Goal: Task Accomplishment & Management: Complete application form

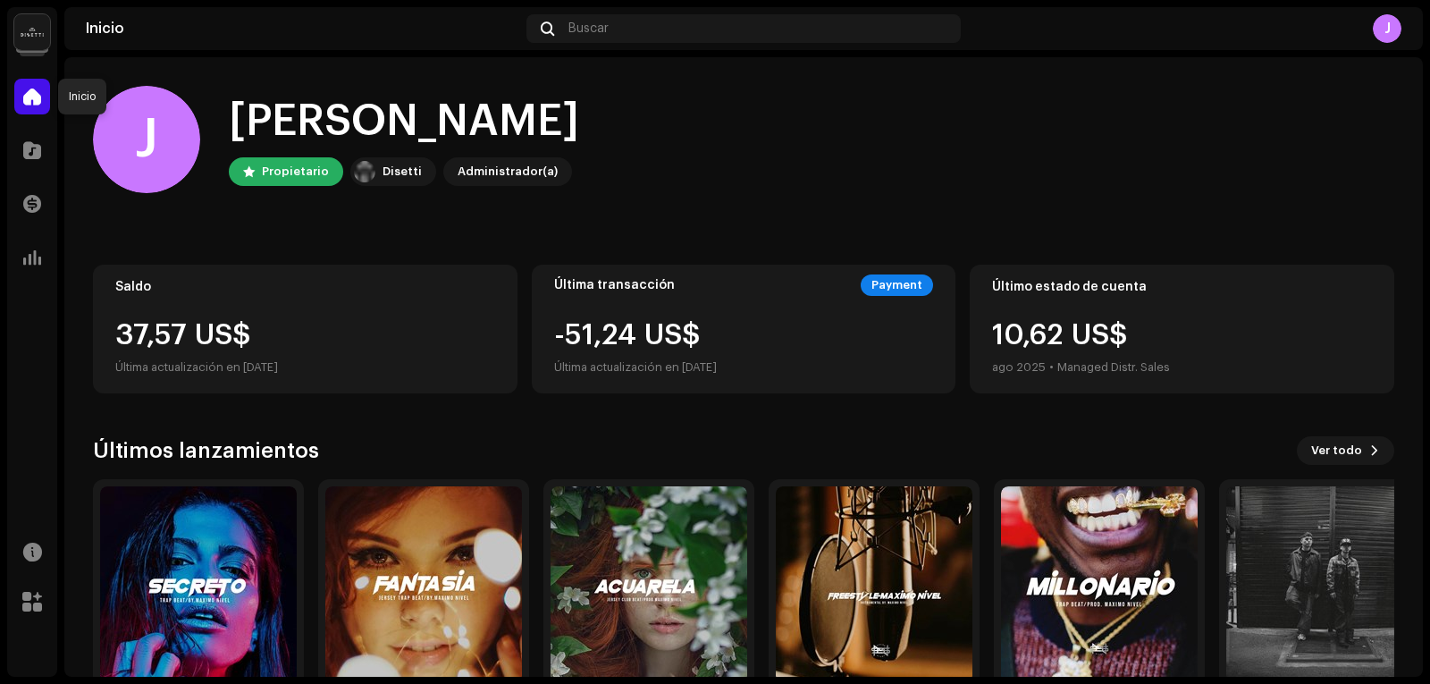
click at [25, 111] on div at bounding box center [32, 97] width 36 height 36
click at [35, 151] on span at bounding box center [32, 150] width 18 height 14
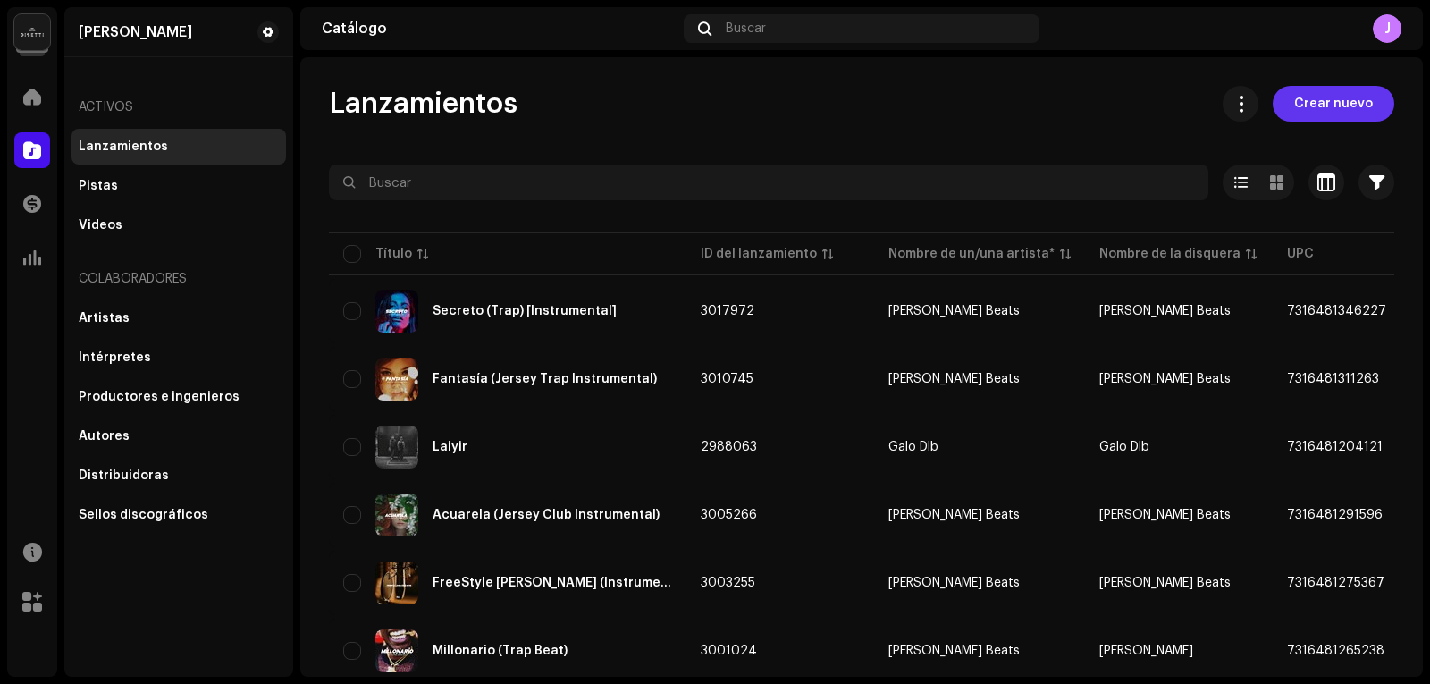
click at [1341, 115] on span "Crear nuevo" at bounding box center [1333, 104] width 79 height 36
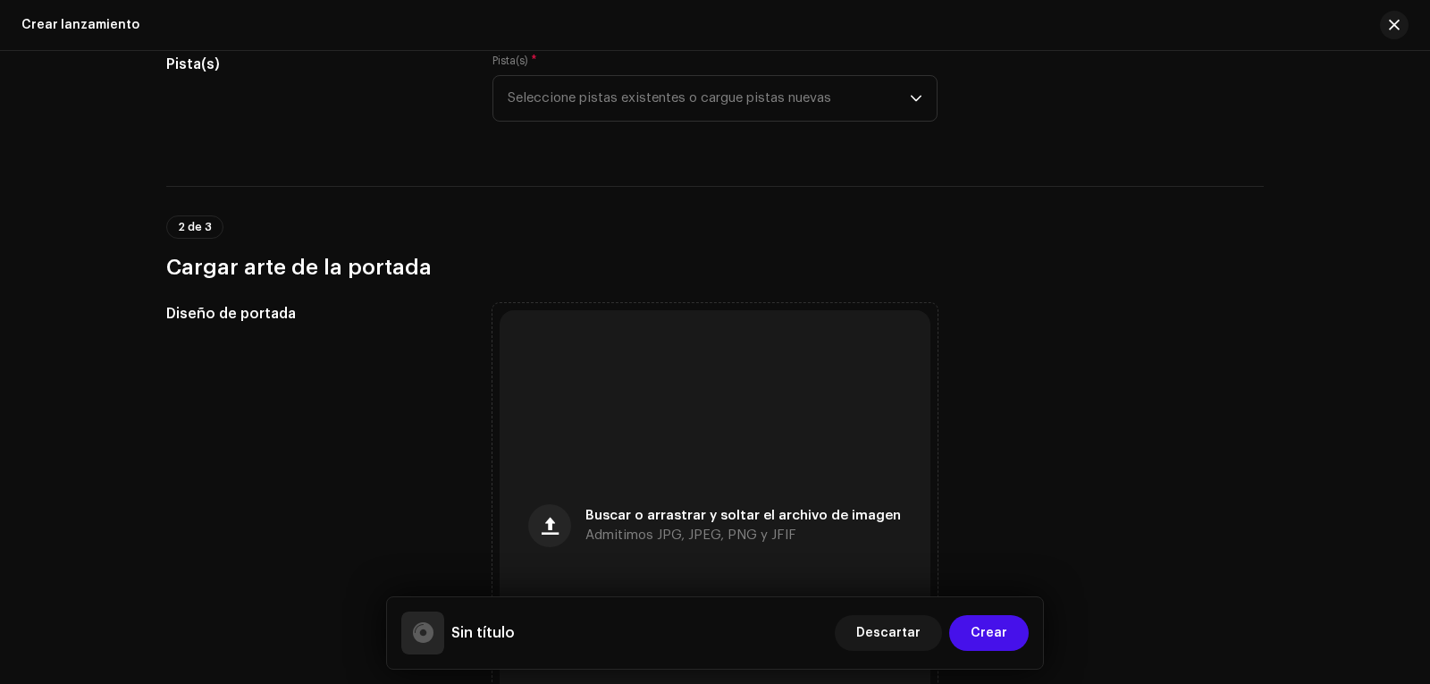
scroll to position [268, 0]
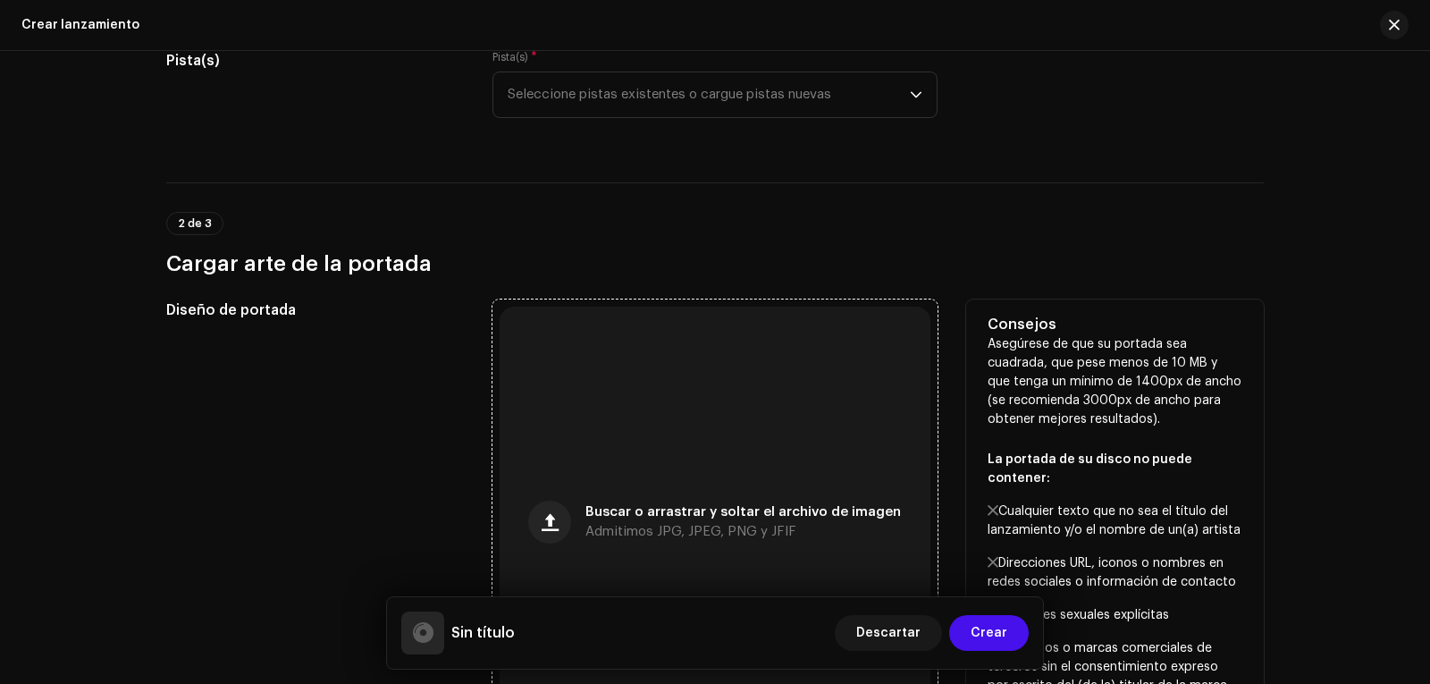
click at [628, 425] on div "Buscar o arrastrar y soltar el archivo de imagen Admitimos JPG, JPEG, PNG y JFIF" at bounding box center [715, 522] width 431 height 431
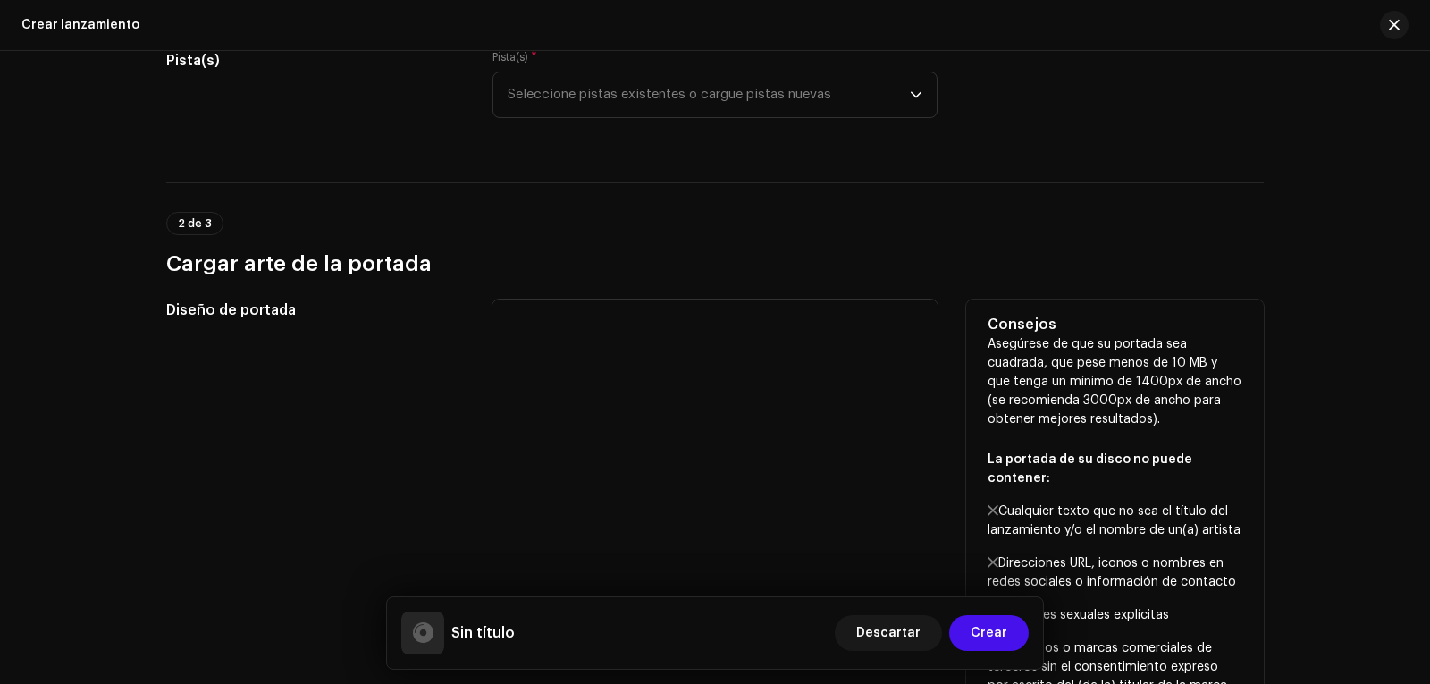
scroll to position [89, 0]
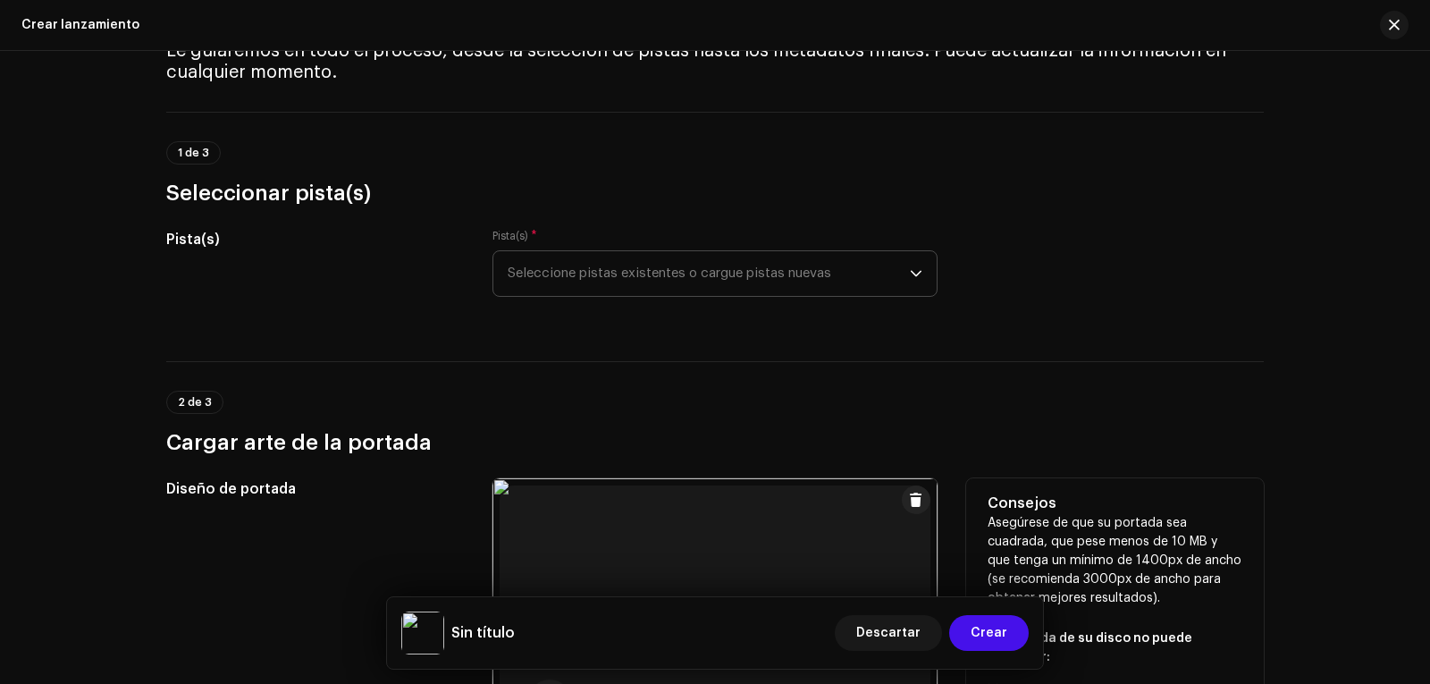
click at [731, 289] on span "Seleccione pistas existentes o cargue pistas nuevas" at bounding box center [709, 273] width 402 height 45
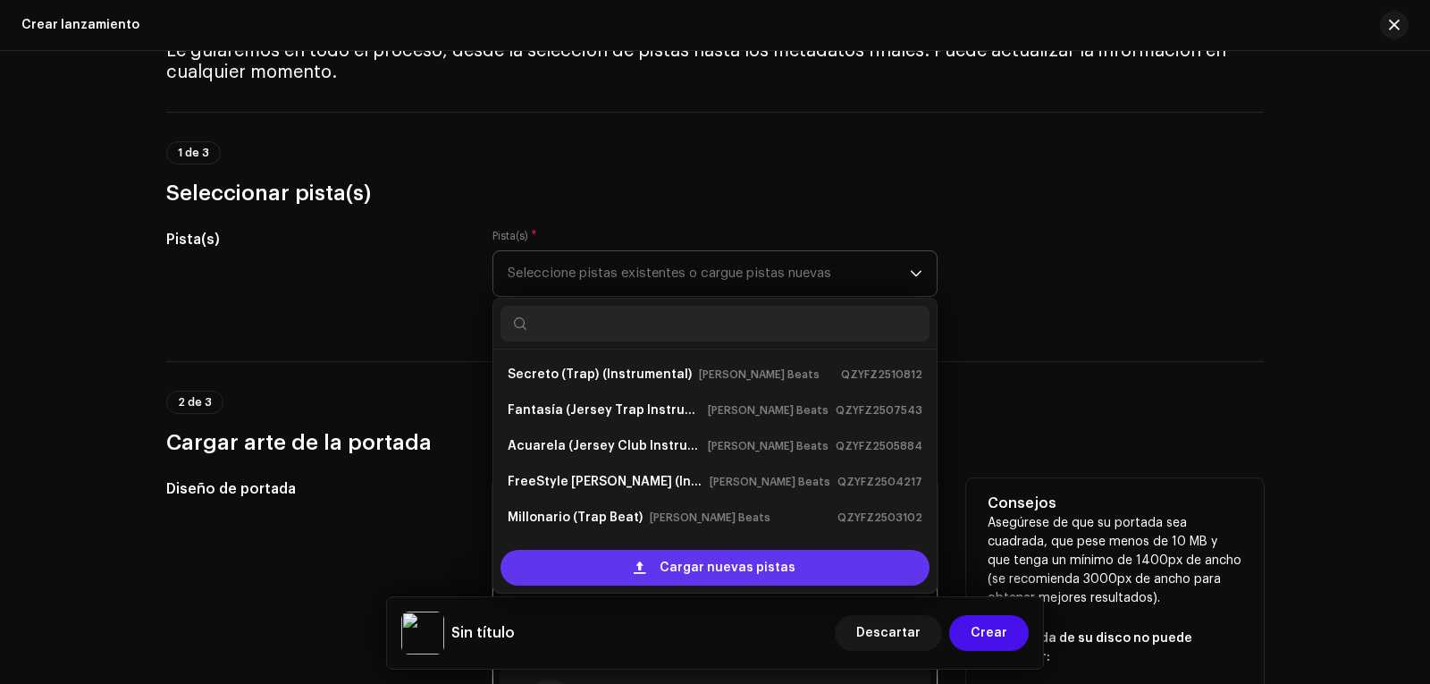
scroll to position [29, 0]
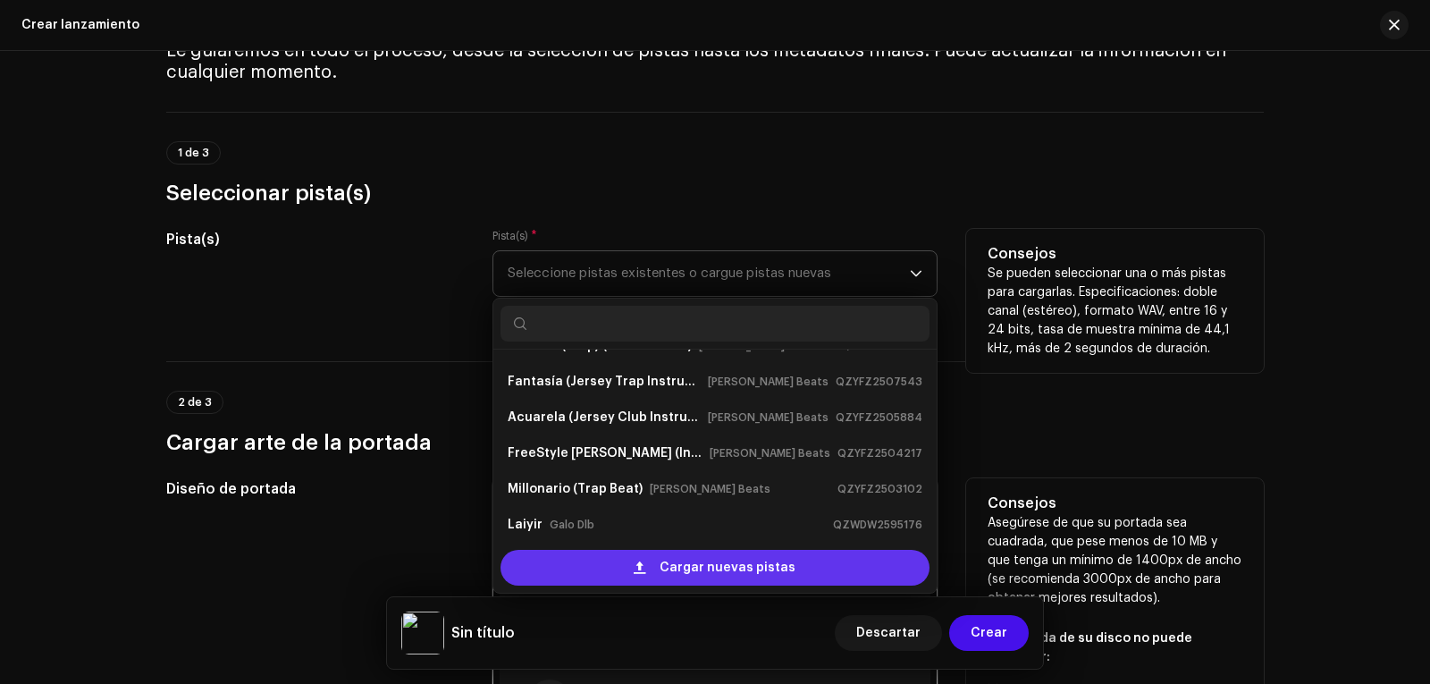
click at [592, 554] on div "Cargar nuevas pistas" at bounding box center [714, 568] width 429 height 36
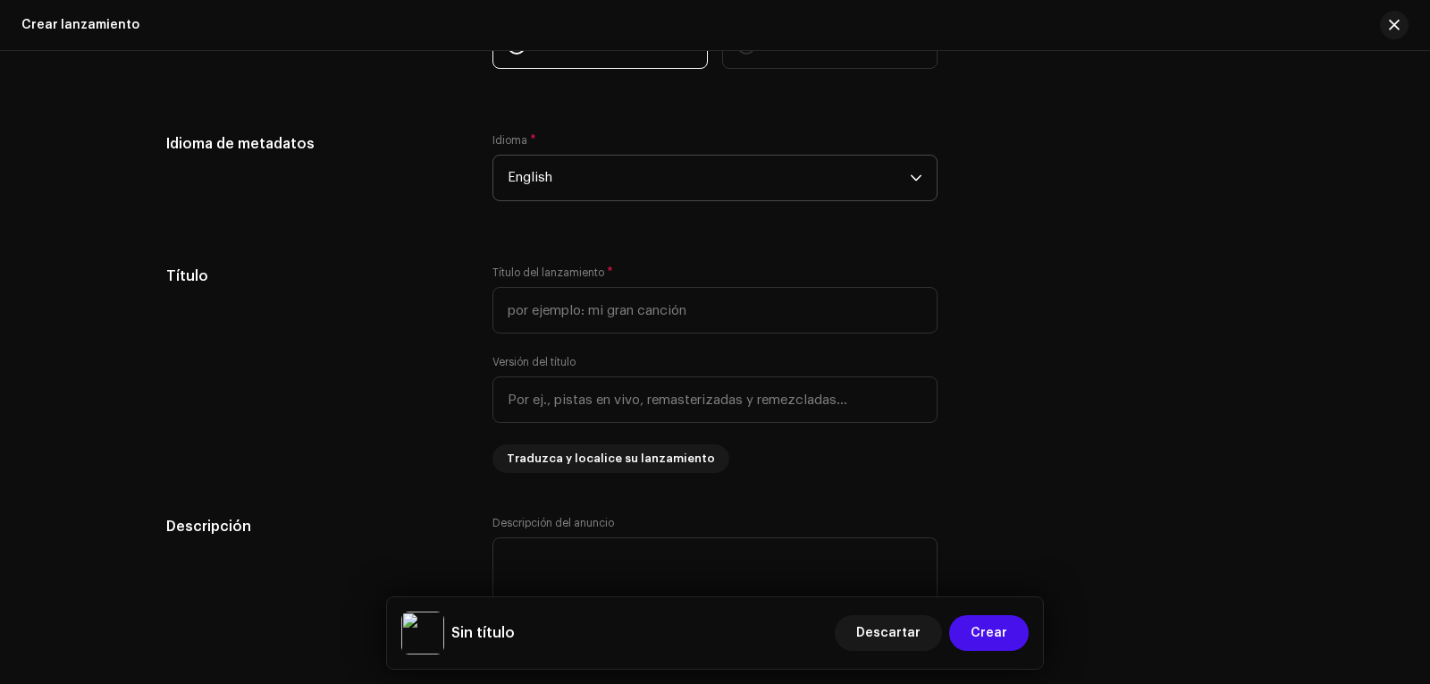
scroll to position [1519, 0]
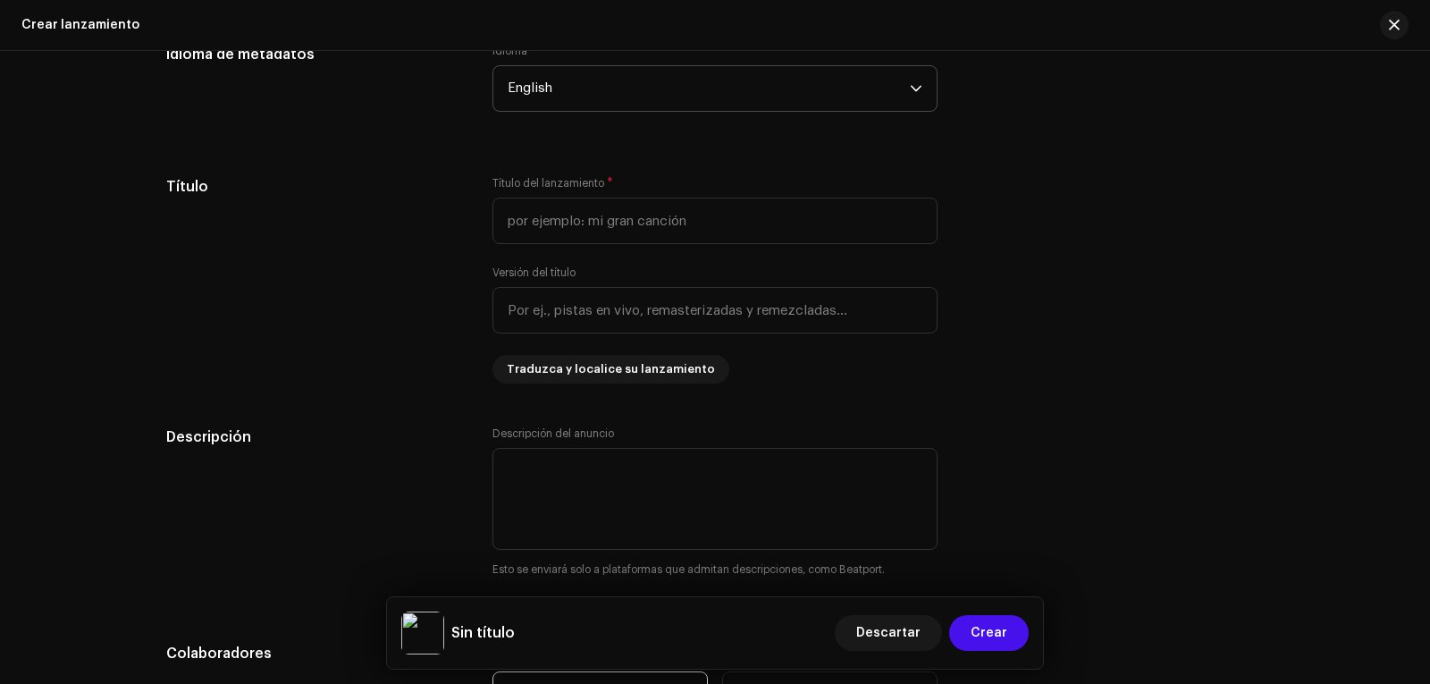
click at [736, 84] on span "English" at bounding box center [709, 88] width 402 height 45
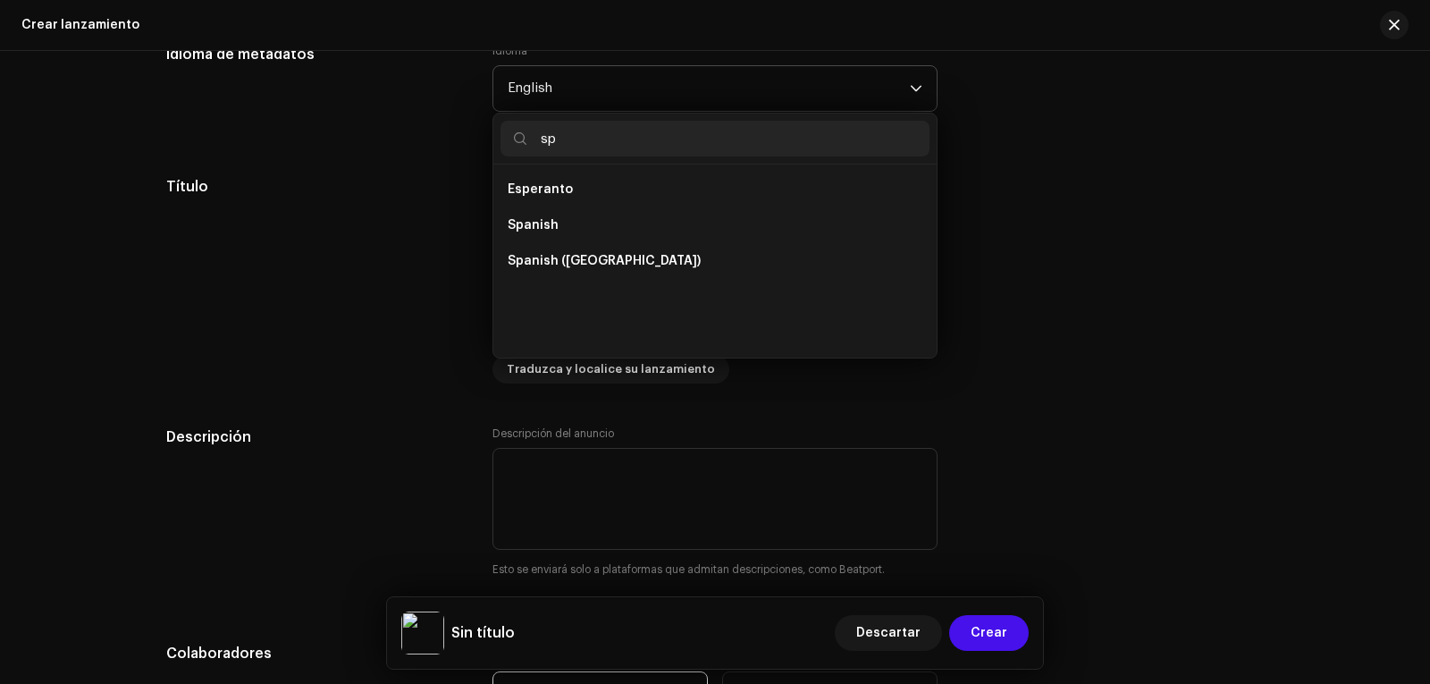
scroll to position [0, 0]
type input "sp"
click at [512, 219] on span "Spanish" at bounding box center [533, 225] width 51 height 18
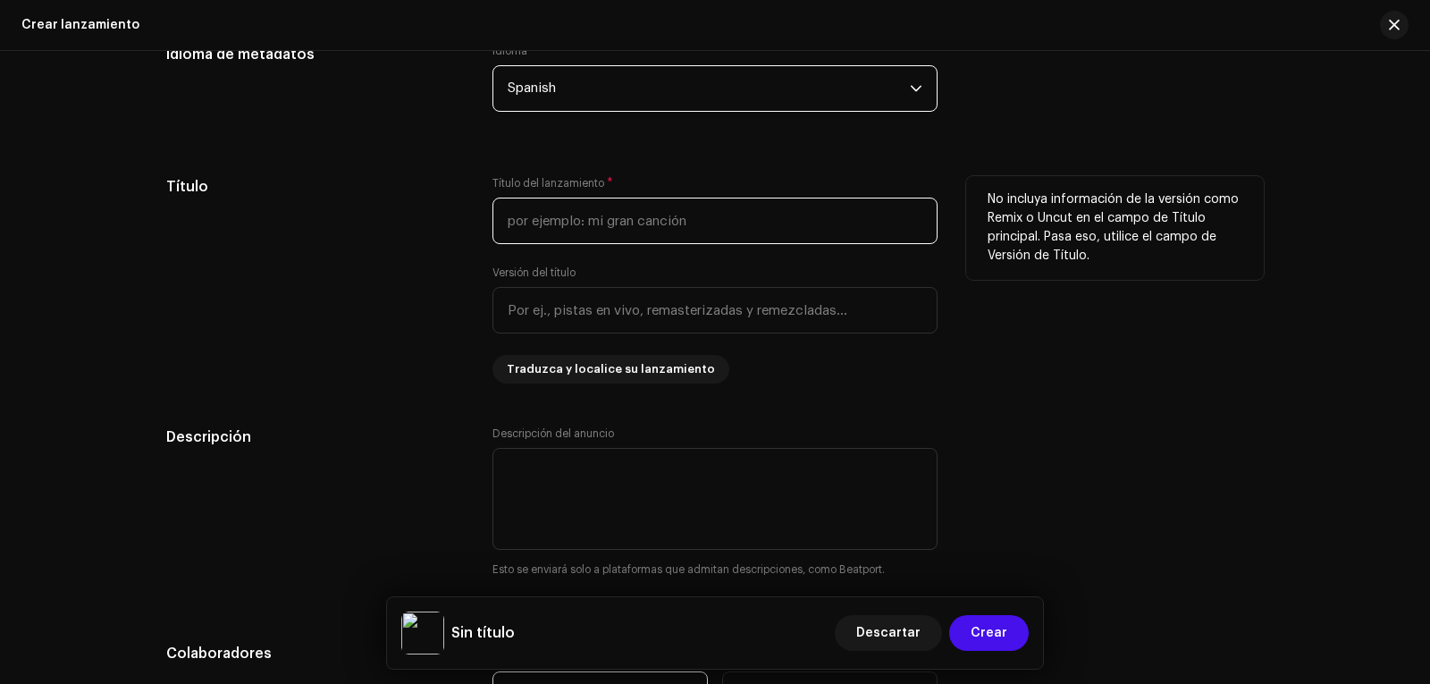
click at [551, 227] on input "text" at bounding box center [714, 221] width 445 height 46
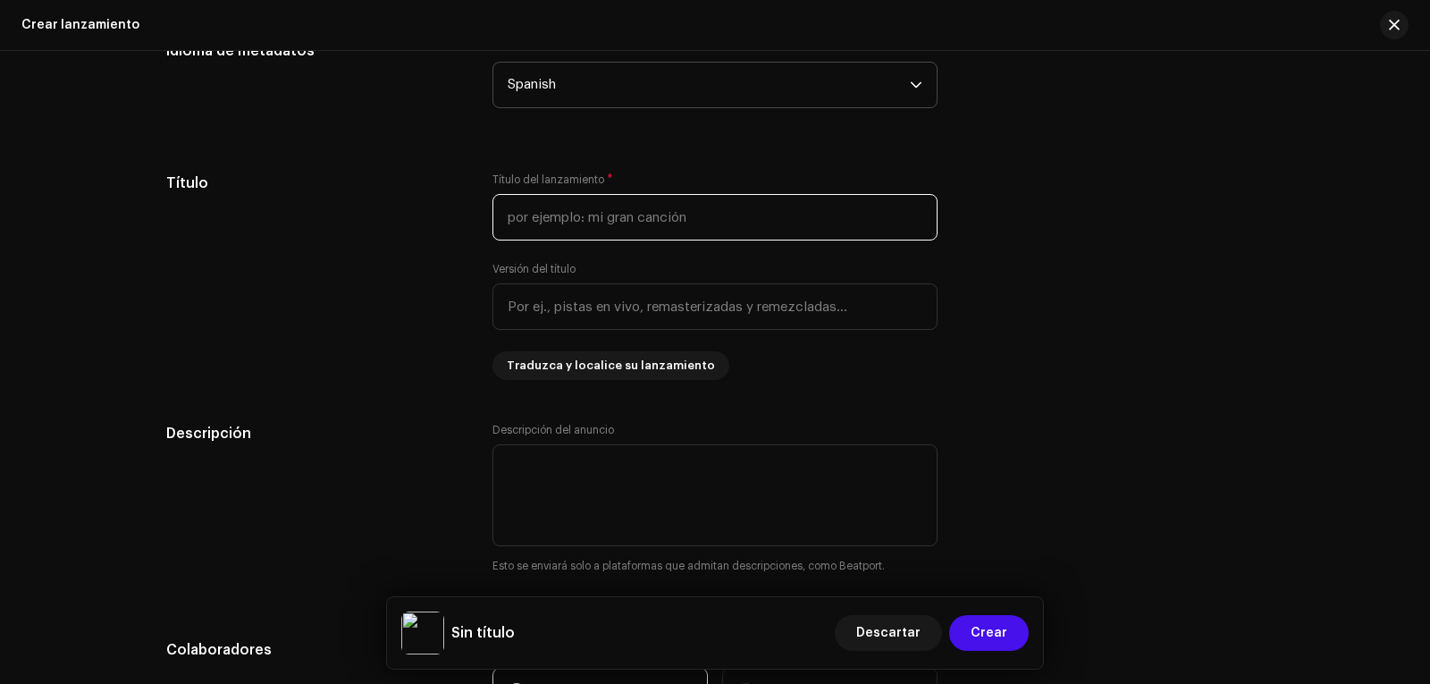
scroll to position [1519, 0]
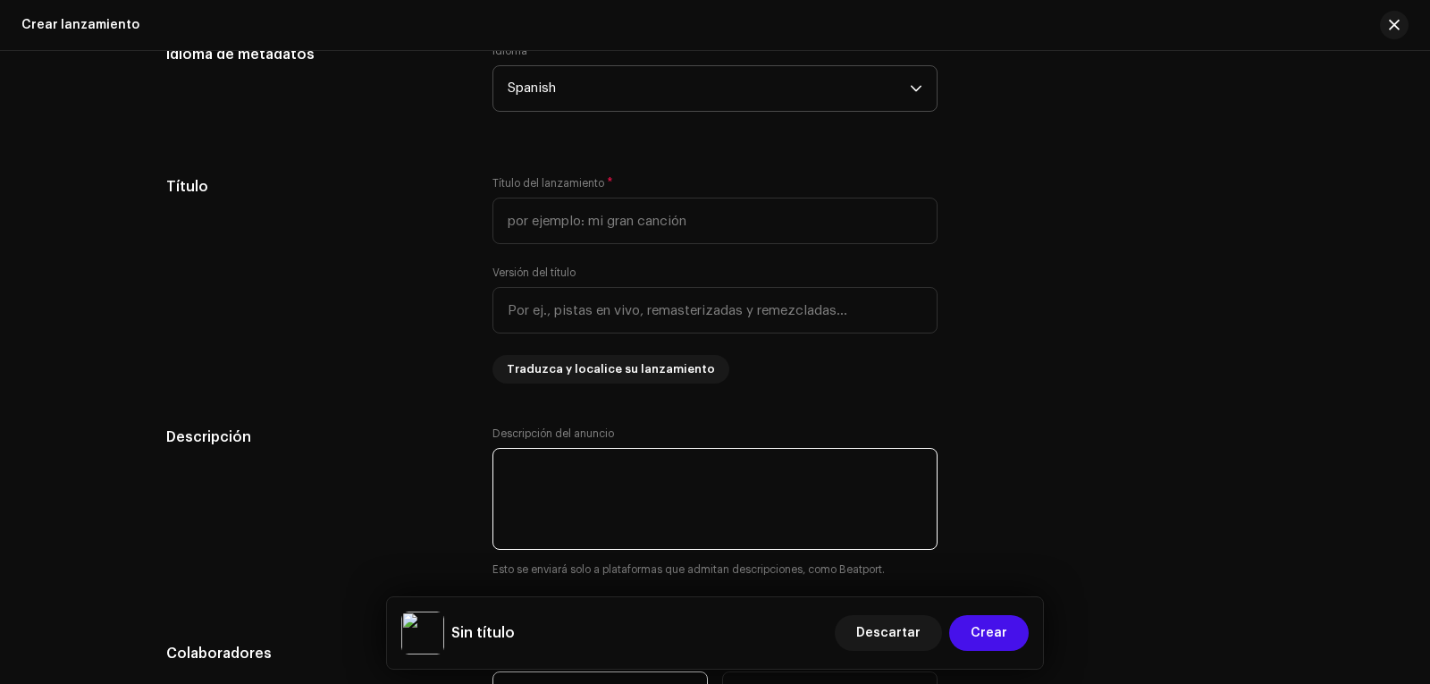
click at [557, 470] on textarea at bounding box center [714, 499] width 445 height 102
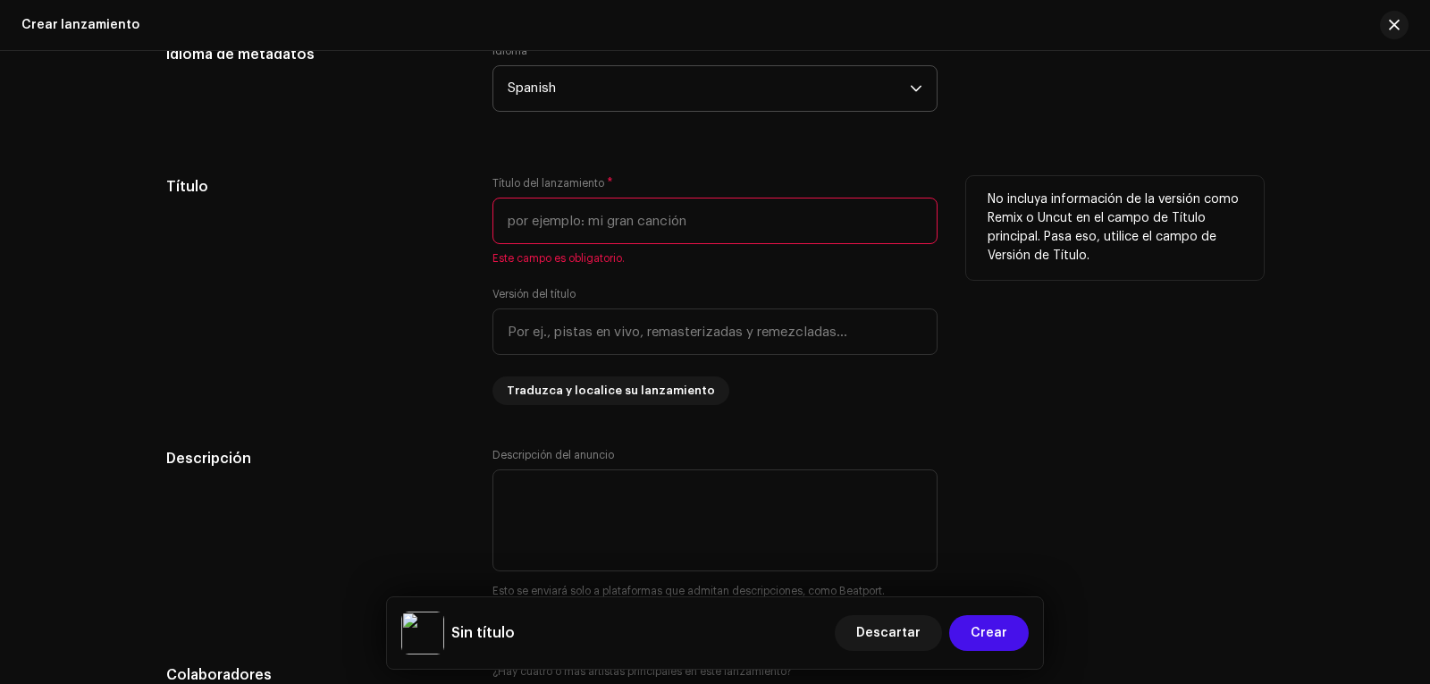
click at [563, 207] on input "text" at bounding box center [714, 221] width 445 height 46
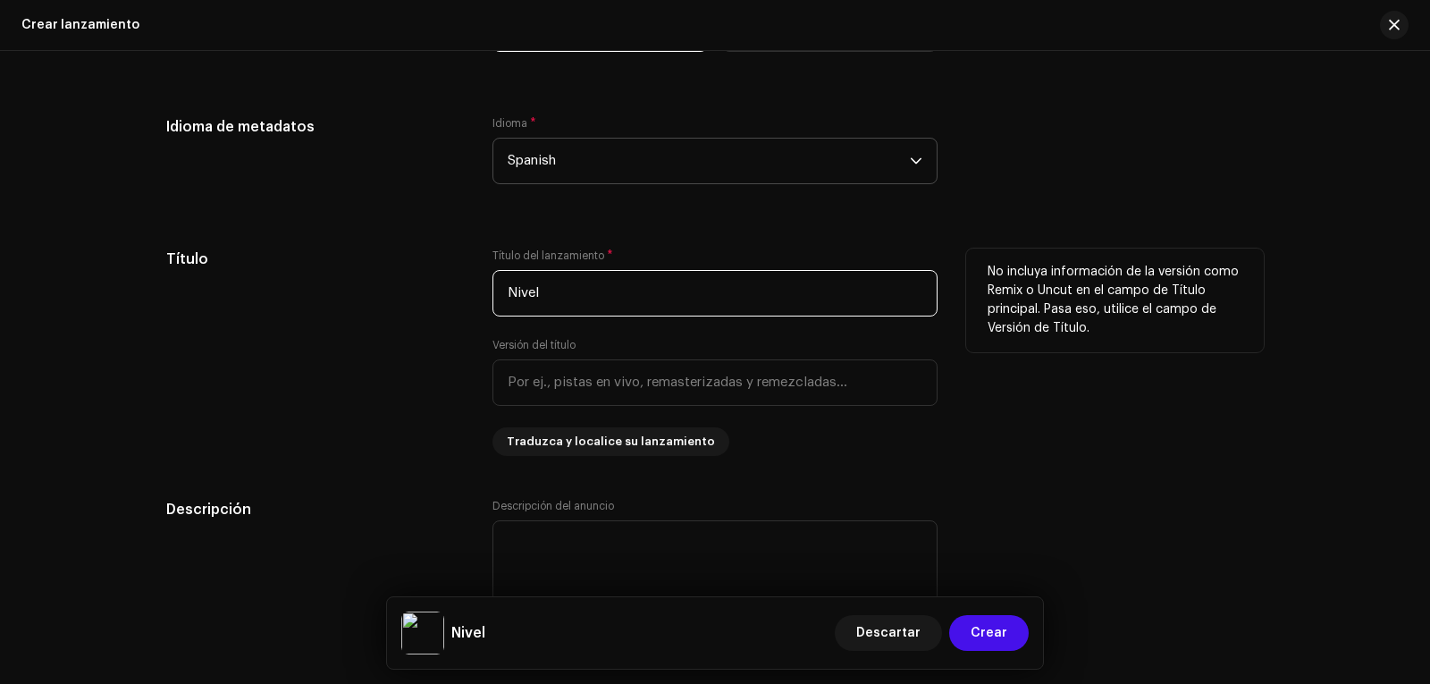
scroll to position [1592, 0]
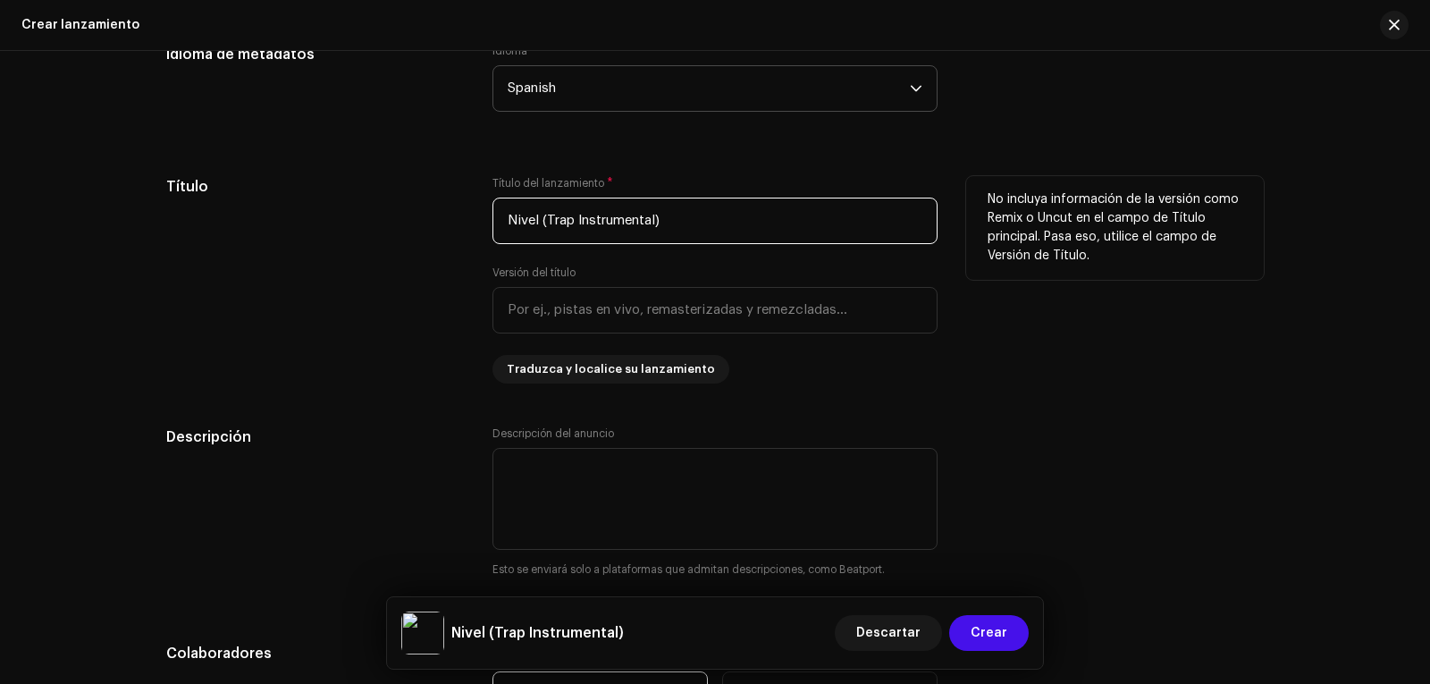
click at [685, 226] on input "Nivel (Trap Instrumental)" at bounding box center [714, 221] width 445 height 46
drag, startPoint x: 685, startPoint y: 226, endPoint x: 371, endPoint y: 243, distance: 315.0
click at [374, 243] on div "Título Título del lanzamiento * Nivel (Trap Instrumental) Versión del título Tr…" at bounding box center [714, 279] width 1097 height 207
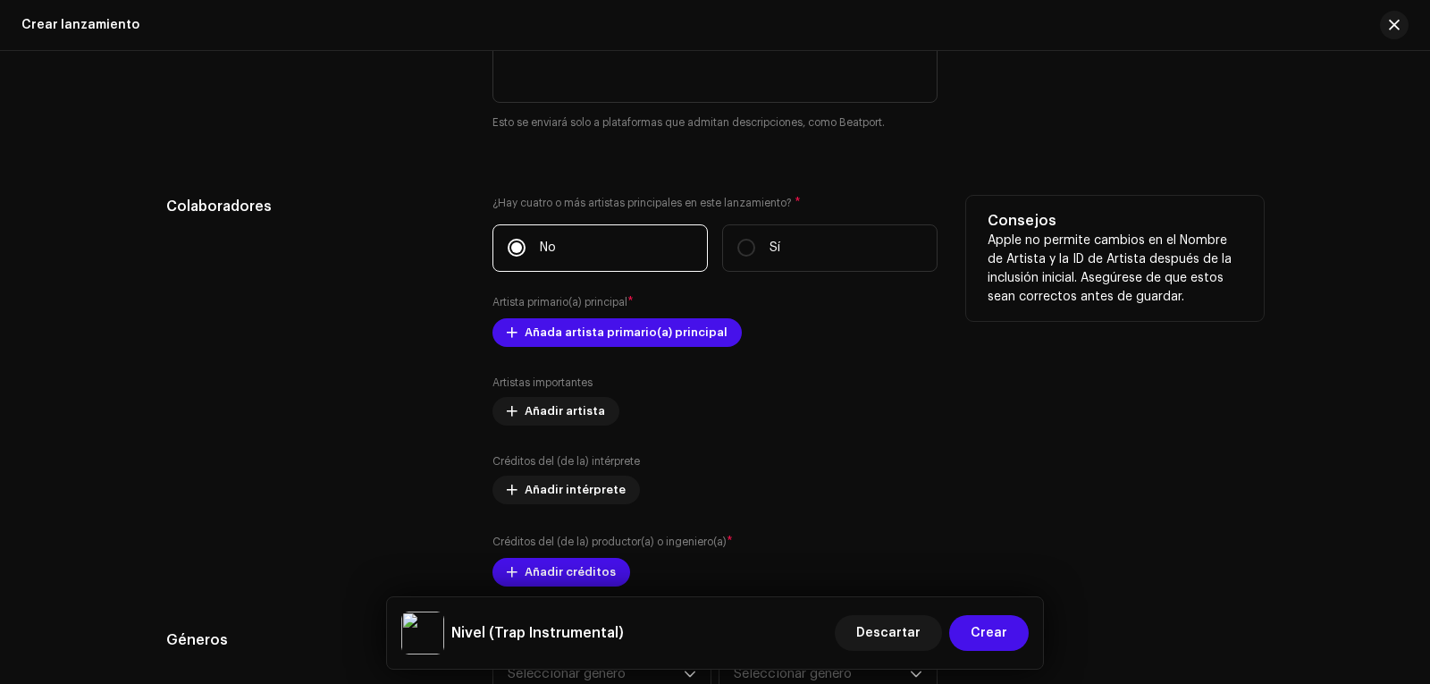
scroll to position [2128, 0]
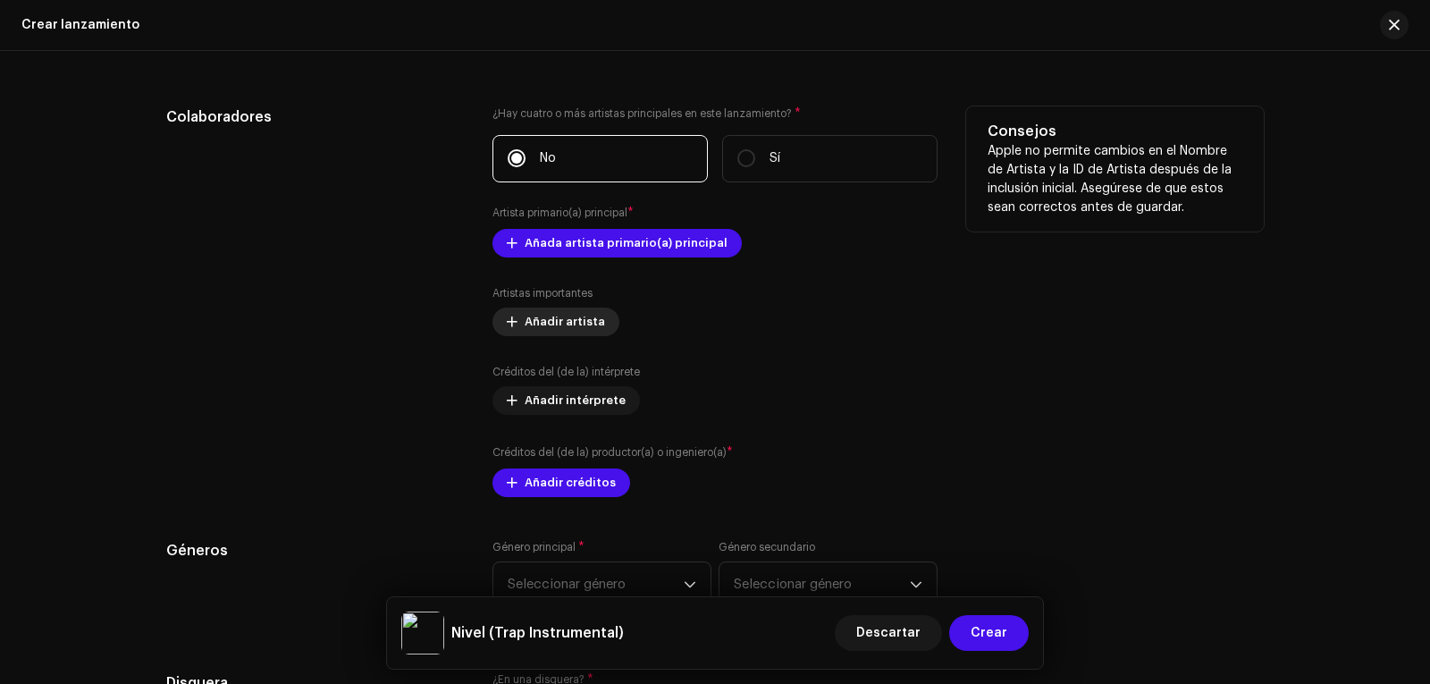
type input "Nivel (Trap Instrumental)"
click at [565, 315] on span "Añadir artista" at bounding box center [565, 322] width 80 height 36
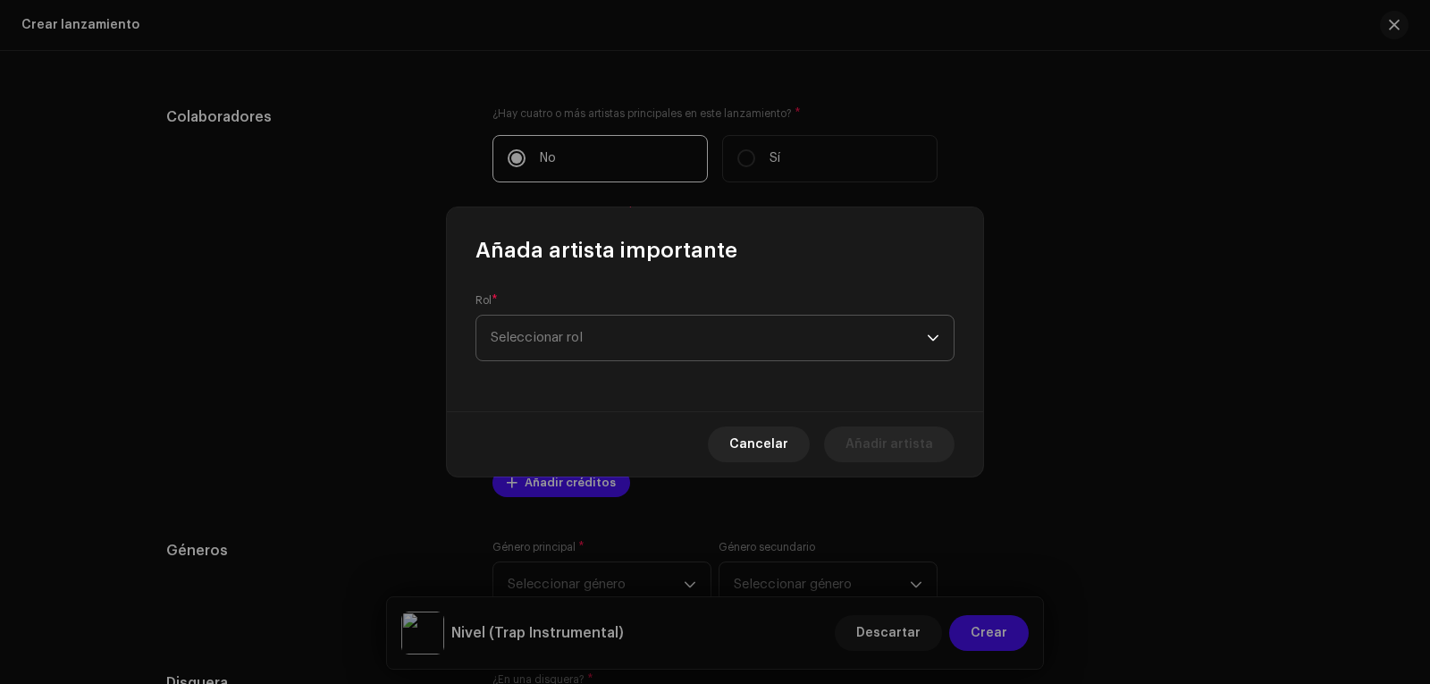
click at [565, 329] on span "Seleccionar rol" at bounding box center [709, 337] width 436 height 45
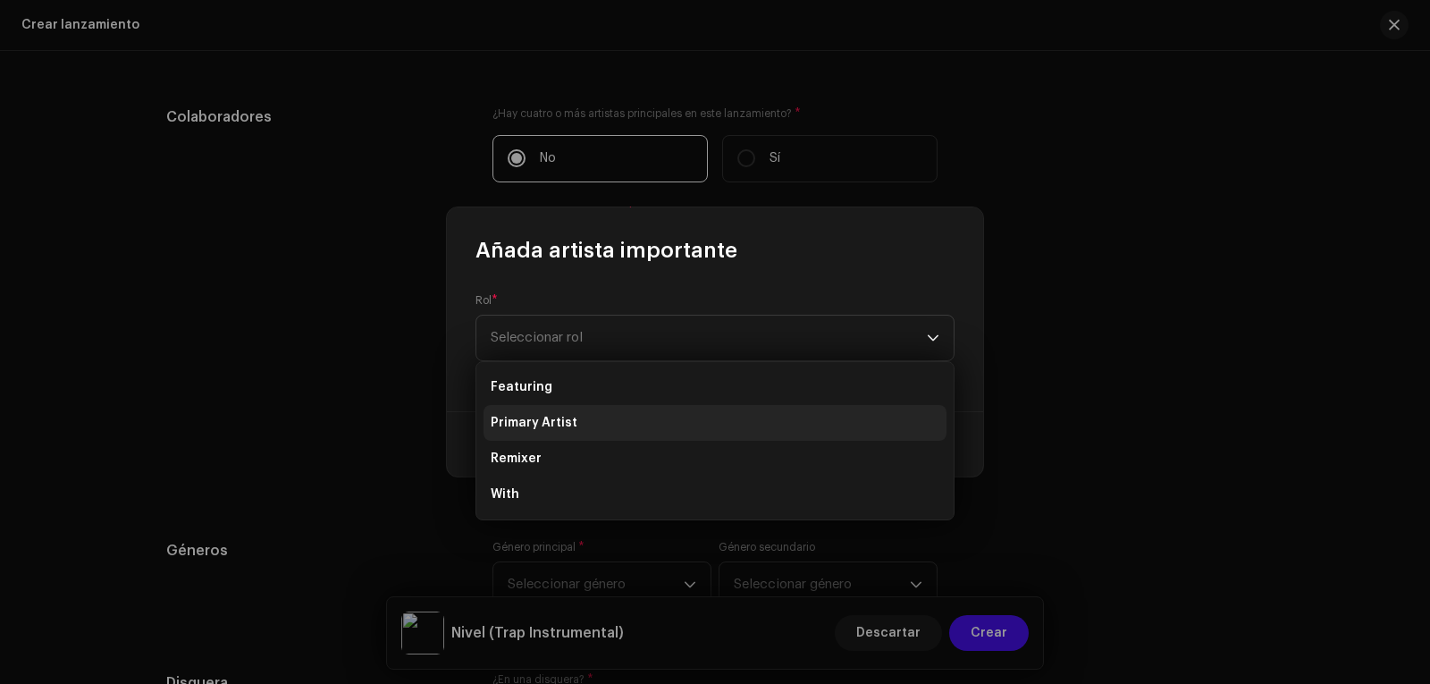
click at [561, 421] on span "Primary Artist" at bounding box center [534, 423] width 87 height 18
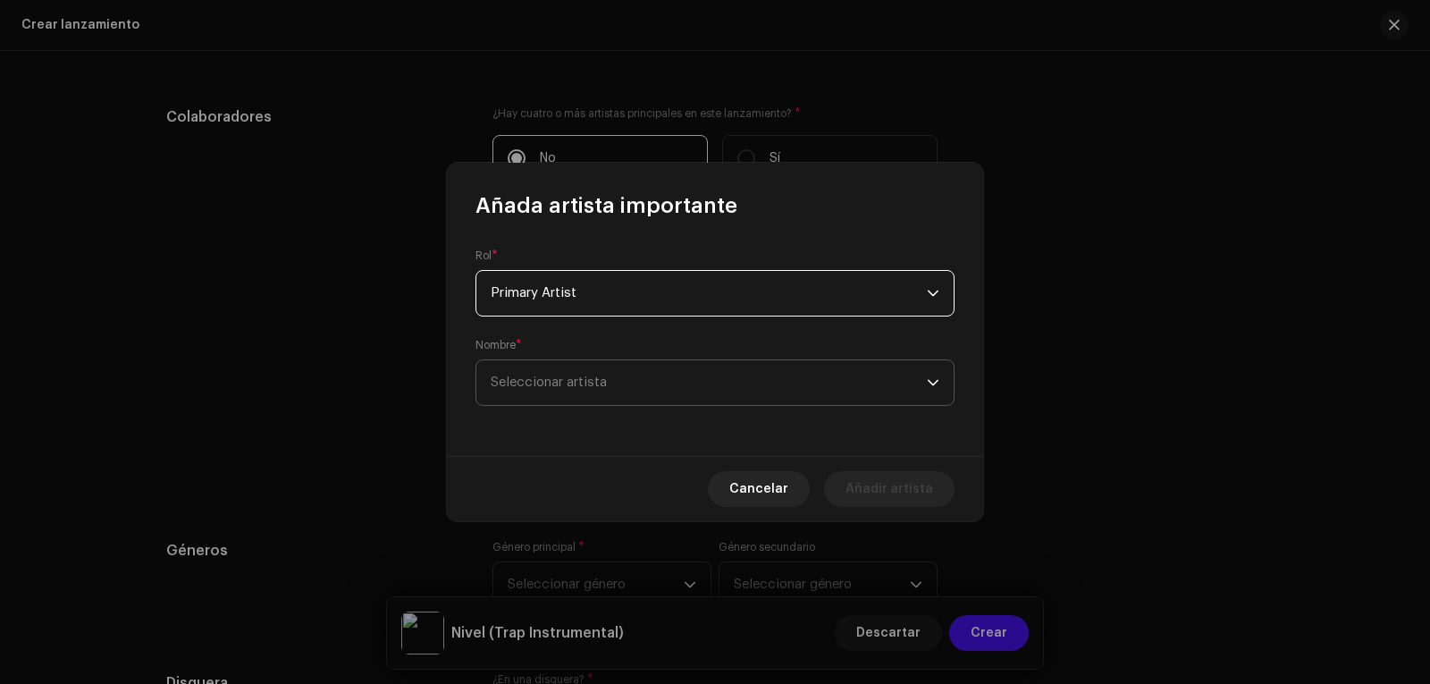
click at [576, 373] on span "Seleccionar artista" at bounding box center [709, 382] width 436 height 45
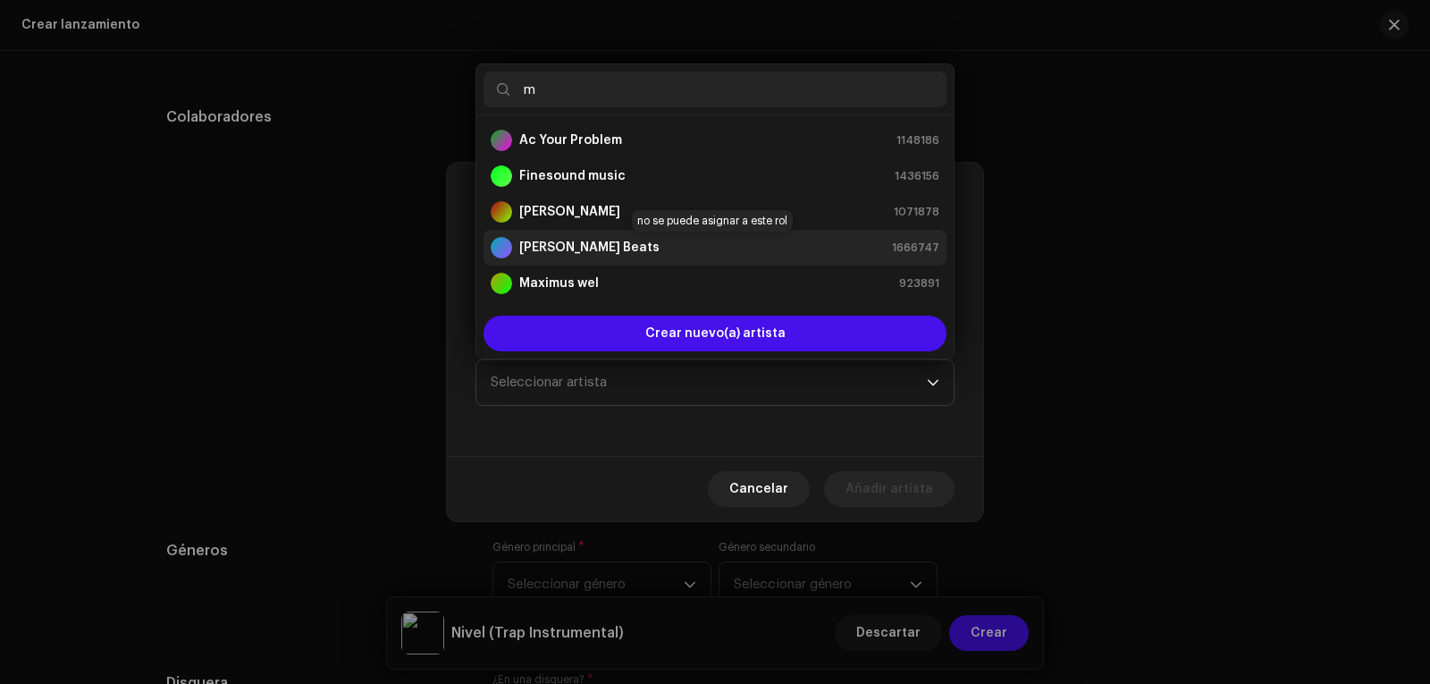
type input "m"
click at [575, 246] on strong "[PERSON_NAME] Beats" at bounding box center [589, 248] width 140 height 18
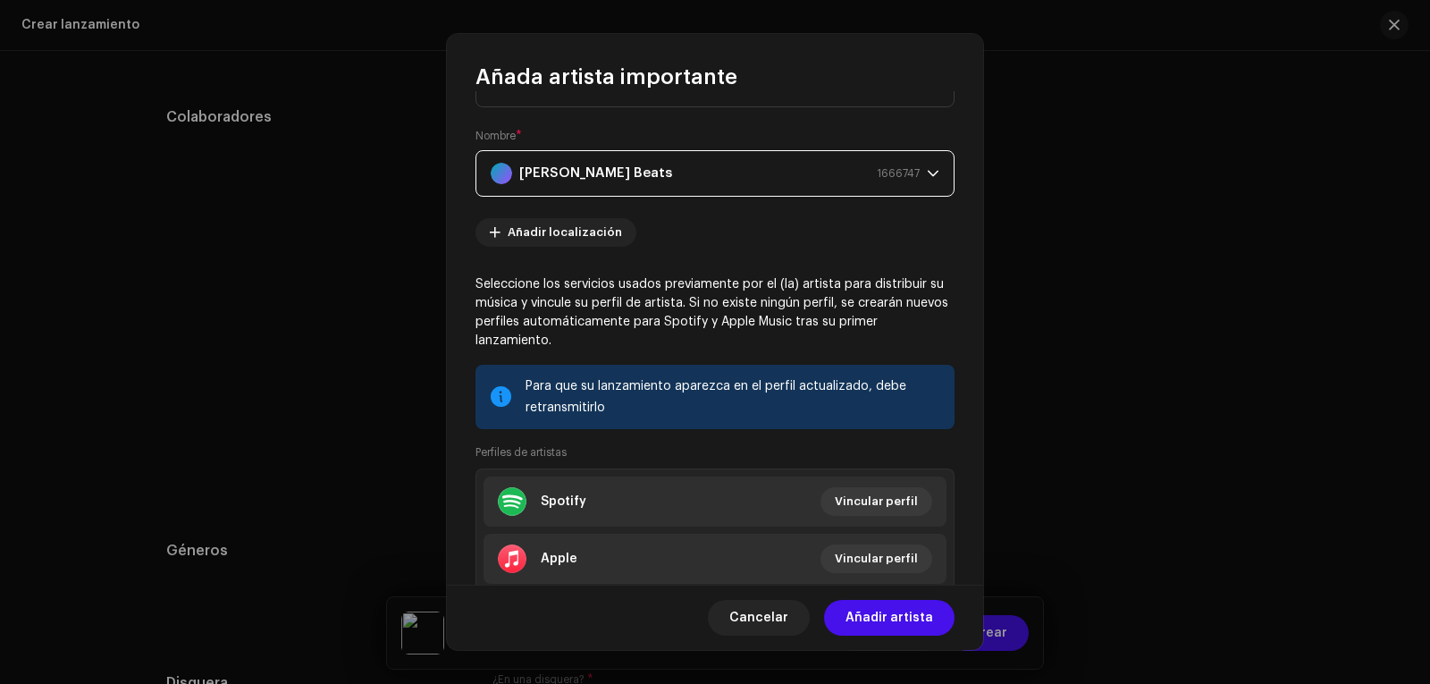
scroll to position [195, 0]
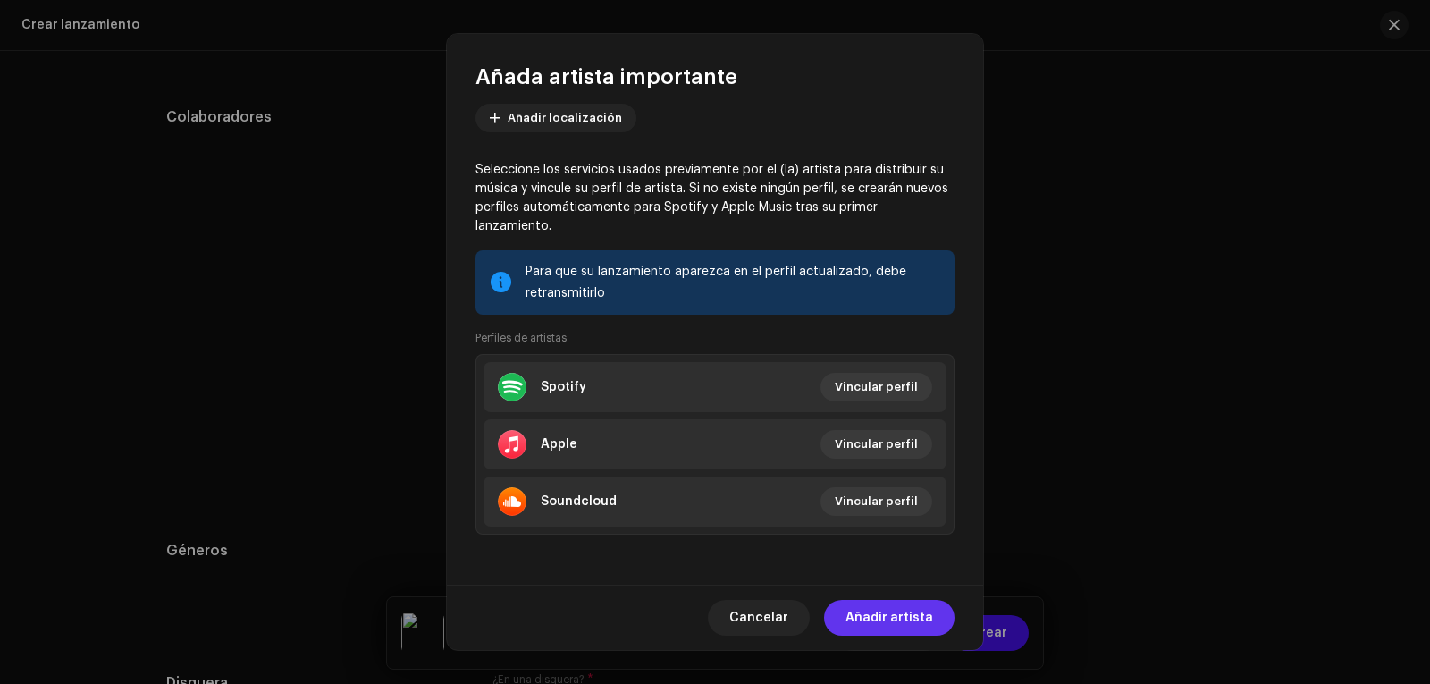
click at [899, 600] on span "Añadir artista" at bounding box center [889, 618] width 88 height 36
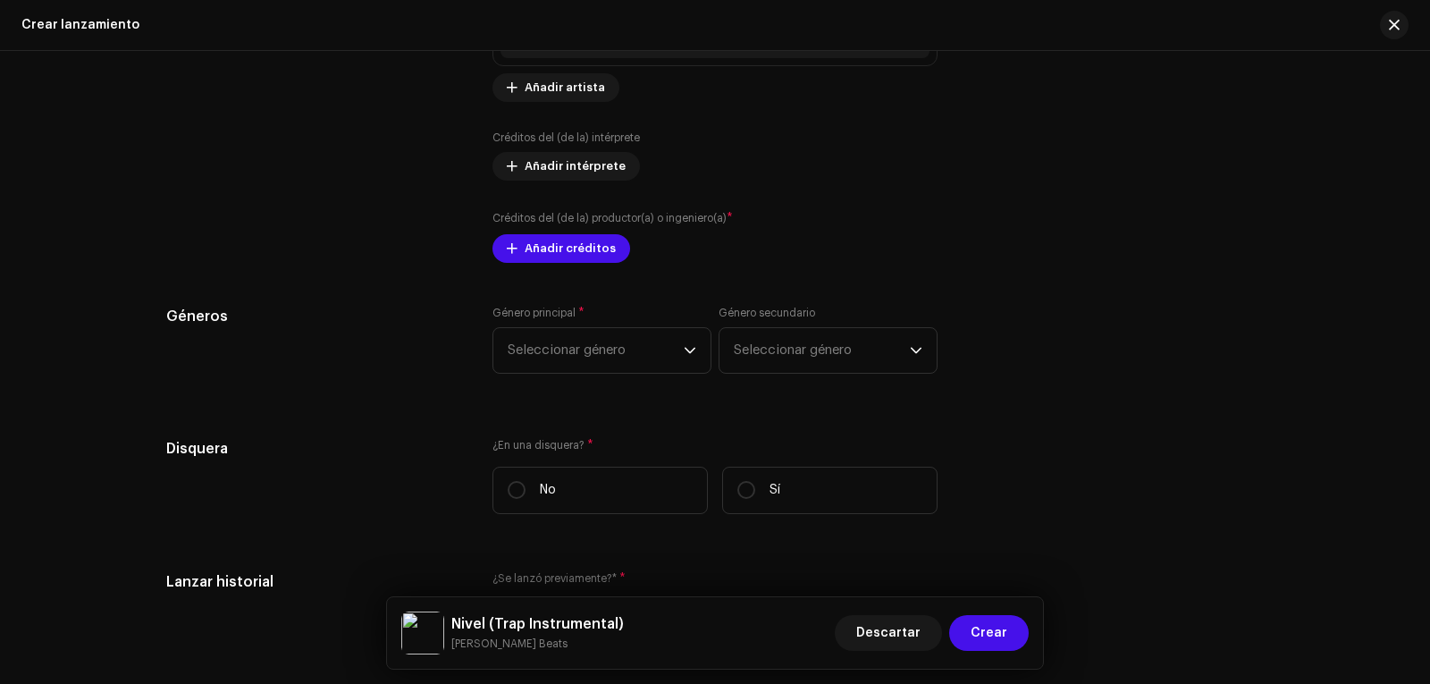
scroll to position [2485, 0]
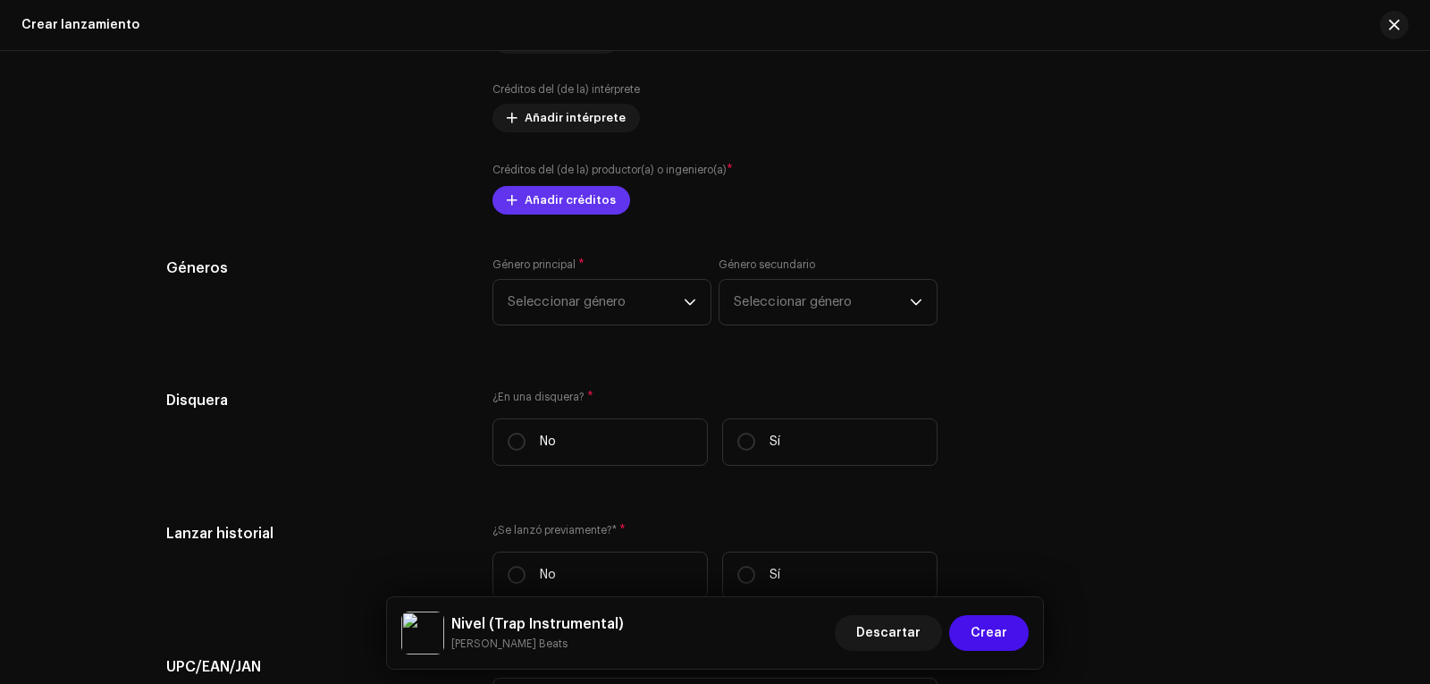
click at [595, 197] on span "Añadir créditos" at bounding box center [570, 200] width 91 height 36
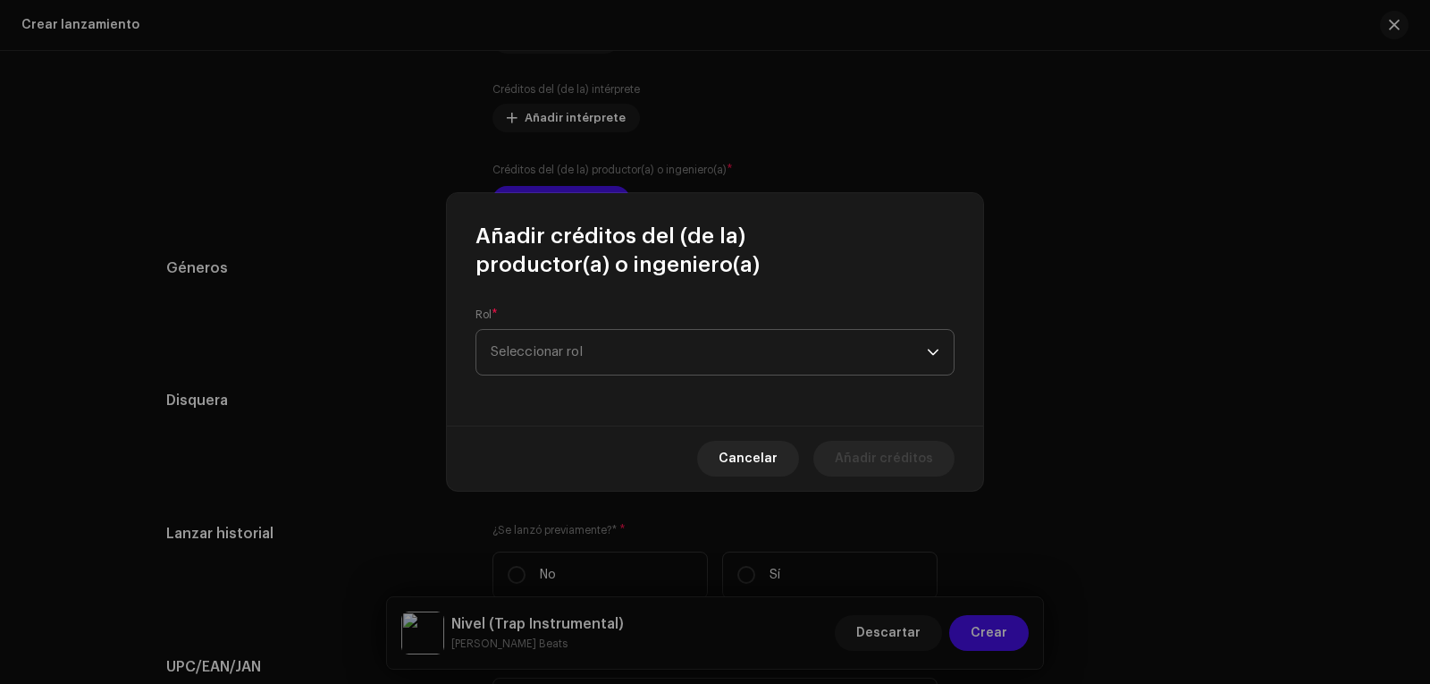
click at [601, 359] on span "Seleccionar rol" at bounding box center [709, 352] width 436 height 45
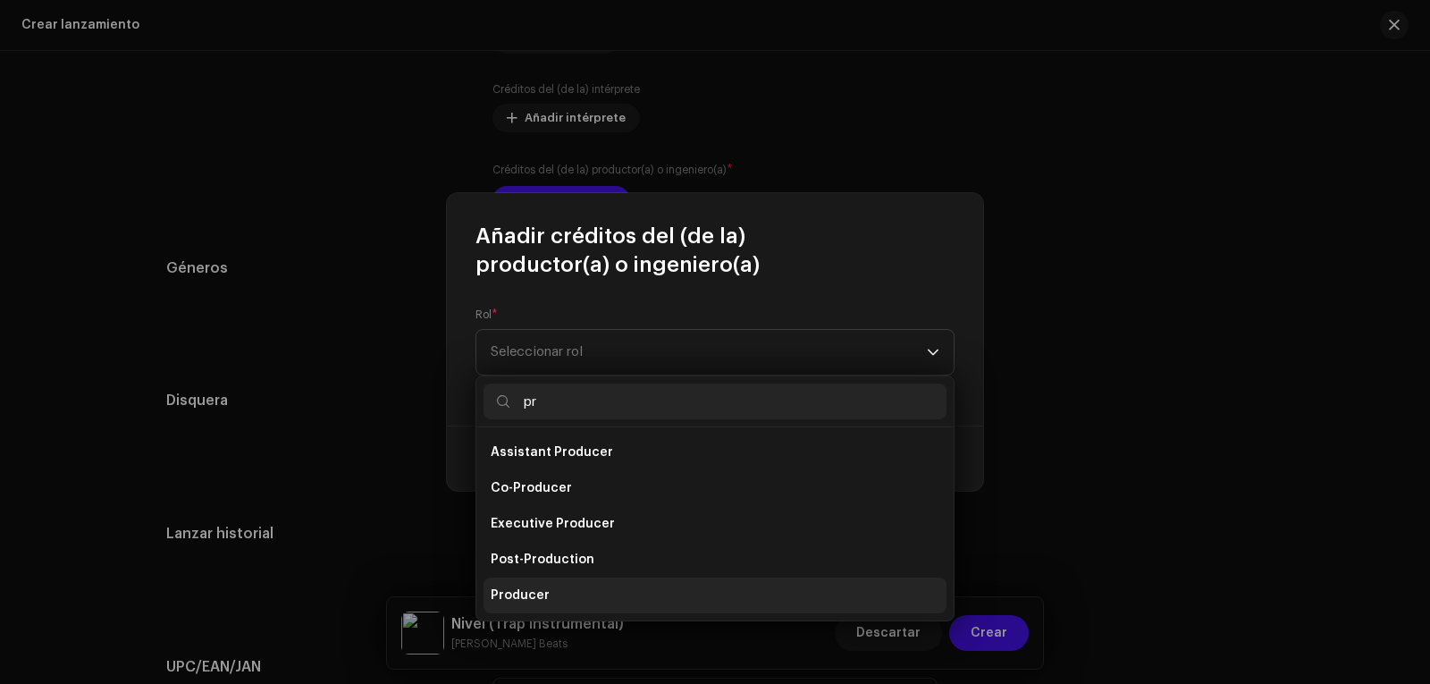
type input "pr"
click at [548, 585] on li "Producer" at bounding box center [714, 595] width 463 height 36
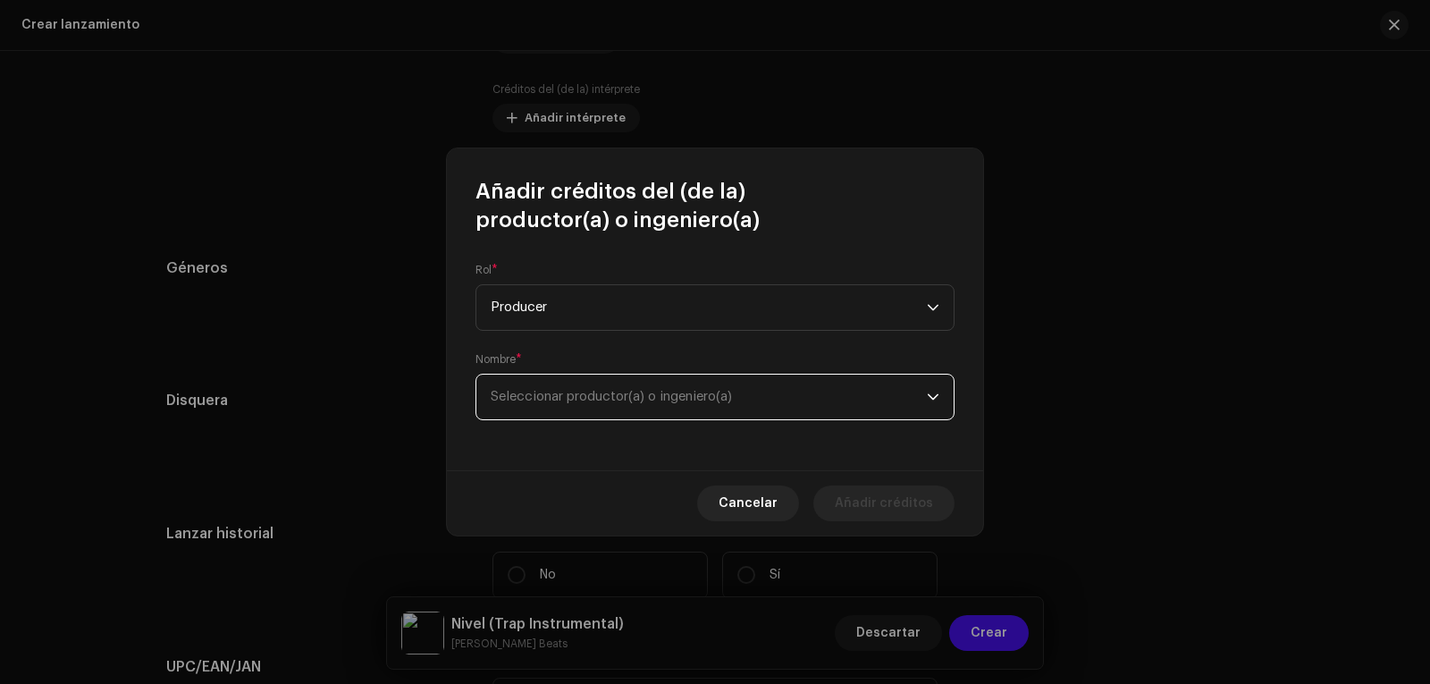
click at [572, 400] on span "Seleccionar productor(a) o ingeniero(a)" at bounding box center [611, 396] width 241 height 13
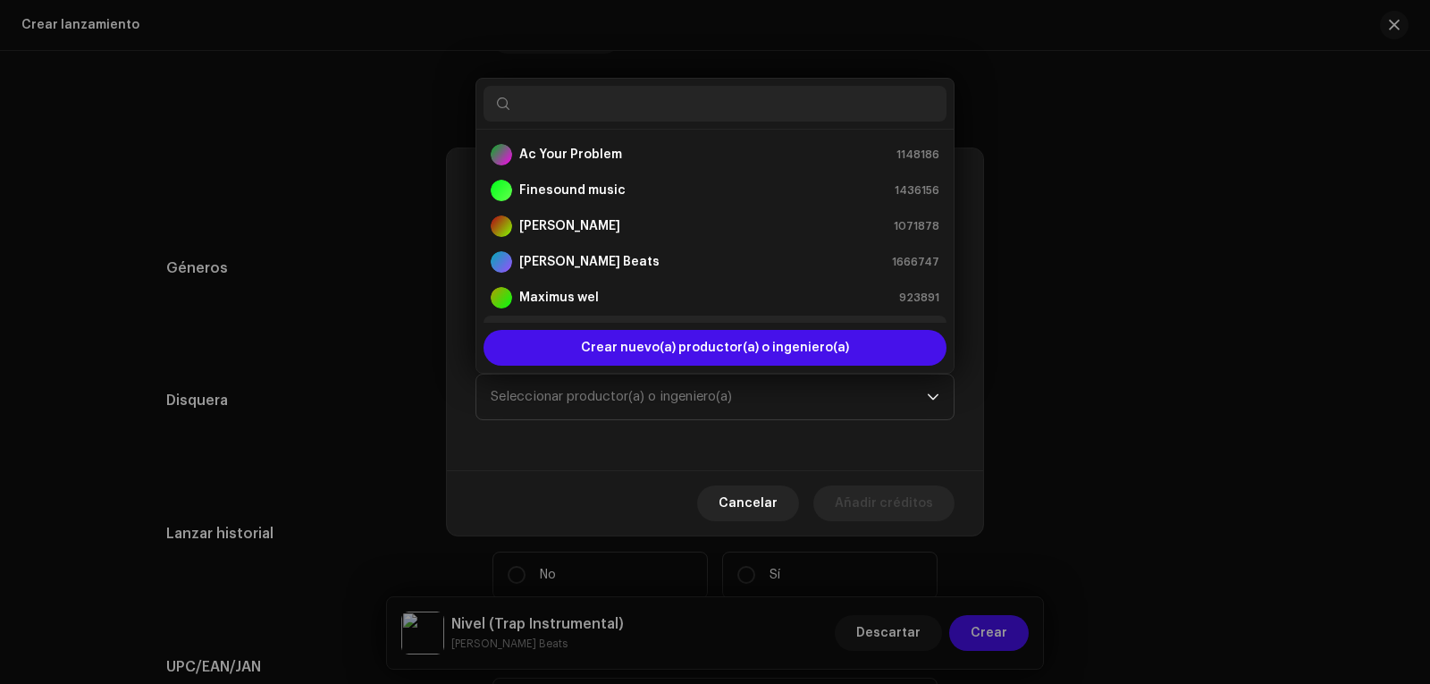
scroll to position [29, 0]
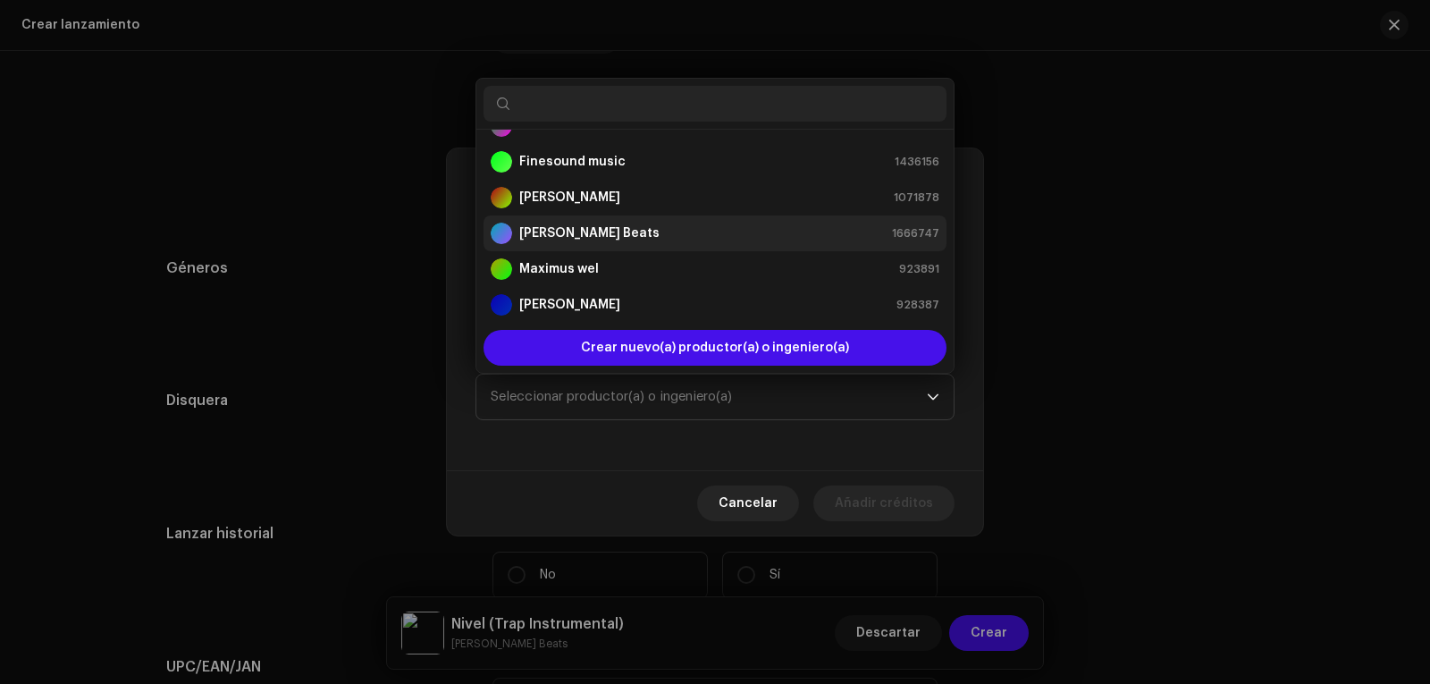
click at [603, 233] on strong "[PERSON_NAME] Beats" at bounding box center [589, 233] width 140 height 18
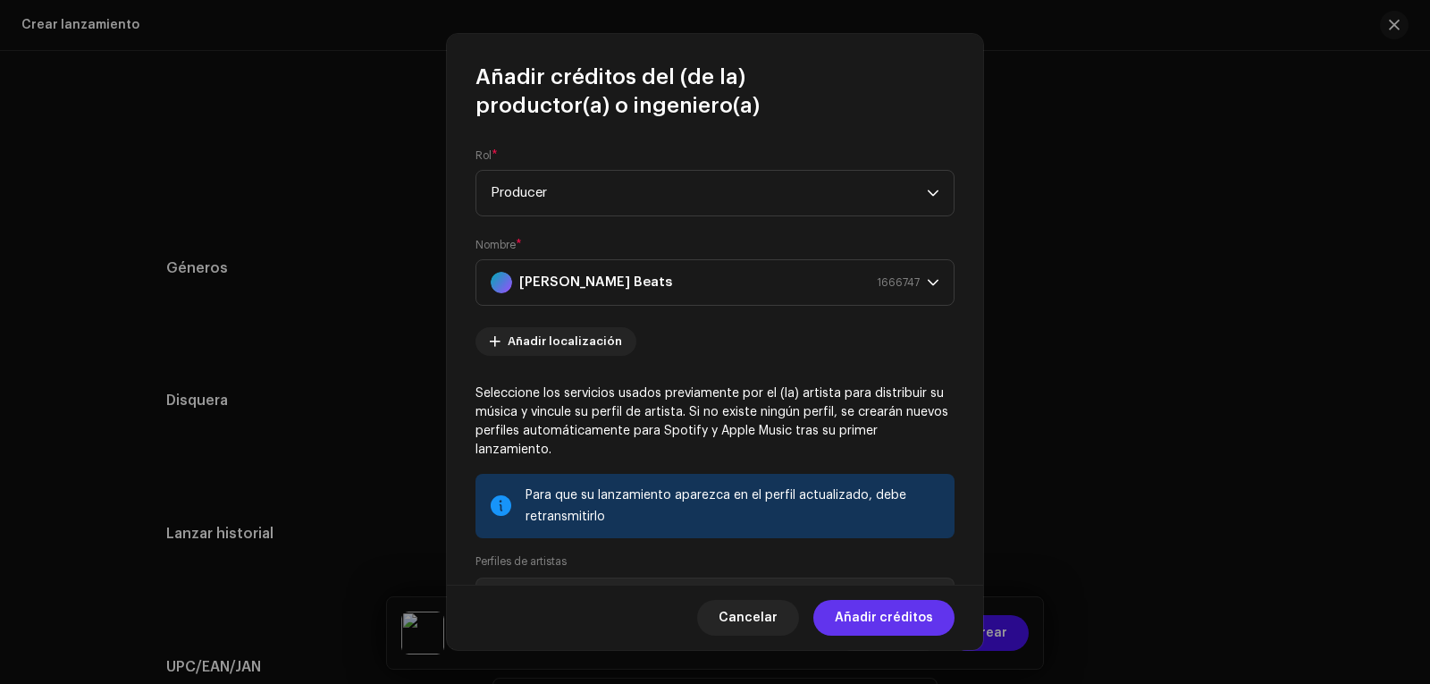
click at [864, 621] on span "Añadir créditos" at bounding box center [884, 618] width 98 height 36
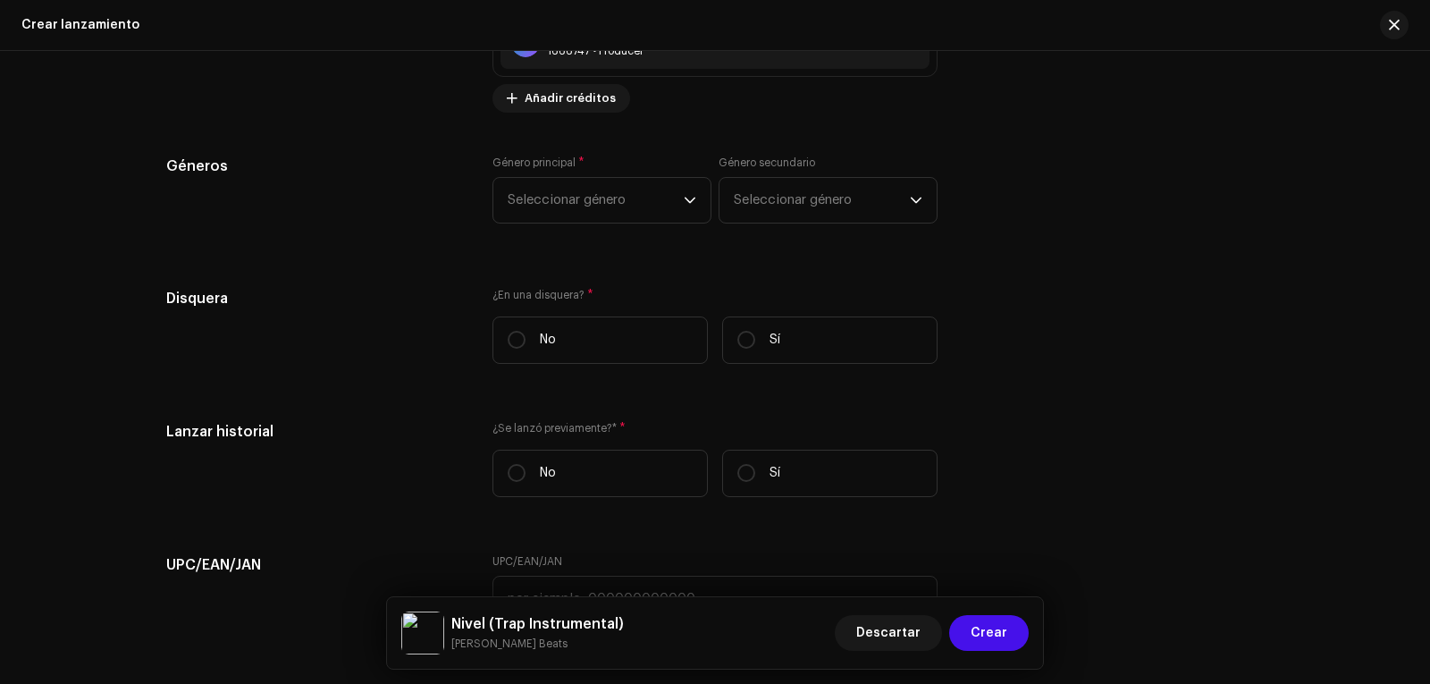
scroll to position [2664, 0]
click at [519, 326] on label "No" at bounding box center [599, 338] width 215 height 47
click at [519, 329] on input "No" at bounding box center [517, 338] width 18 height 18
radio input "true"
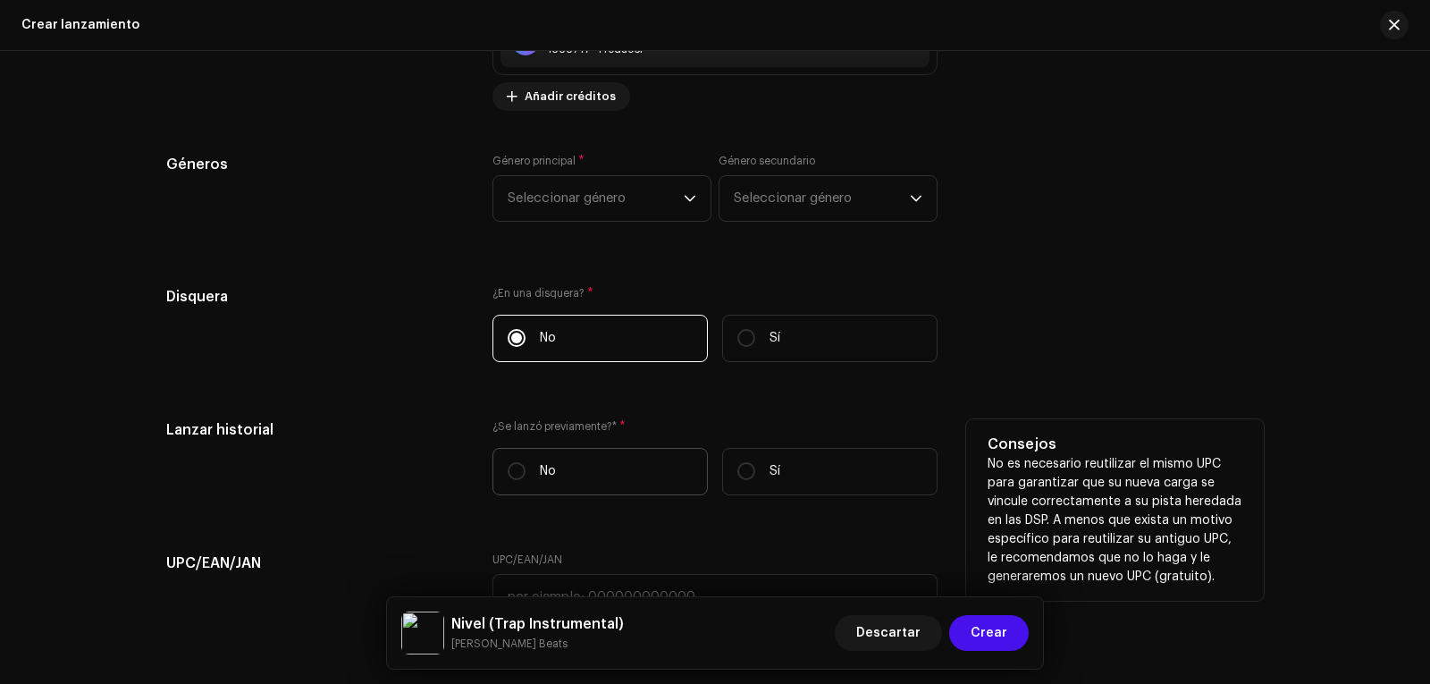
click at [525, 471] on label "No" at bounding box center [599, 471] width 215 height 47
click at [525, 471] on input "No" at bounding box center [517, 471] width 18 height 18
radio input "true"
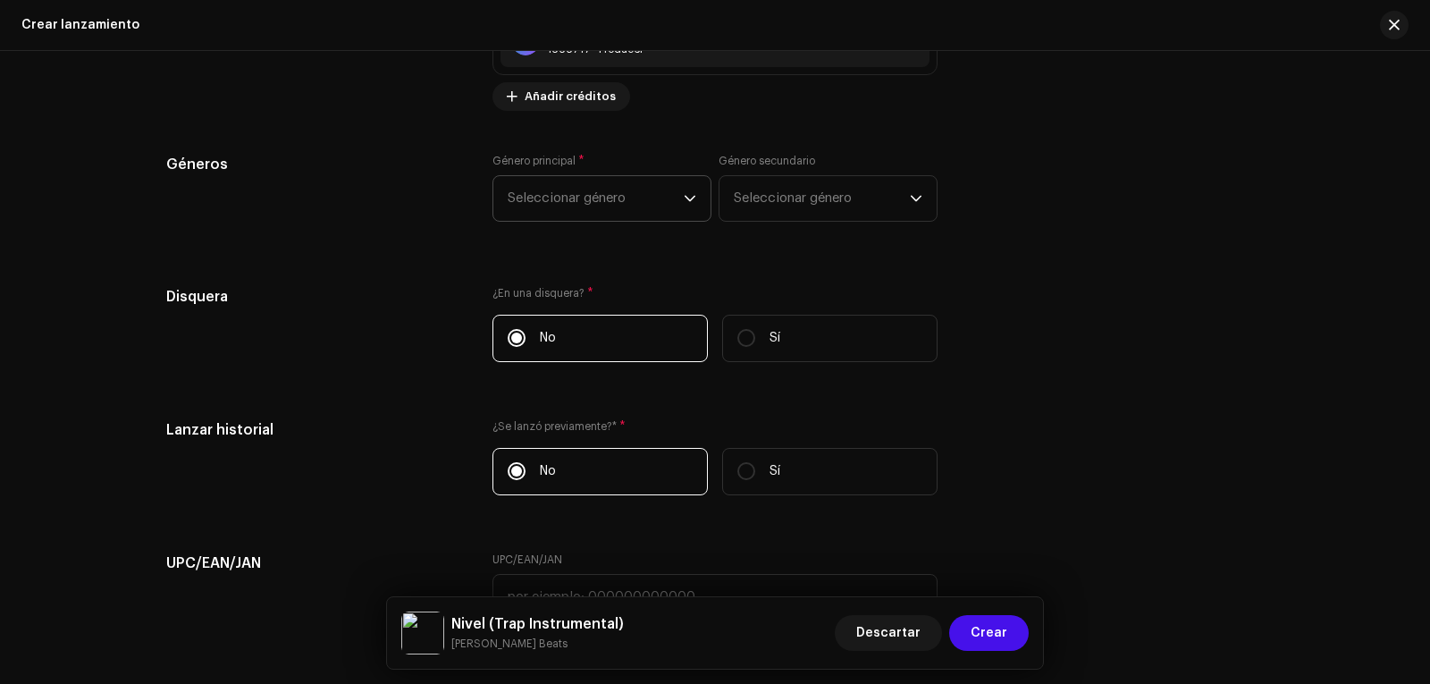
click at [513, 204] on span "Seleccionar género" at bounding box center [596, 198] width 176 height 45
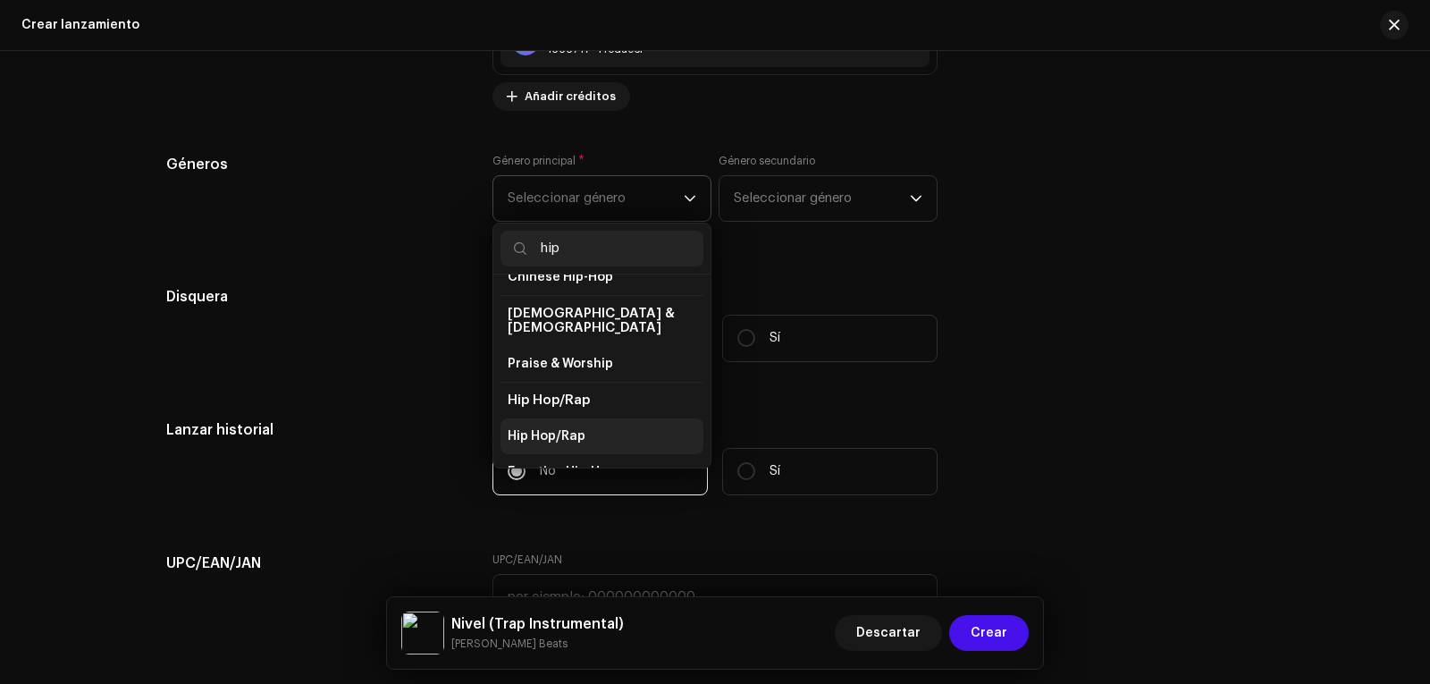
scroll to position [89, 0]
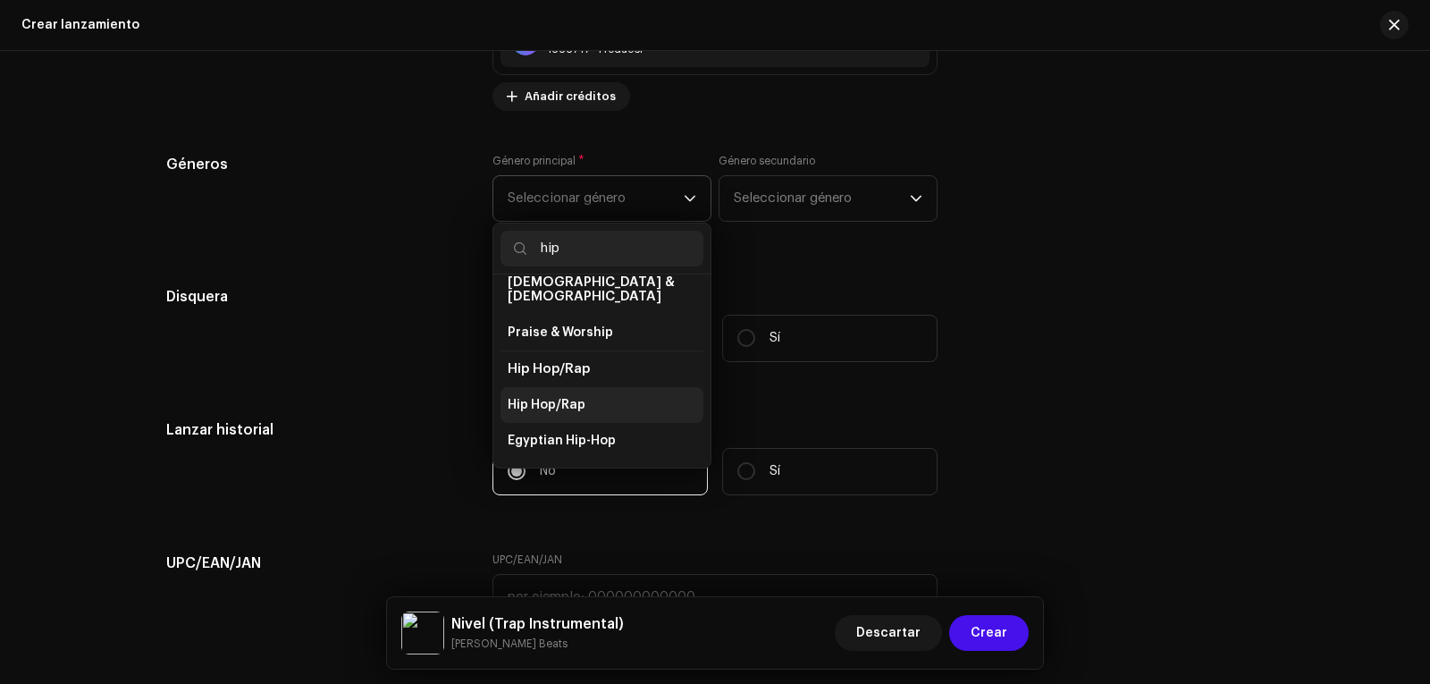
type input "hip"
click at [576, 396] on span "Hip Hop/Rap" at bounding box center [547, 405] width 78 height 18
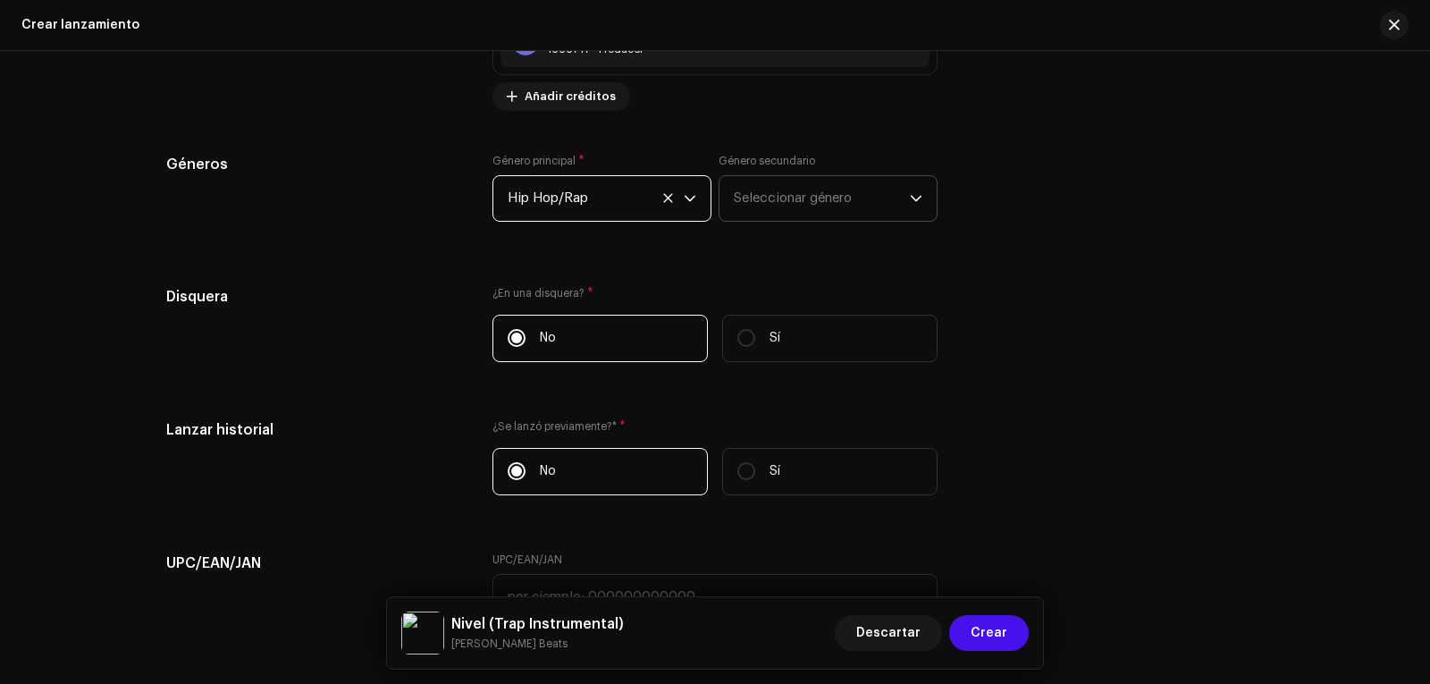
click at [753, 180] on span "Seleccionar género" at bounding box center [822, 198] width 176 height 45
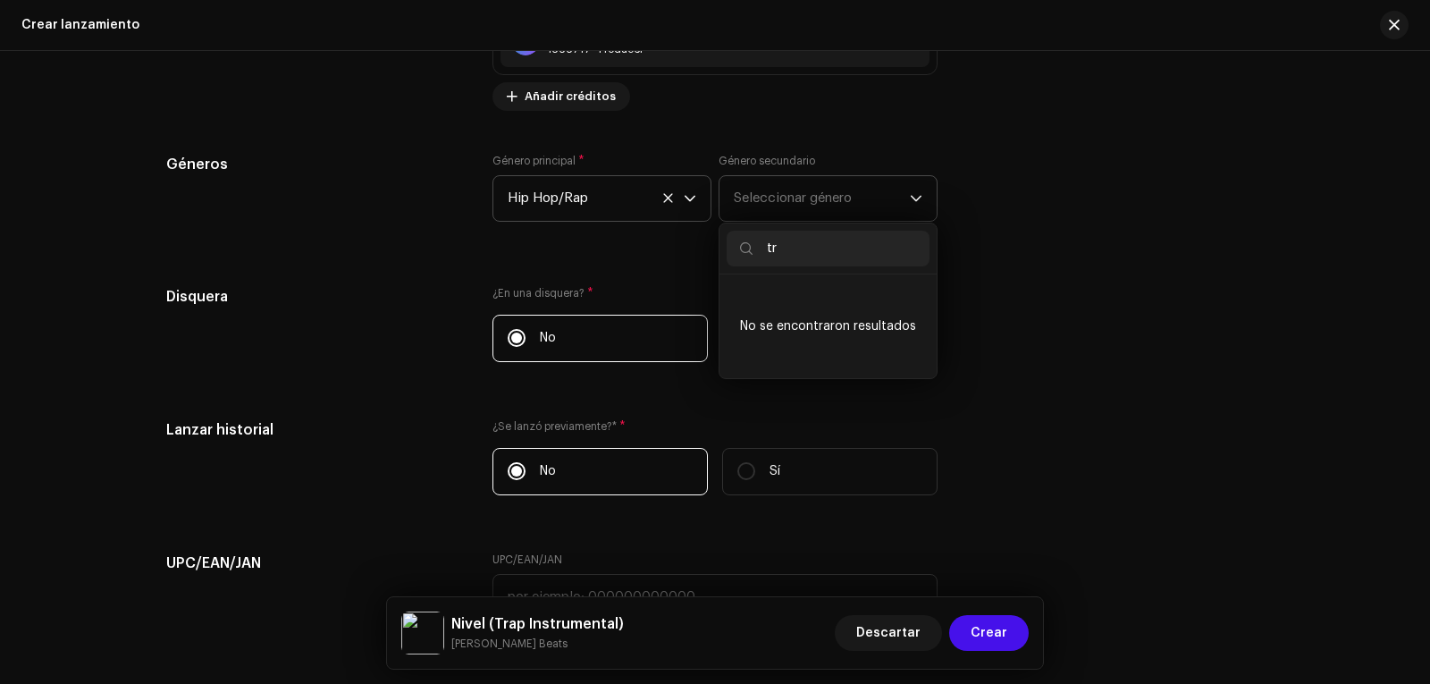
type input "t"
type input "Hip H"
click at [774, 333] on span "Hip Hop/Rap" at bounding box center [773, 335] width 78 height 18
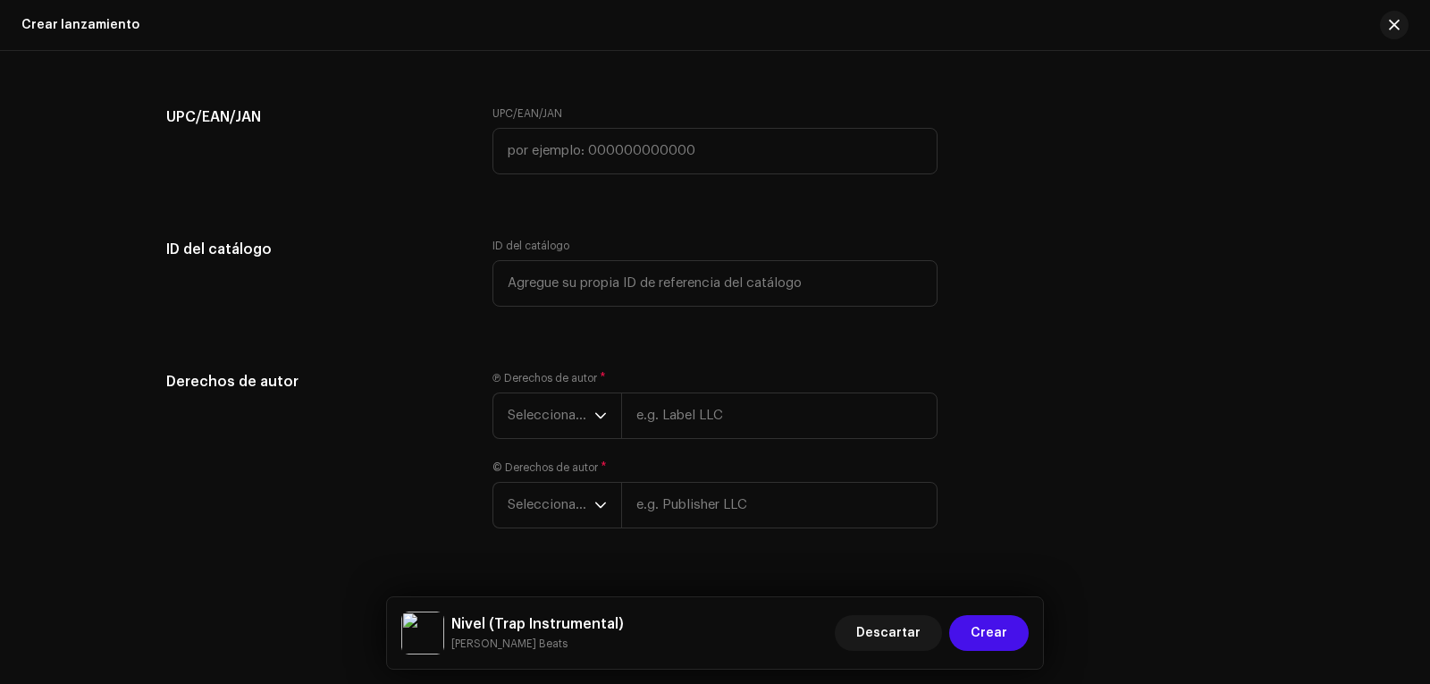
scroll to position [3111, 0]
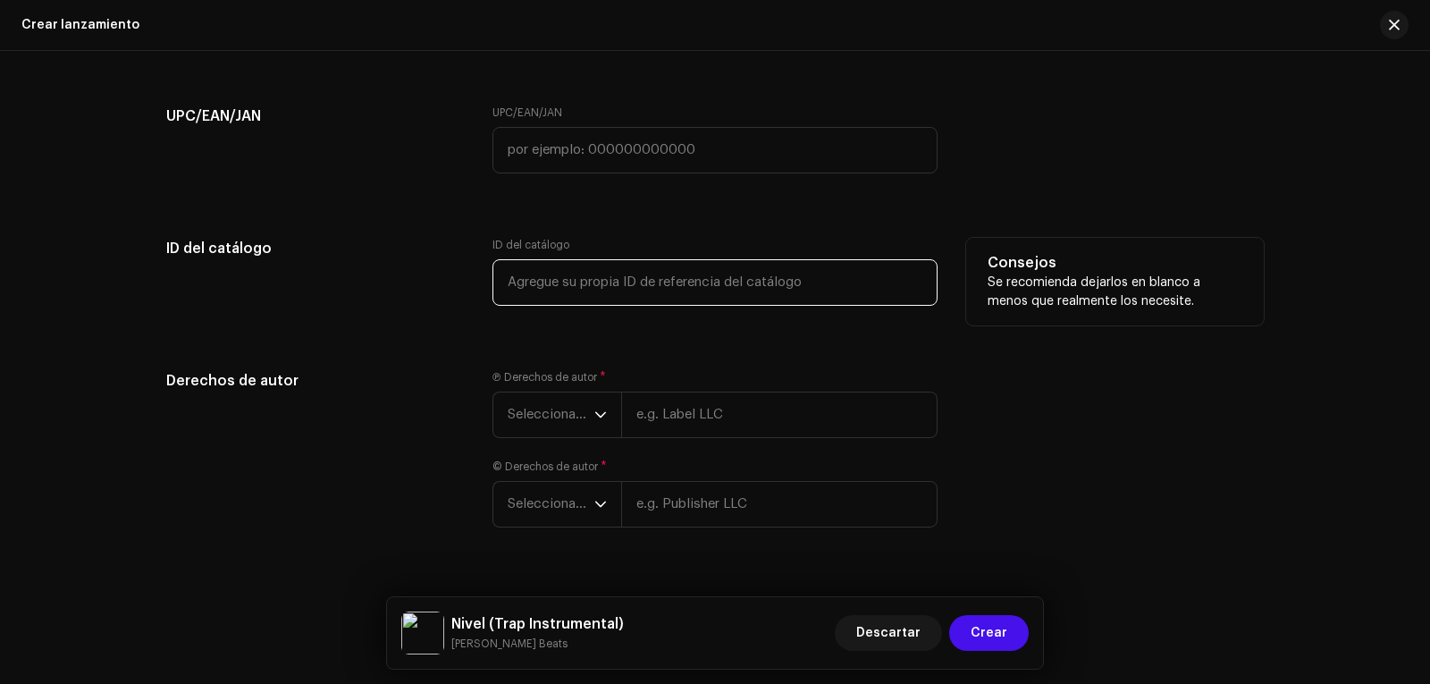
click at [551, 290] on input "text" at bounding box center [714, 282] width 445 height 46
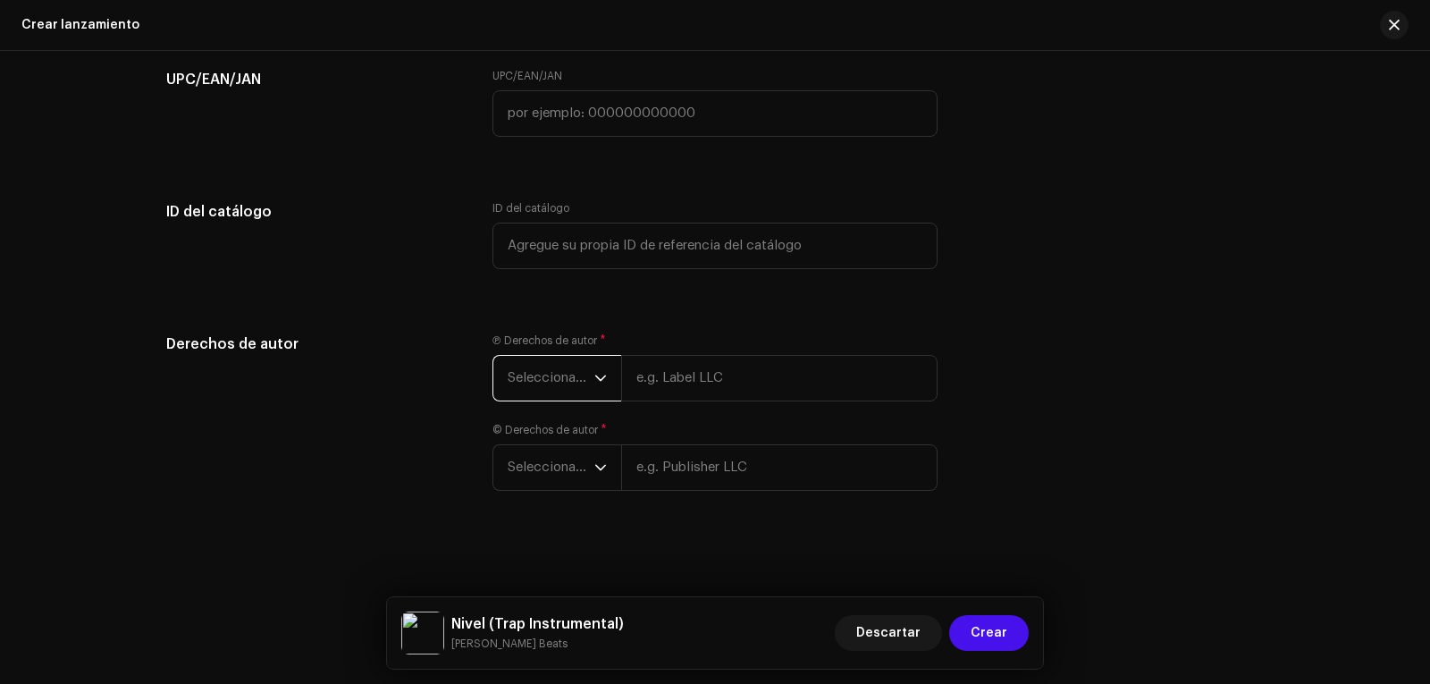
click at [561, 359] on span "Seleccionar año" at bounding box center [551, 378] width 87 height 45
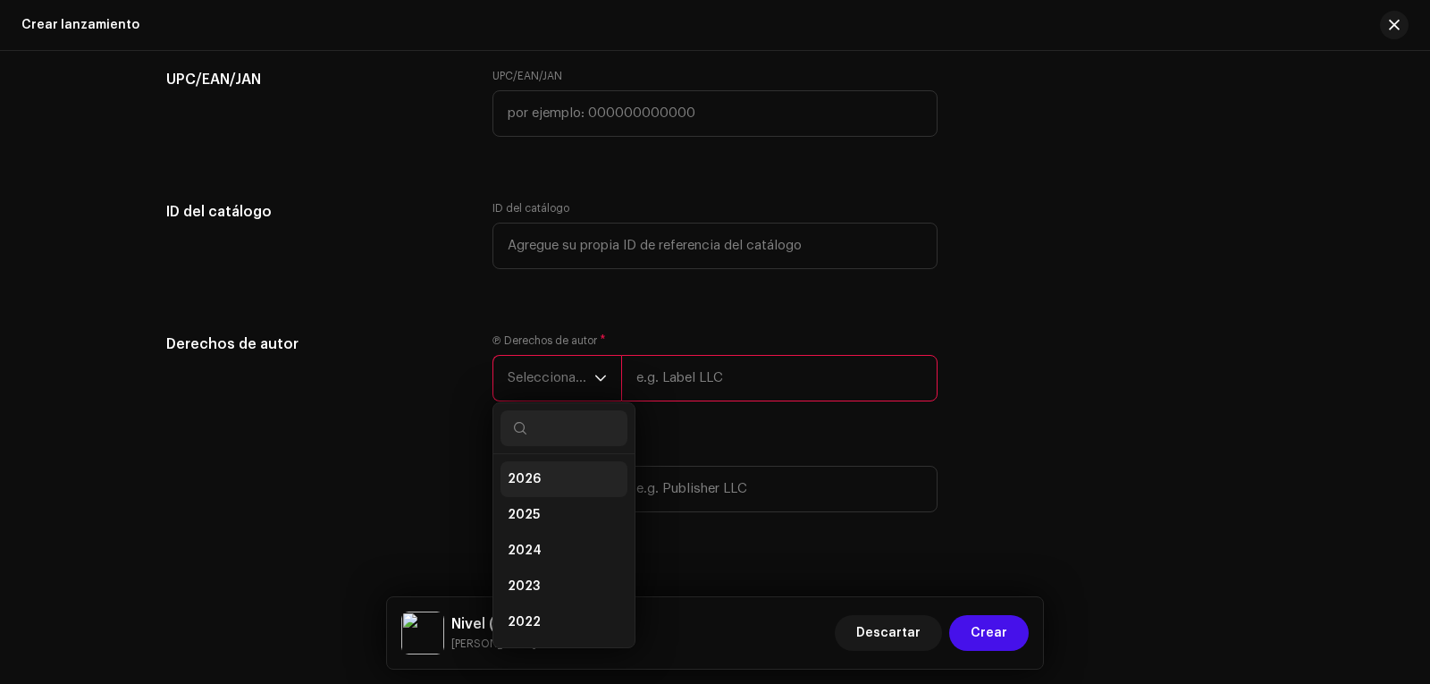
click at [540, 475] on li "2026" at bounding box center [563, 479] width 127 height 36
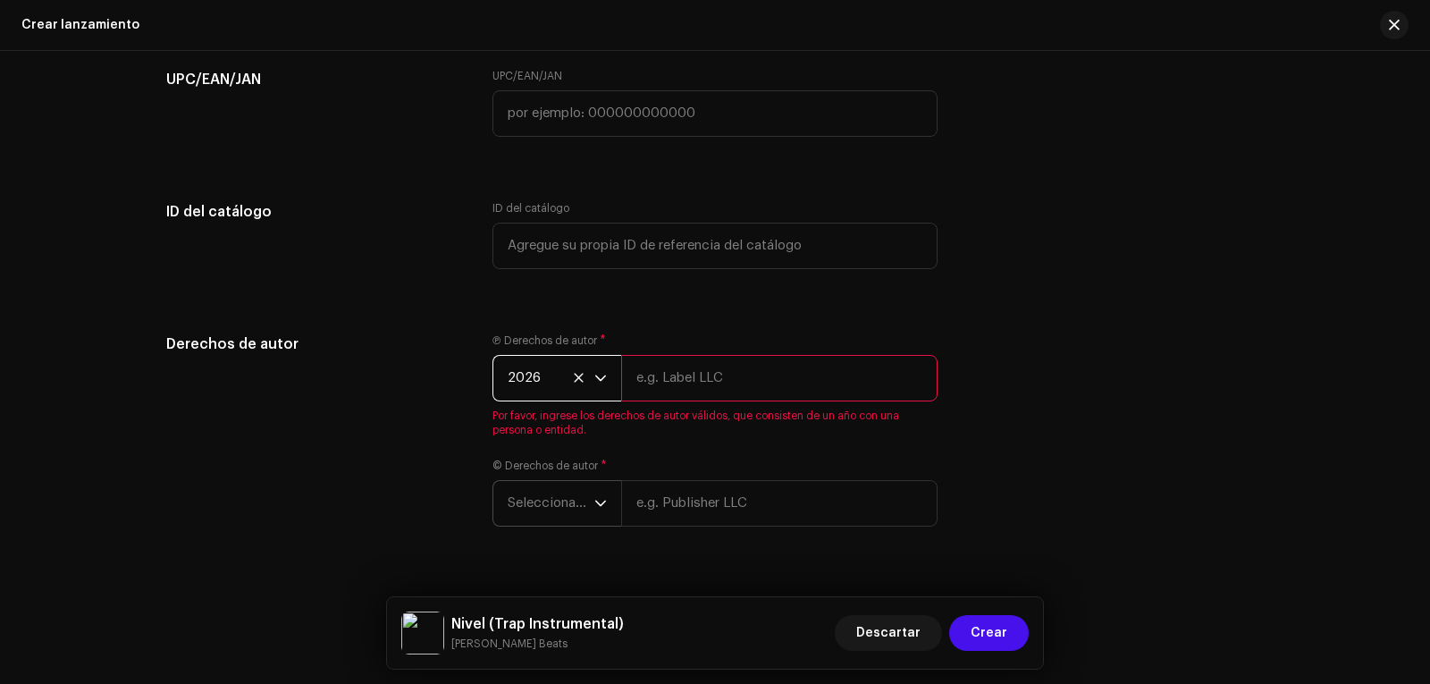
click at [544, 494] on span "Seleccionar año" at bounding box center [551, 503] width 87 height 45
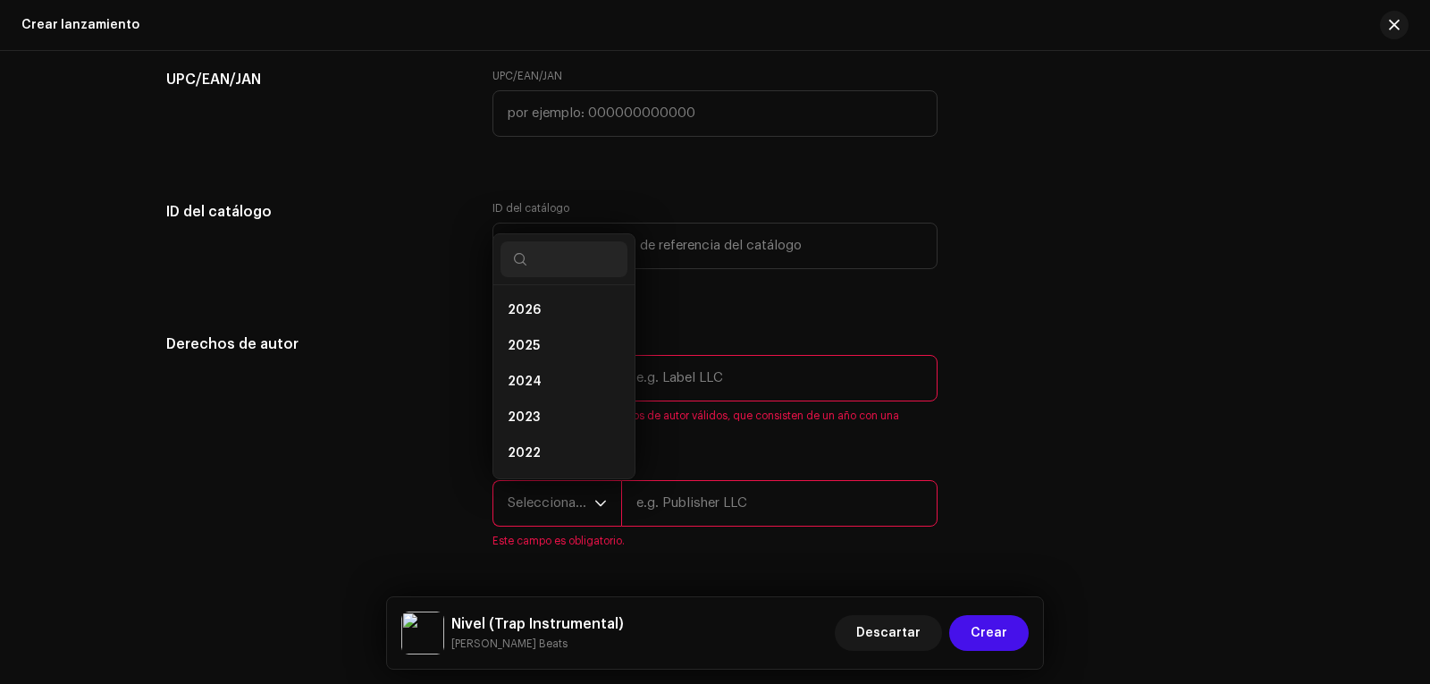
scroll to position [29, 0]
click at [547, 300] on li "2025" at bounding box center [563, 317] width 127 height 36
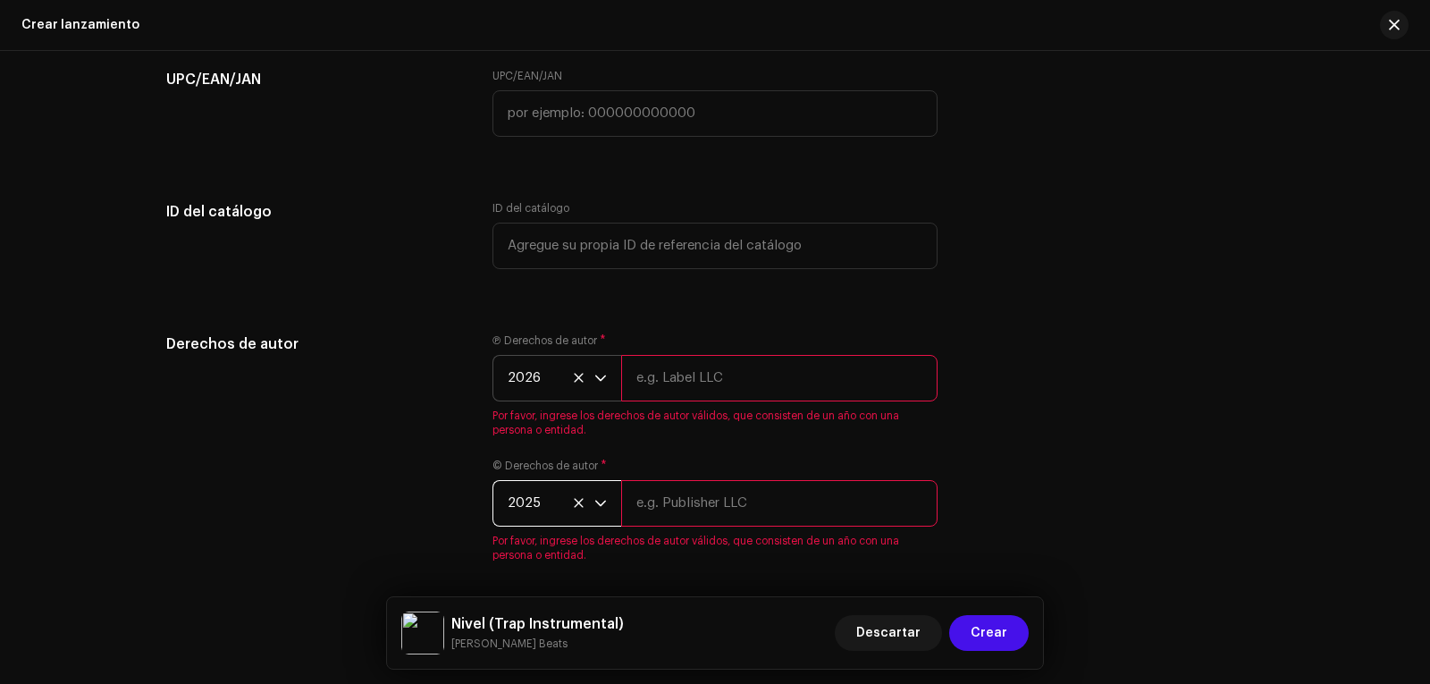
click at [552, 384] on span "2026" at bounding box center [551, 378] width 87 height 45
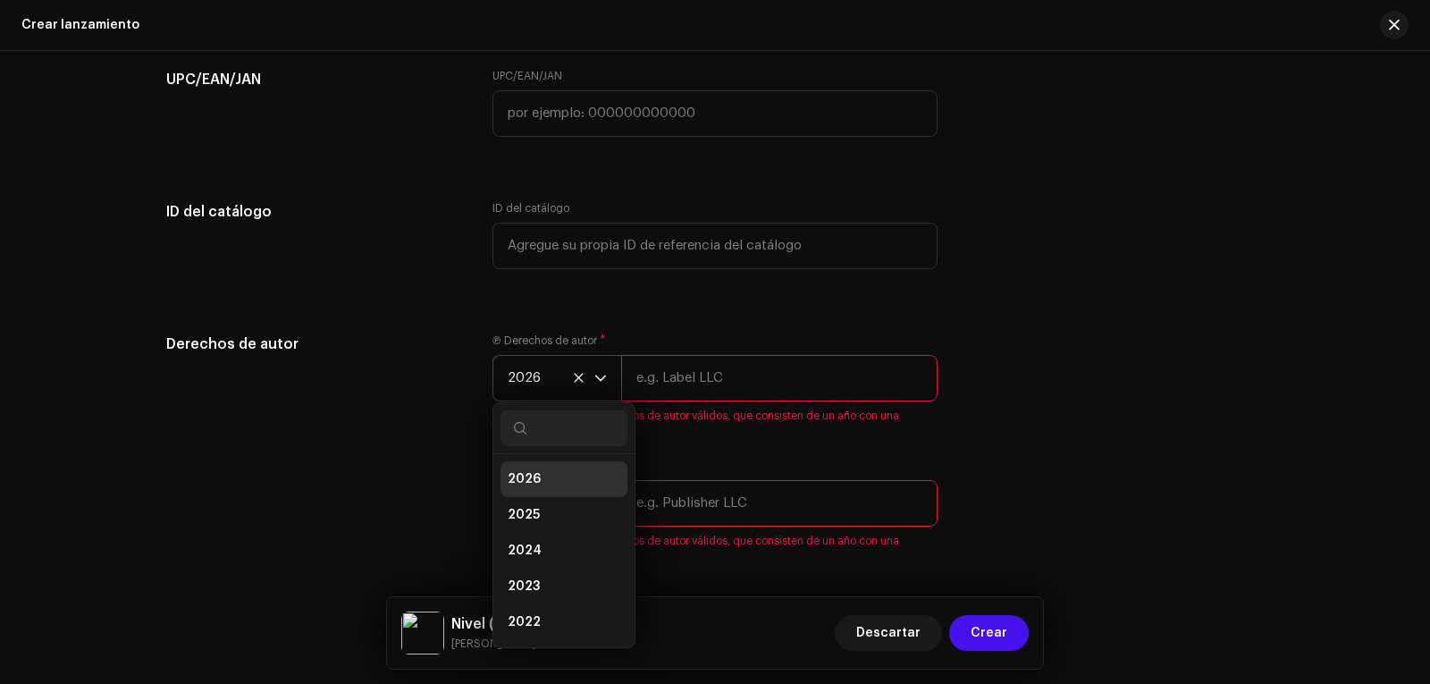
scroll to position [7, 0]
click at [549, 502] on li "2025" at bounding box center [563, 508] width 127 height 36
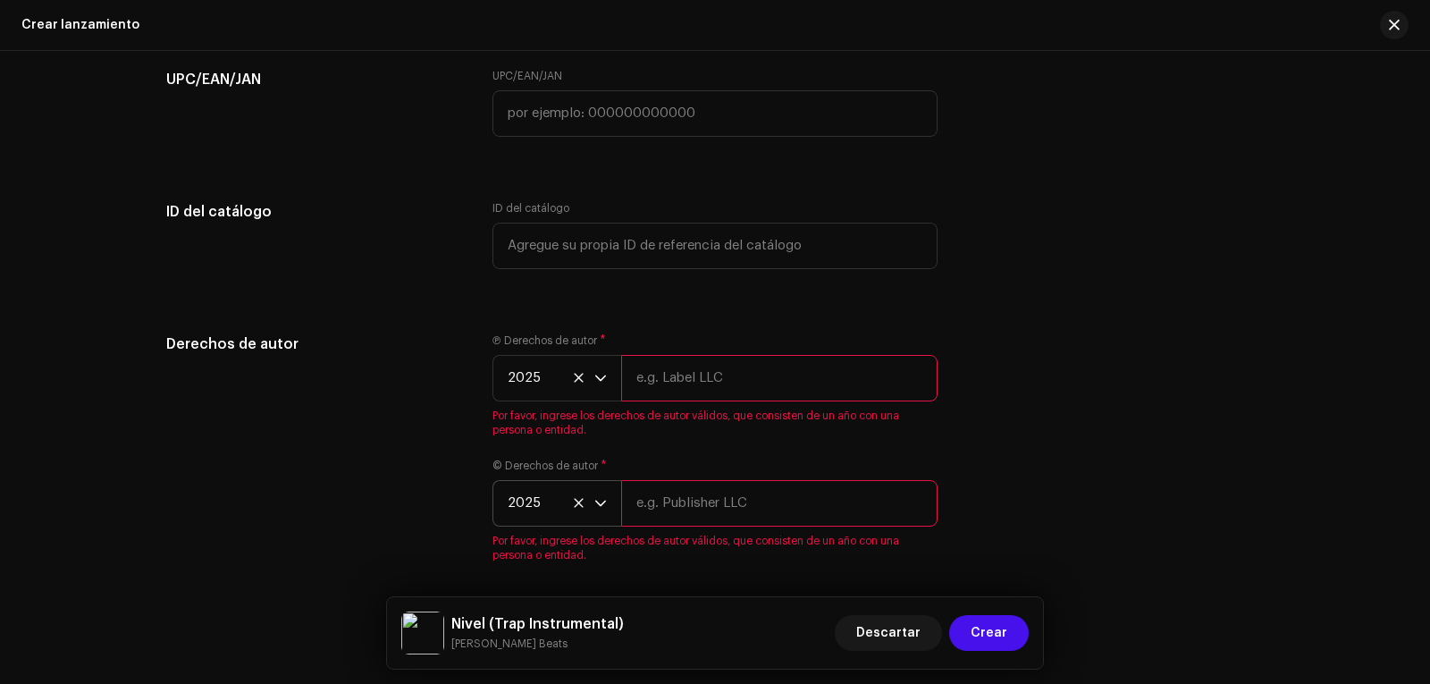
click at [664, 371] on input "text" at bounding box center [779, 378] width 316 height 46
type input "[PERSON_NAME]"
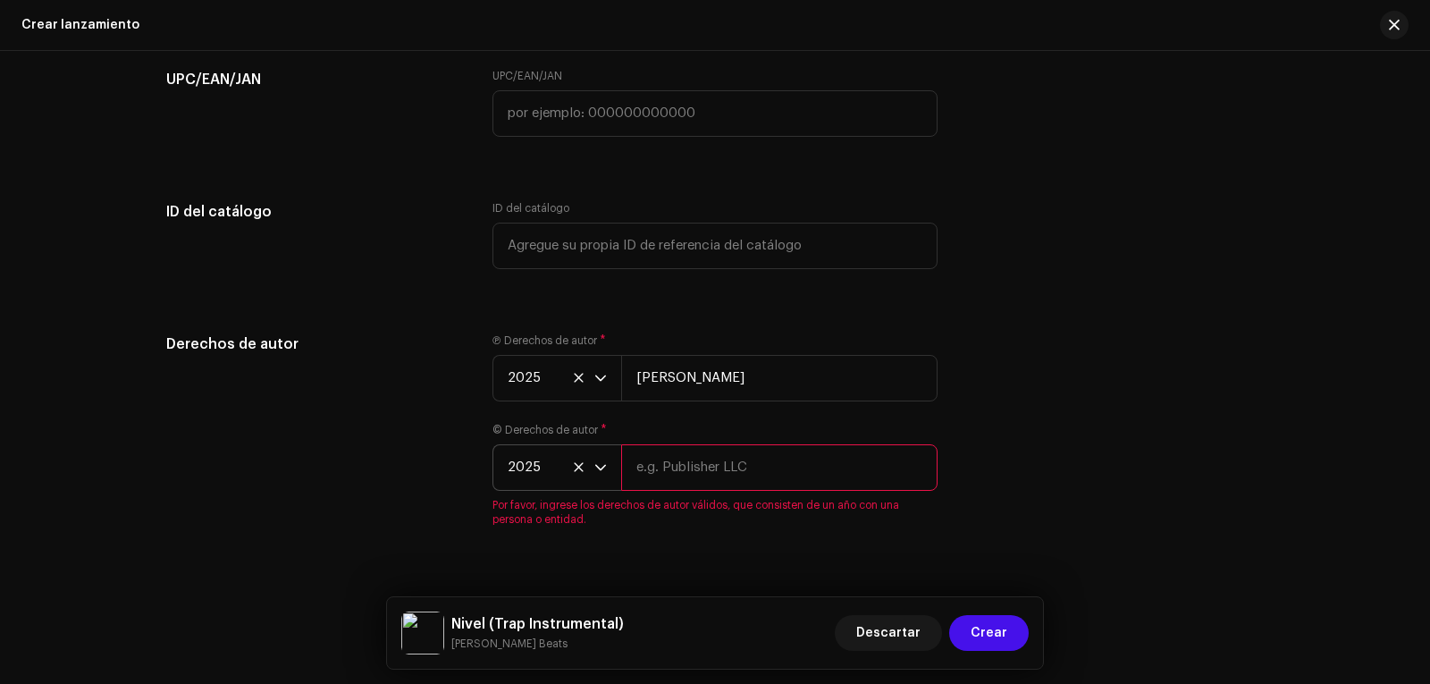
click at [738, 476] on input "text" at bounding box center [779, 467] width 316 height 46
type input "[PERSON_NAME]"
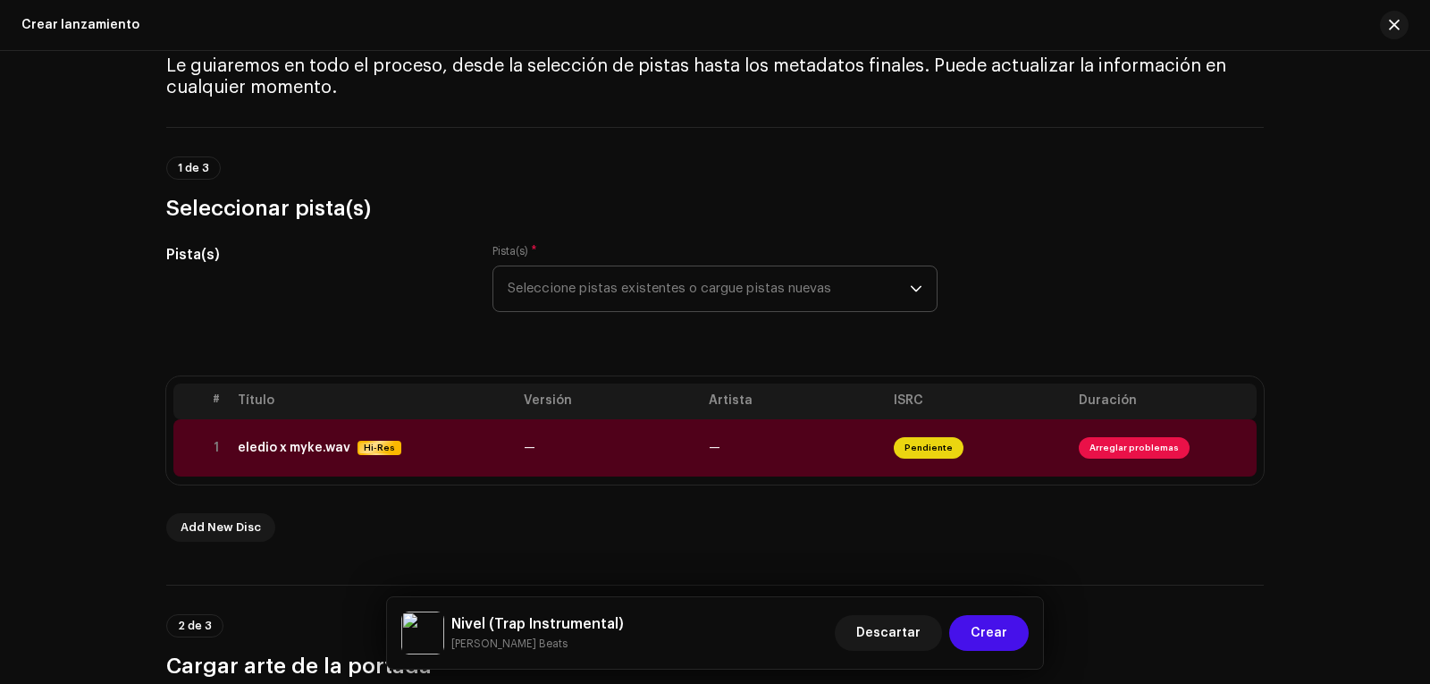
scroll to position [0, 0]
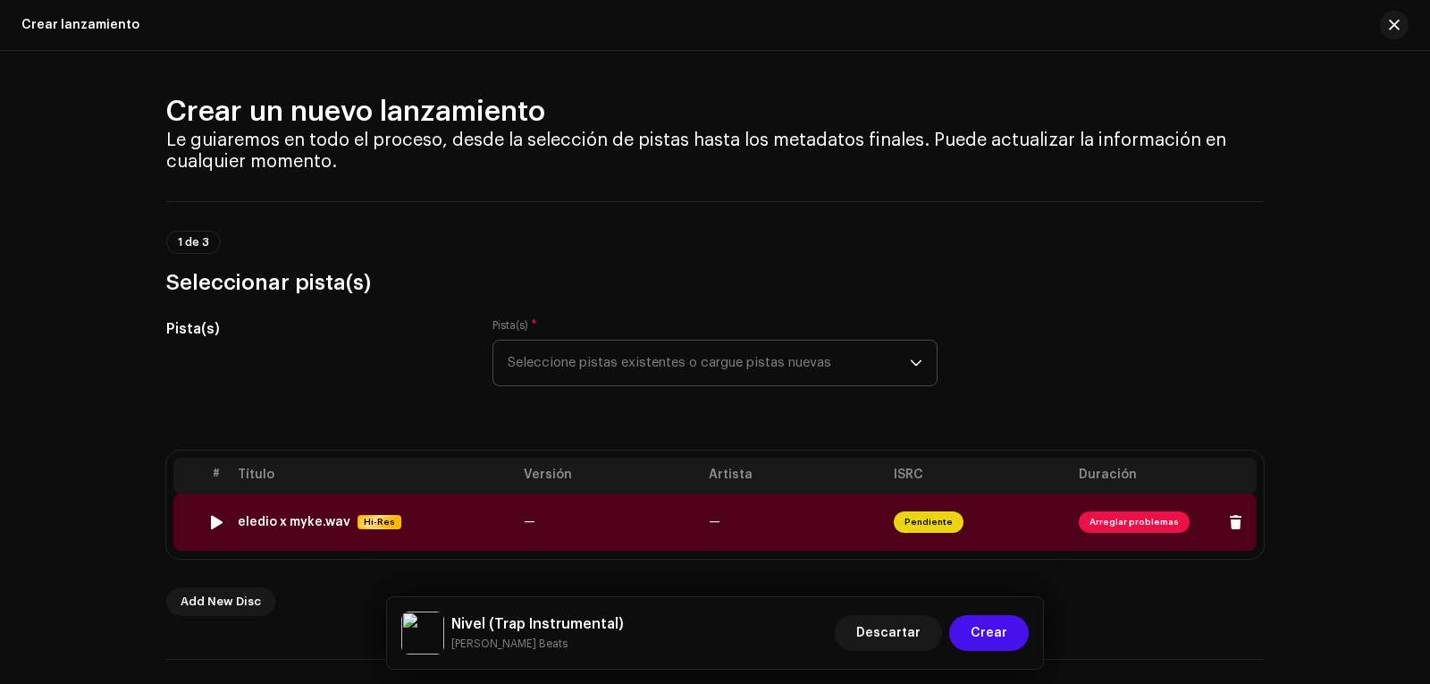
click at [461, 521] on div "eledio x myke.wav Hi-Res" at bounding box center [374, 521] width 272 height 15
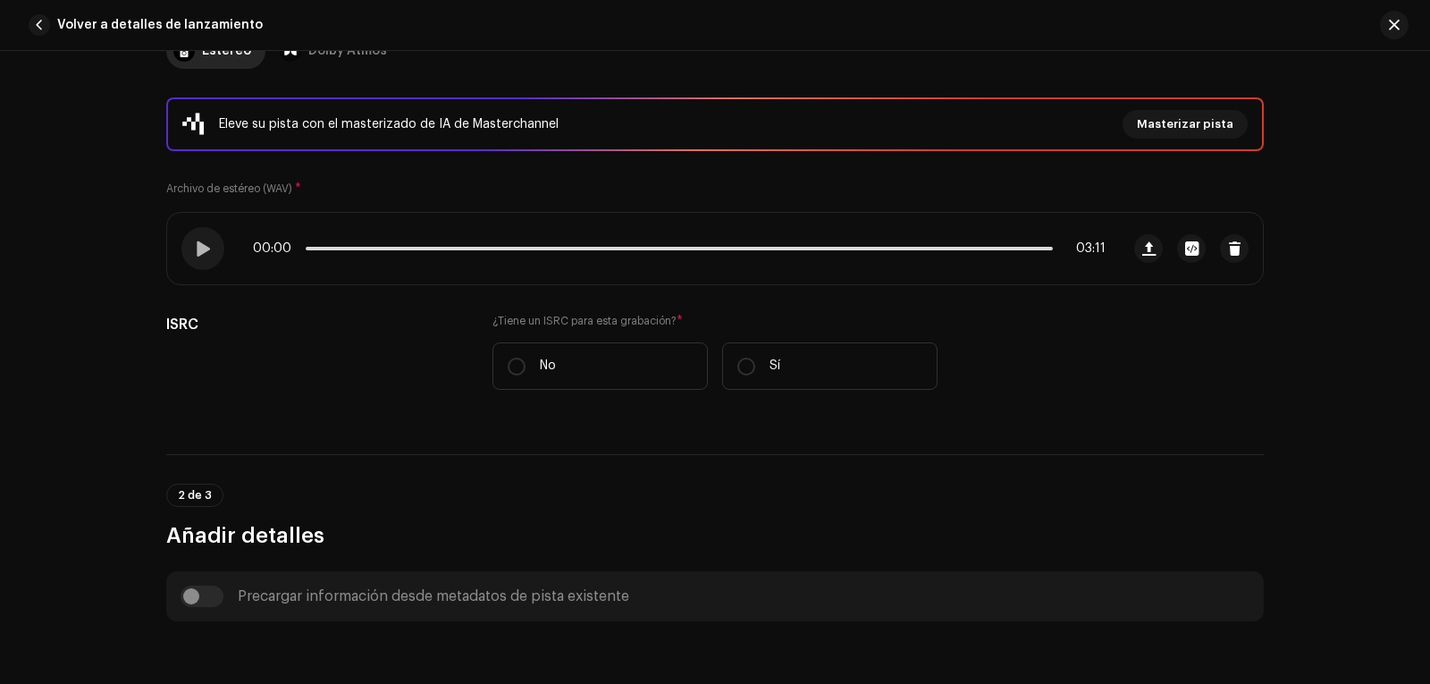
scroll to position [268, 0]
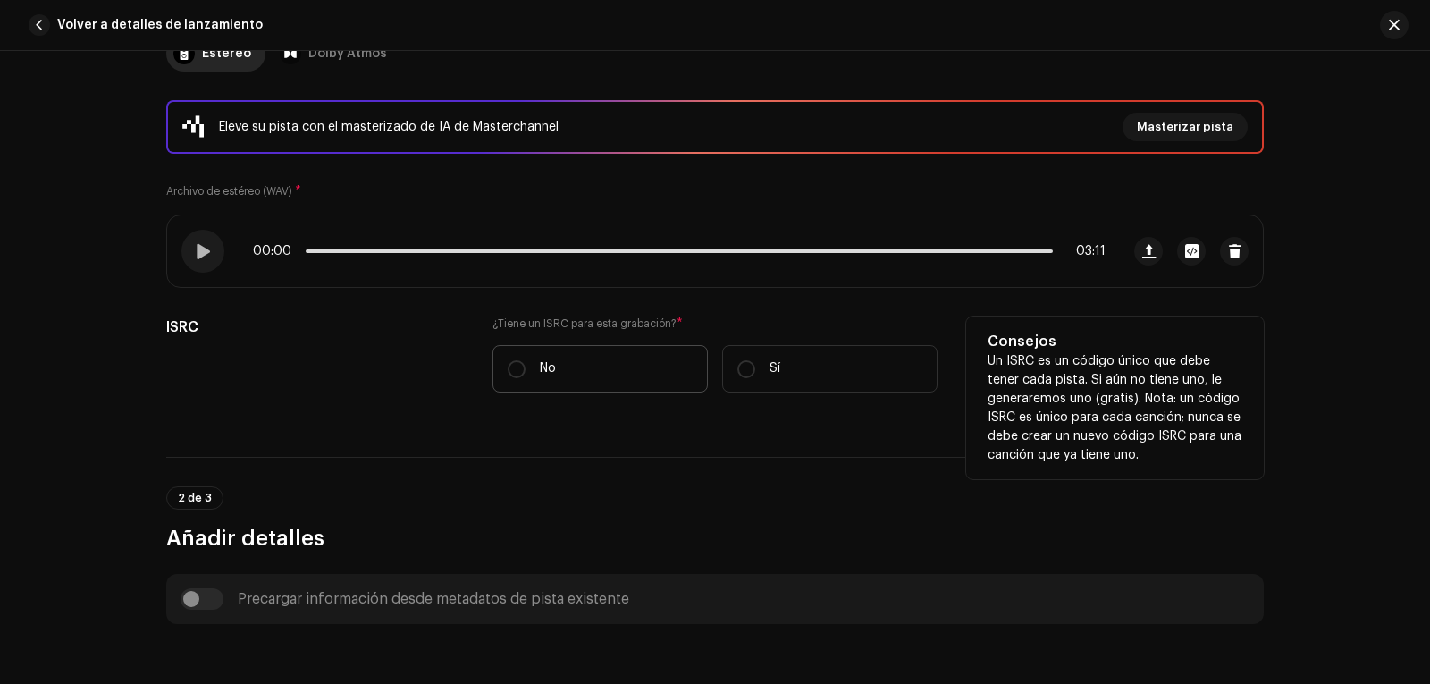
click at [553, 379] on label "No" at bounding box center [599, 368] width 215 height 47
click at [525, 378] on input "No" at bounding box center [517, 369] width 18 height 18
radio input "true"
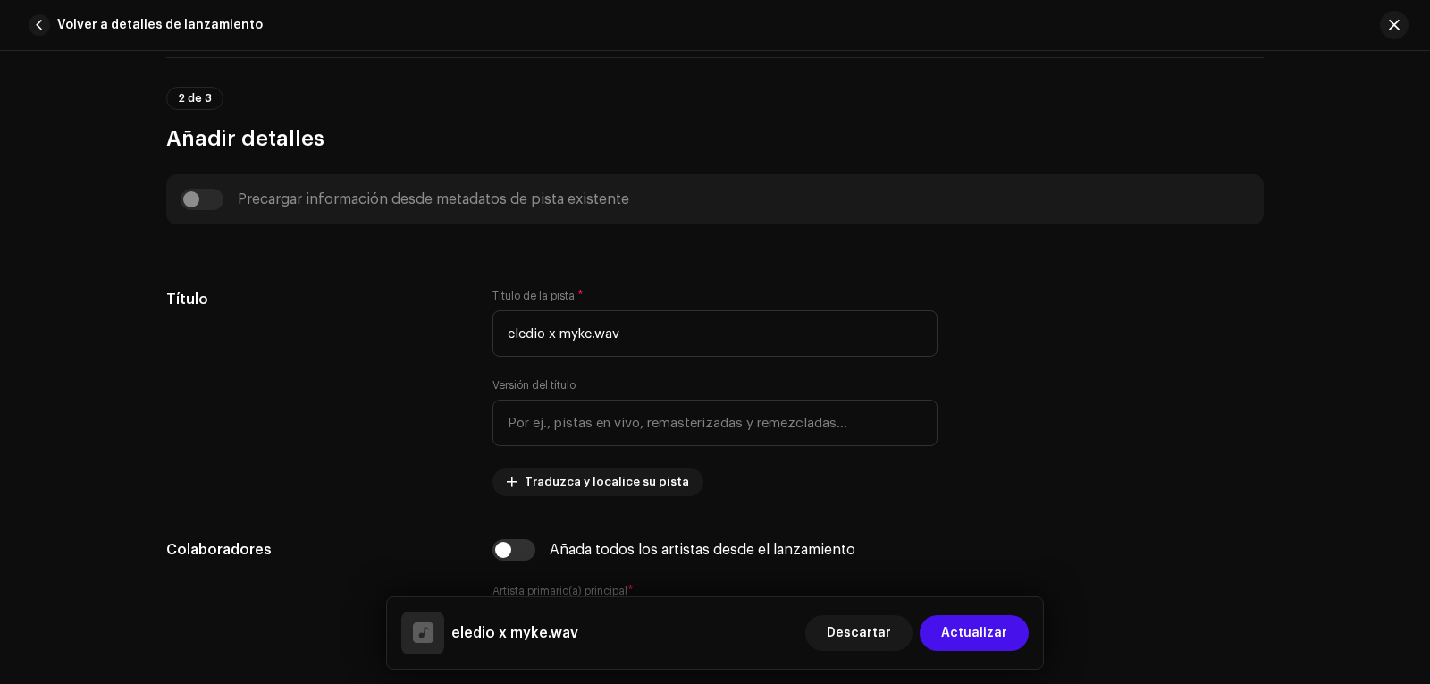
scroll to position [715, 0]
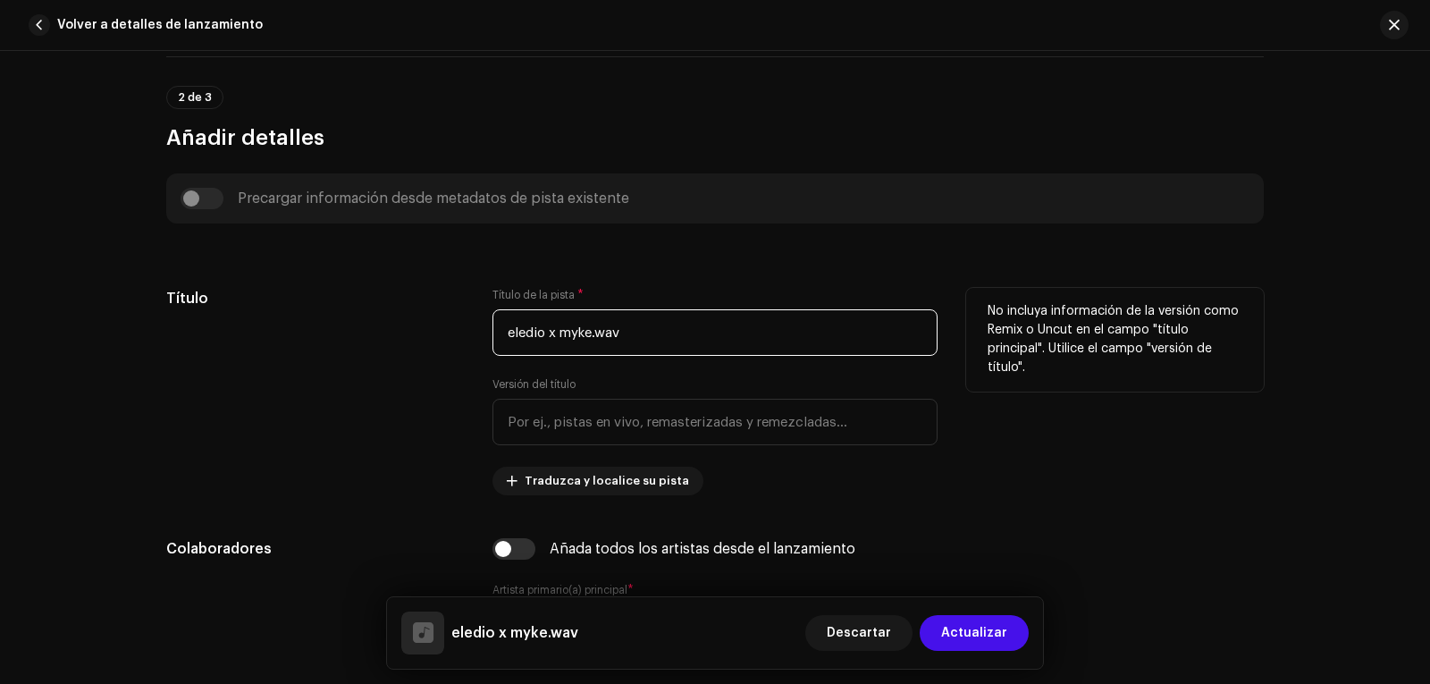
drag, startPoint x: 644, startPoint y: 342, endPoint x: 228, endPoint y: 323, distance: 416.9
click at [226, 319] on div "Título Título de la pista * eledio x myke.wav Versión del título Traduzca y loc…" at bounding box center [714, 391] width 1097 height 207
paste input "Nivel (Trap Instrumental)"
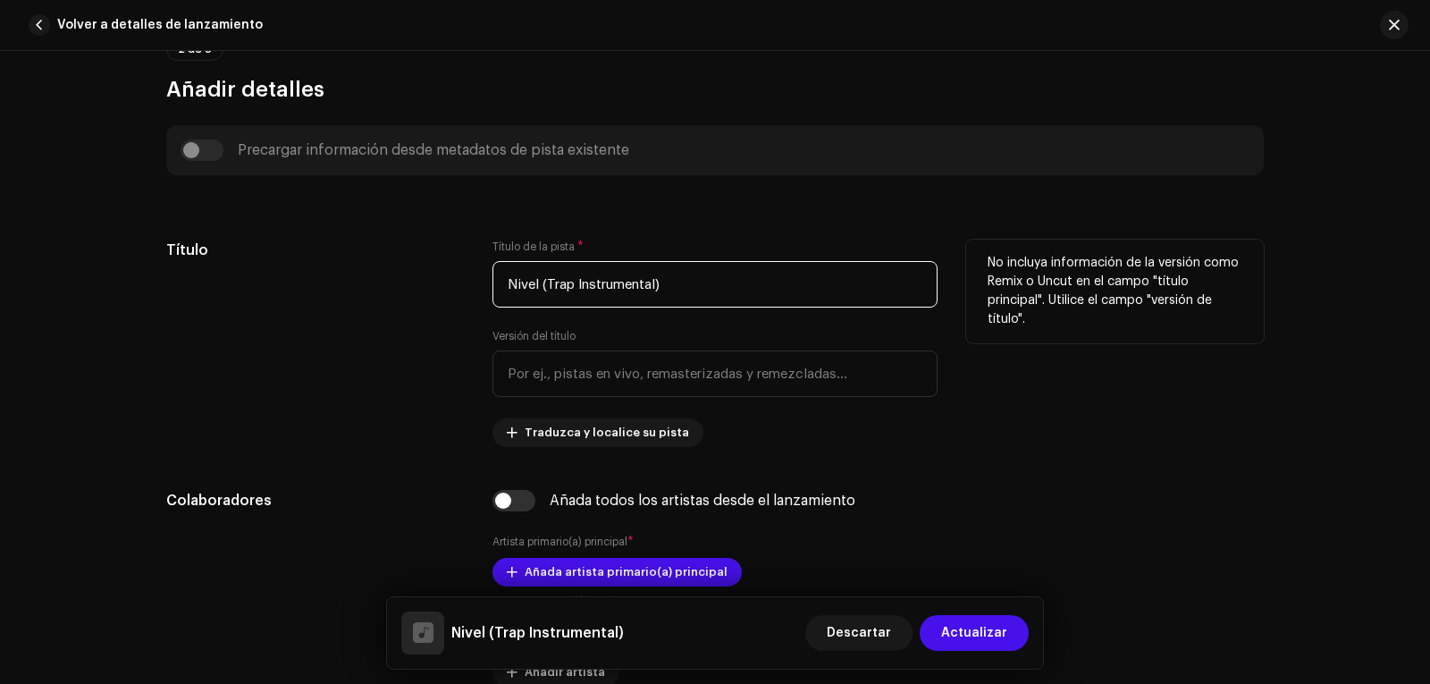
scroll to position [804, 0]
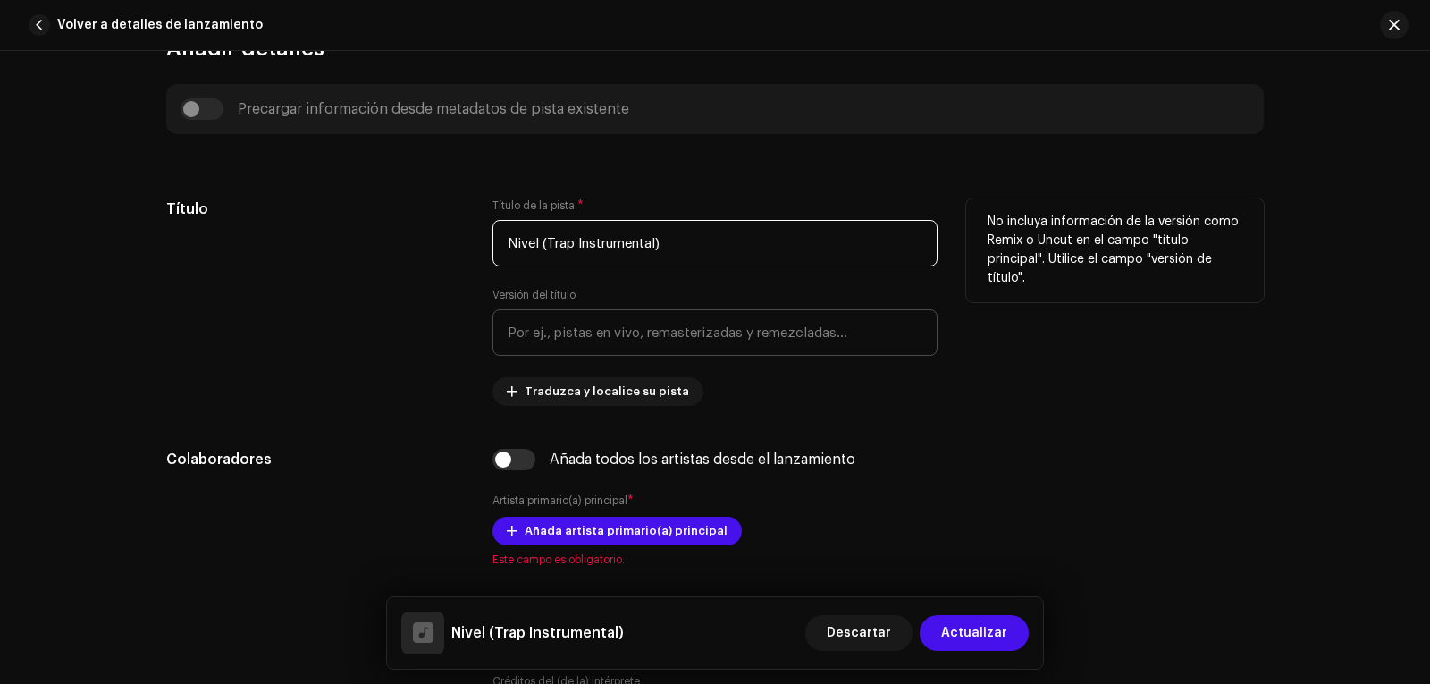
type input "Nivel (Trap Instrumental)"
click at [558, 347] on input "text" at bounding box center [714, 332] width 445 height 46
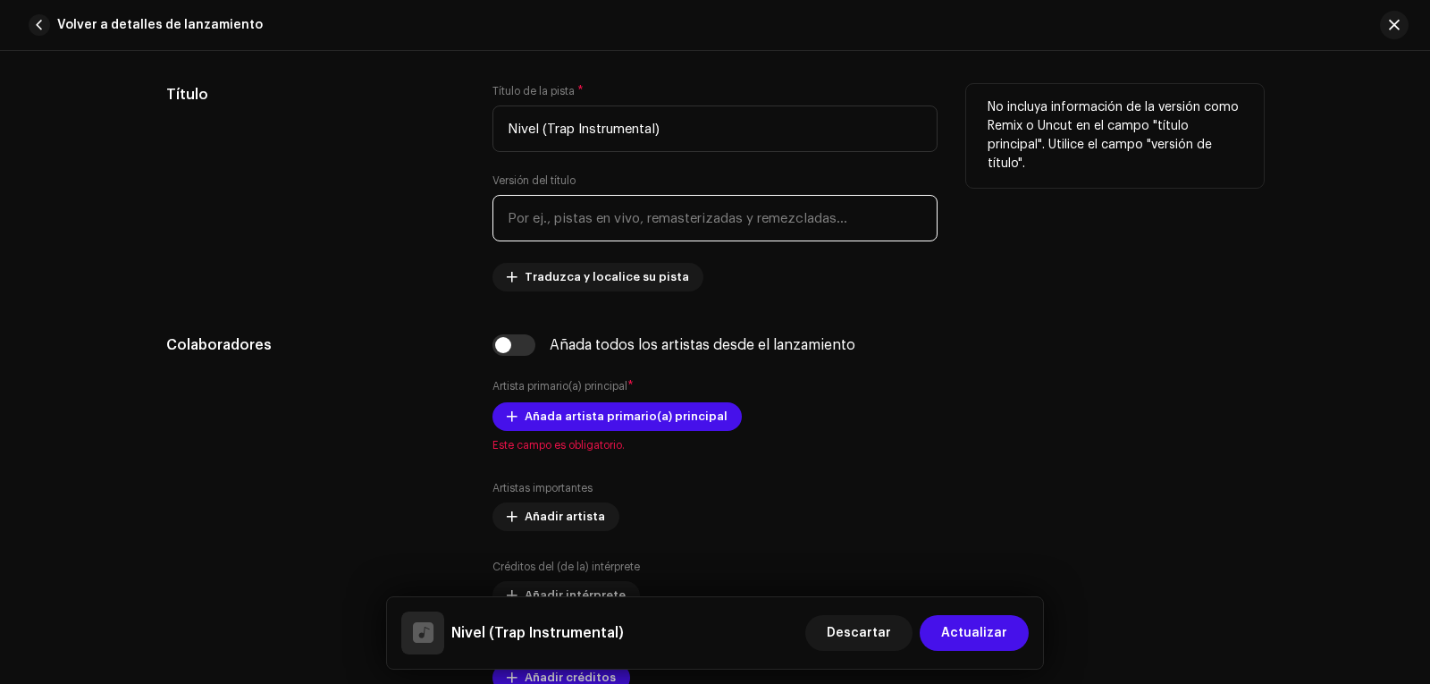
scroll to position [1072, 0]
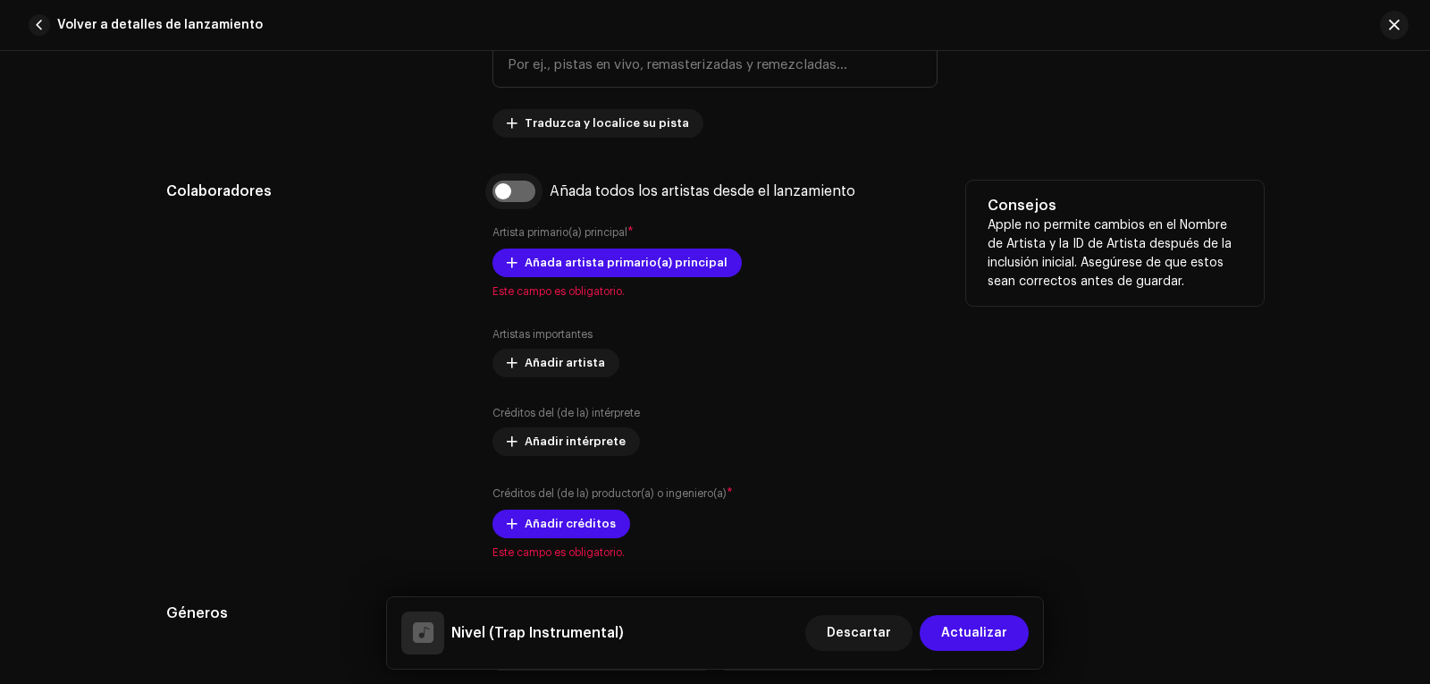
click at [512, 195] on input "checkbox" at bounding box center [513, 191] width 43 height 21
checkbox input "true"
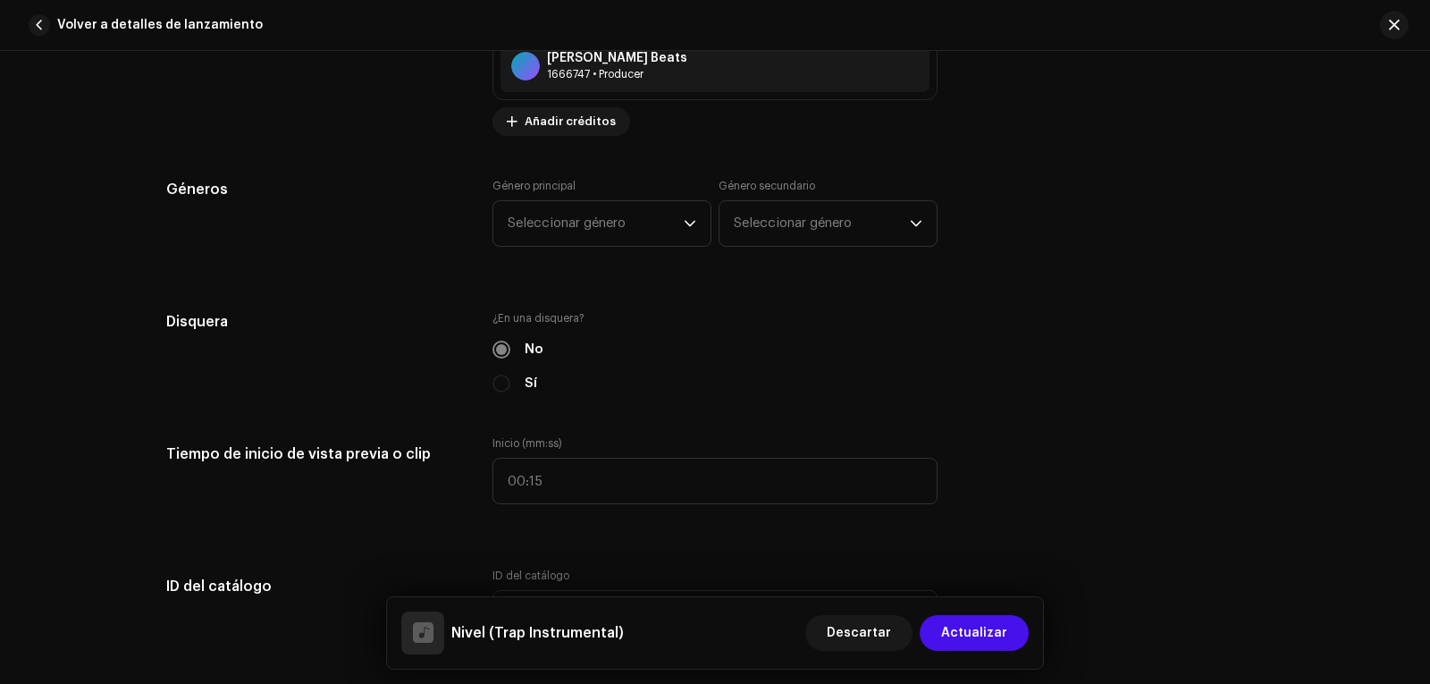
scroll to position [1609, 0]
click at [552, 223] on span "Seleccionar género" at bounding box center [596, 222] width 176 height 45
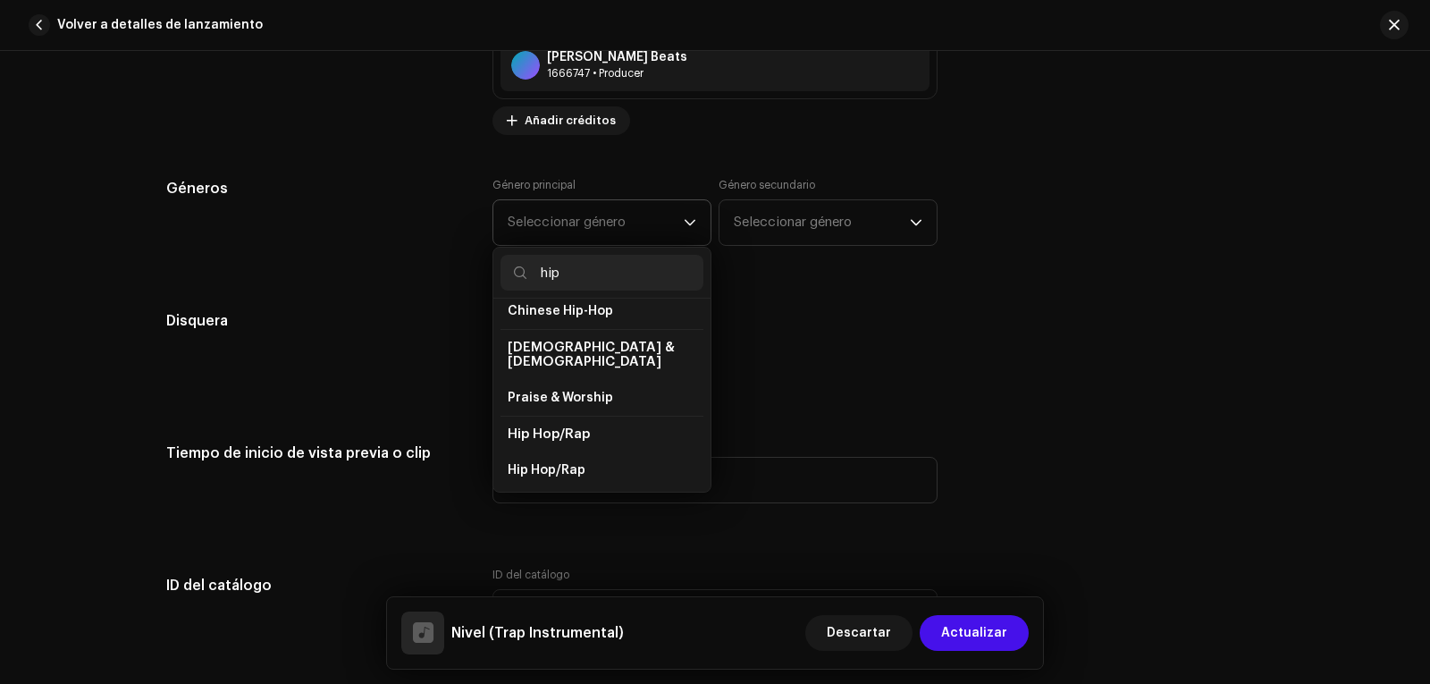
scroll to position [89, 0]
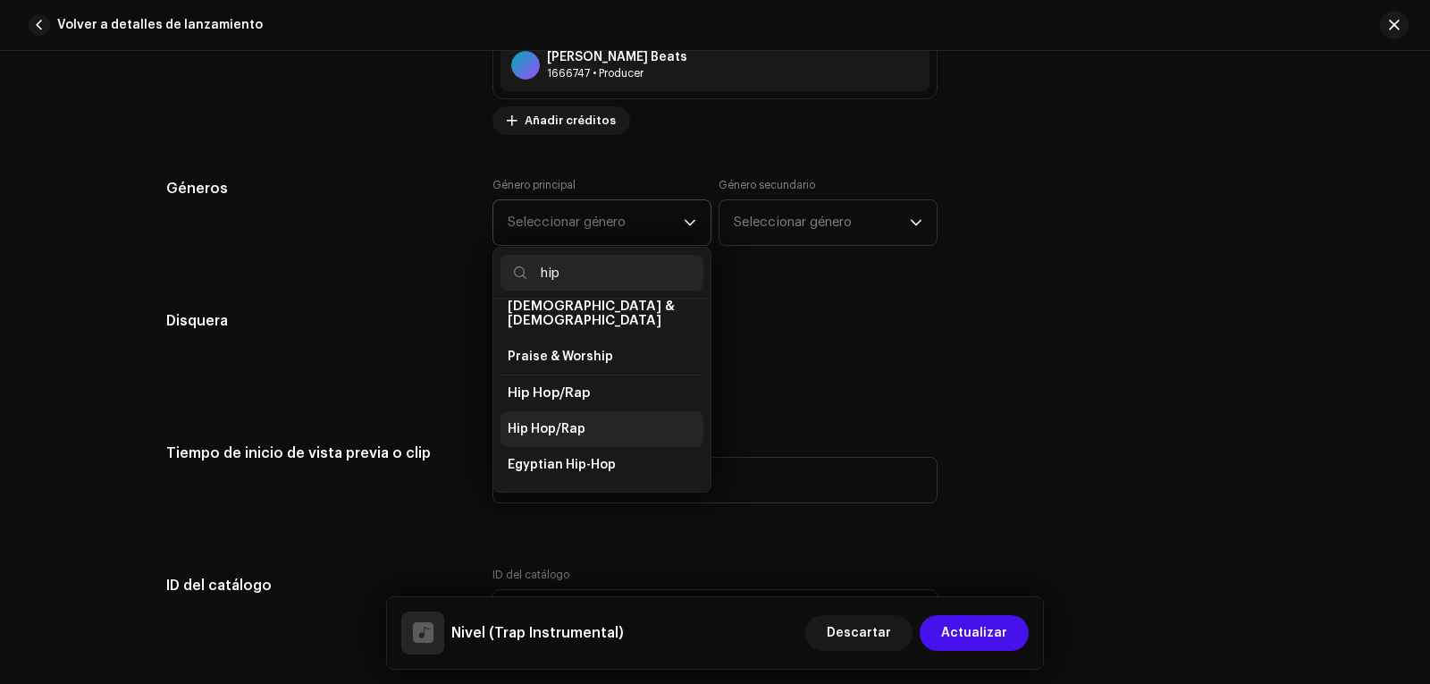
type input "hip"
click at [555, 420] on span "Hip Hop/Rap" at bounding box center [547, 429] width 78 height 18
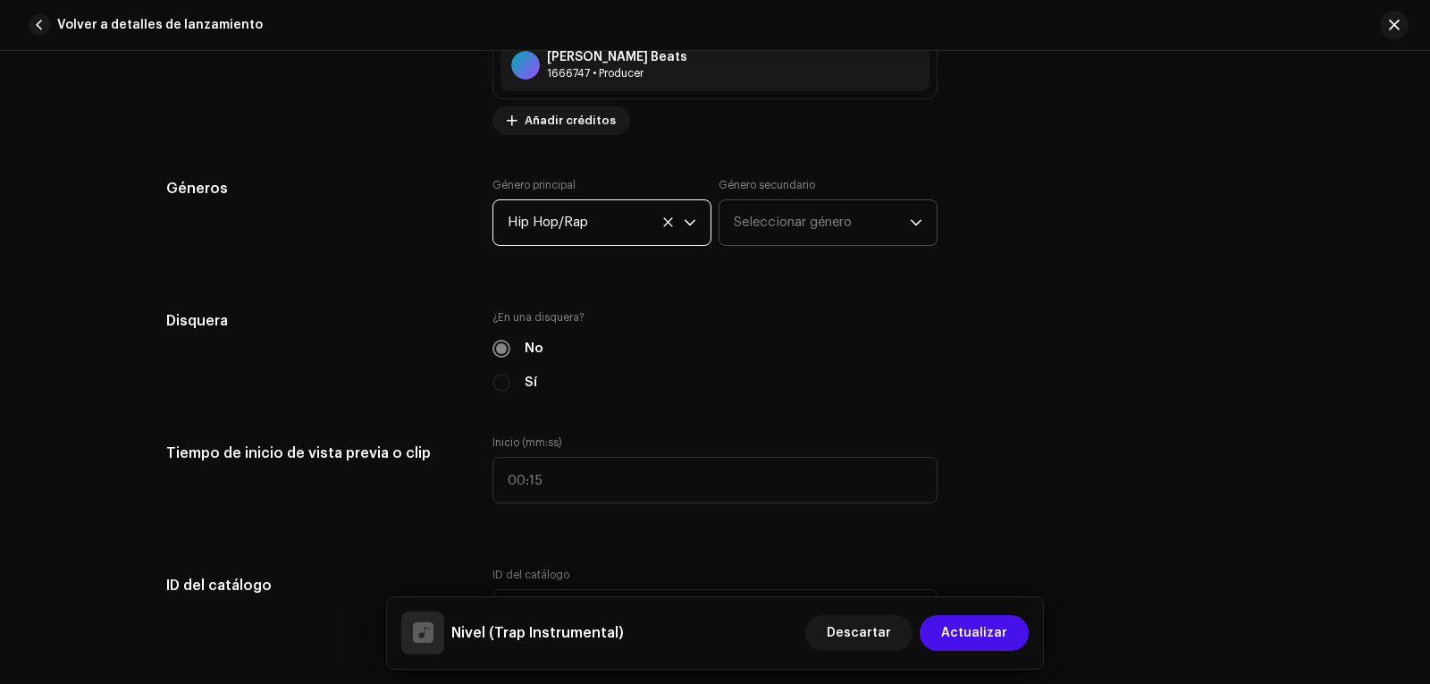
click at [793, 222] on span "Seleccionar género" at bounding box center [822, 222] width 176 height 45
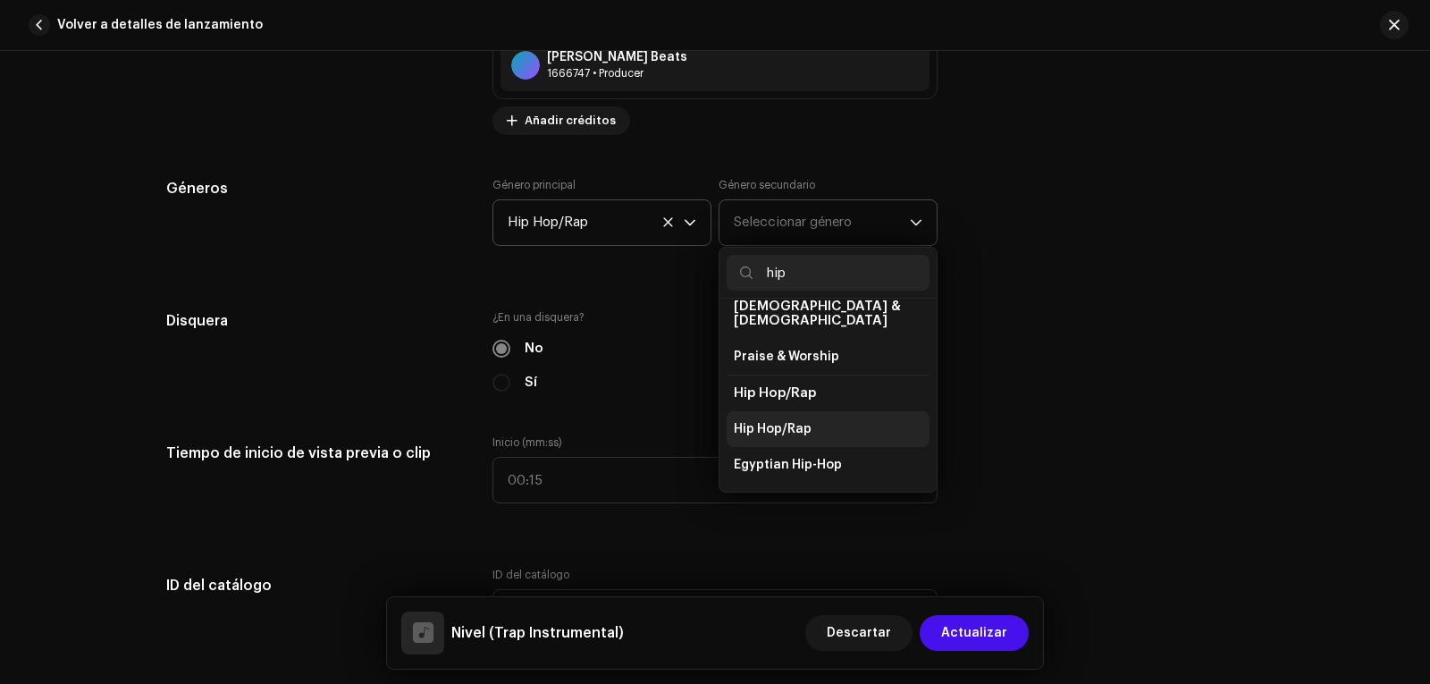
type input "hip"
click at [792, 420] on span "Hip Hop/Rap" at bounding box center [773, 429] width 78 height 18
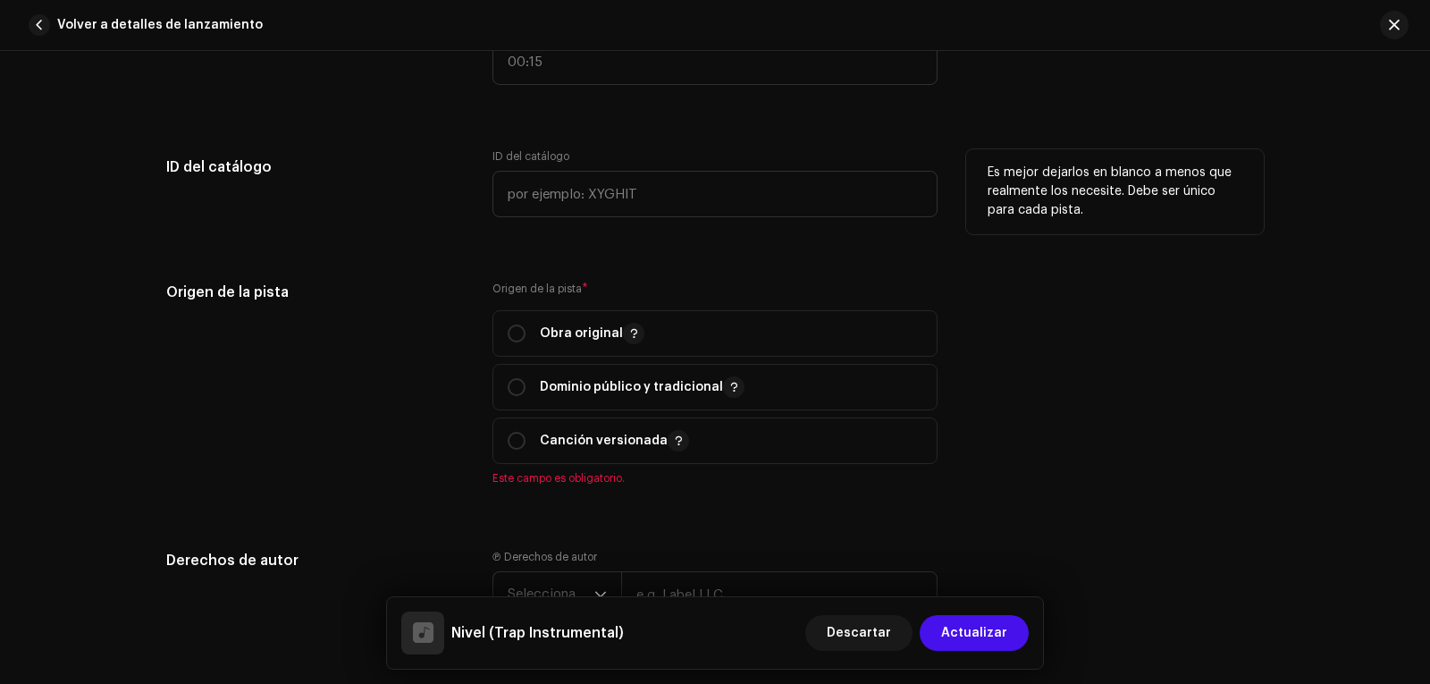
scroll to position [2056, 0]
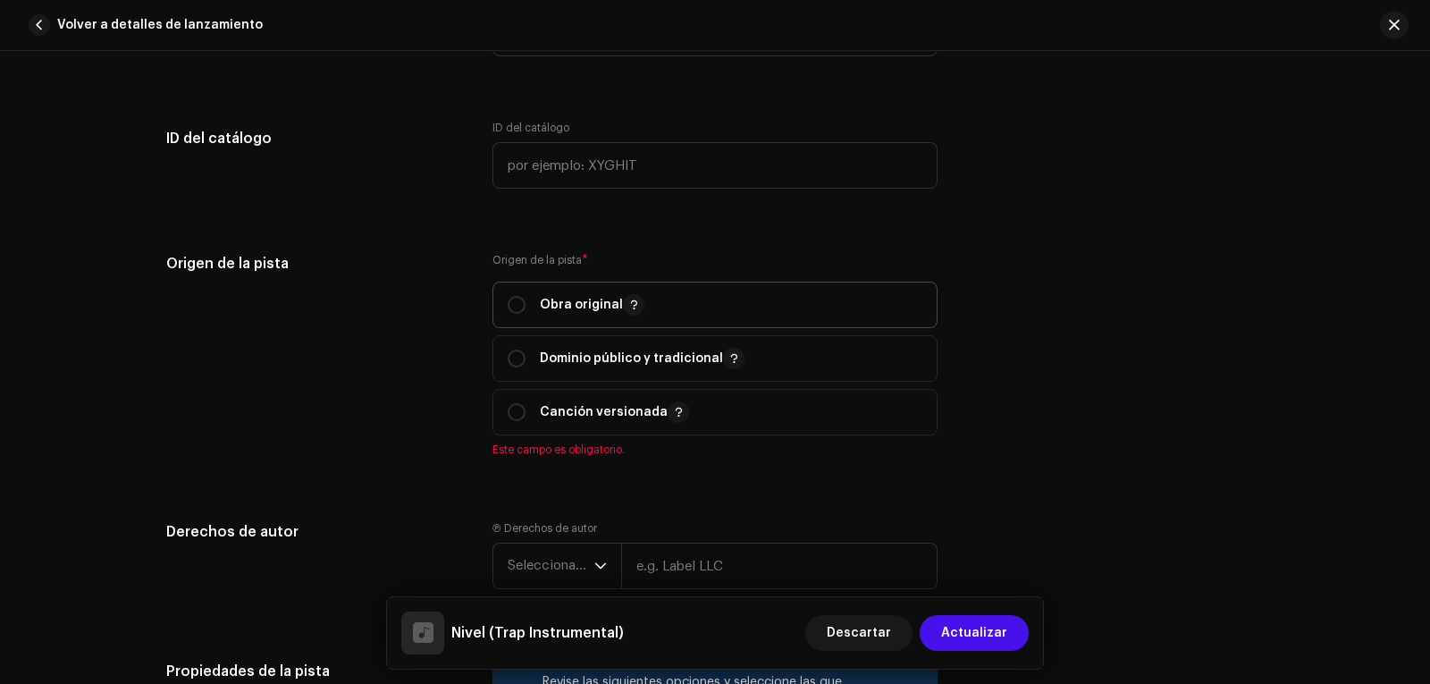
click at [514, 315] on span "Obra original" at bounding box center [715, 304] width 415 height 45
radio input "true"
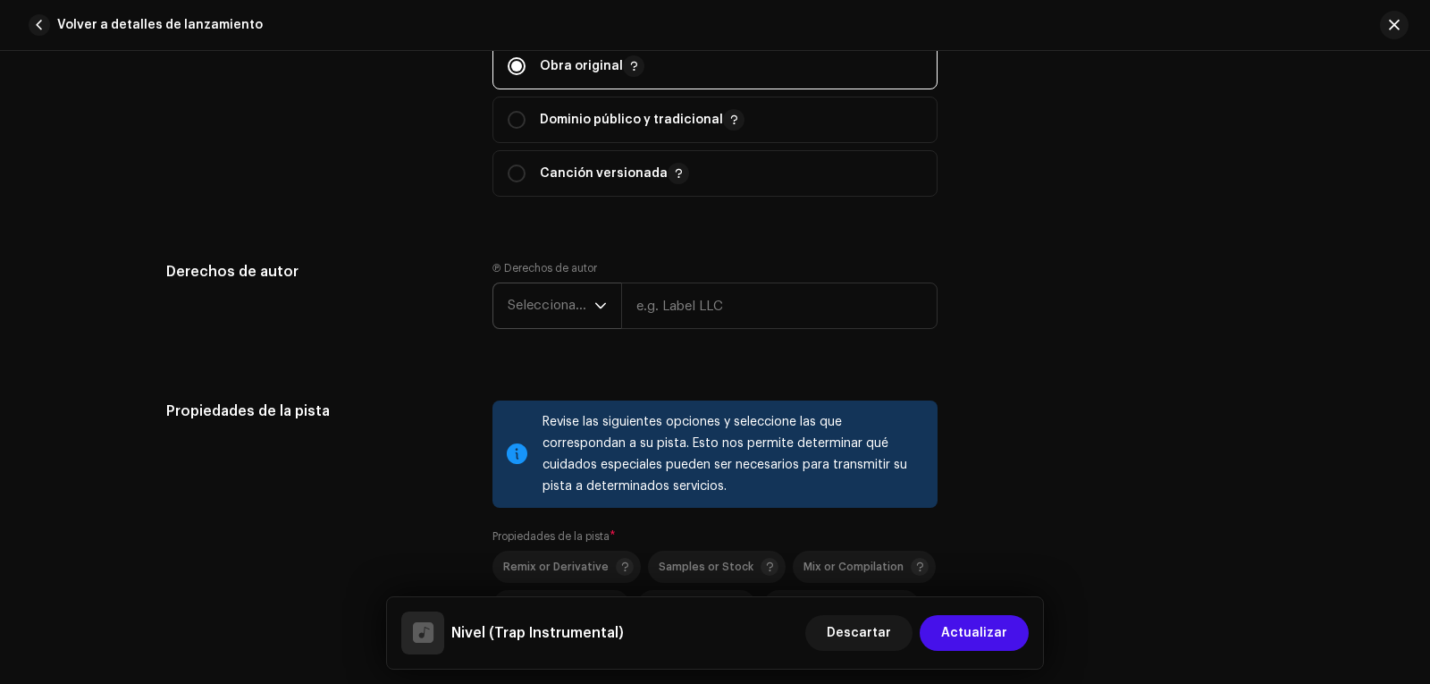
scroll to position [2324, 0]
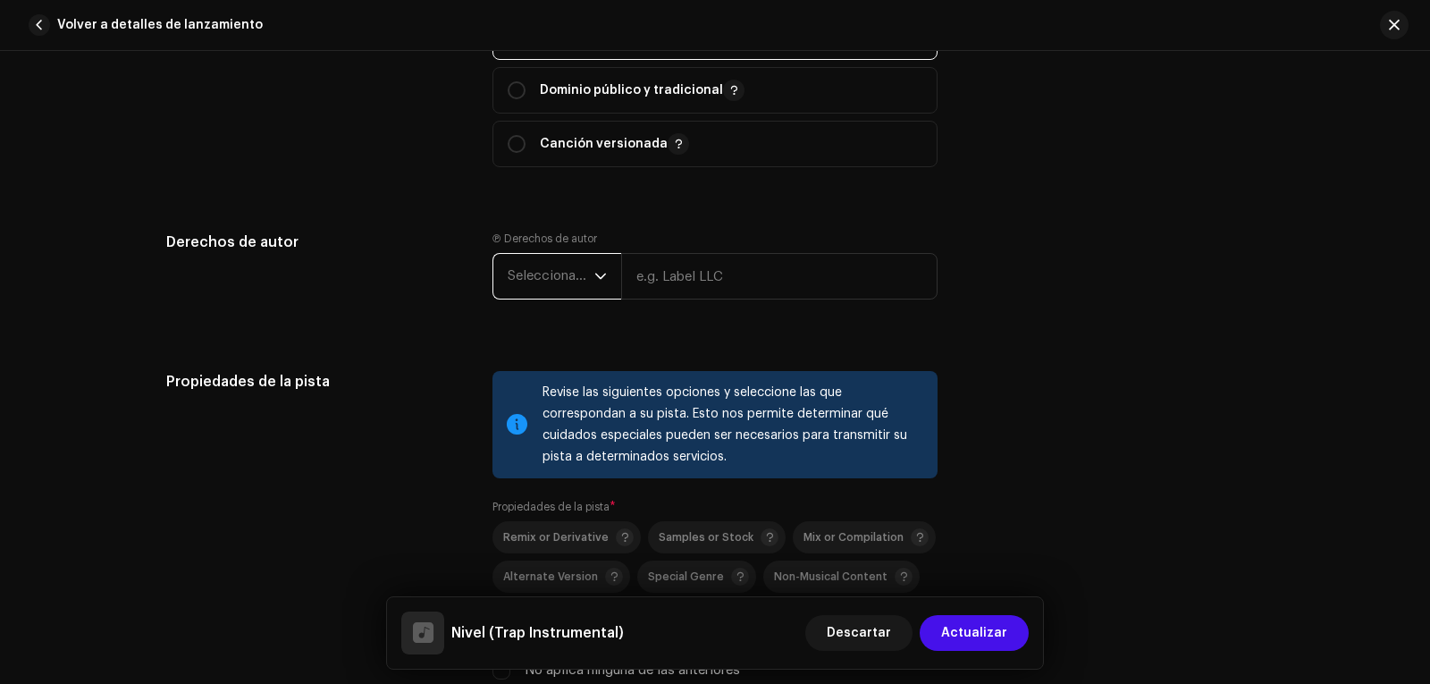
click at [554, 282] on span "Seleccionar año" at bounding box center [551, 276] width 87 height 45
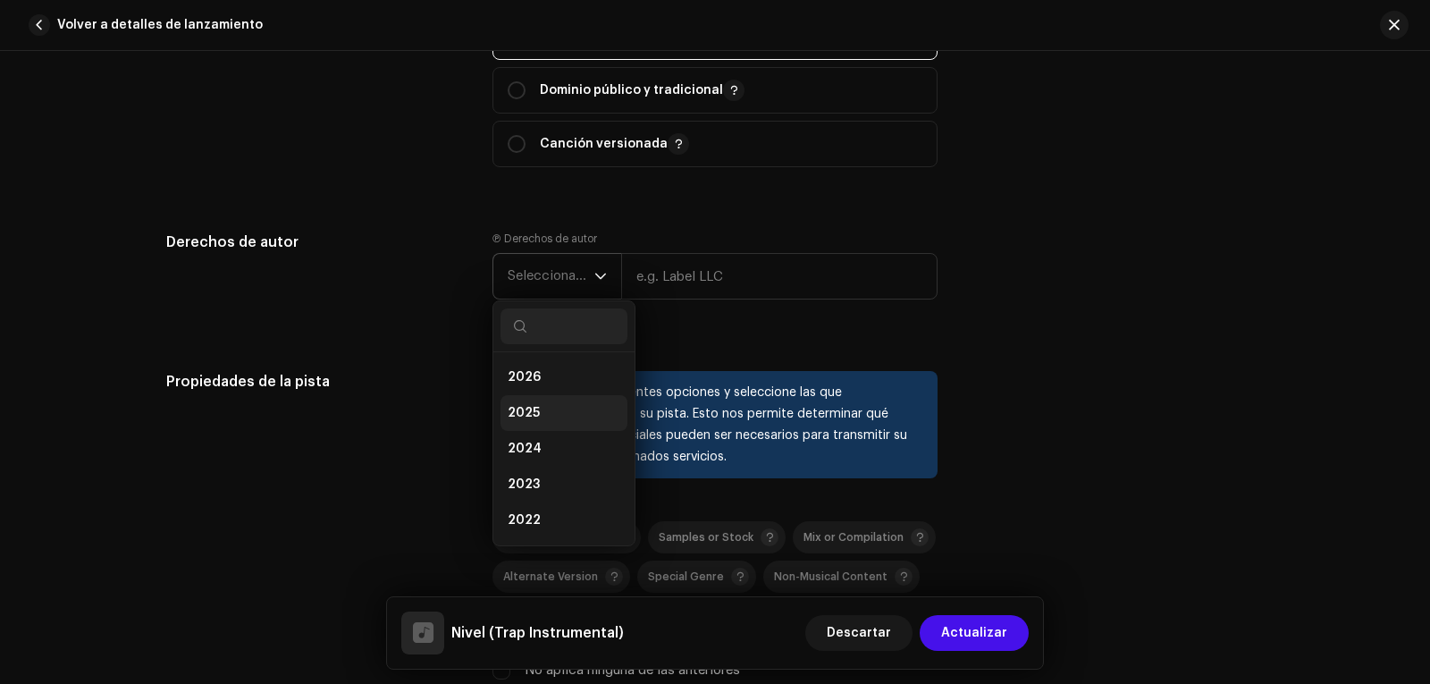
click at [544, 408] on li "2025" at bounding box center [563, 413] width 127 height 36
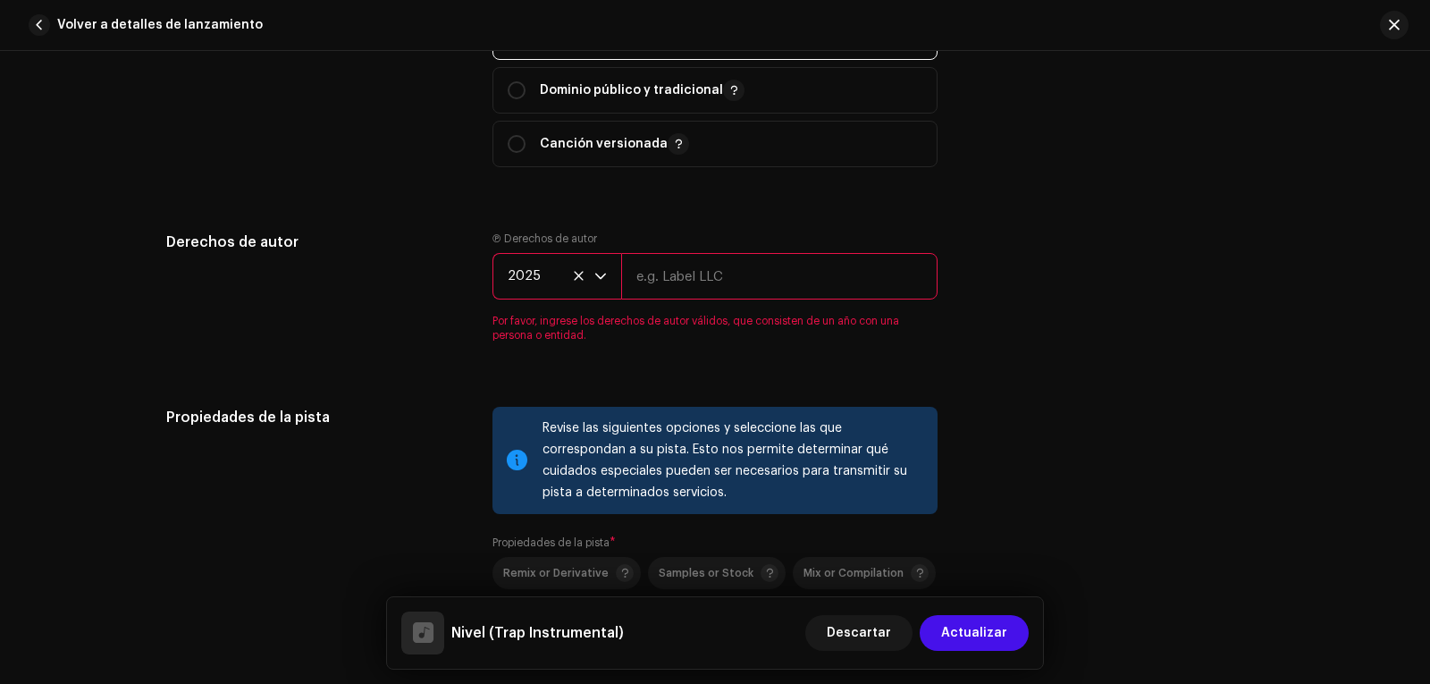
click at [702, 257] on input "text" at bounding box center [779, 276] width 316 height 46
type input "[PERSON_NAME]"
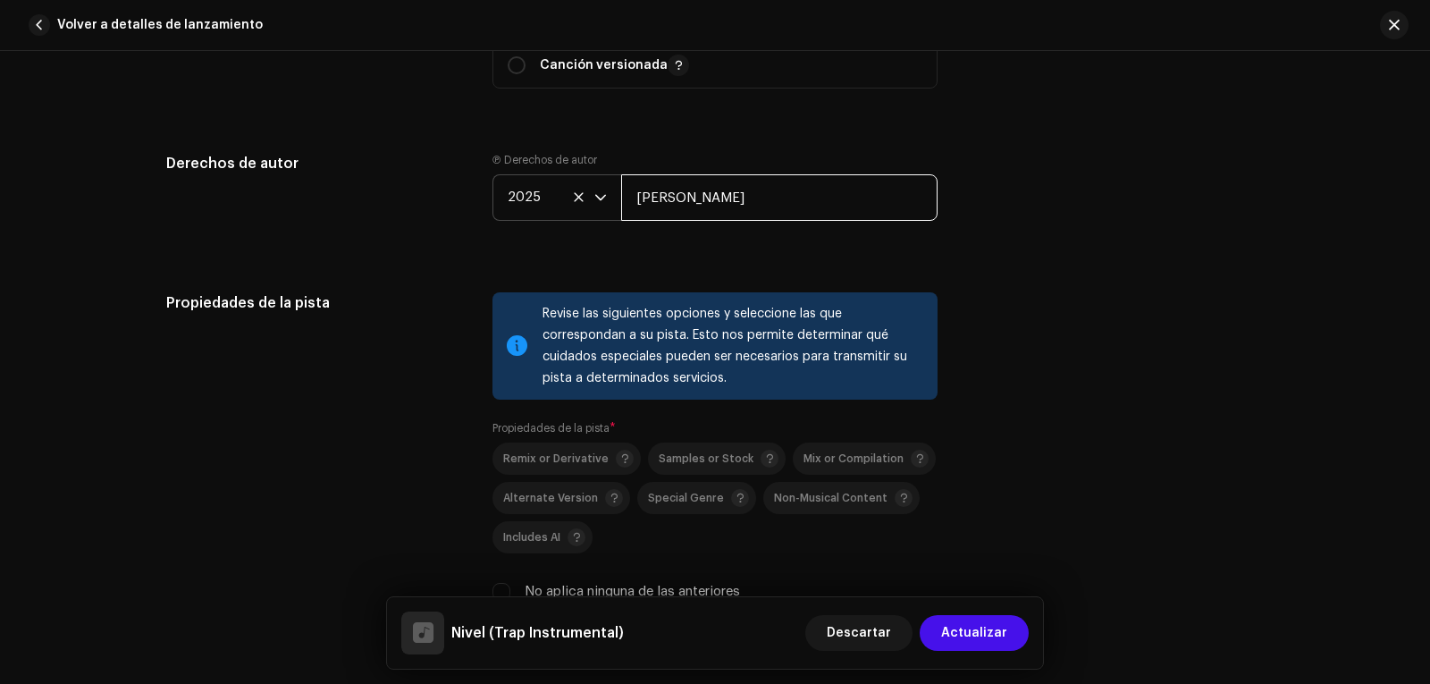
scroll to position [2592, 0]
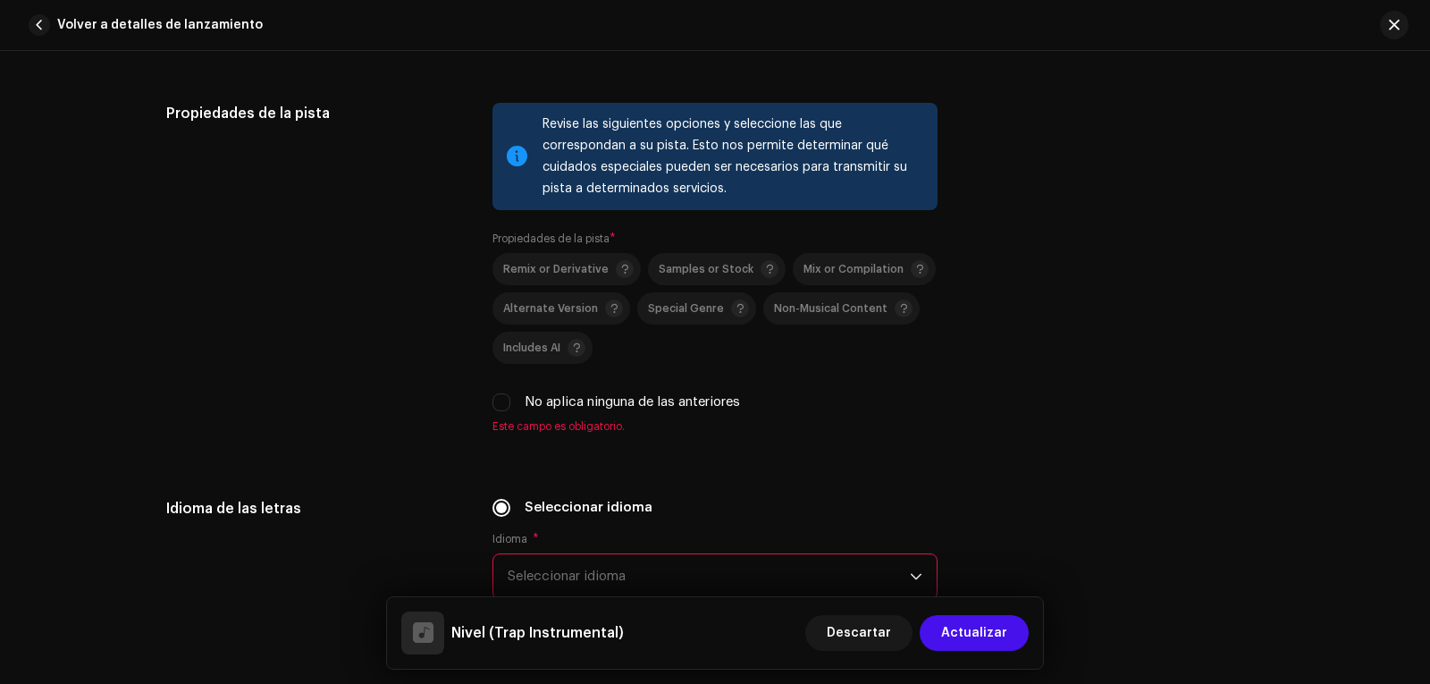
click at [556, 408] on label "No aplica ninguna de las anteriores" at bounding box center [632, 402] width 215 height 20
click at [510, 408] on input "No aplica ninguna de las anteriores" at bounding box center [501, 402] width 18 height 18
checkbox input "true"
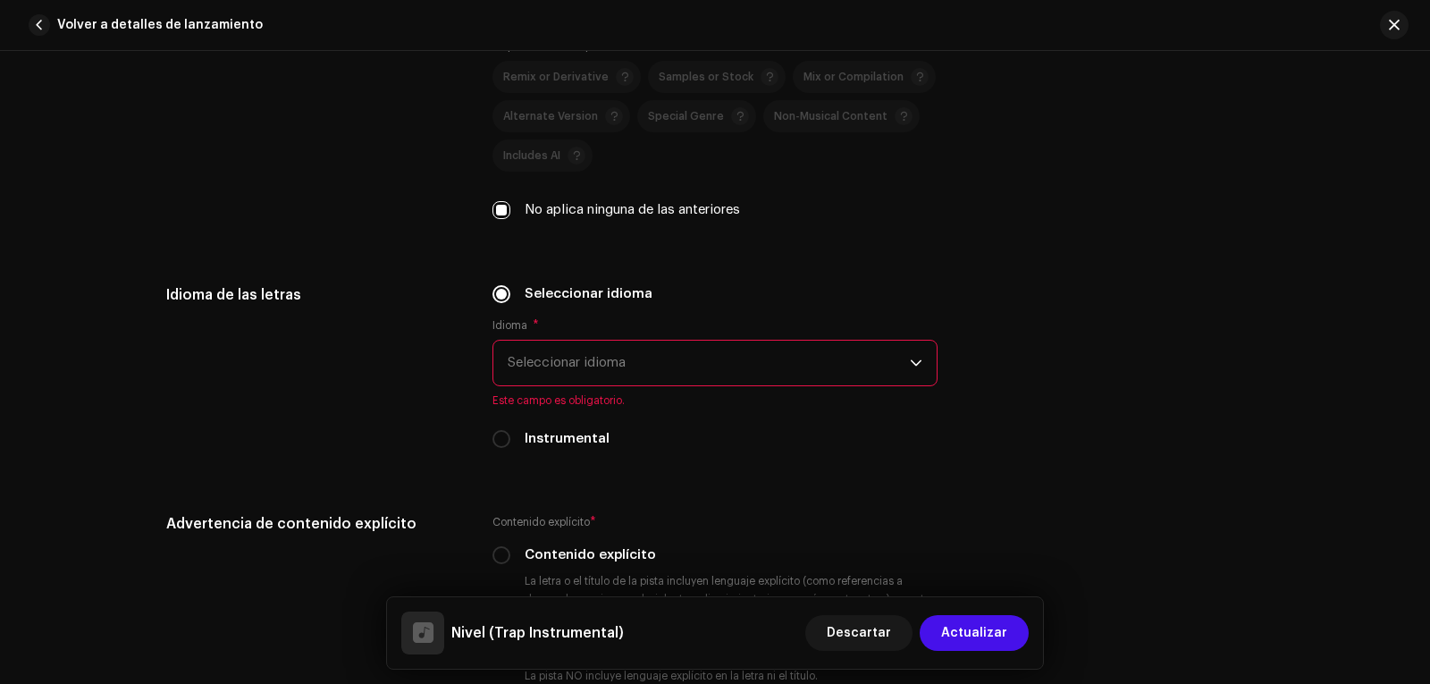
scroll to position [2860, 0]
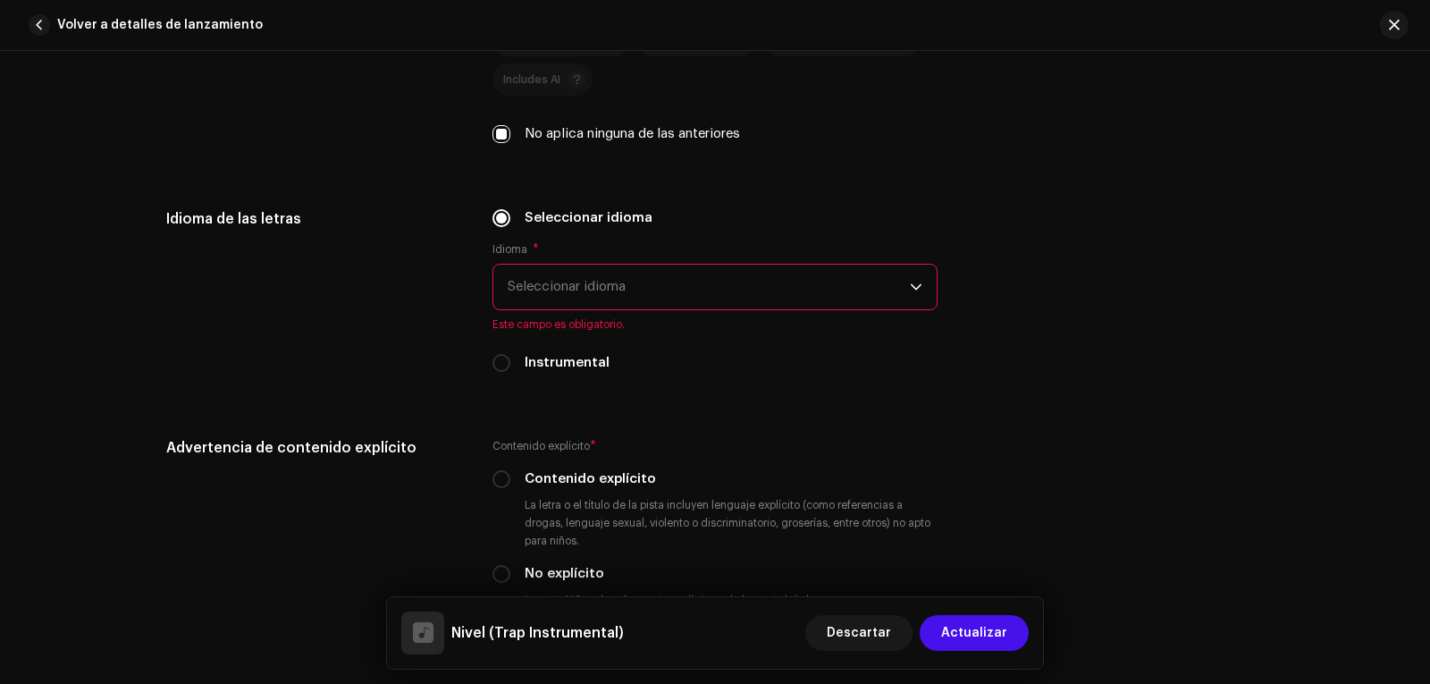
click at [591, 293] on span "Seleccionar idioma" at bounding box center [709, 287] width 402 height 45
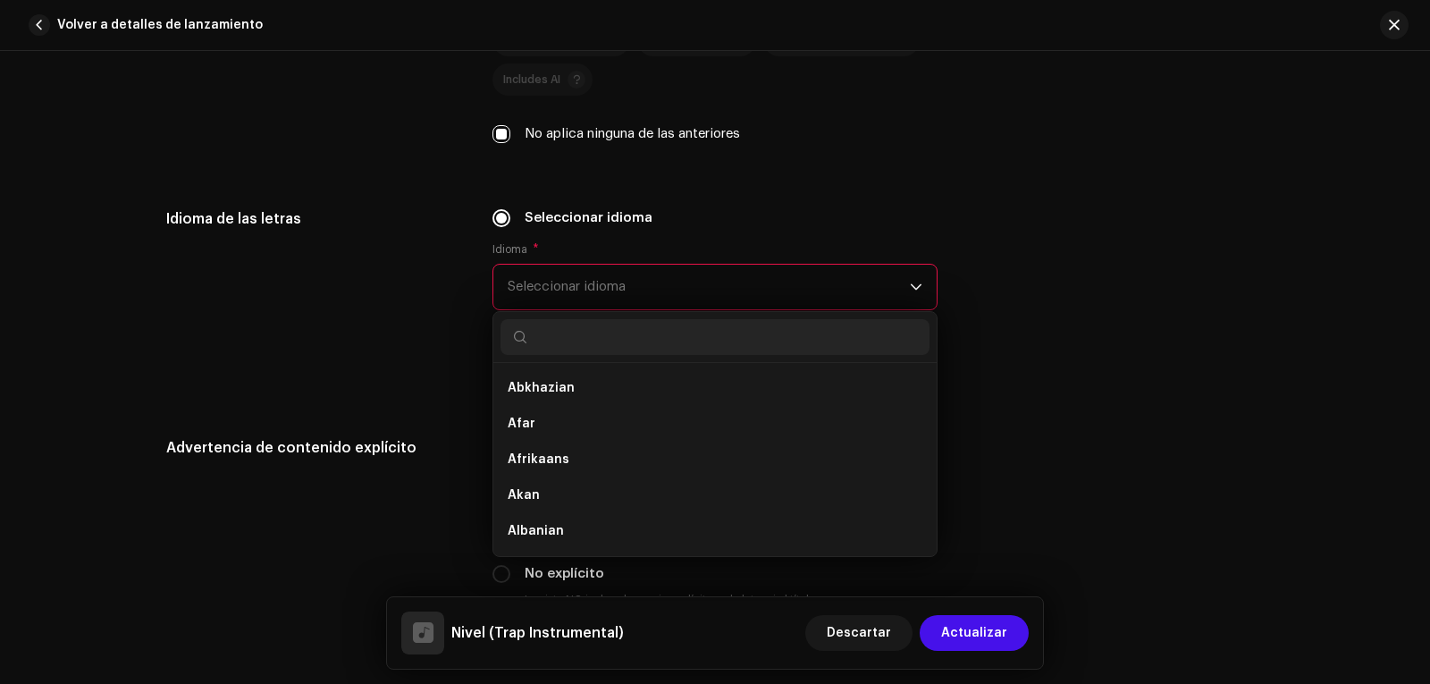
click at [356, 245] on div "Idioma de las letras" at bounding box center [315, 301] width 298 height 186
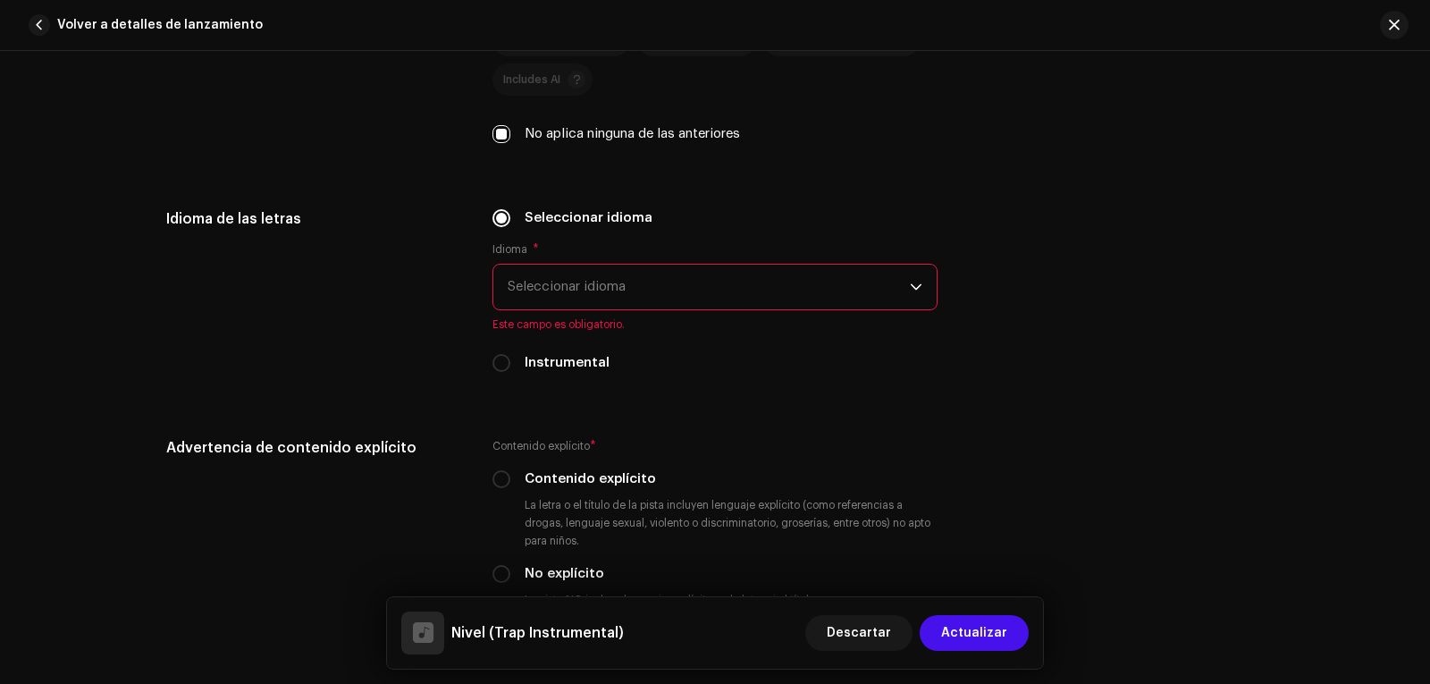
click at [511, 355] on div "Instrumental" at bounding box center [714, 363] width 445 height 20
click at [507, 364] on div "Instrumental" at bounding box center [714, 363] width 445 height 20
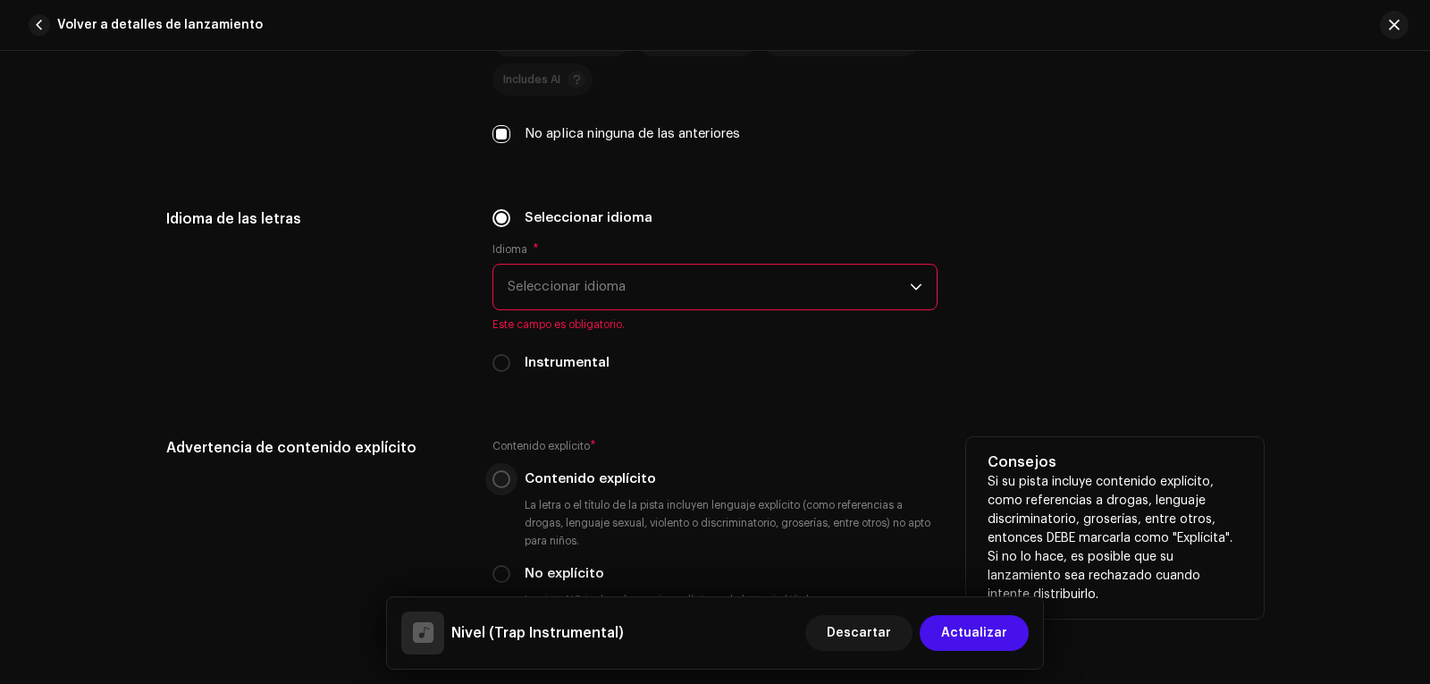
click at [500, 367] on input "Instrumental" at bounding box center [501, 363] width 18 height 18
radio input "true"
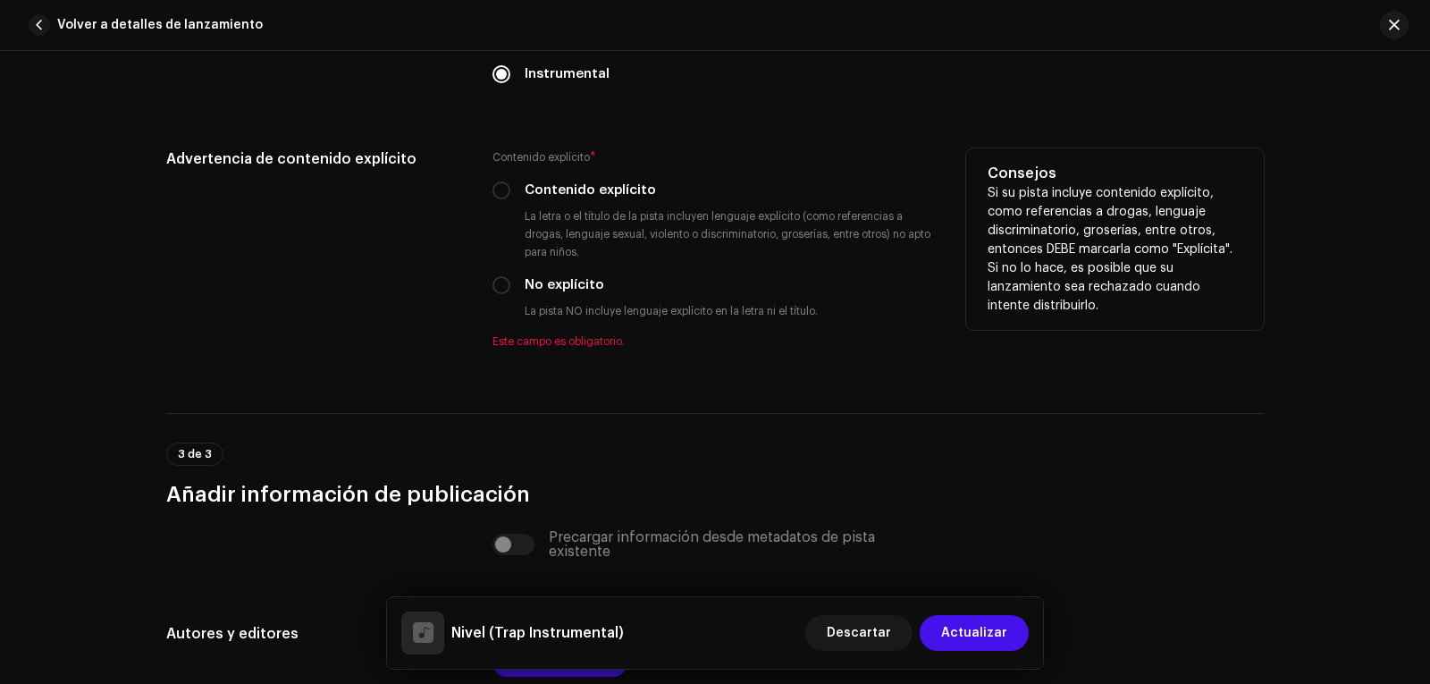
scroll to position [3039, 0]
click at [511, 289] on div "No explícito" at bounding box center [714, 284] width 445 height 20
click at [504, 289] on input "No explícito" at bounding box center [501, 284] width 18 height 18
radio input "true"
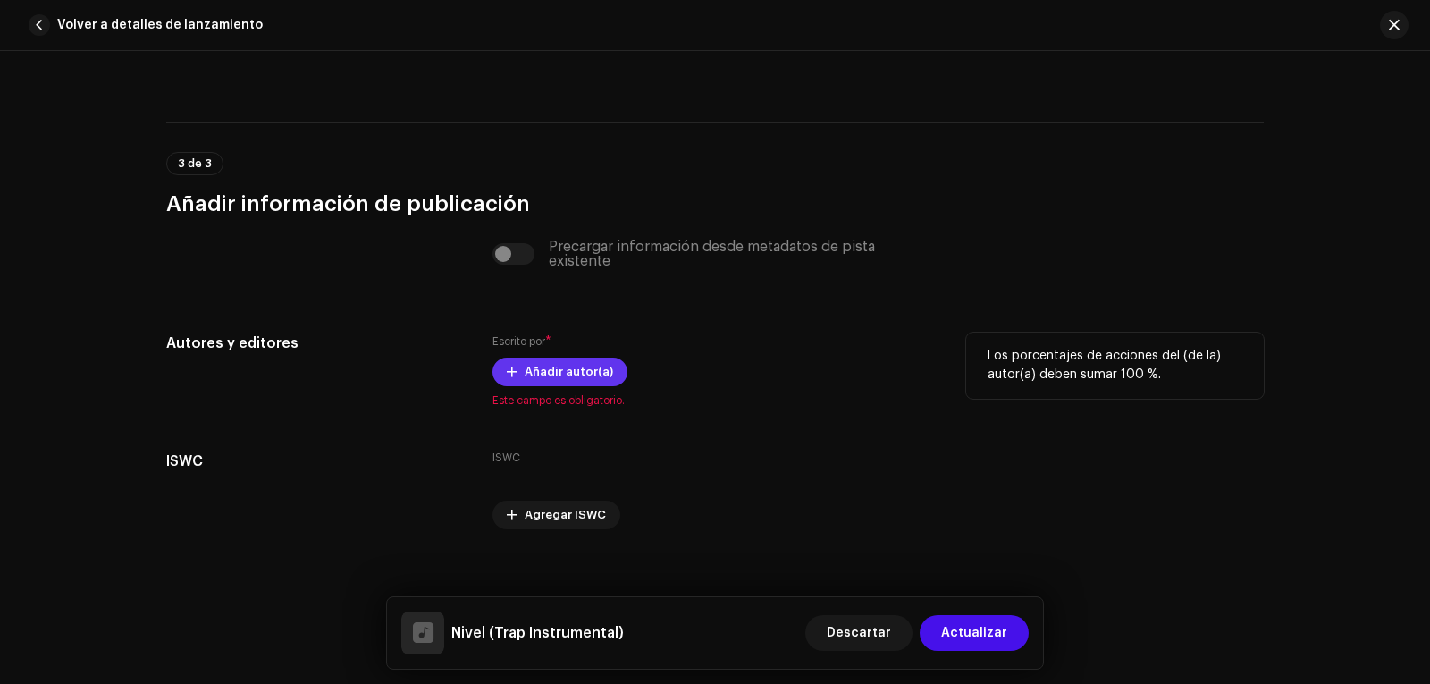
scroll to position [3324, 0]
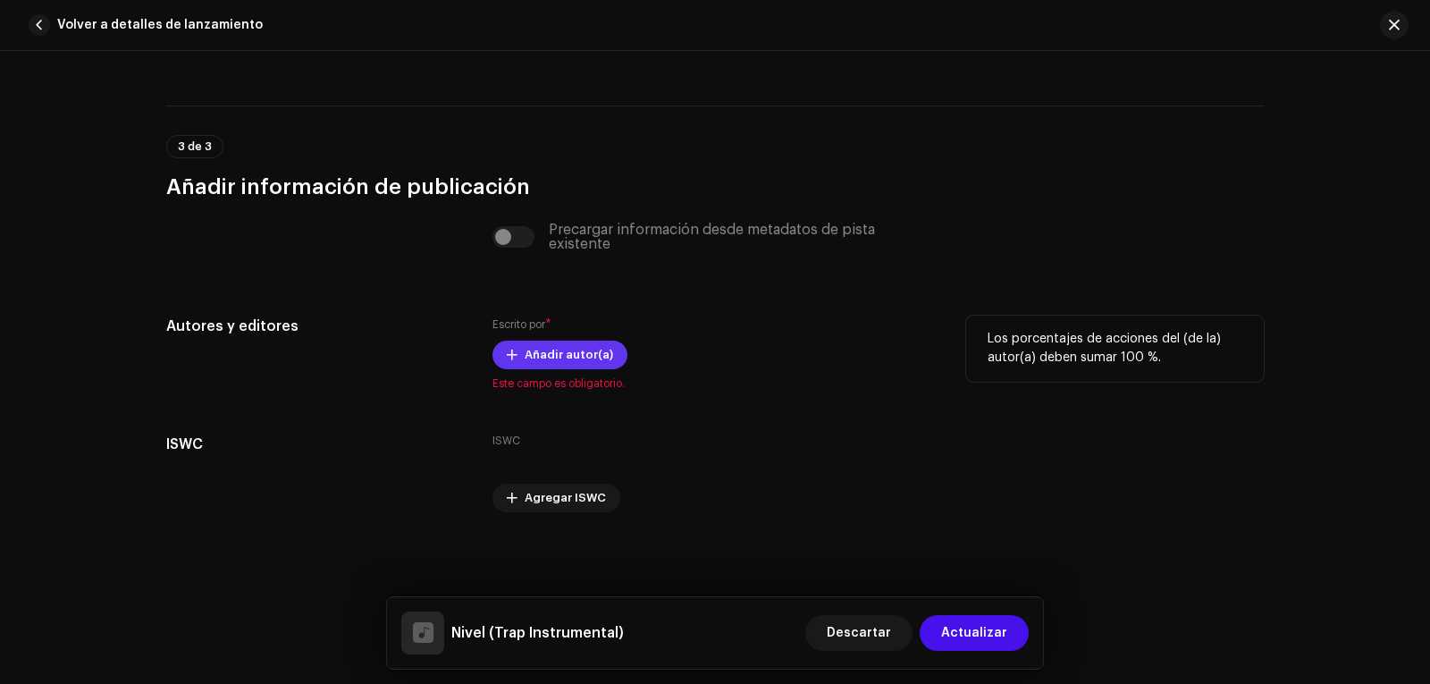
click at [557, 355] on span "Añadir autor(a)" at bounding box center [569, 355] width 88 height 36
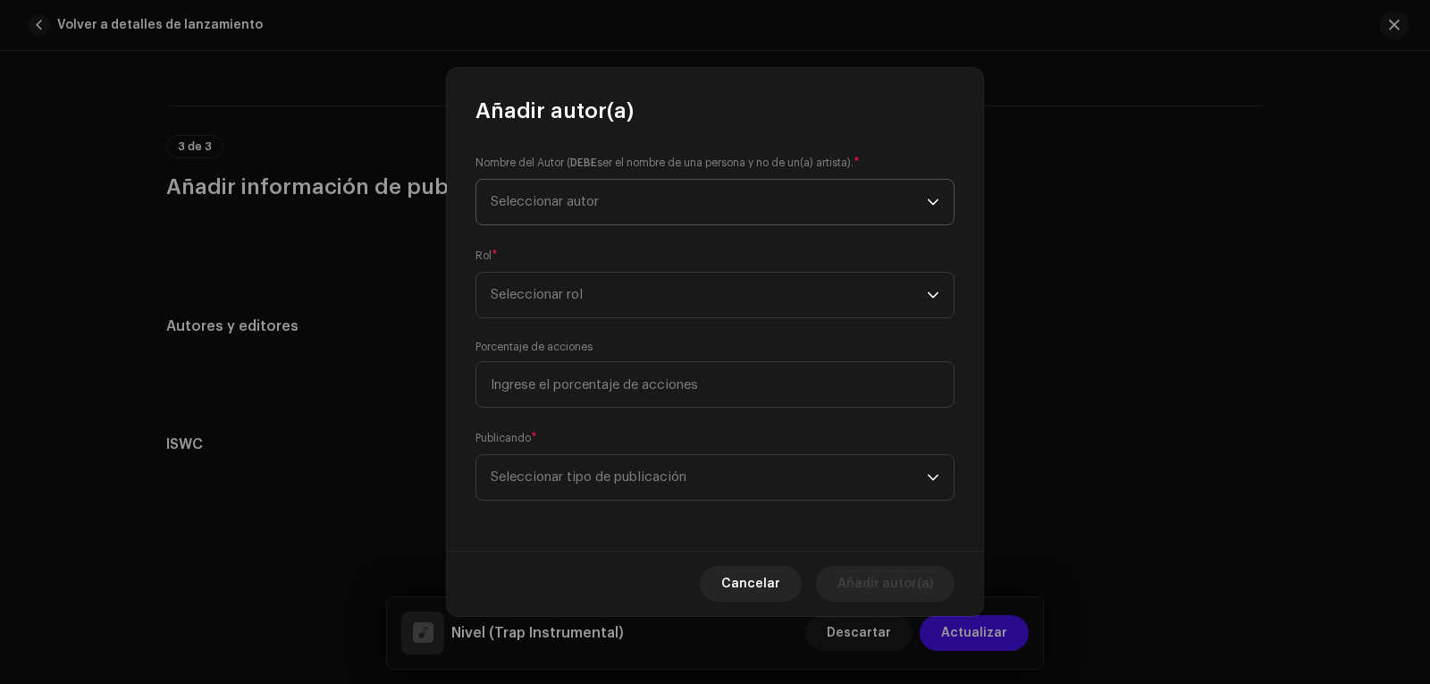
click at [561, 183] on span "Seleccionar autor" at bounding box center [709, 202] width 436 height 45
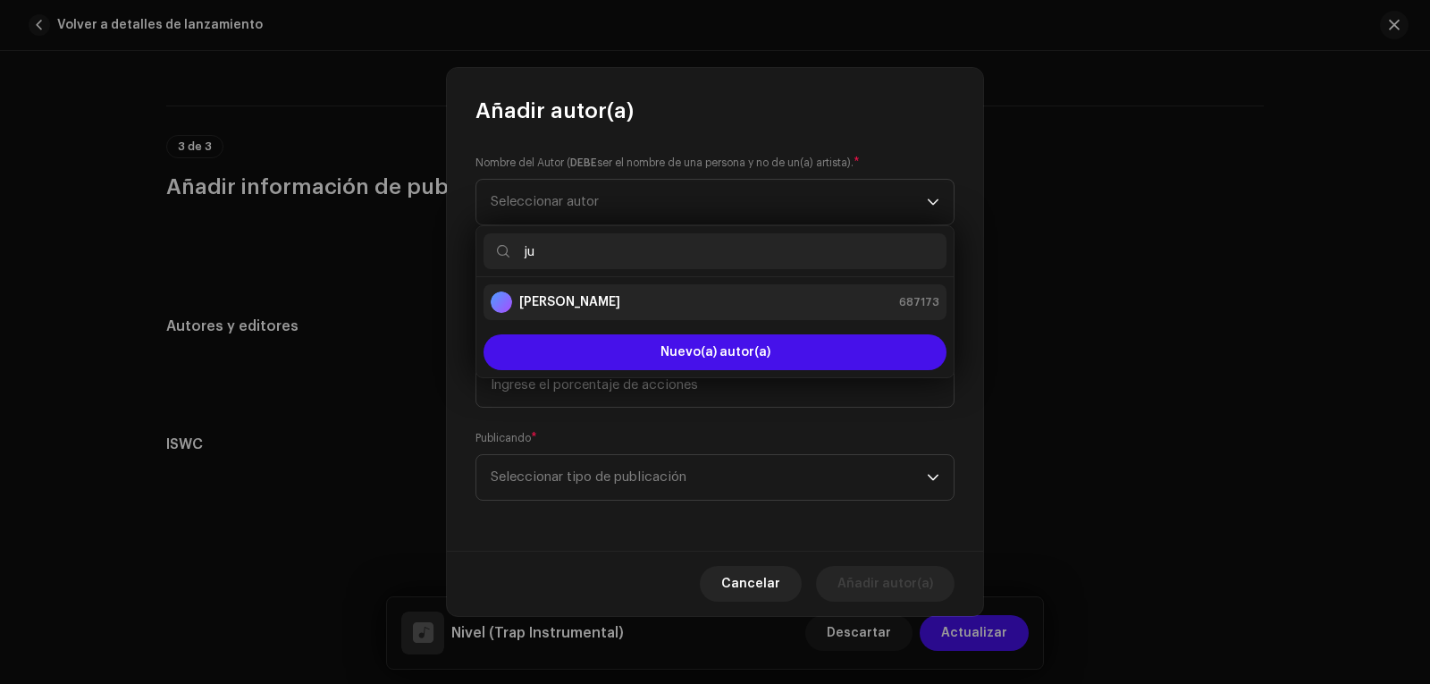
type input "ju"
click at [574, 300] on strong "[PERSON_NAME]" at bounding box center [569, 302] width 101 height 18
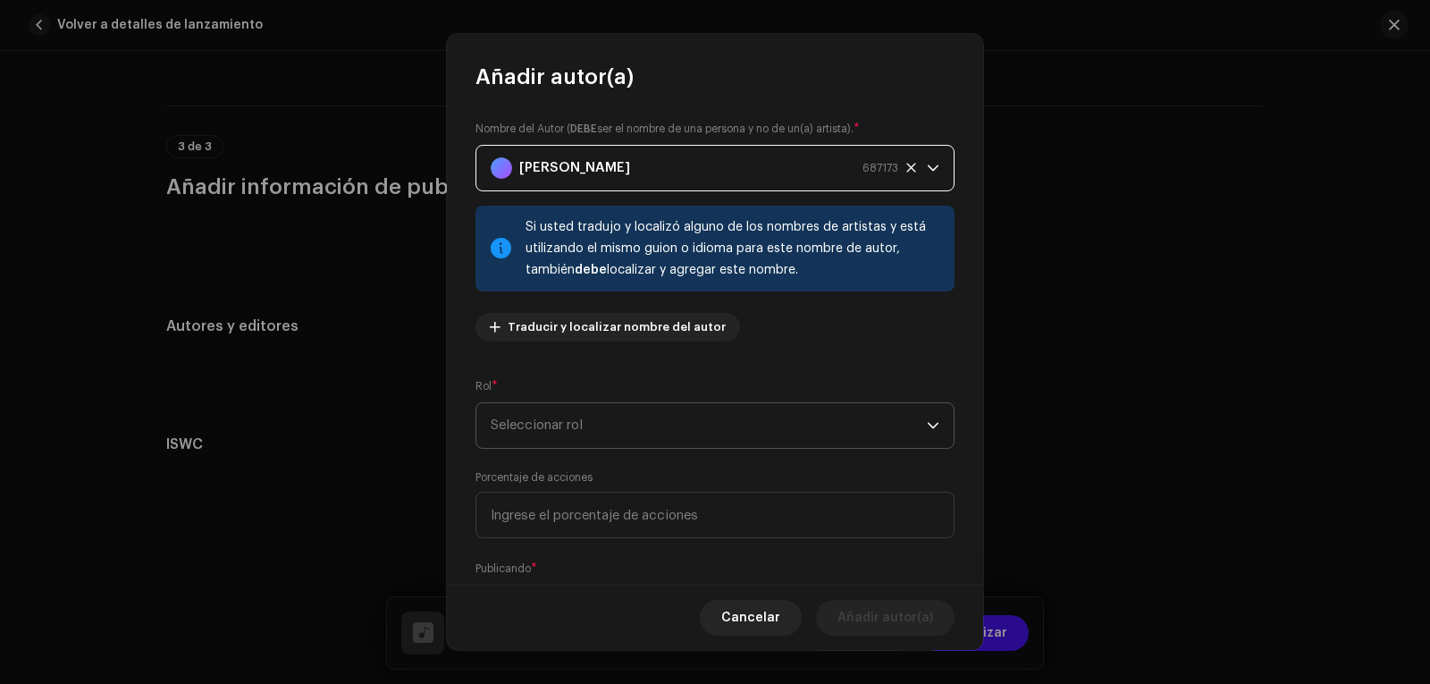
click at [568, 413] on span "Seleccionar rol" at bounding box center [709, 425] width 436 height 45
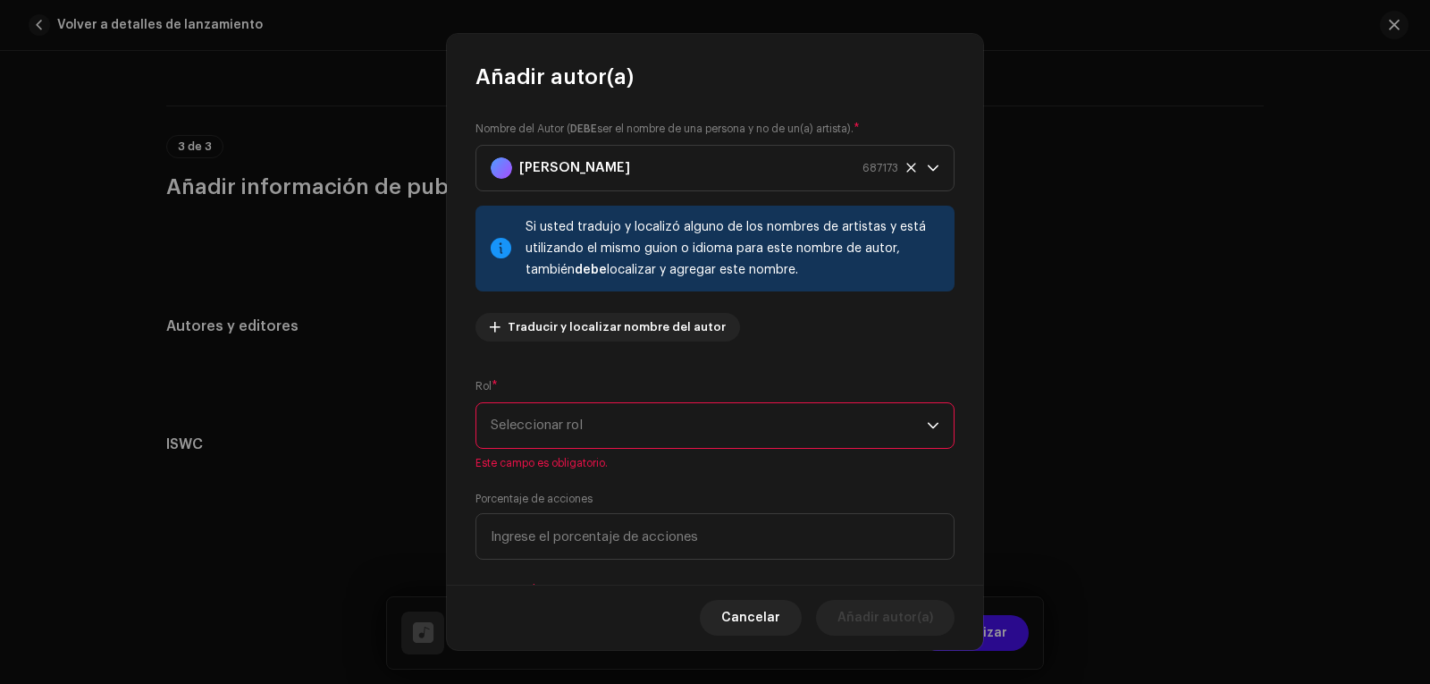
scroll to position [89, 0]
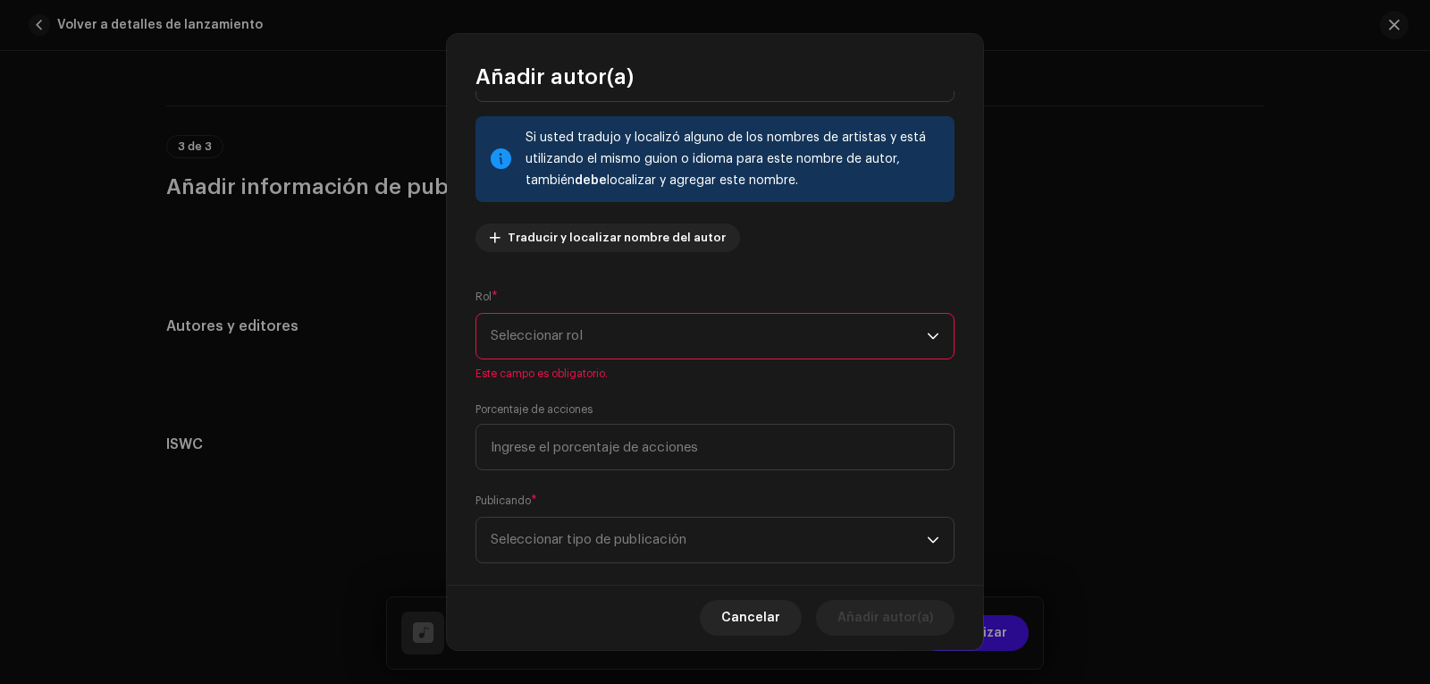
click at [595, 346] on span "Seleccionar rol" at bounding box center [709, 336] width 436 height 45
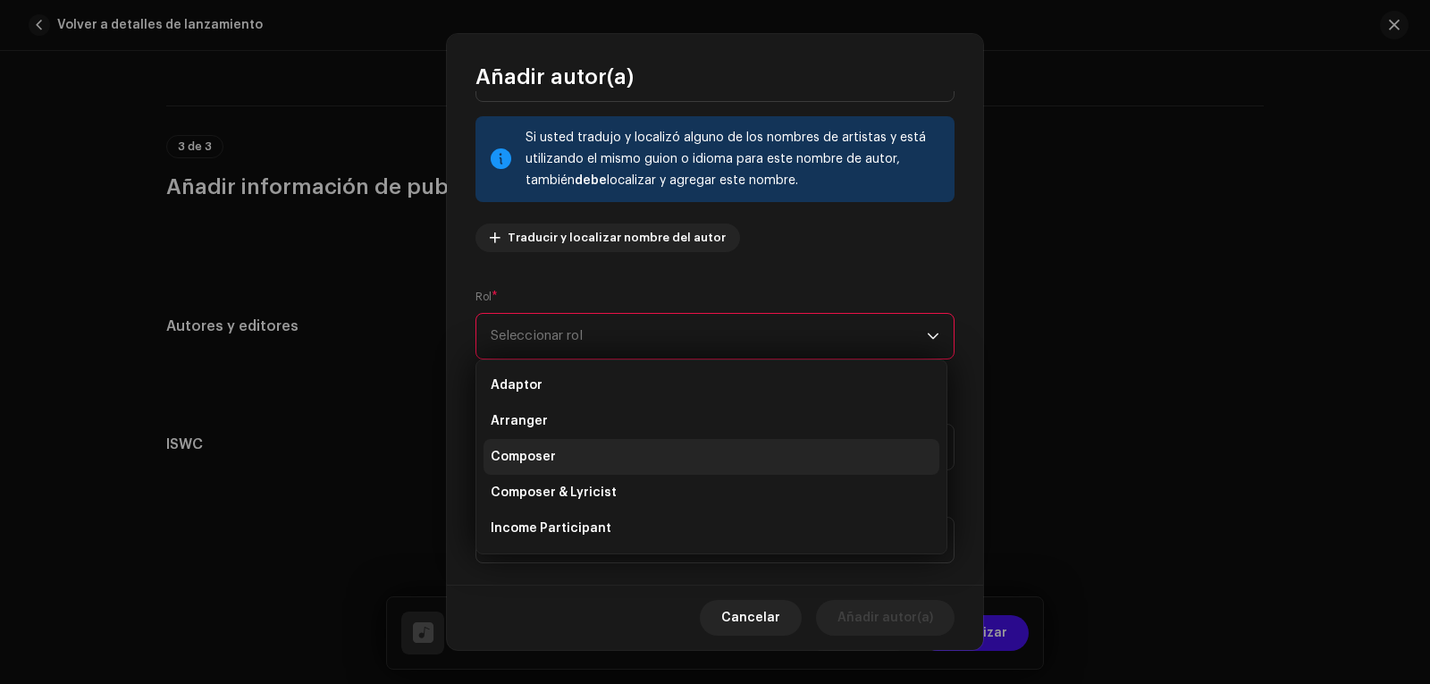
click at [576, 446] on li "Composer" at bounding box center [711, 457] width 456 height 36
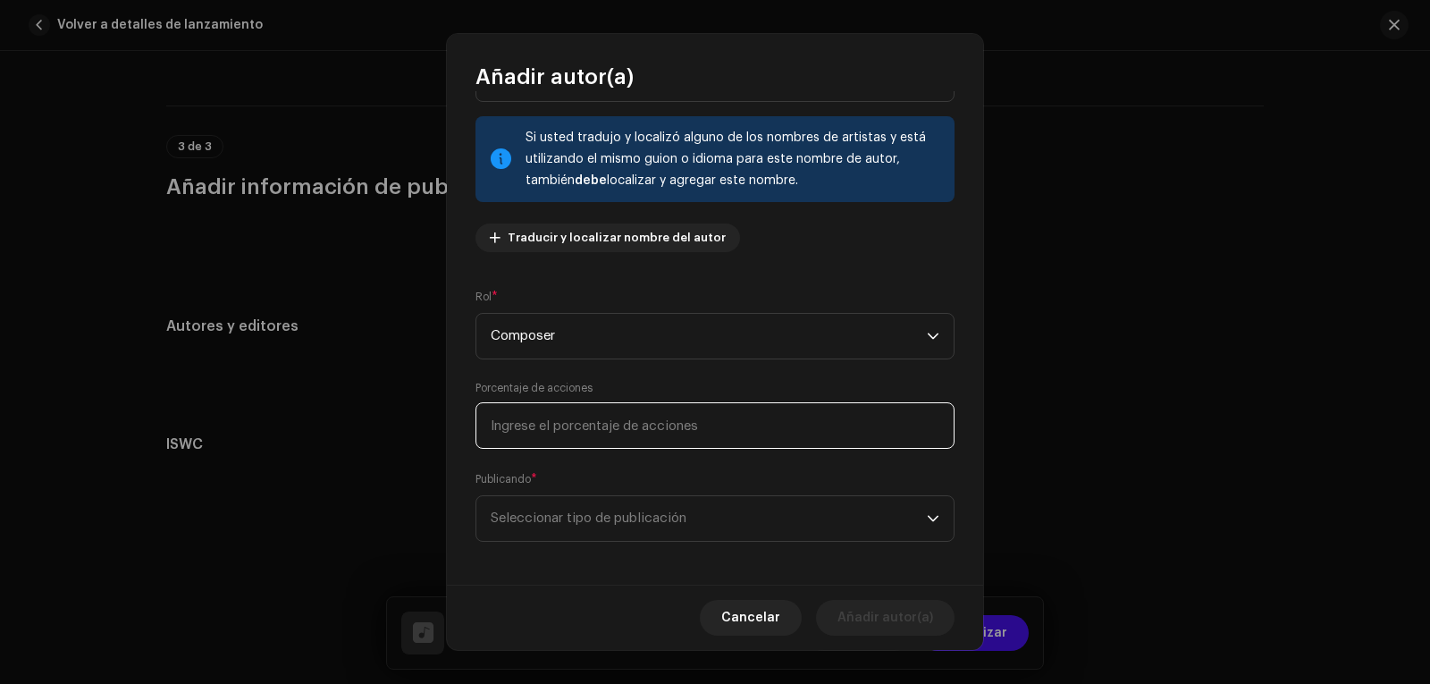
click at [597, 427] on input at bounding box center [714, 425] width 479 height 46
type input "100,00"
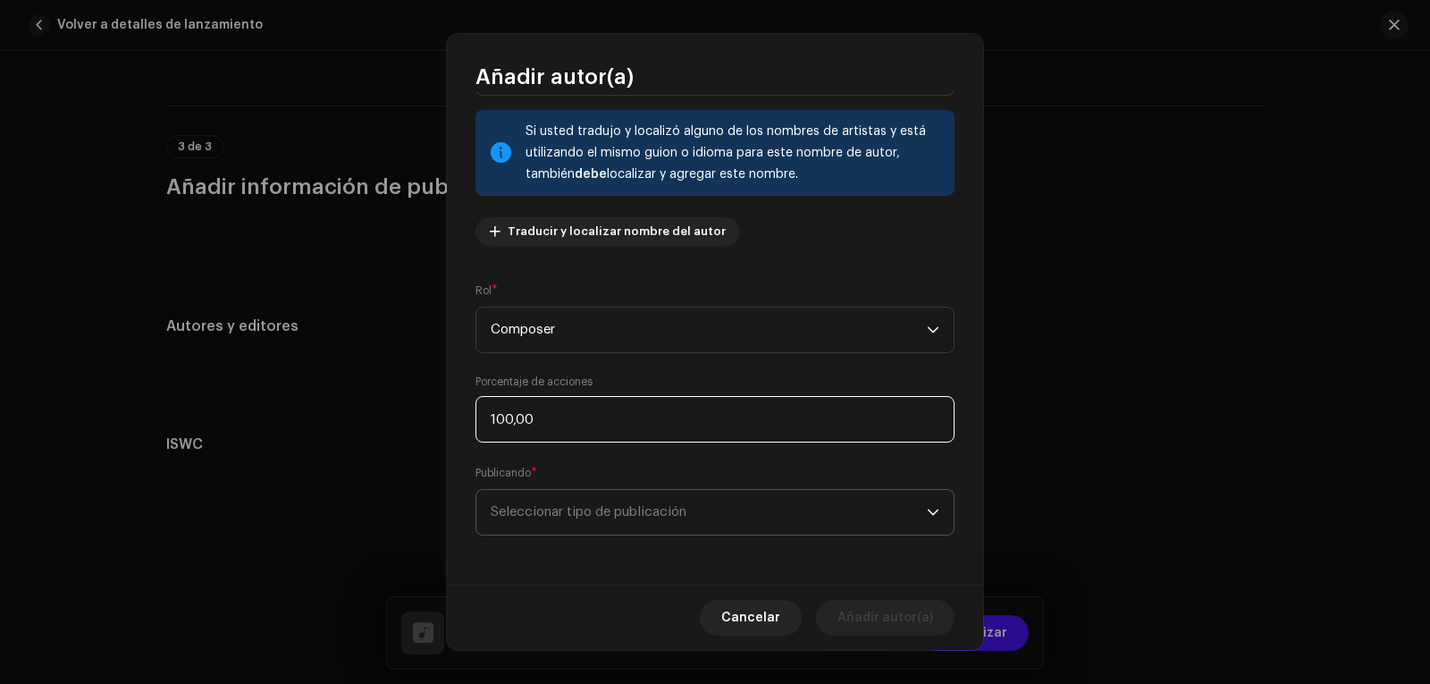
scroll to position [97, 0]
click at [558, 499] on span "Seleccionar tipo de publicación" at bounding box center [709, 511] width 436 height 45
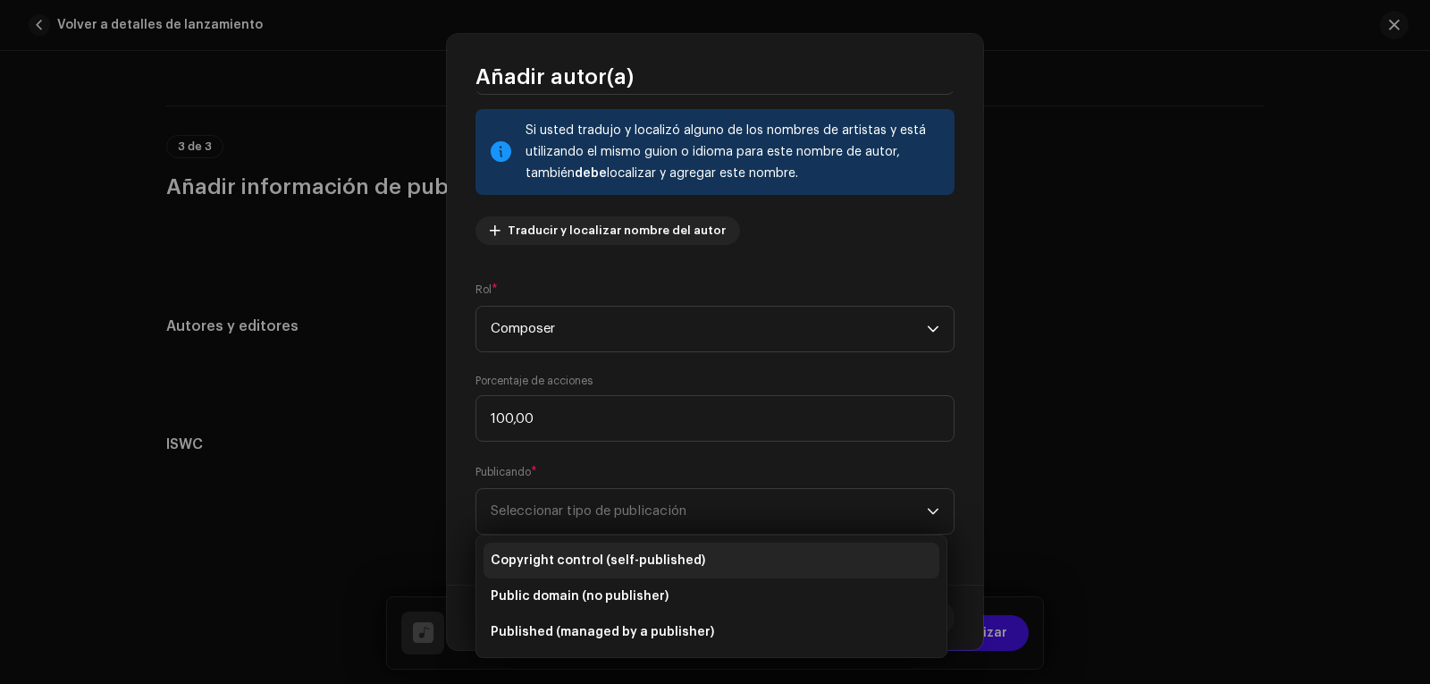
click at [587, 557] on span "Copyright control (self-published)" at bounding box center [598, 560] width 214 height 18
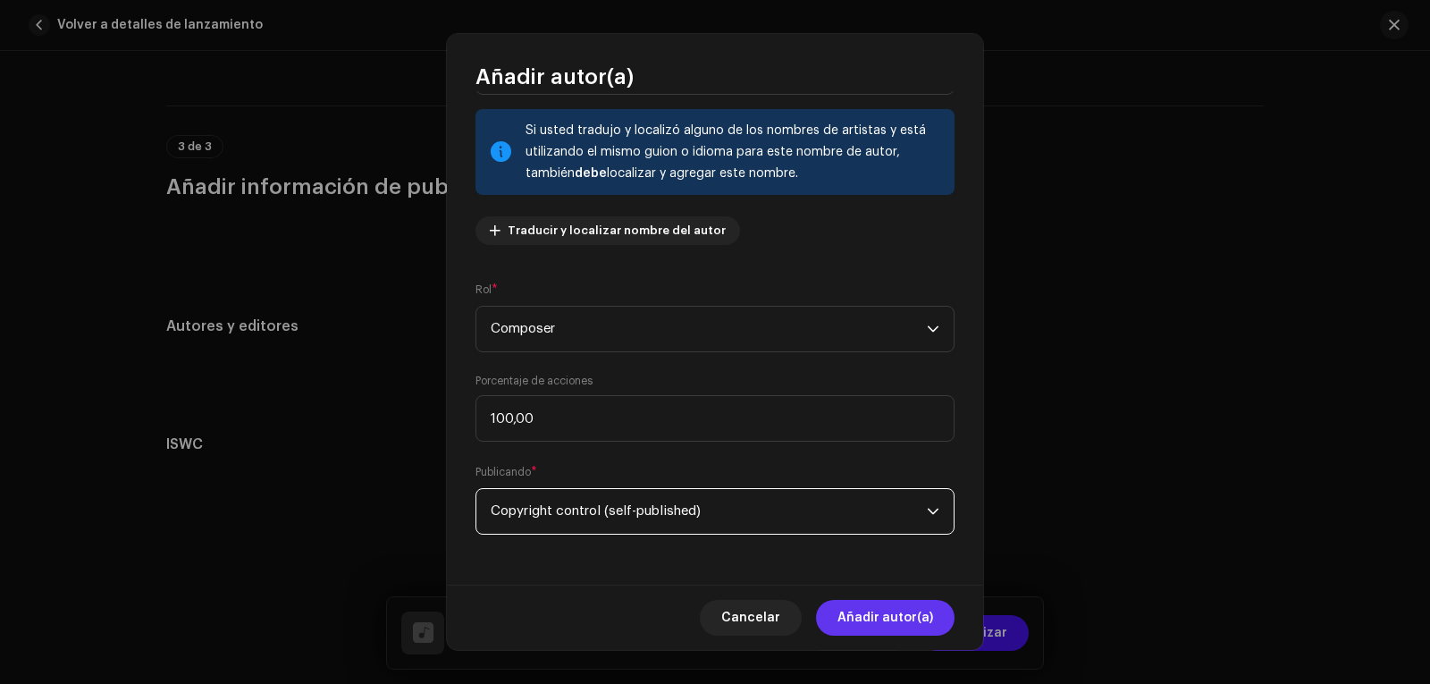
click at [918, 613] on span "Añadir autor(a)" at bounding box center [885, 618] width 96 height 36
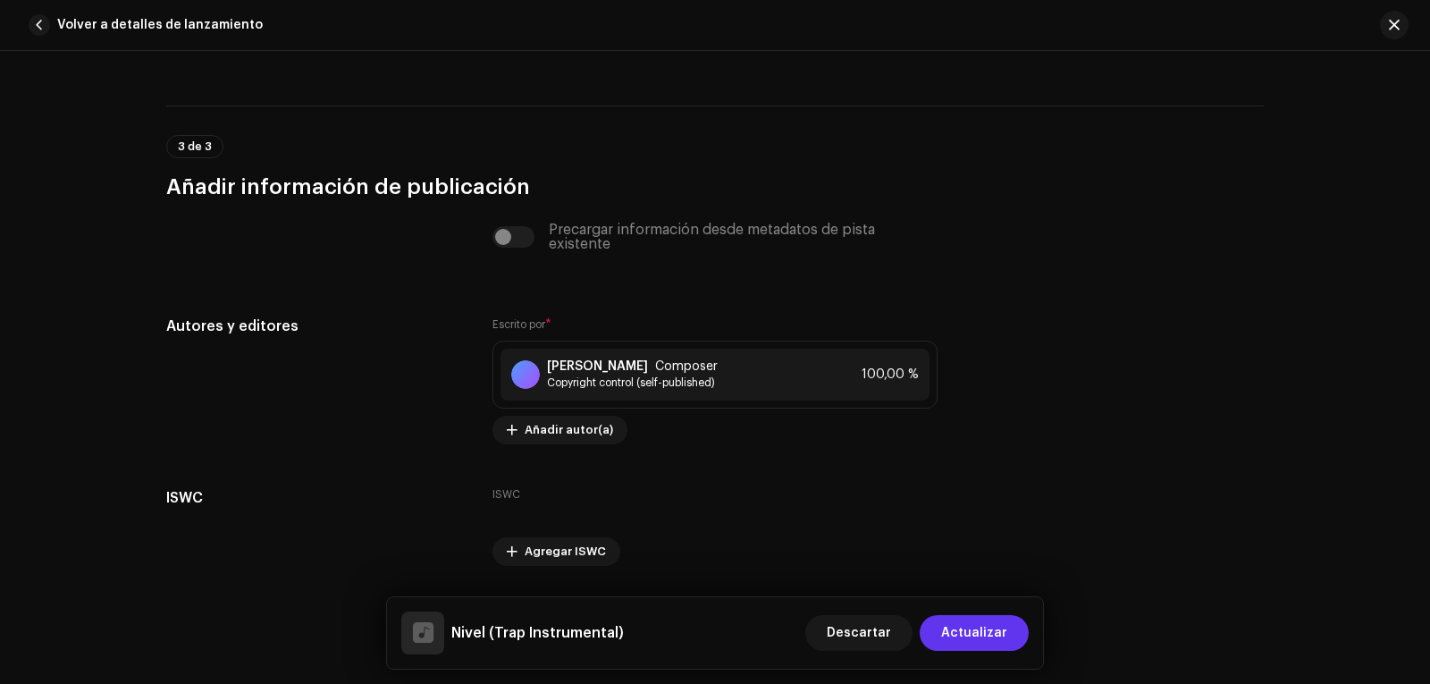
click at [977, 638] on span "Actualizar" at bounding box center [974, 633] width 66 height 36
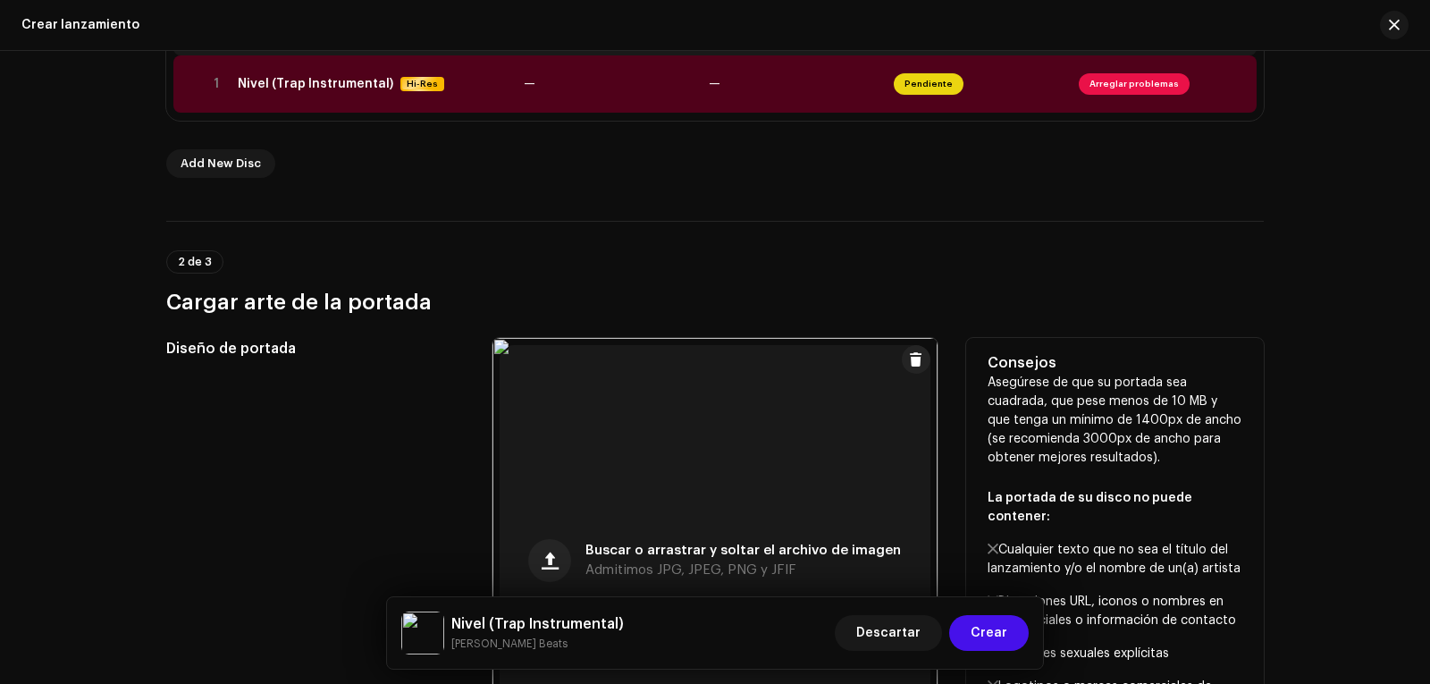
scroll to position [179, 0]
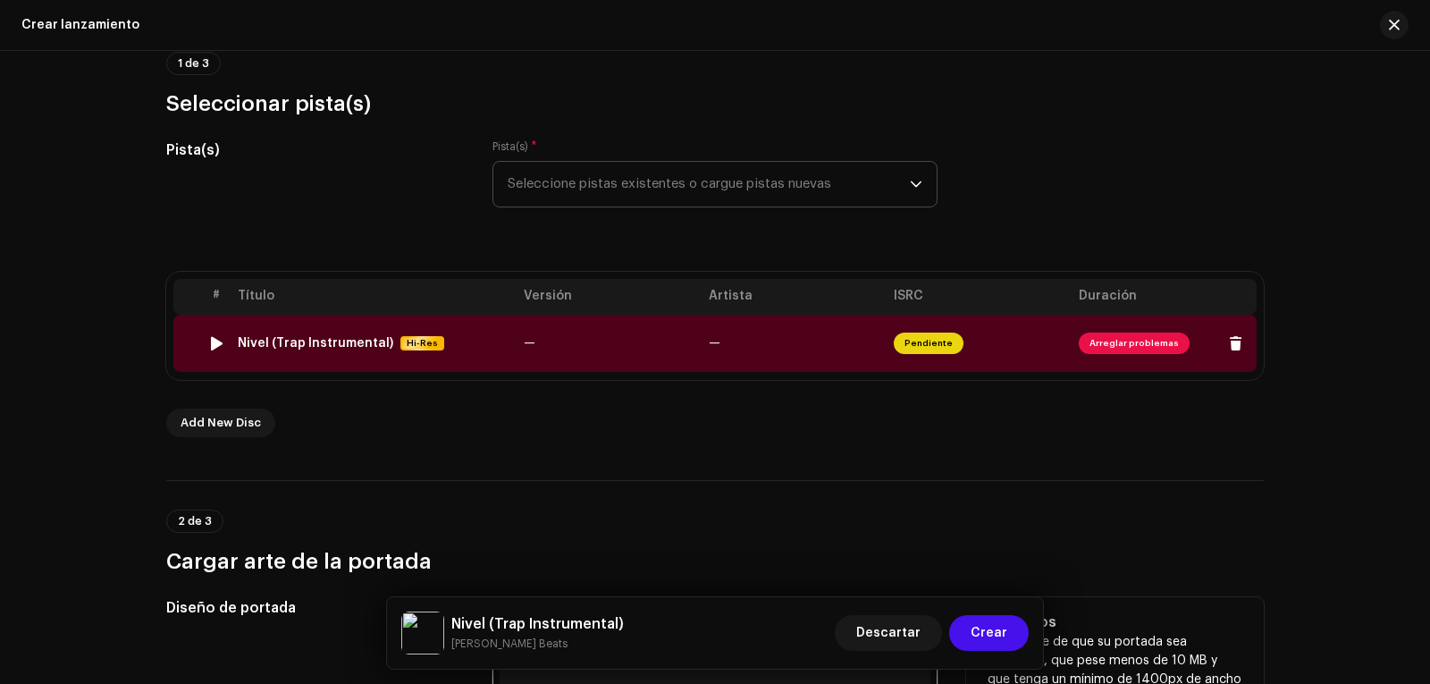
click at [1128, 352] on span "Arreglar problemas" at bounding box center [1134, 342] width 111 height 21
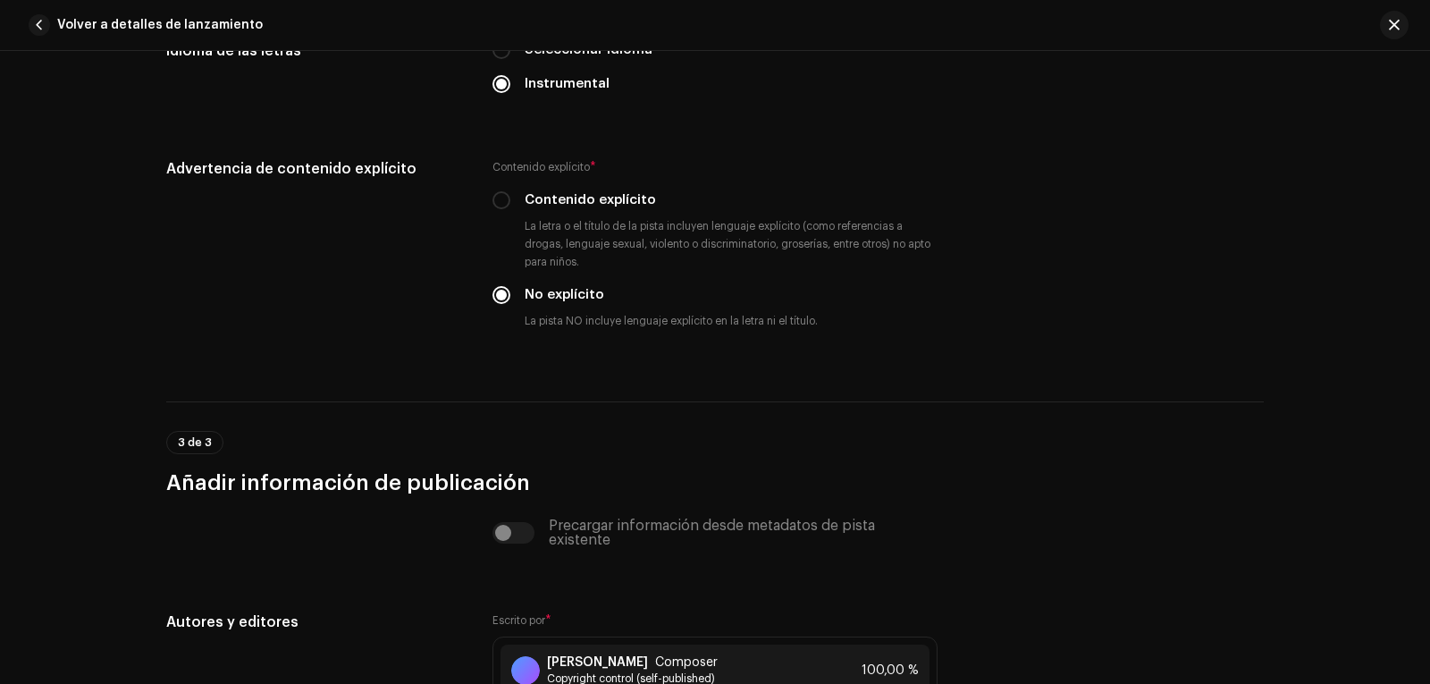
scroll to position [3128, 0]
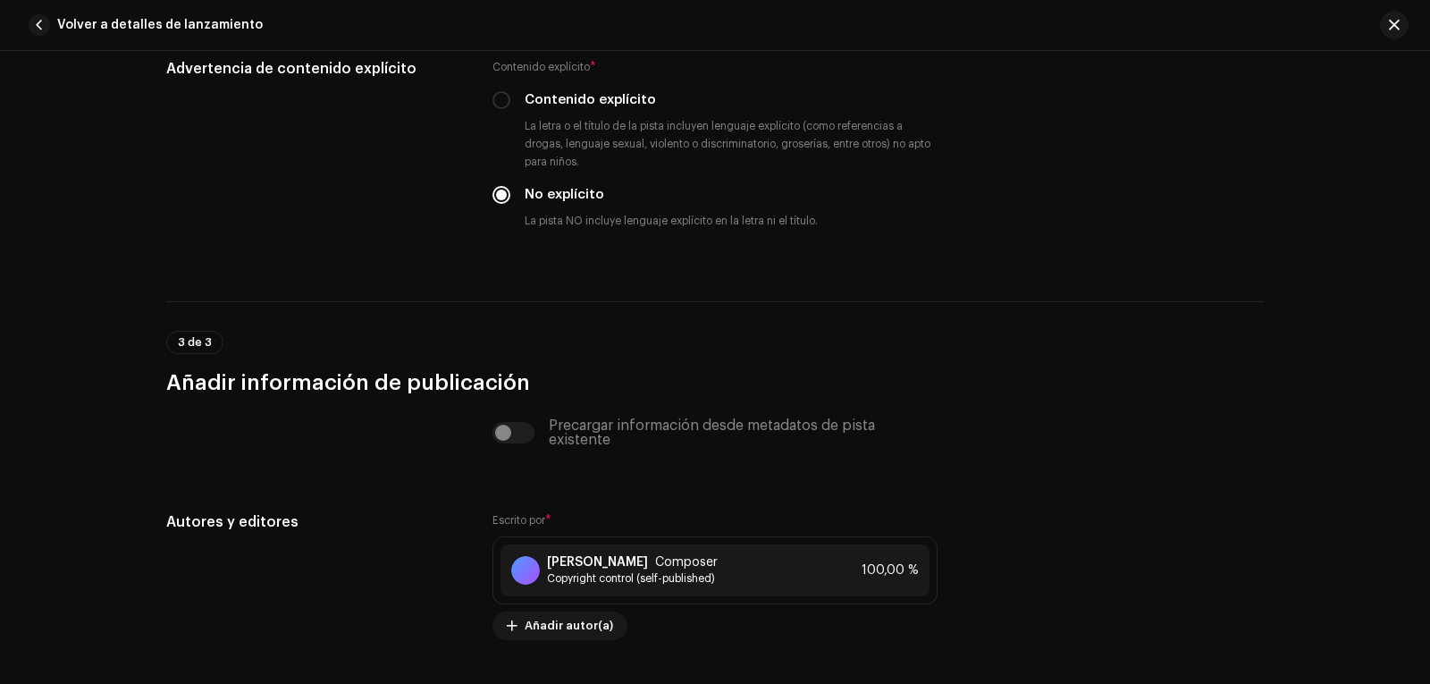
click at [518, 433] on div "Precargar información desde metadatos de pista existente" at bounding box center [714, 432] width 445 height 29
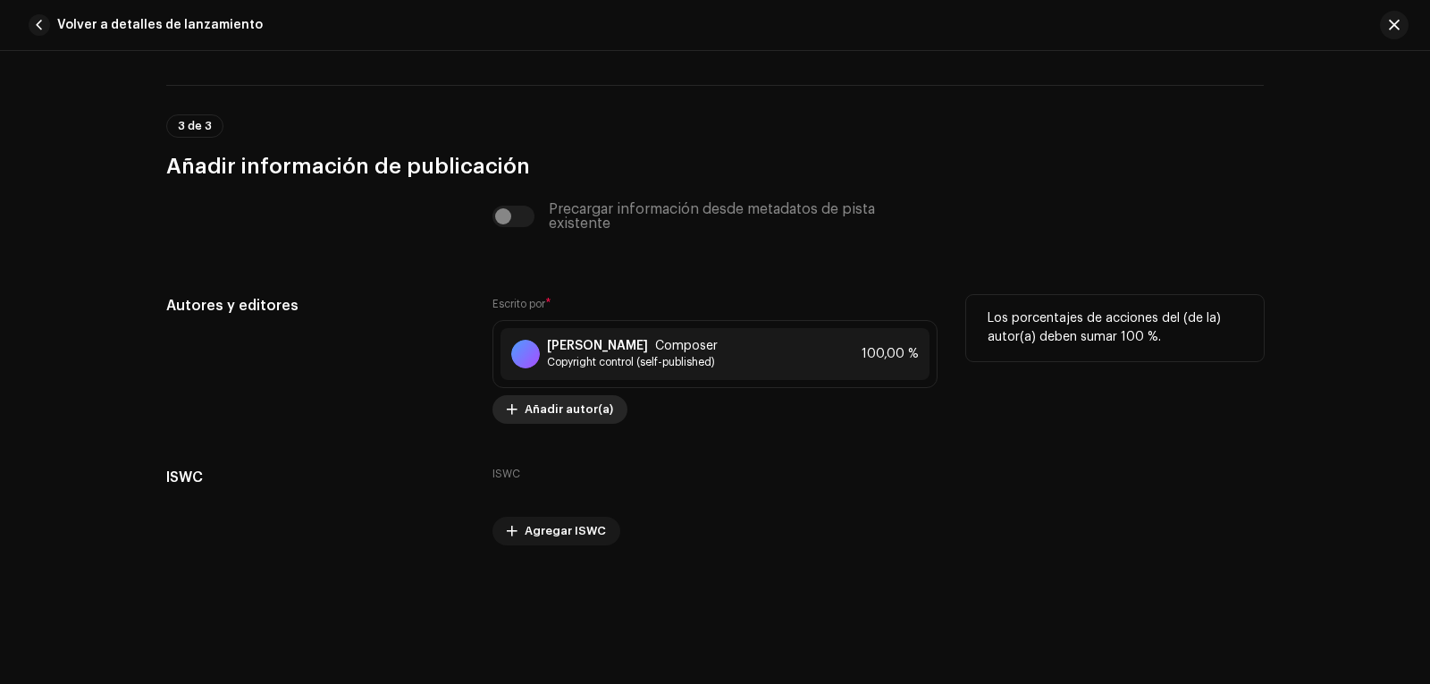
scroll to position [3377, 0]
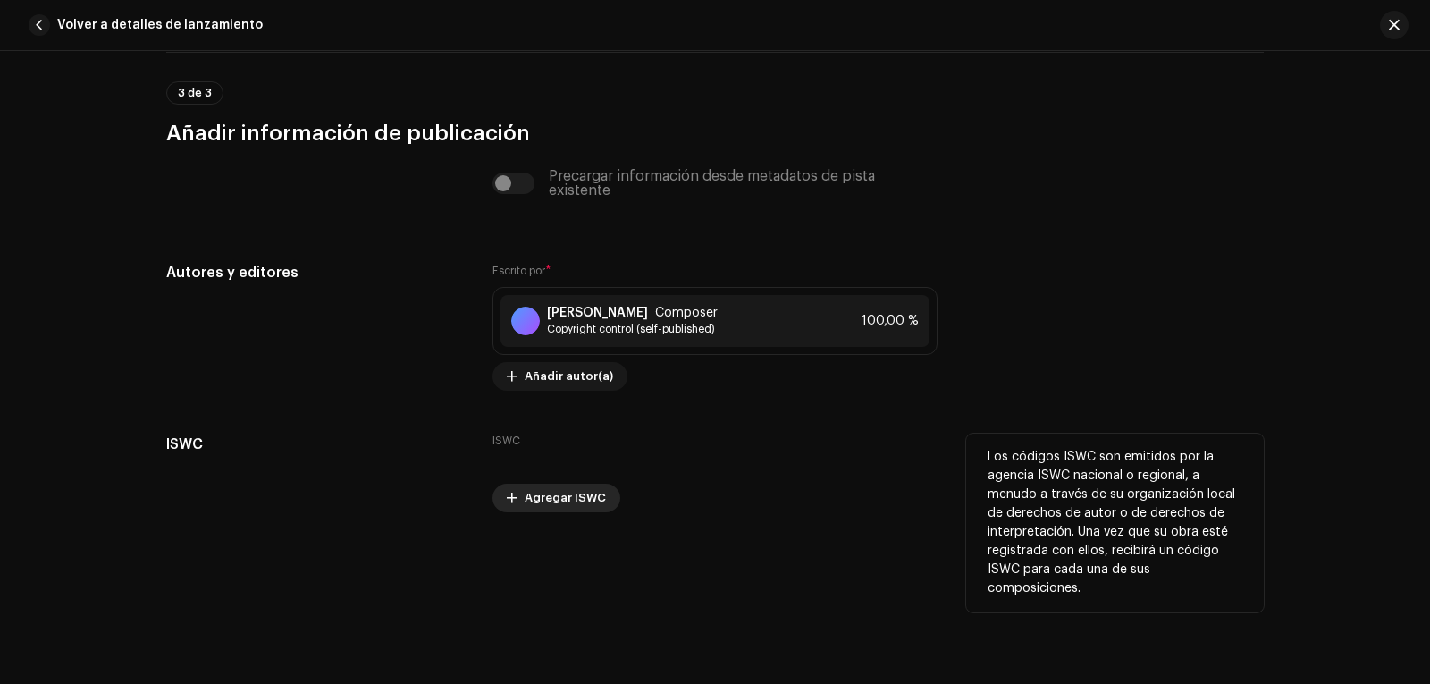
click at [538, 488] on span "Agregar ISWC" at bounding box center [565, 498] width 81 height 36
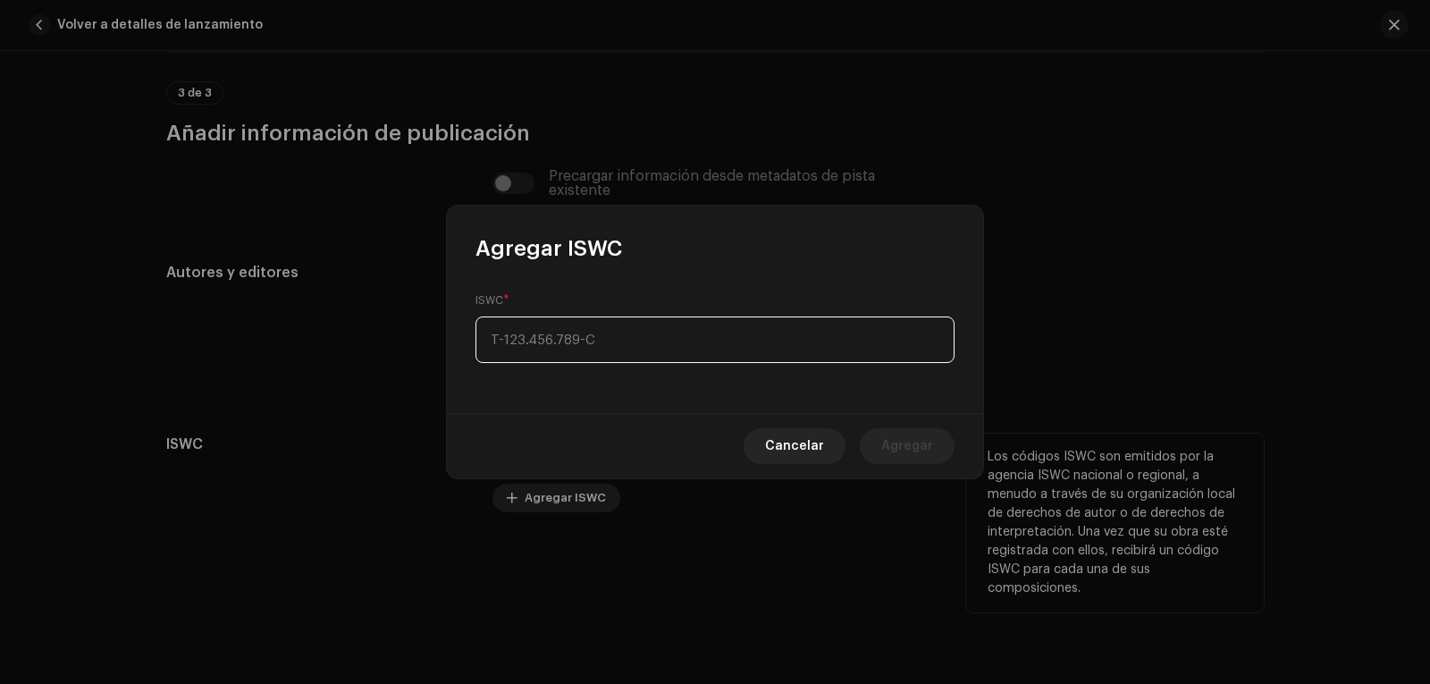
type input "_-___.___.___-_"
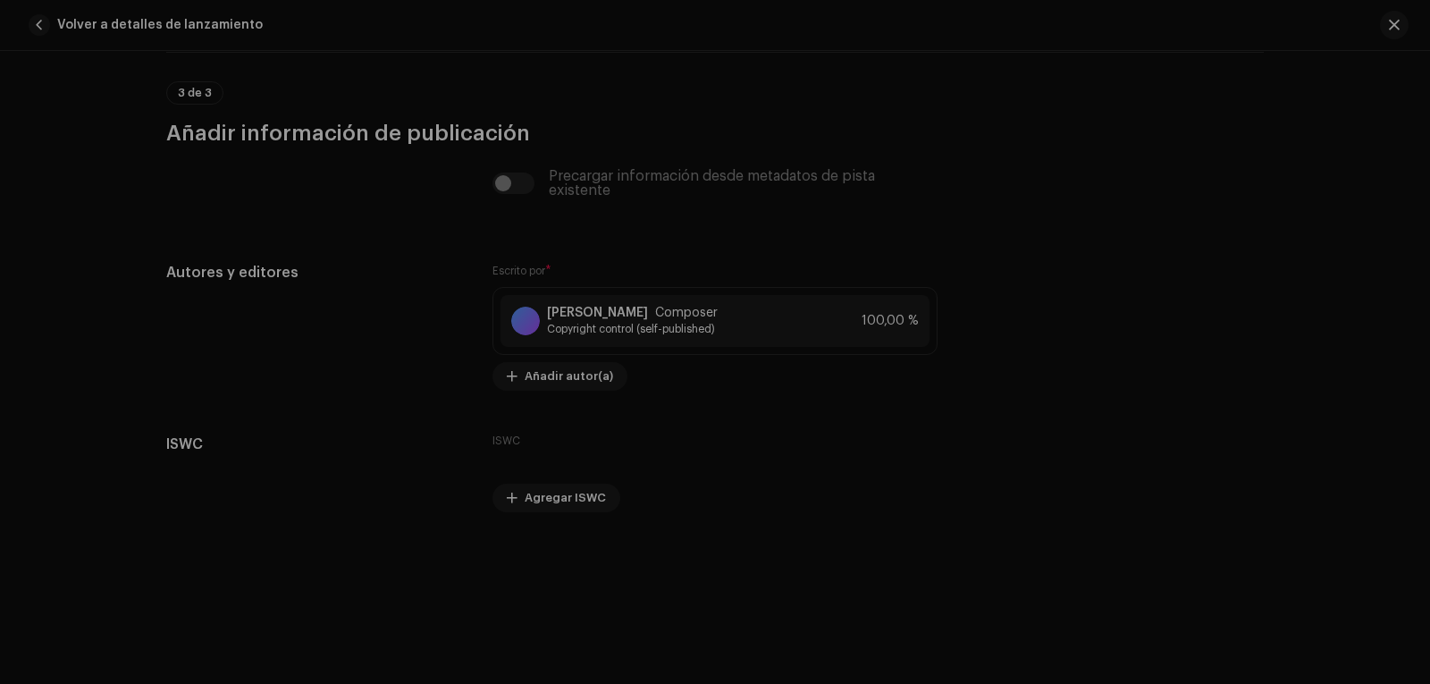
click at [383, 278] on div "Agregar ISWC ISWC * _-___.___.___-_ Cancelar Agregar" at bounding box center [715, 342] width 1430 height 684
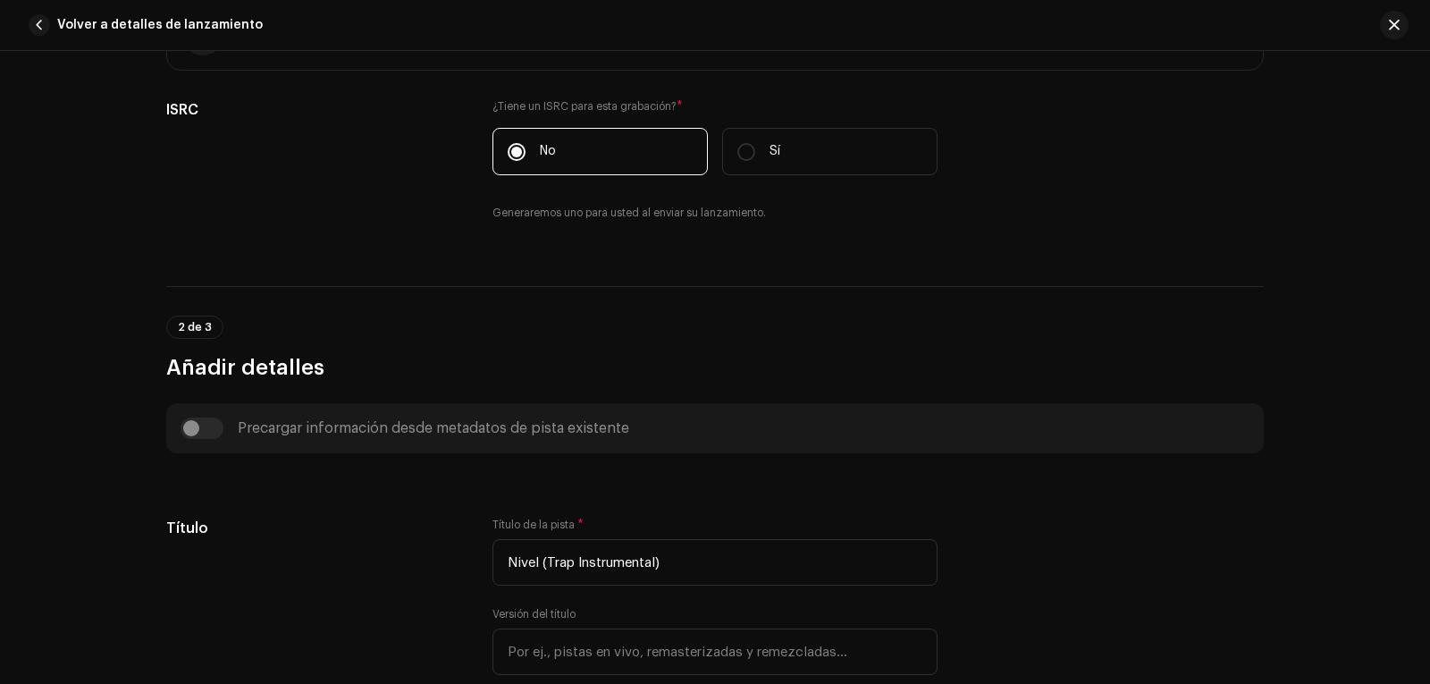
scroll to position [517, 0]
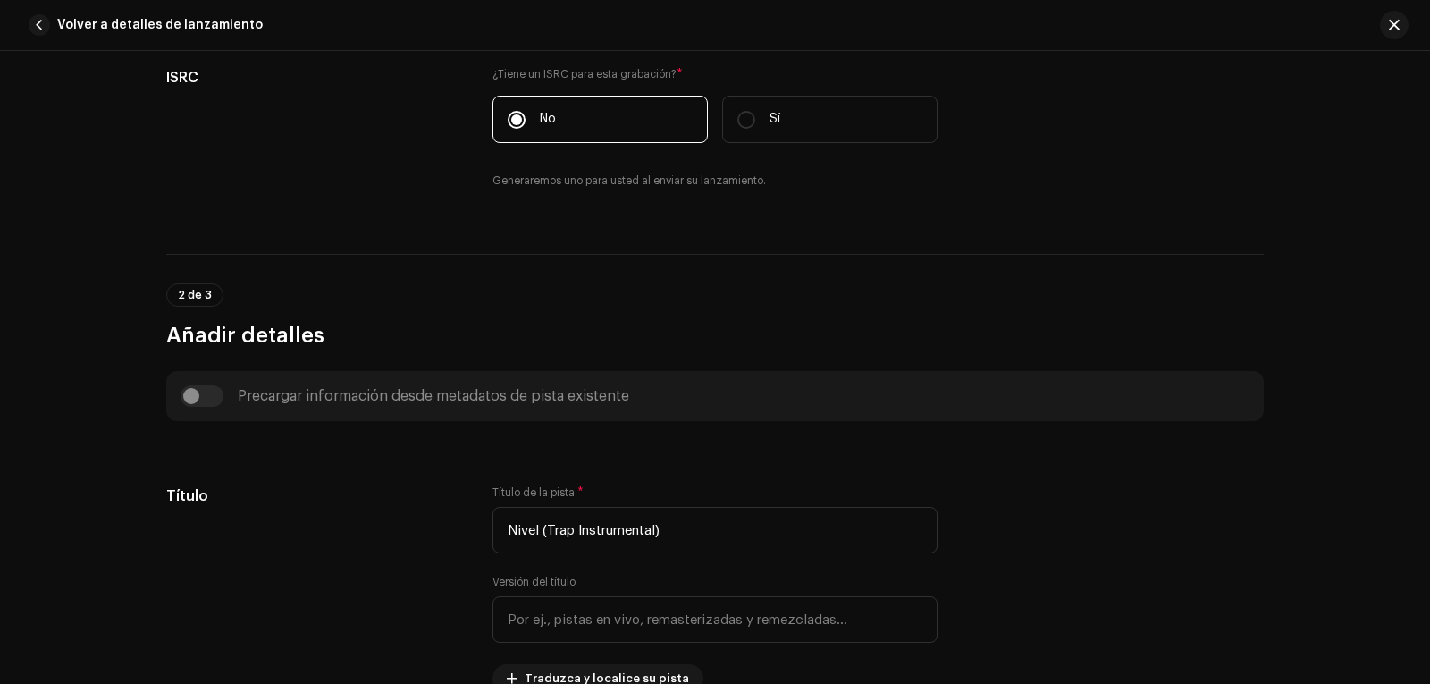
click at [210, 399] on div "Precargar información desde metadatos de pista existente" at bounding box center [715, 395] width 1069 height 21
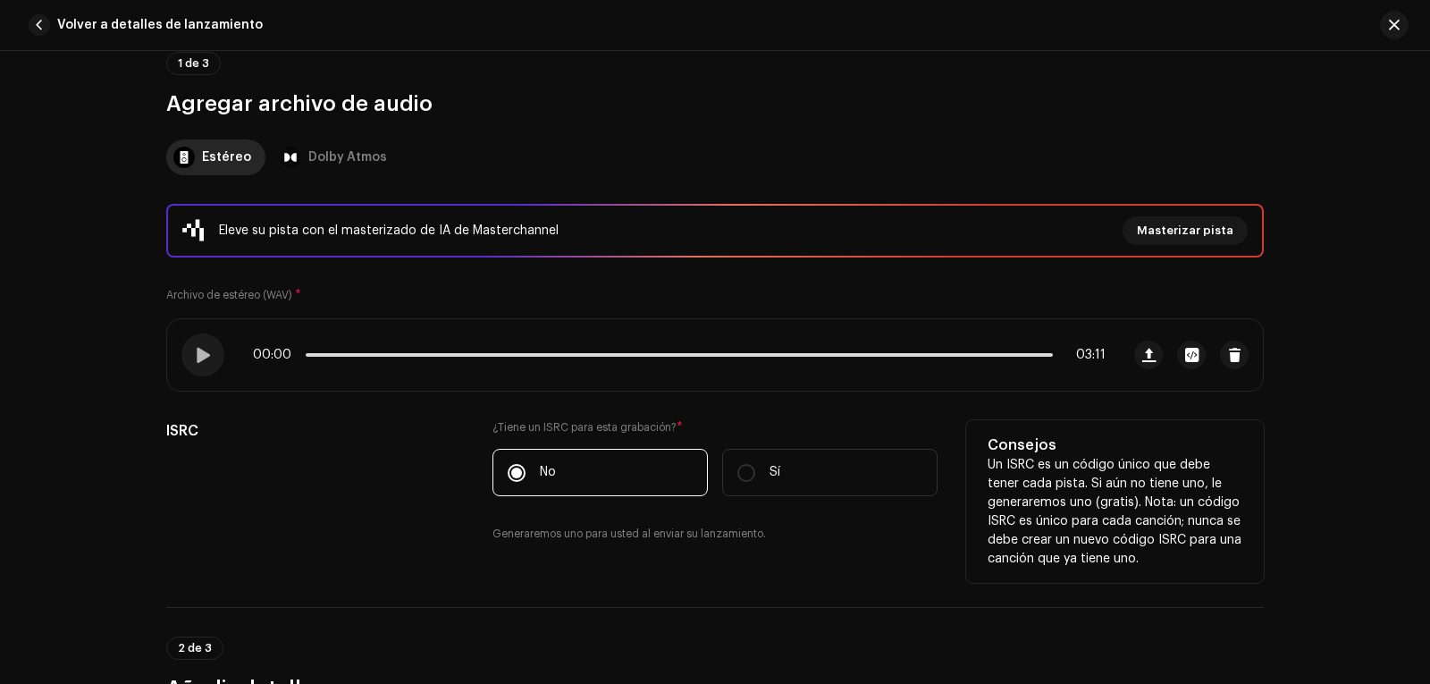
scroll to position [160, 0]
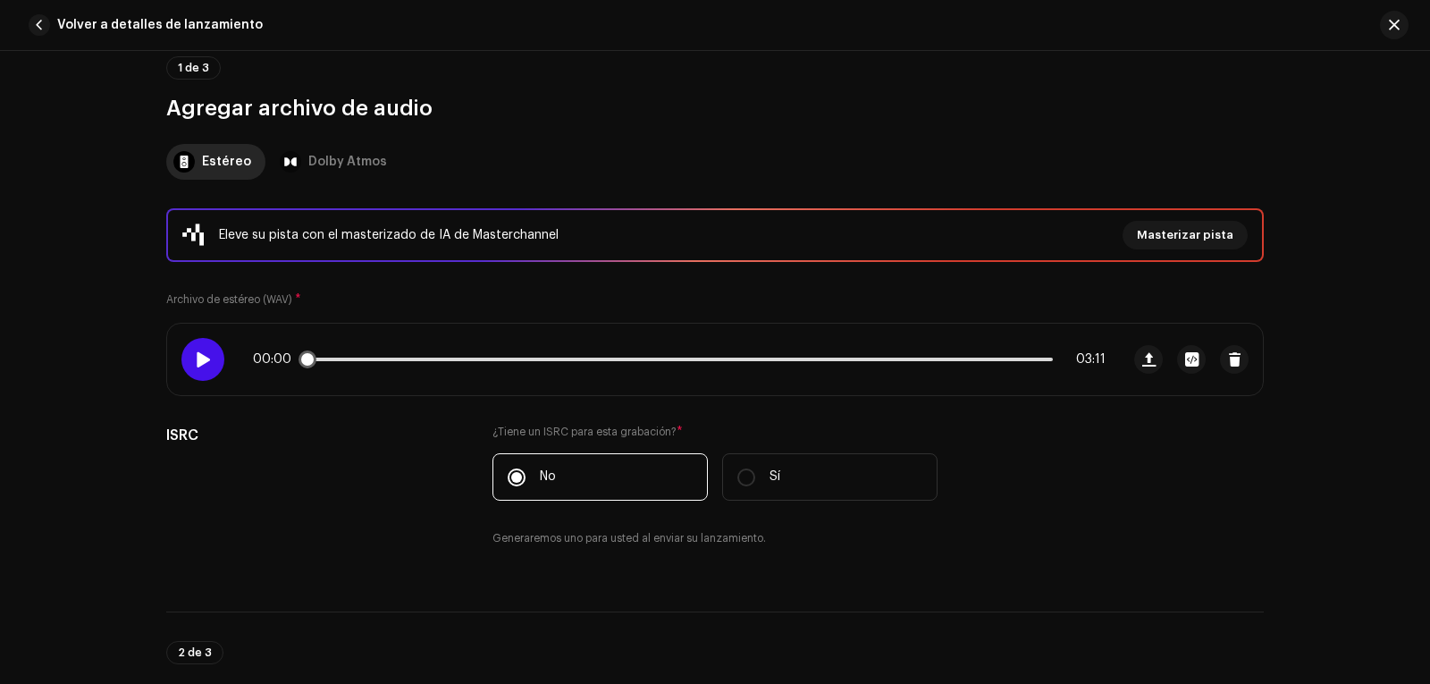
click at [189, 365] on div at bounding box center [202, 359] width 43 height 43
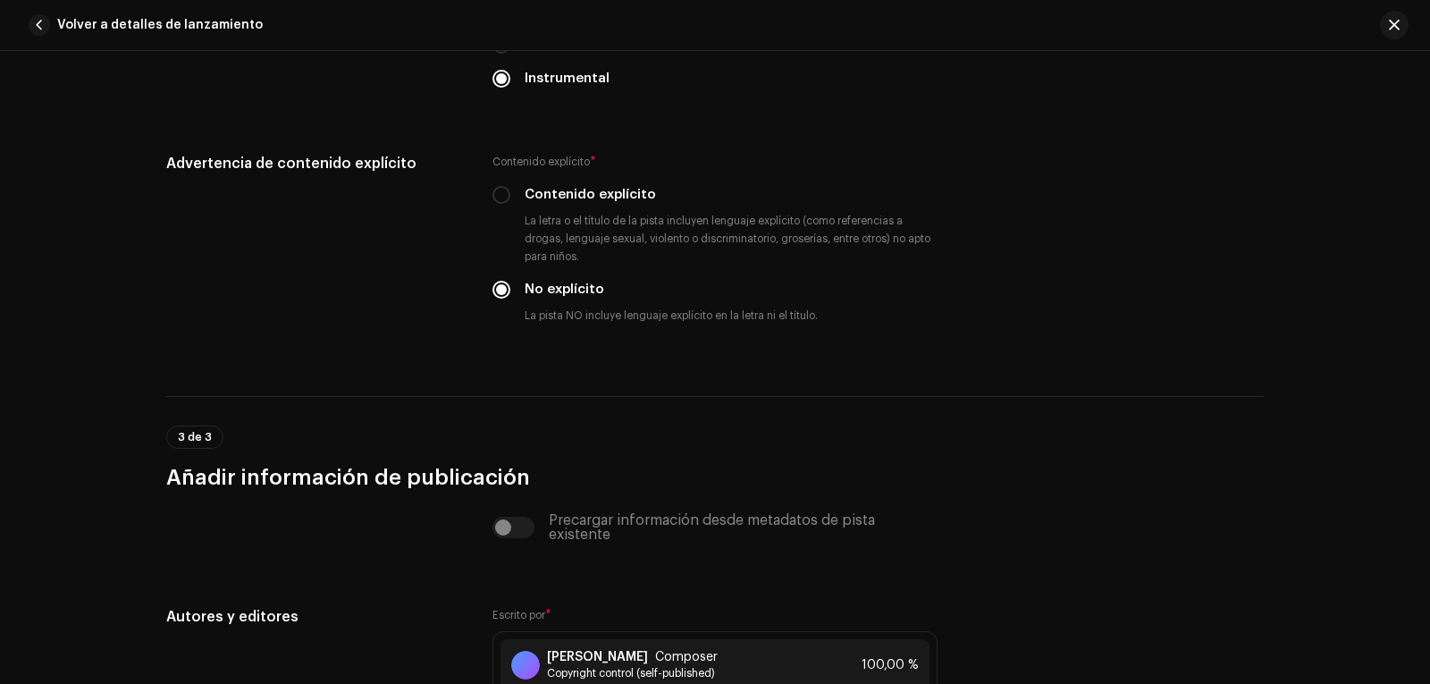
scroll to position [3020, 0]
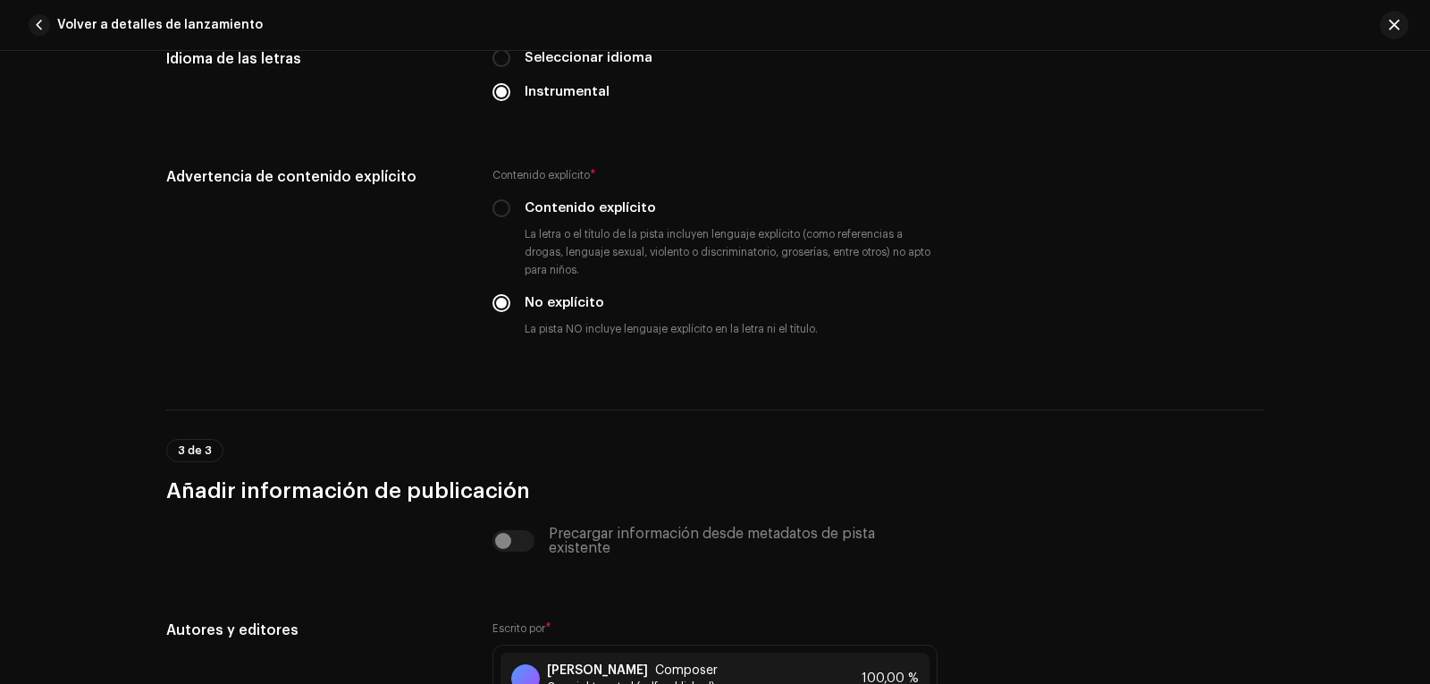
click at [1396, 10] on div "Volver a detalles de lanzamiento" at bounding box center [715, 25] width 1430 height 51
click at [1394, 19] on button "button" at bounding box center [1394, 25] width 29 height 29
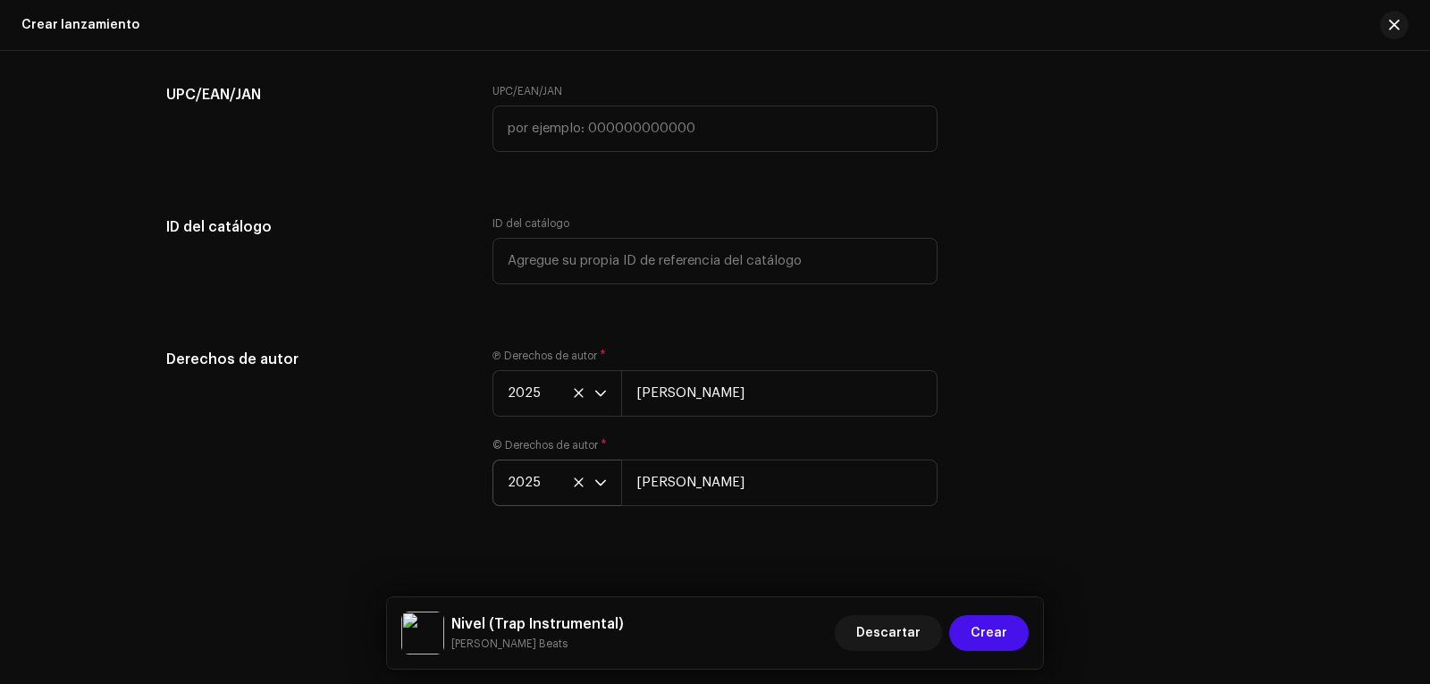
scroll to position [3148, 0]
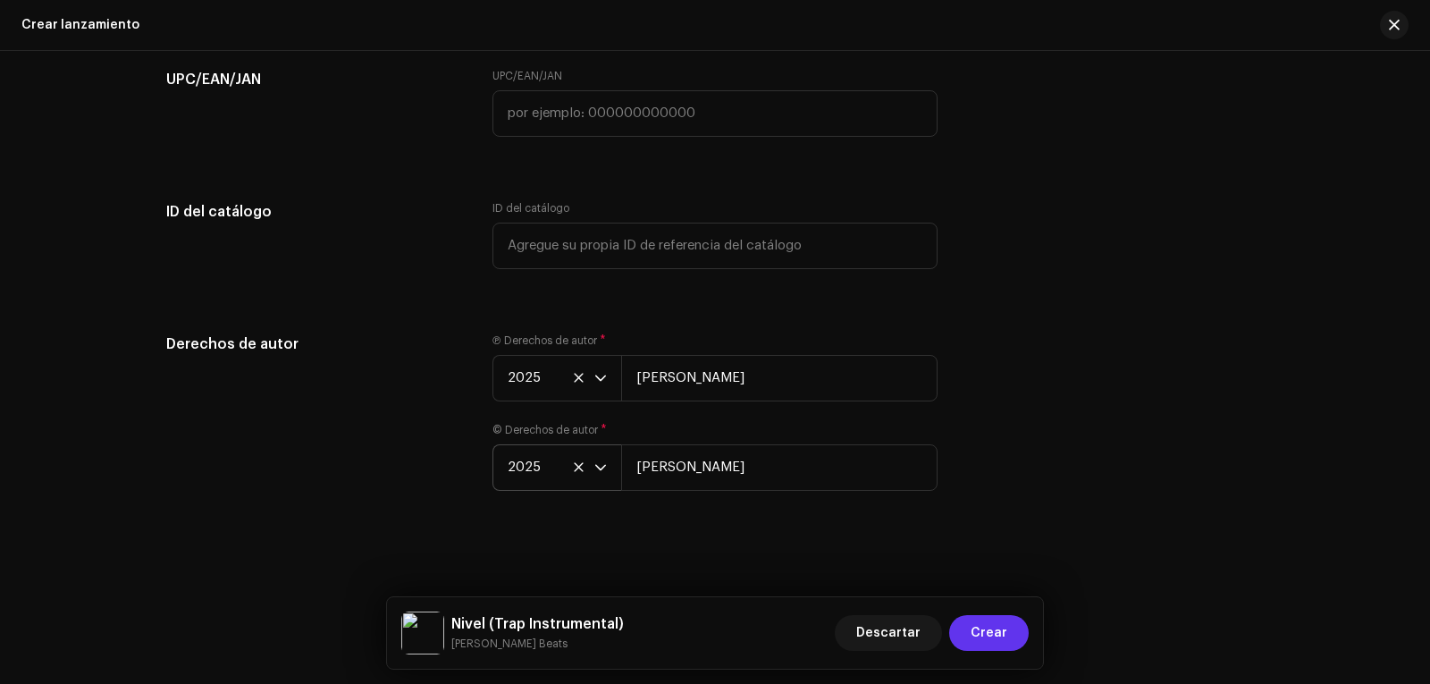
click at [980, 625] on span "Crear" at bounding box center [989, 633] width 37 height 36
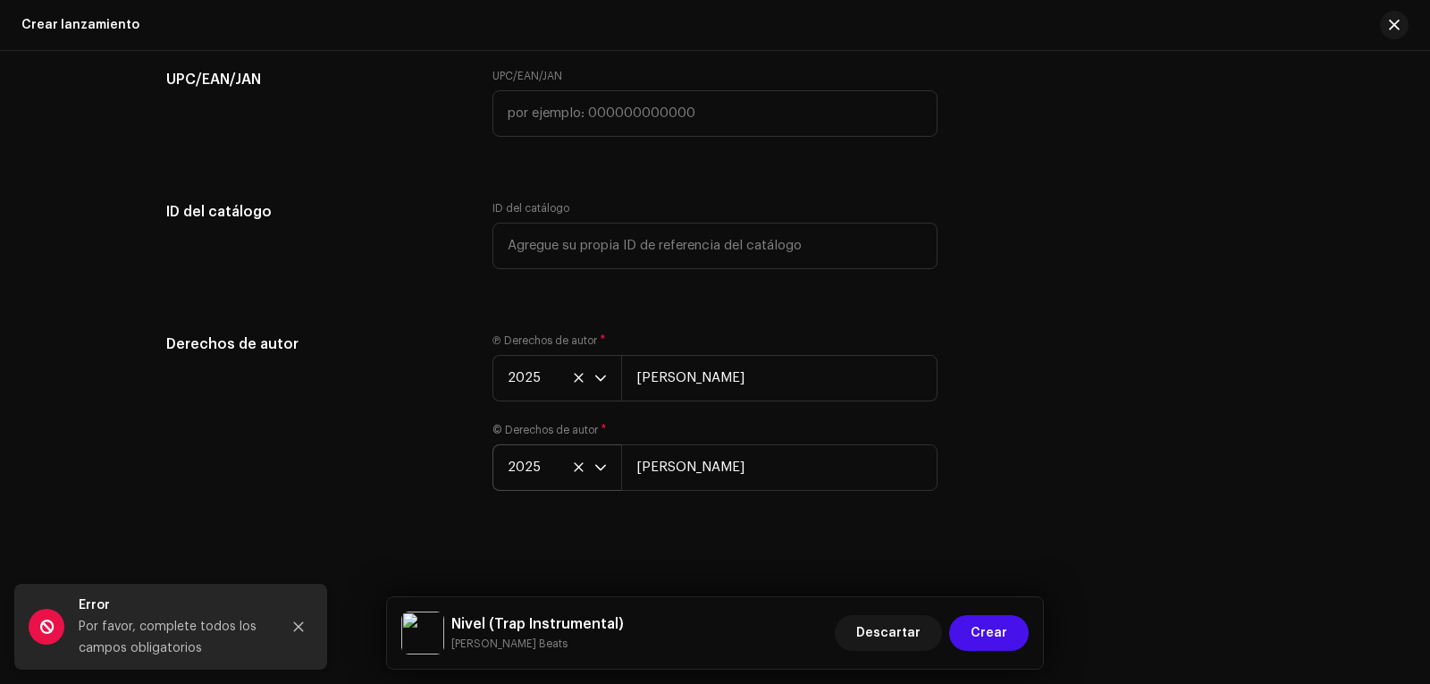
click at [116, 622] on div "Por favor, complete todos los campos obligatorios" at bounding box center [173, 637] width 188 height 43
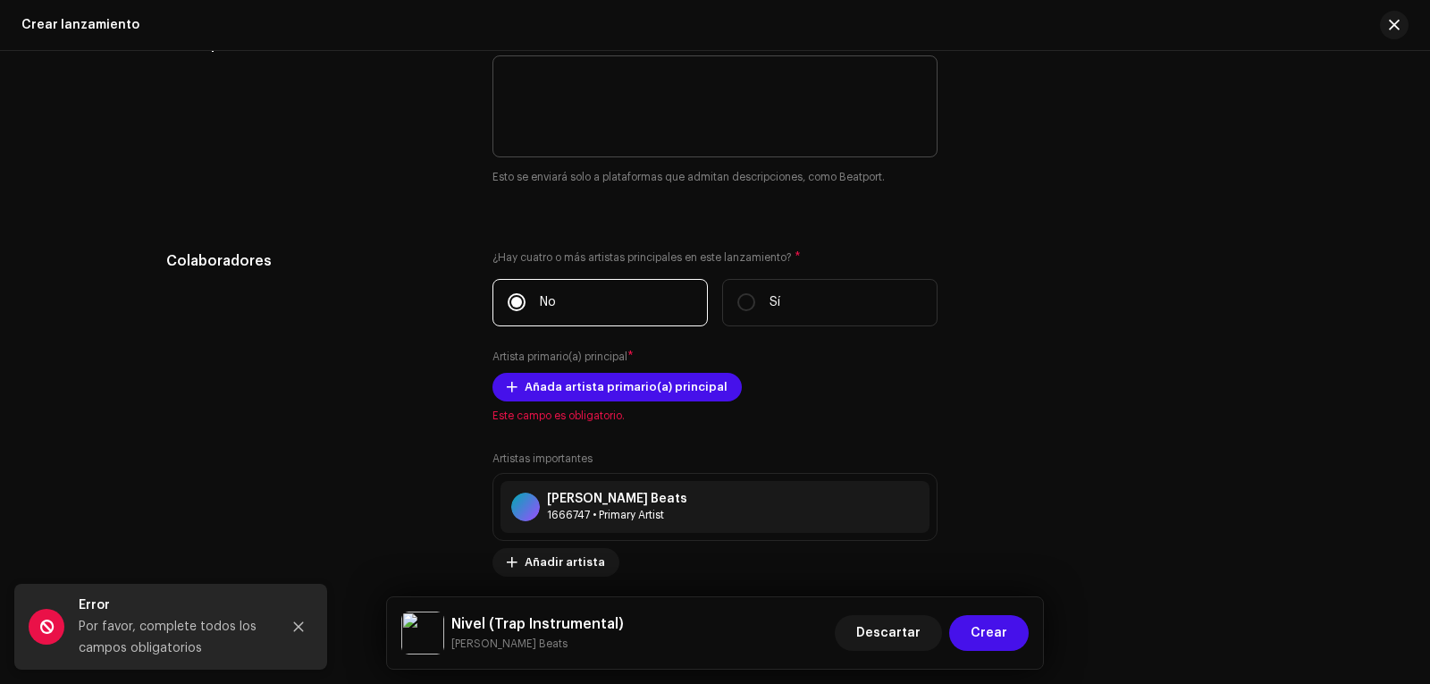
scroll to position [2186, 0]
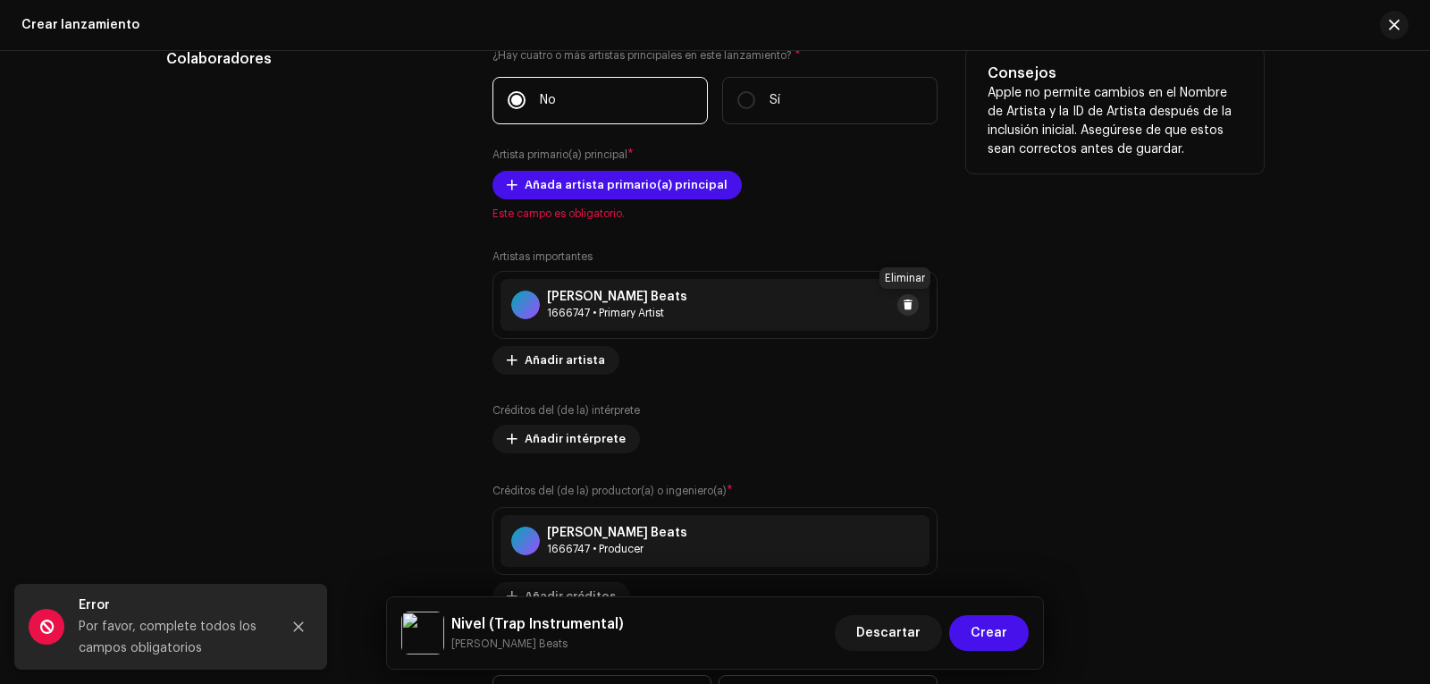
click at [910, 306] on button at bounding box center [907, 304] width 21 height 21
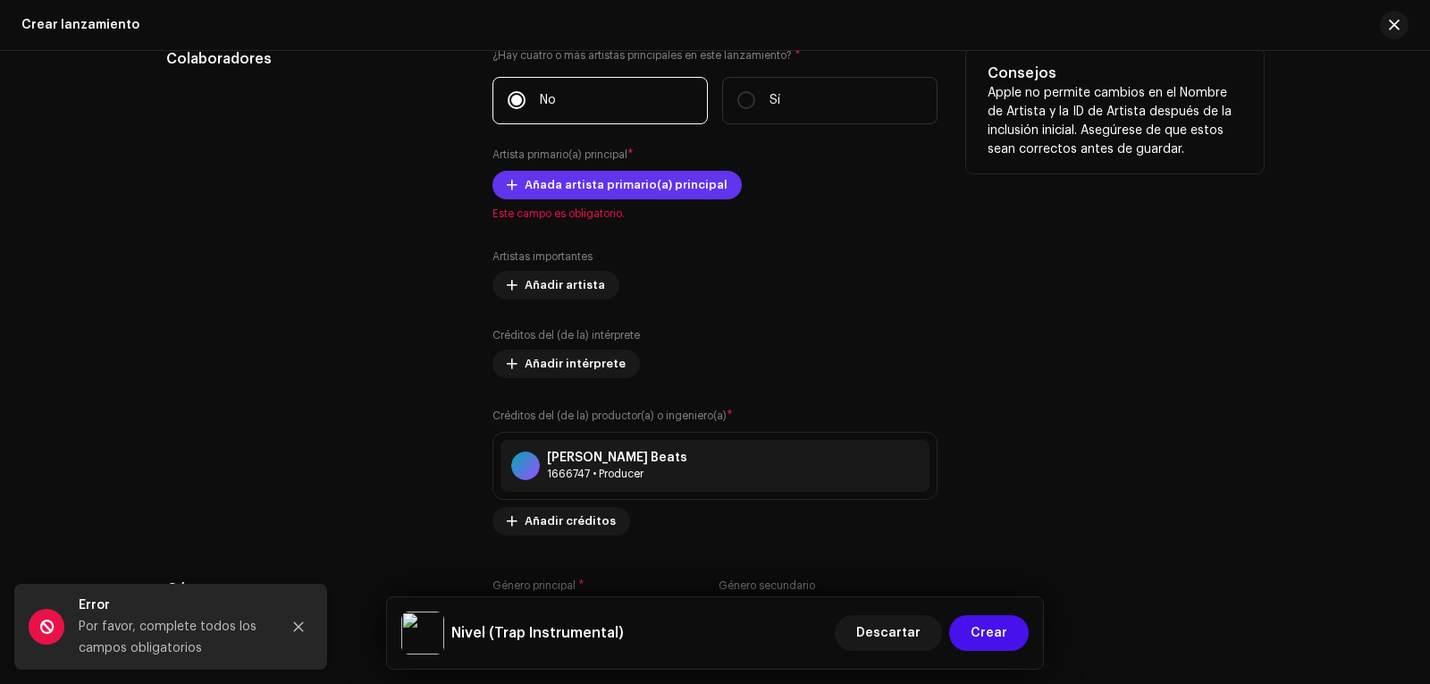
click at [660, 187] on span "Añada artista primario(a) principal" at bounding box center [626, 185] width 203 height 36
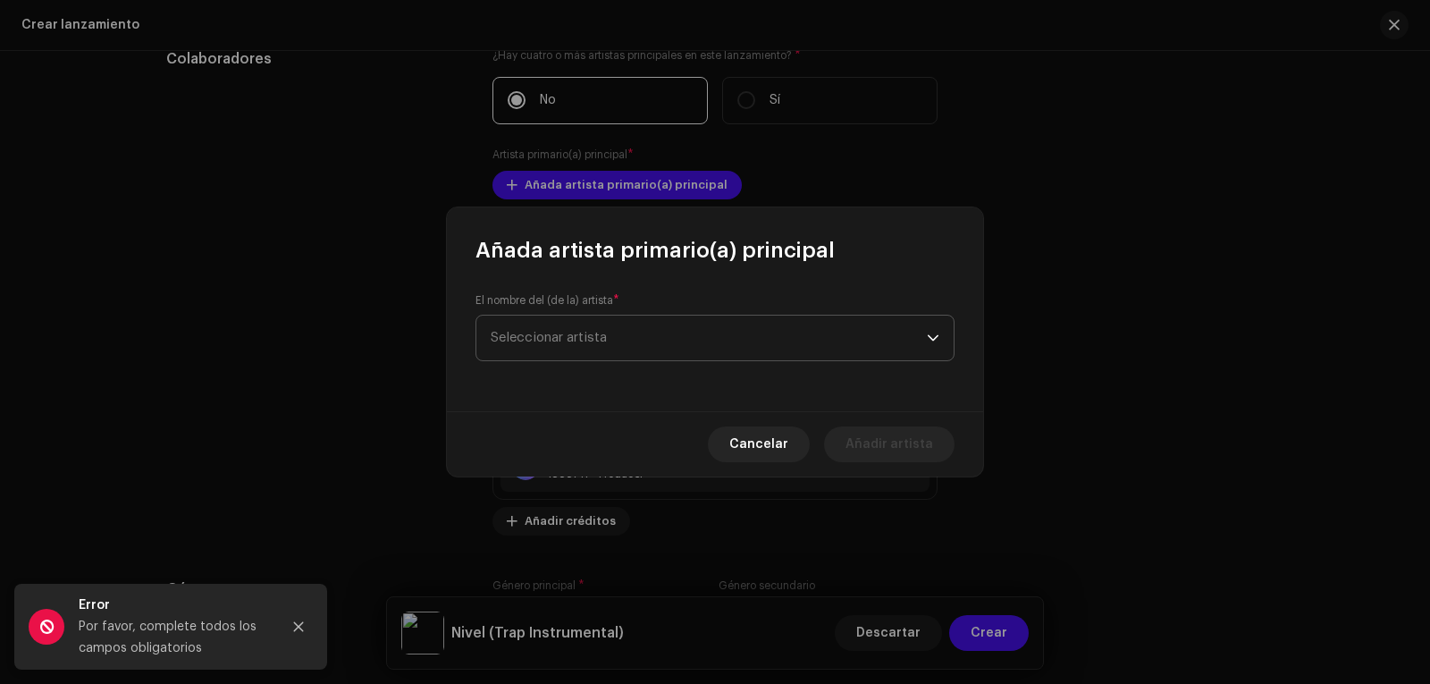
click at [721, 329] on span "Seleccionar artista" at bounding box center [709, 337] width 436 height 45
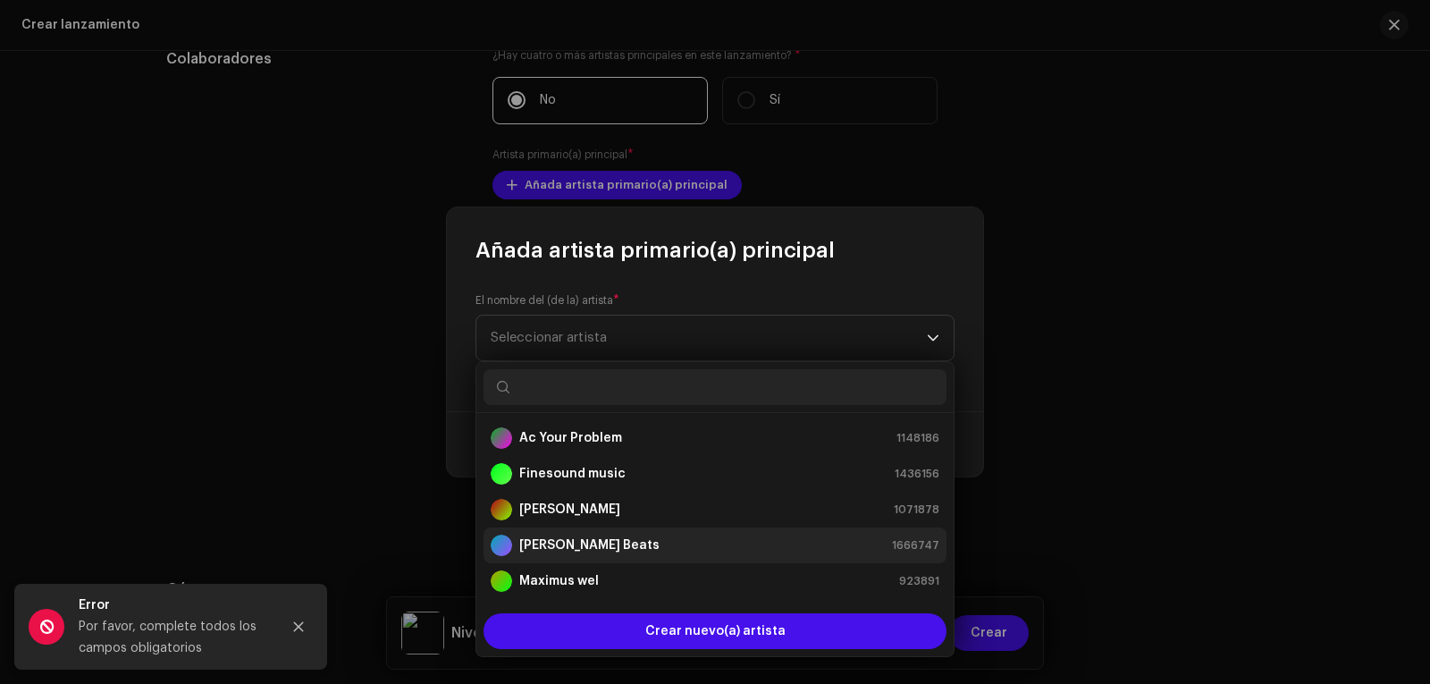
click at [642, 543] on div "[PERSON_NAME] Beats 1666747" at bounding box center [715, 544] width 449 height 21
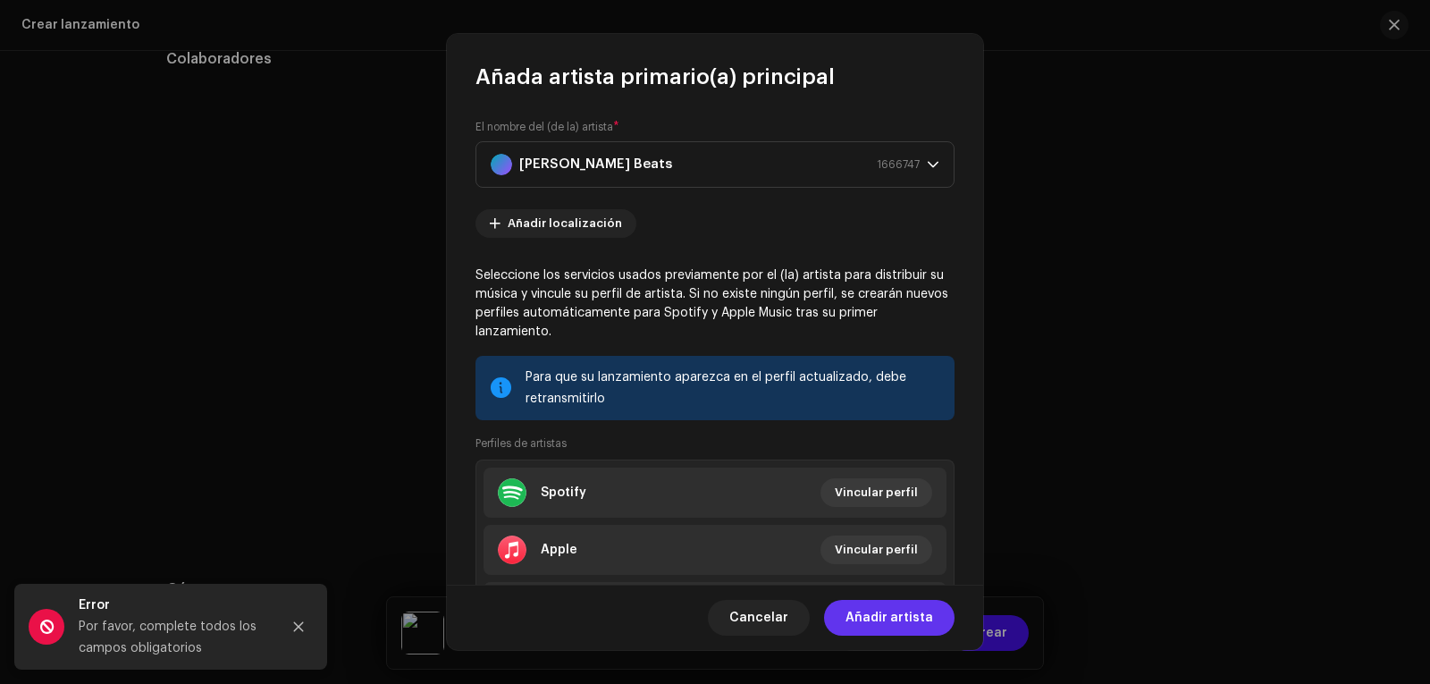
click at [910, 627] on span "Añadir artista" at bounding box center [889, 618] width 88 height 36
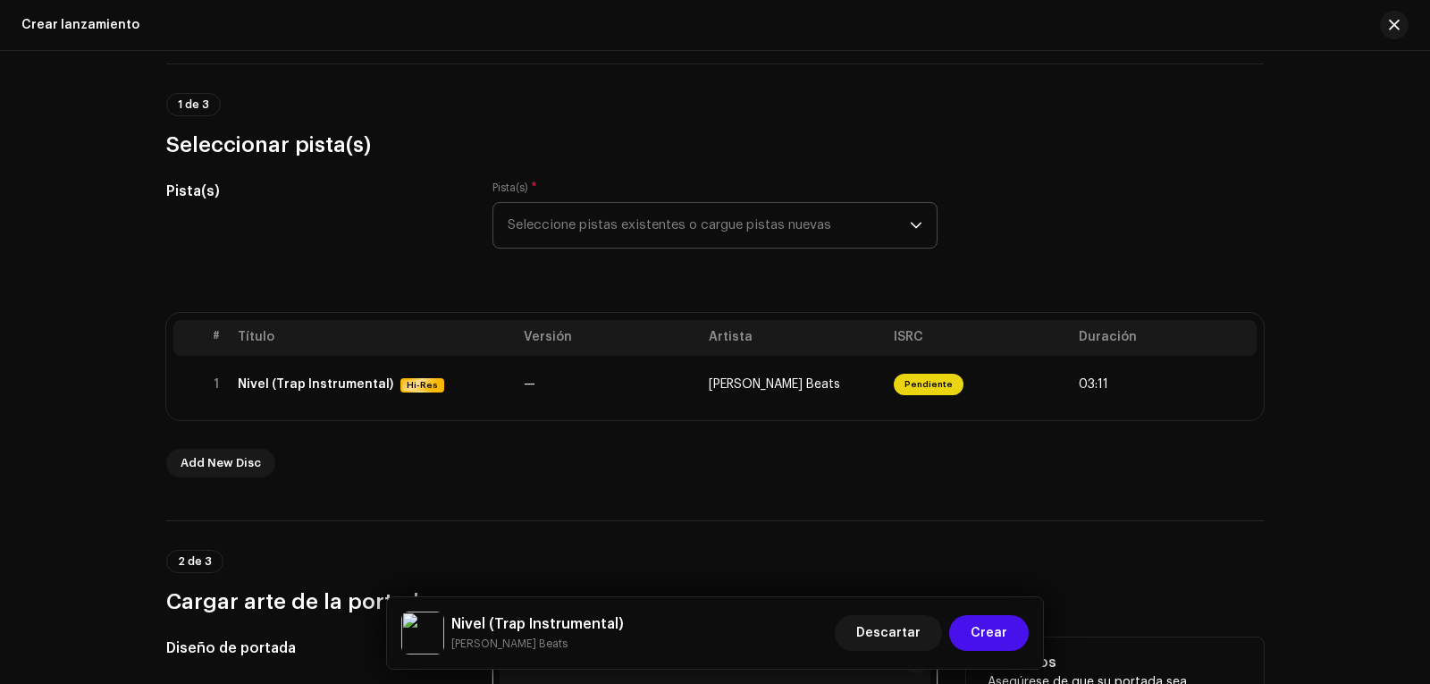
scroll to position [130, 0]
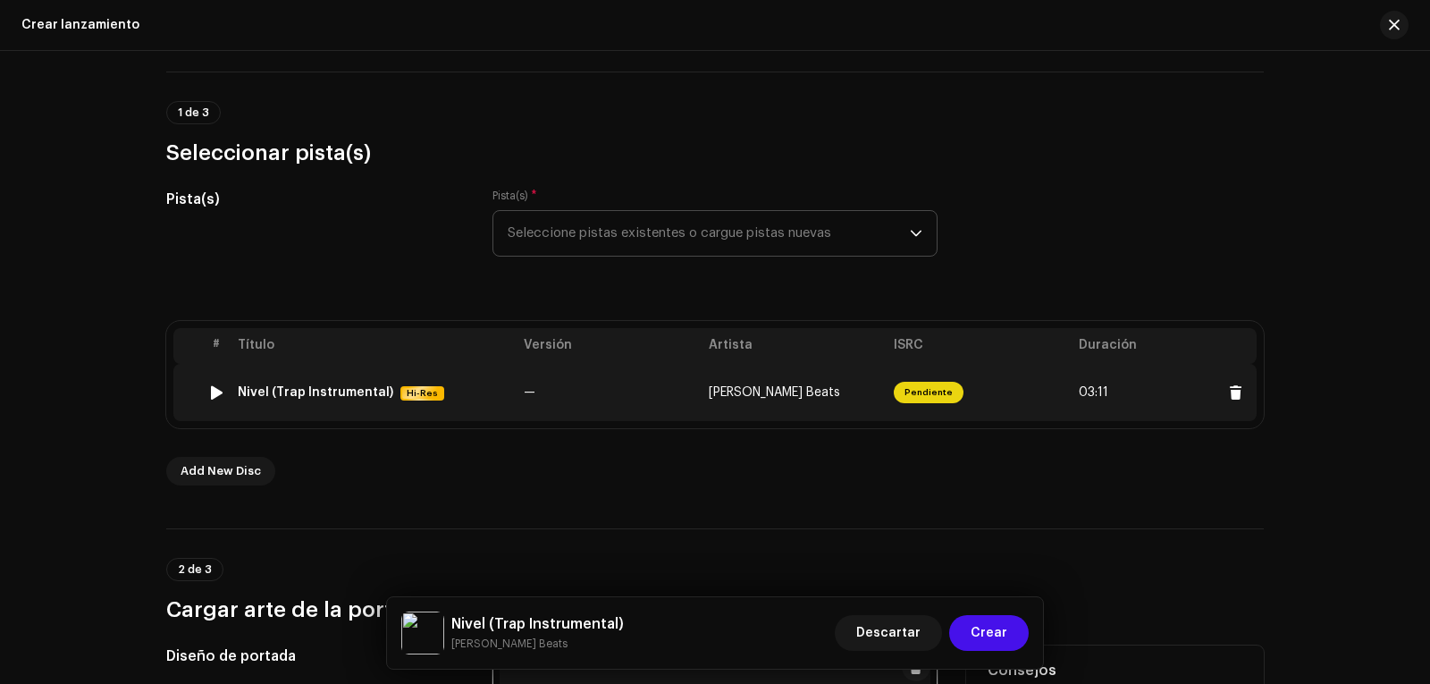
click at [666, 397] on td "—" at bounding box center [609, 392] width 185 height 57
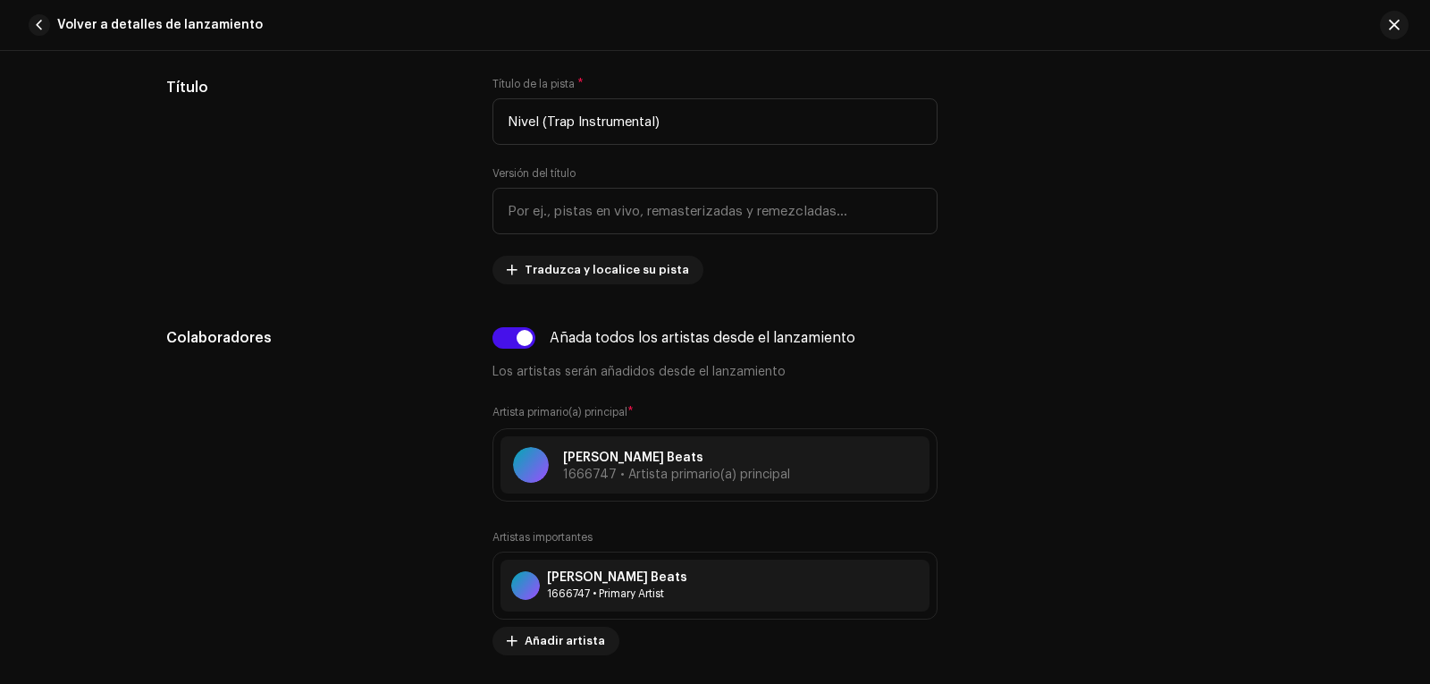
scroll to position [1162, 0]
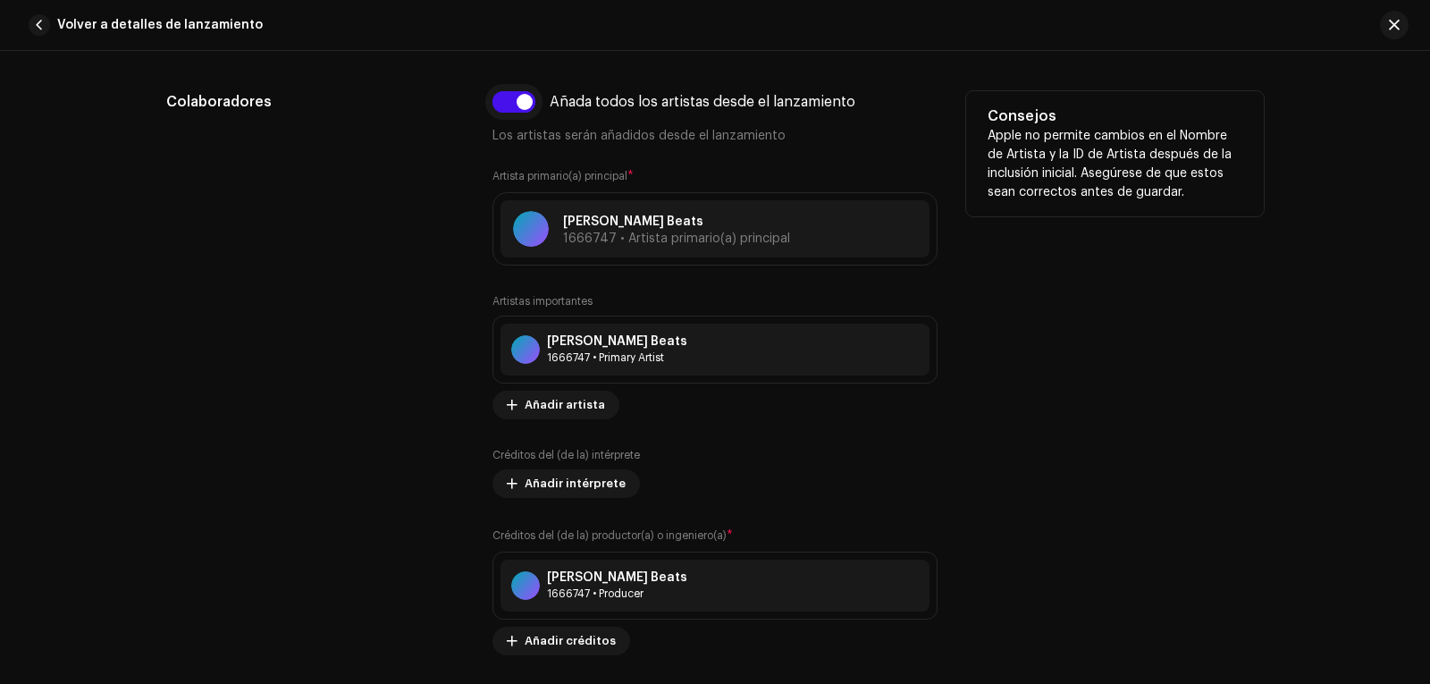
click at [504, 104] on input "checkbox" at bounding box center [513, 101] width 43 height 21
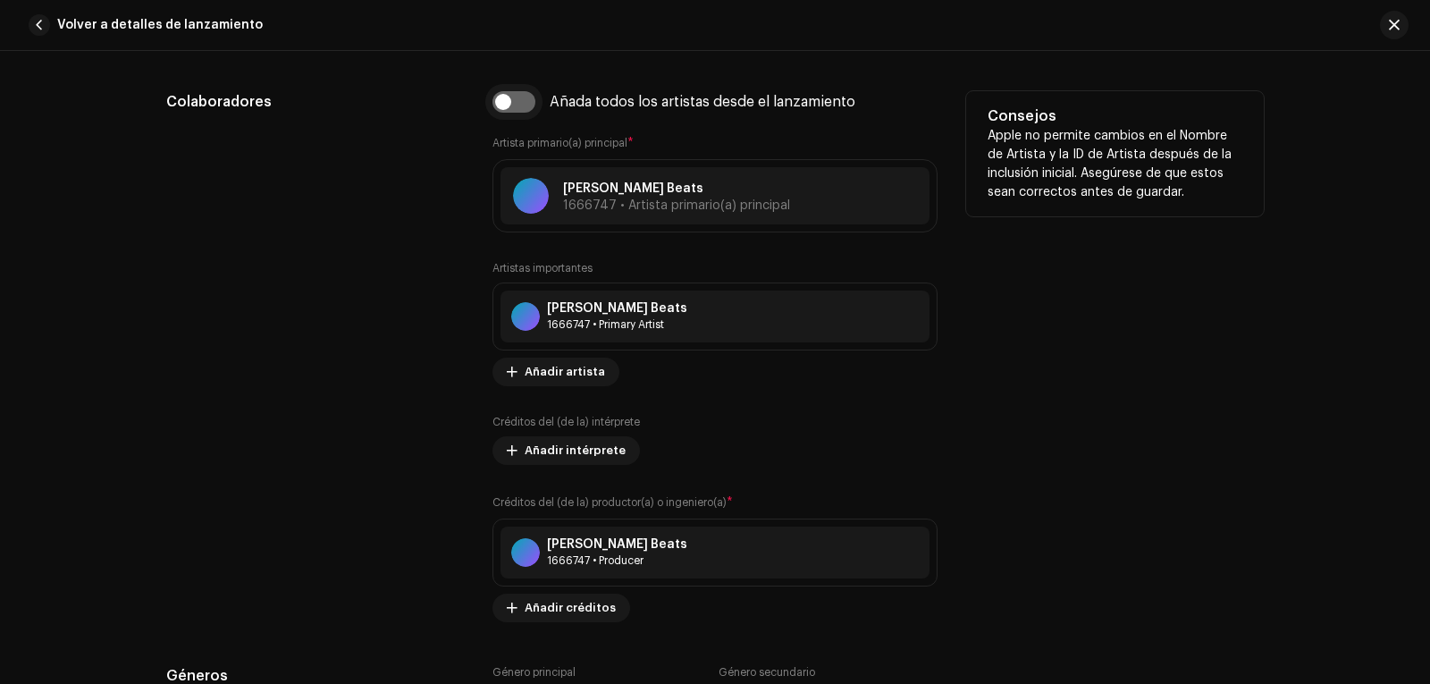
click at [505, 105] on input "checkbox" at bounding box center [513, 101] width 43 height 21
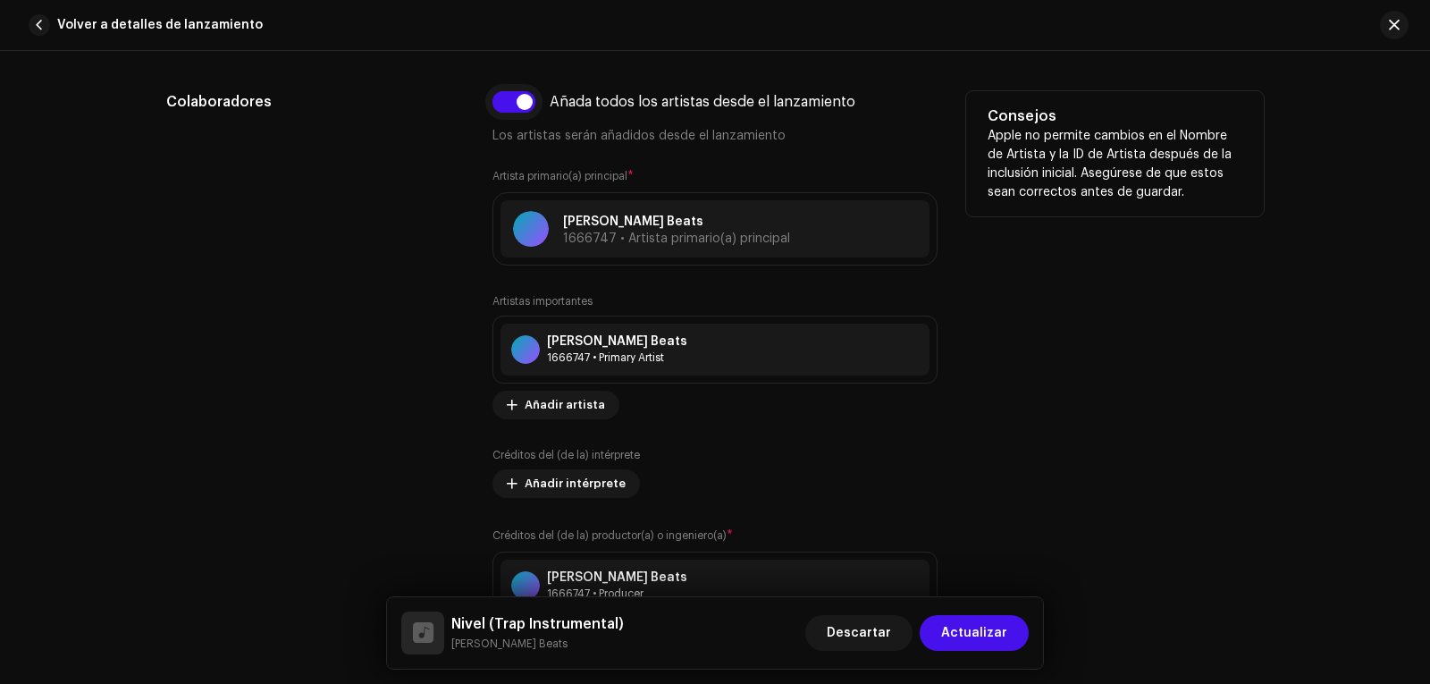
click at [505, 105] on input "checkbox" at bounding box center [513, 101] width 43 height 21
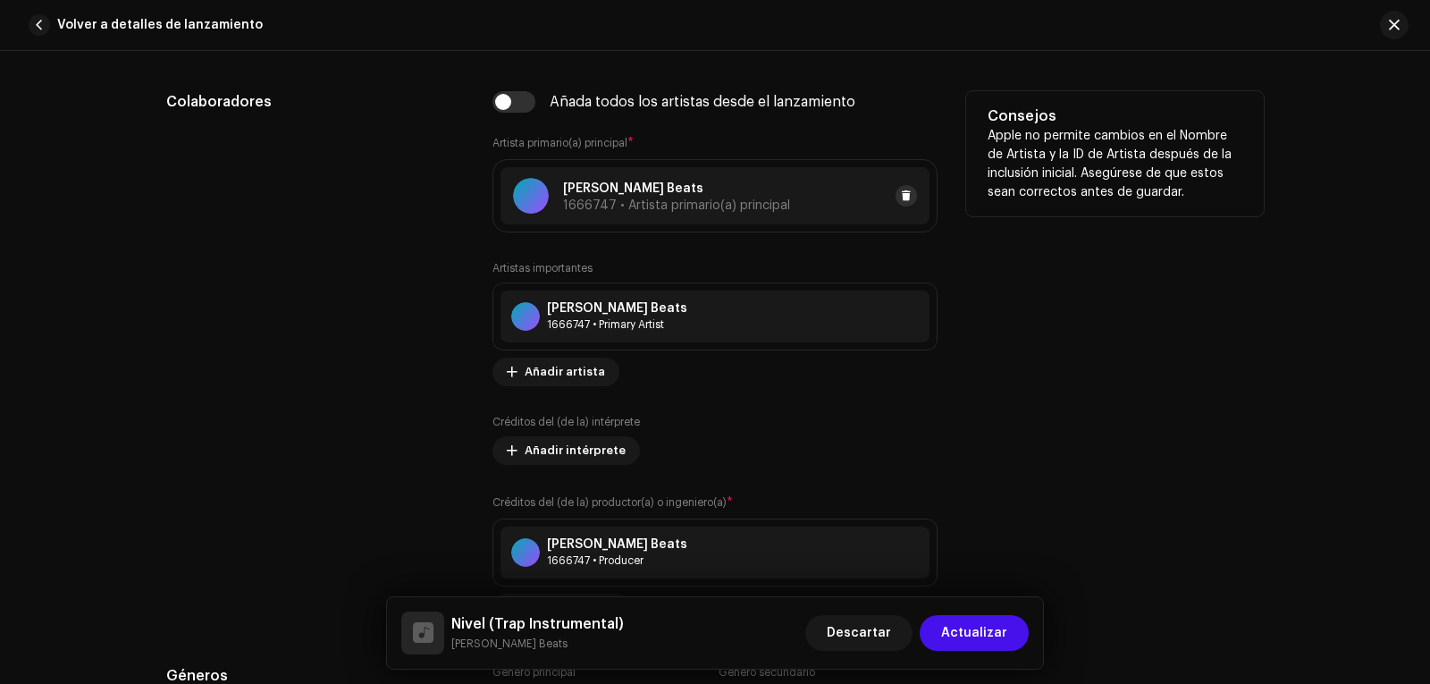
click at [898, 188] on button at bounding box center [905, 195] width 21 height 21
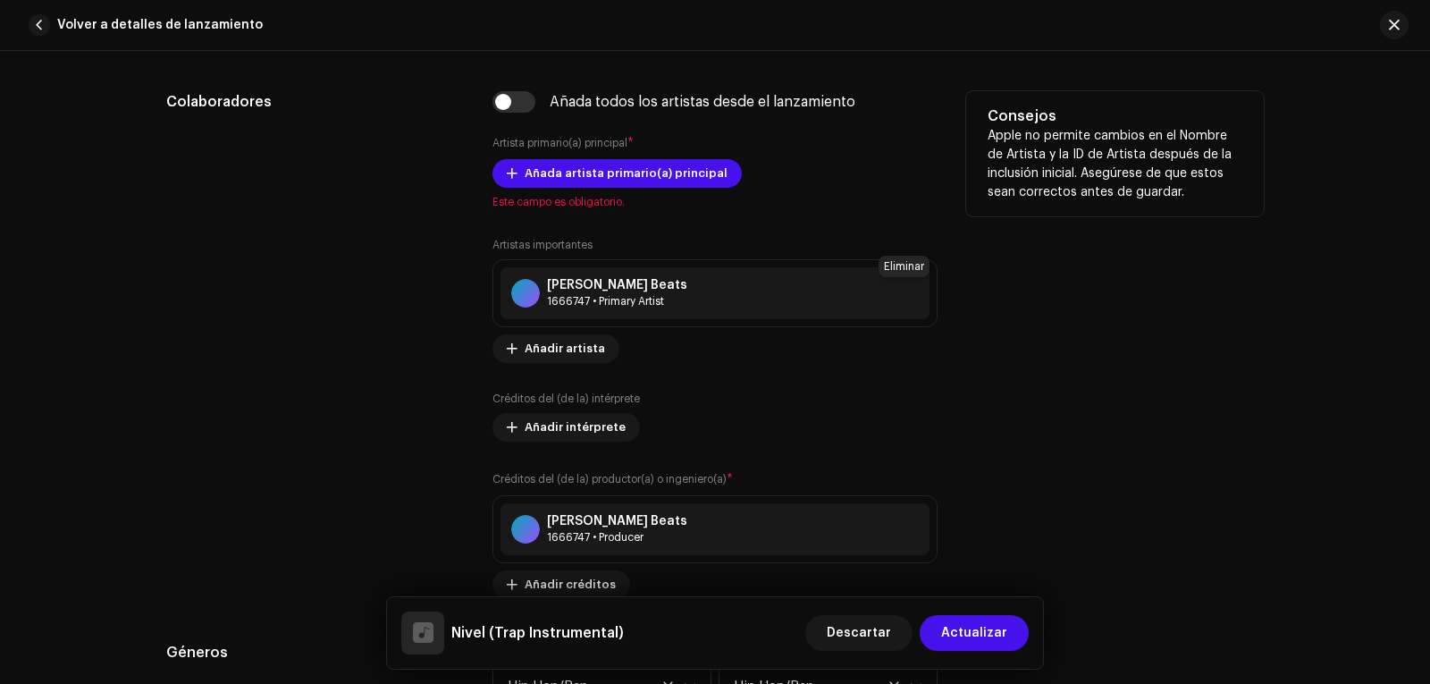
click at [935, 291] on span at bounding box center [940, 293] width 11 height 14
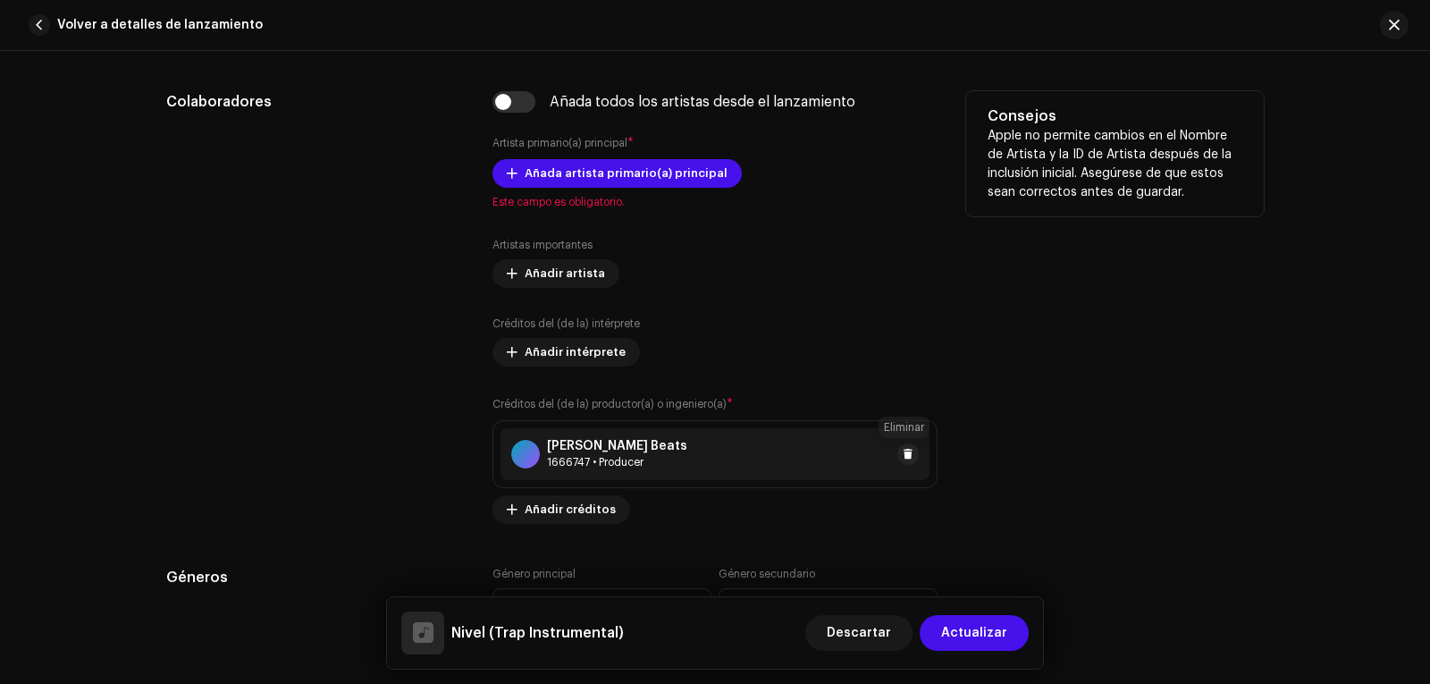
click at [916, 454] on div "[PERSON_NAME] Beats 1666747 • Producer" at bounding box center [714, 454] width 429 height 52
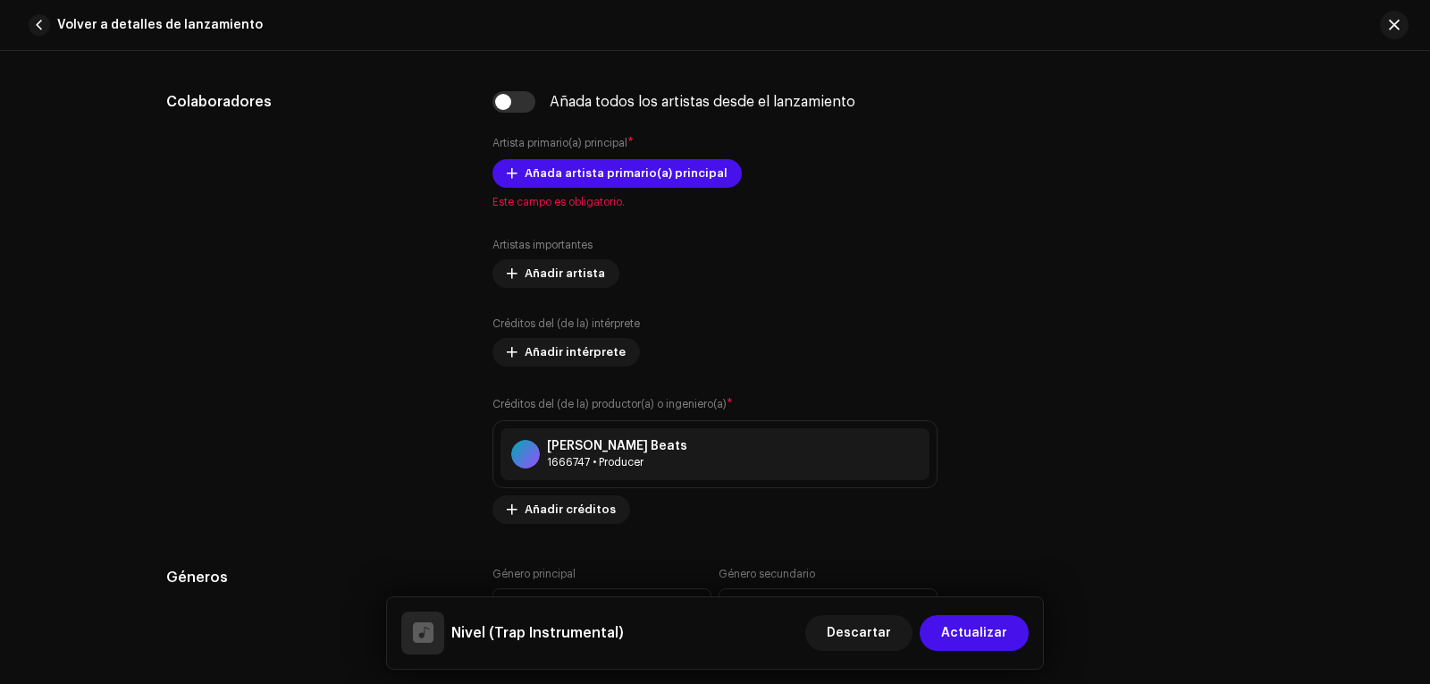
click at [1064, 357] on div "Actualizar créditos del (de la) productor(a) o ingeniero(a) Rol * Producer Nomb…" at bounding box center [715, 342] width 1430 height 684
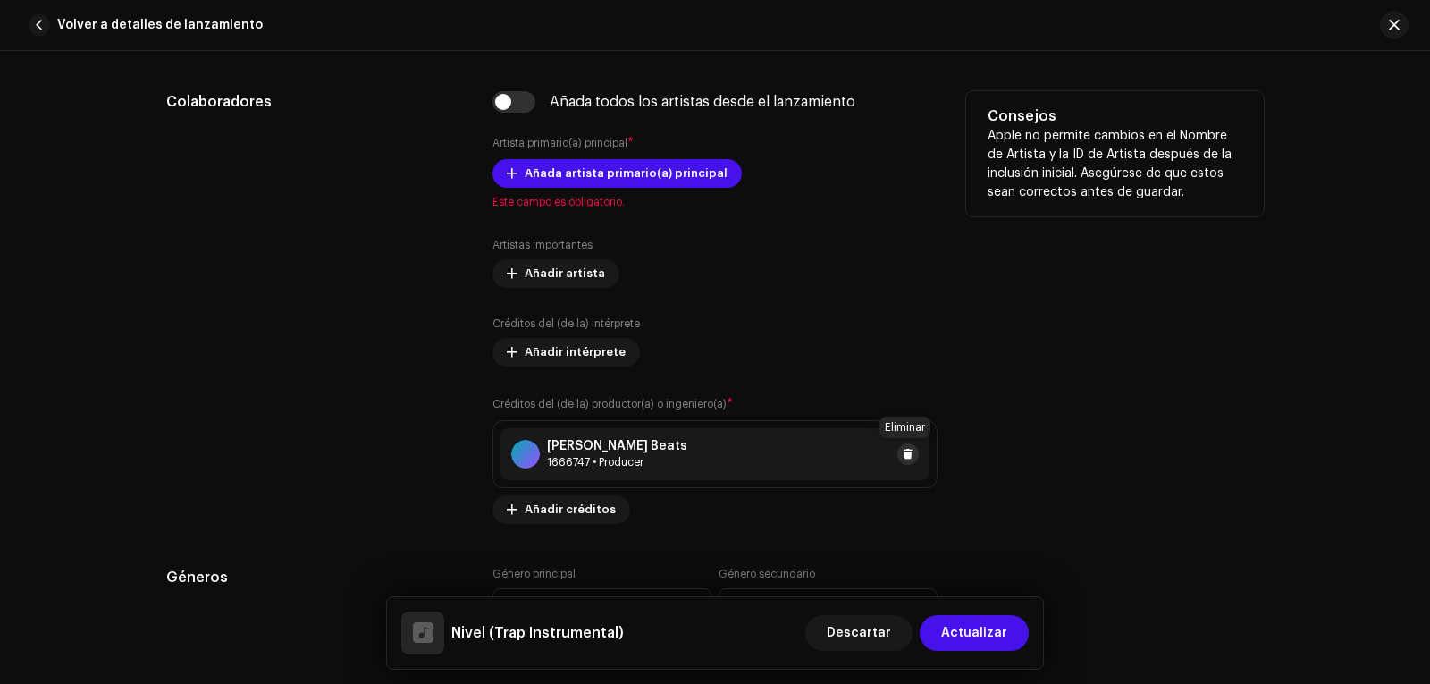
click at [907, 450] on span at bounding box center [908, 454] width 11 height 14
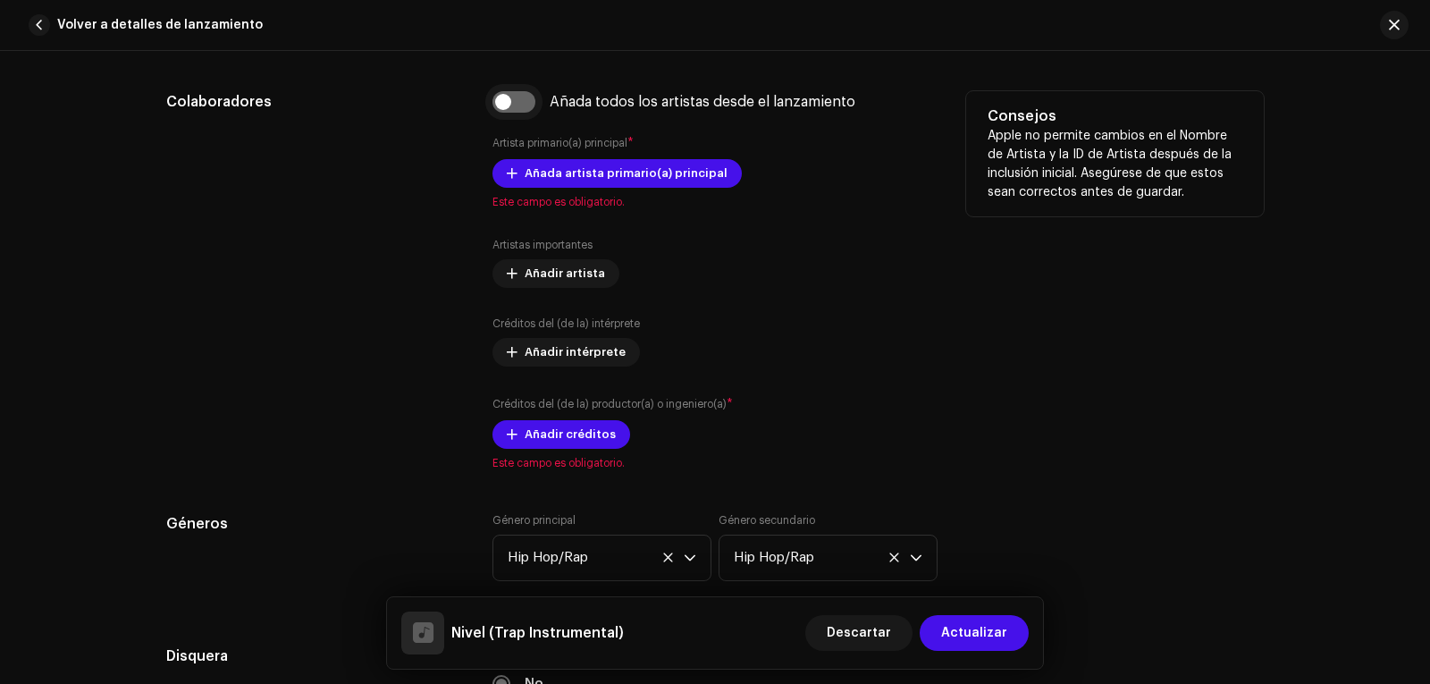
click at [504, 100] on input "checkbox" at bounding box center [513, 101] width 43 height 21
checkbox input "true"
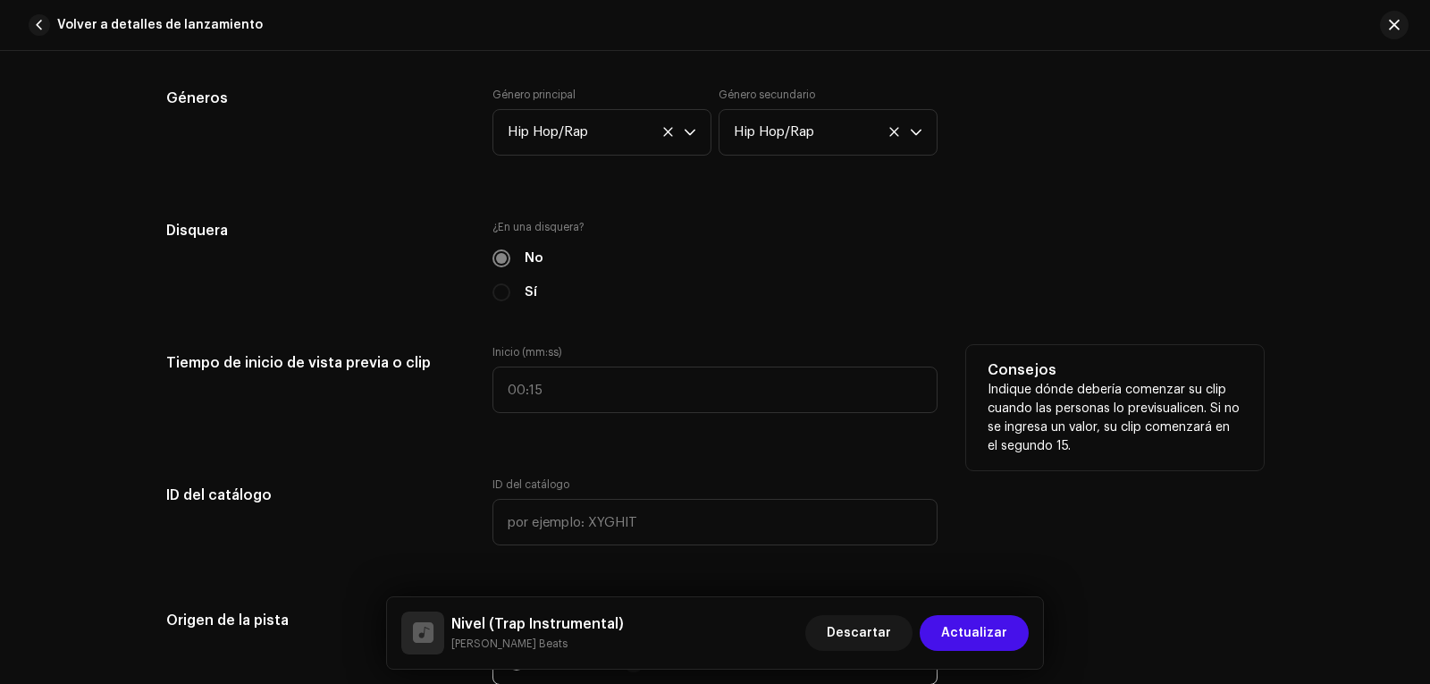
scroll to position [1698, 0]
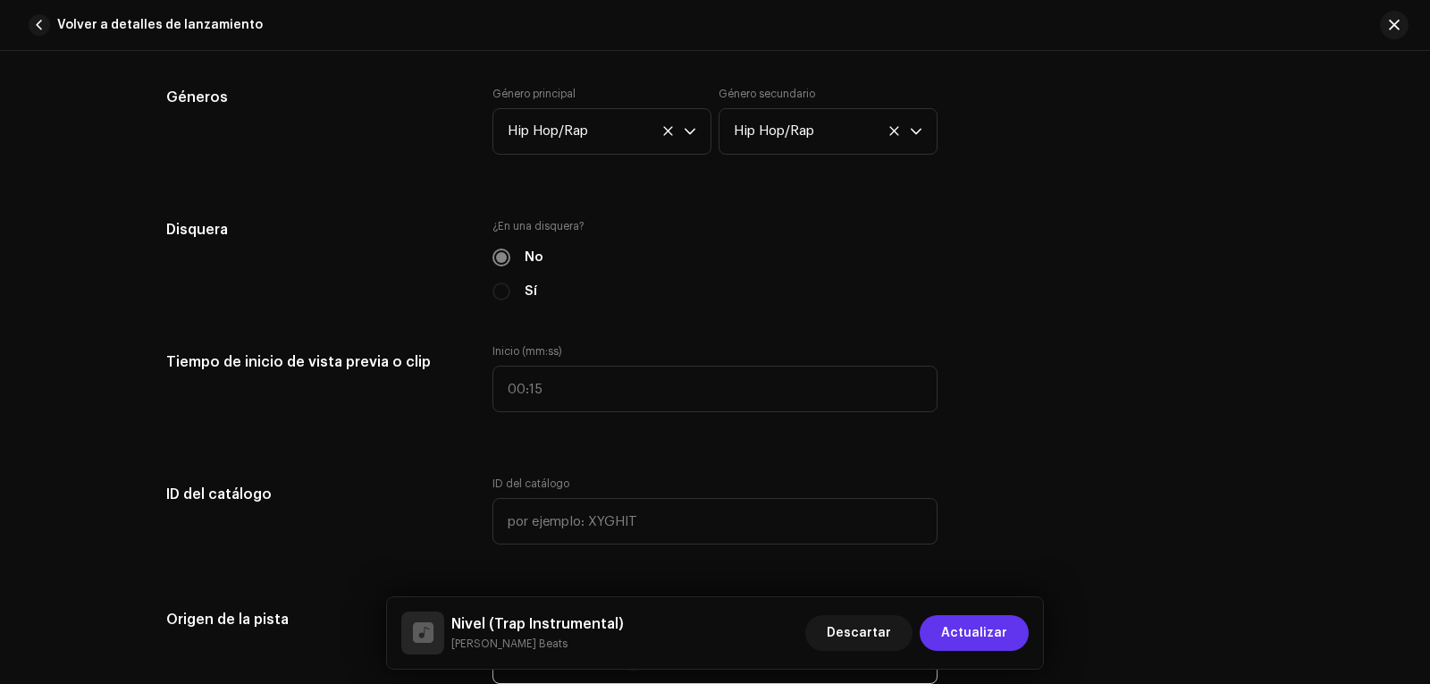
click at [975, 638] on span "Actualizar" at bounding box center [974, 633] width 66 height 36
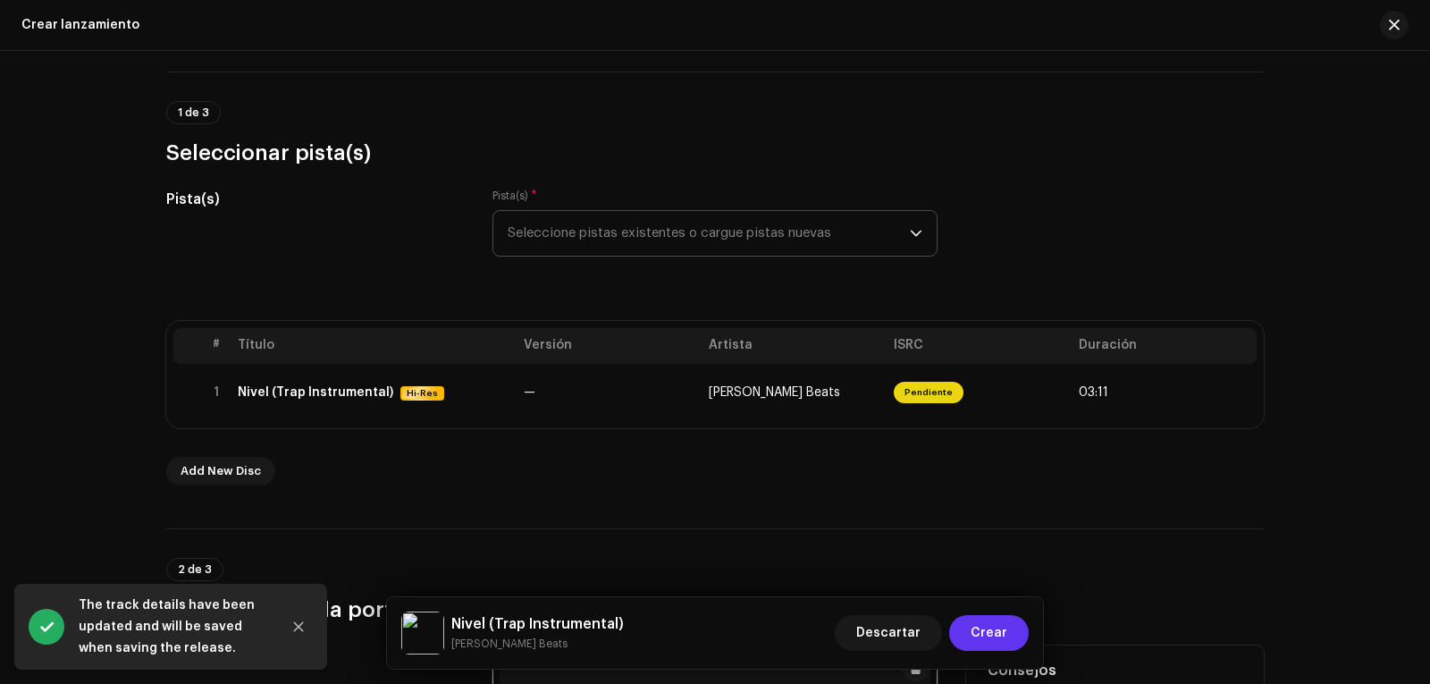
click at [968, 636] on button "Crear" at bounding box center [989, 633] width 80 height 36
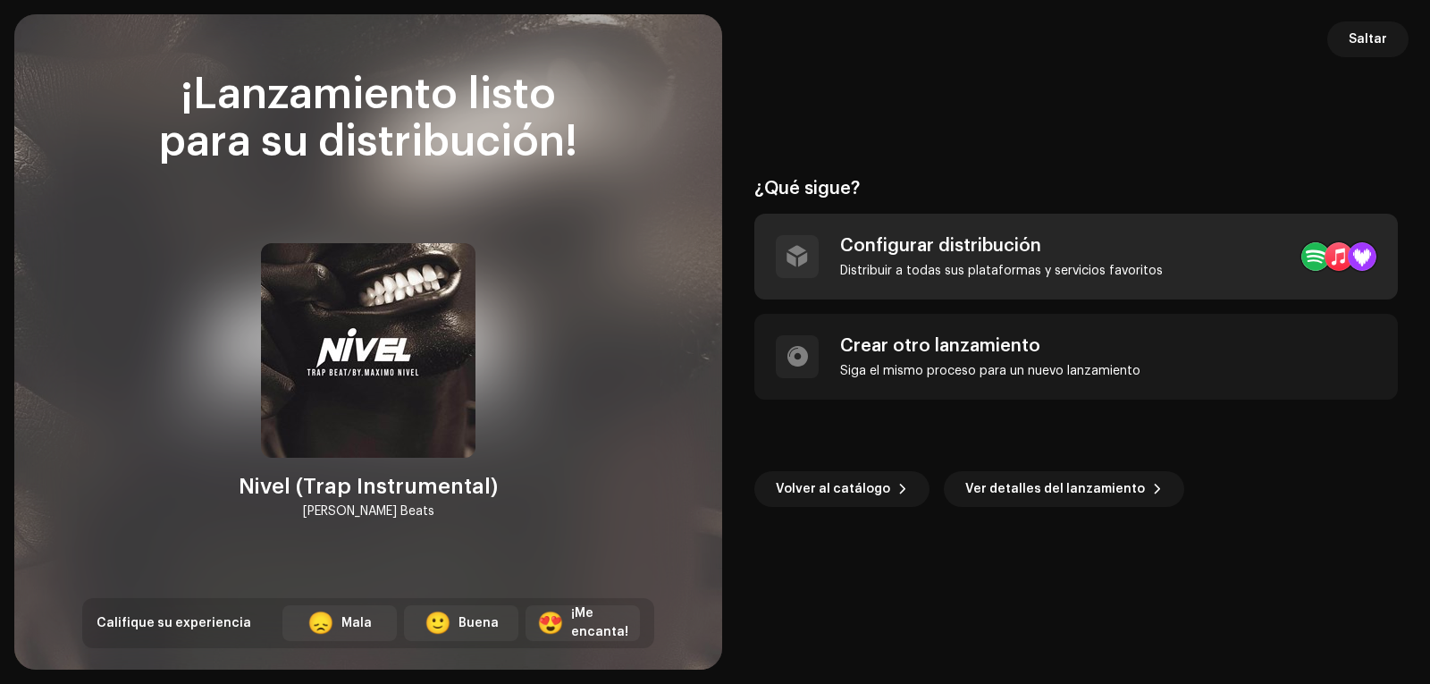
click at [959, 235] on div "Configurar distribución" at bounding box center [1001, 245] width 323 height 21
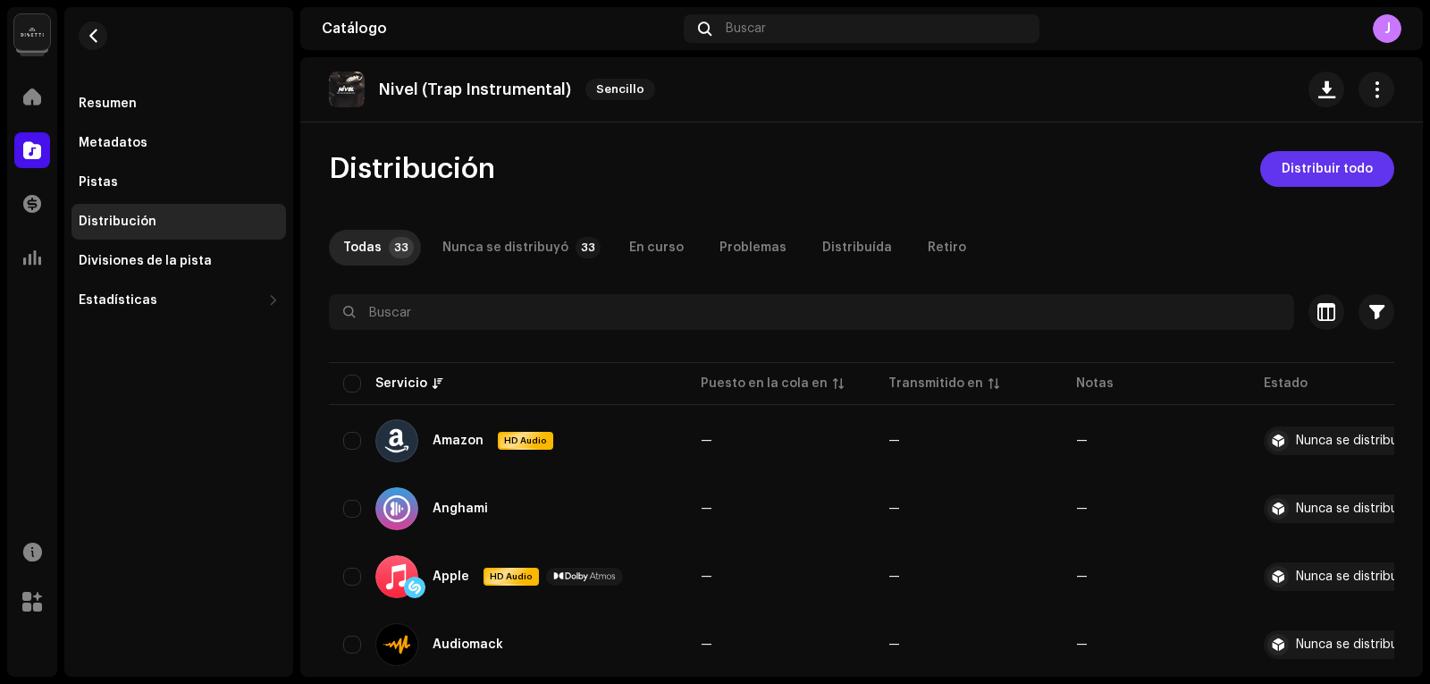
click at [1312, 166] on span "Distribuir todo" at bounding box center [1327, 169] width 91 height 36
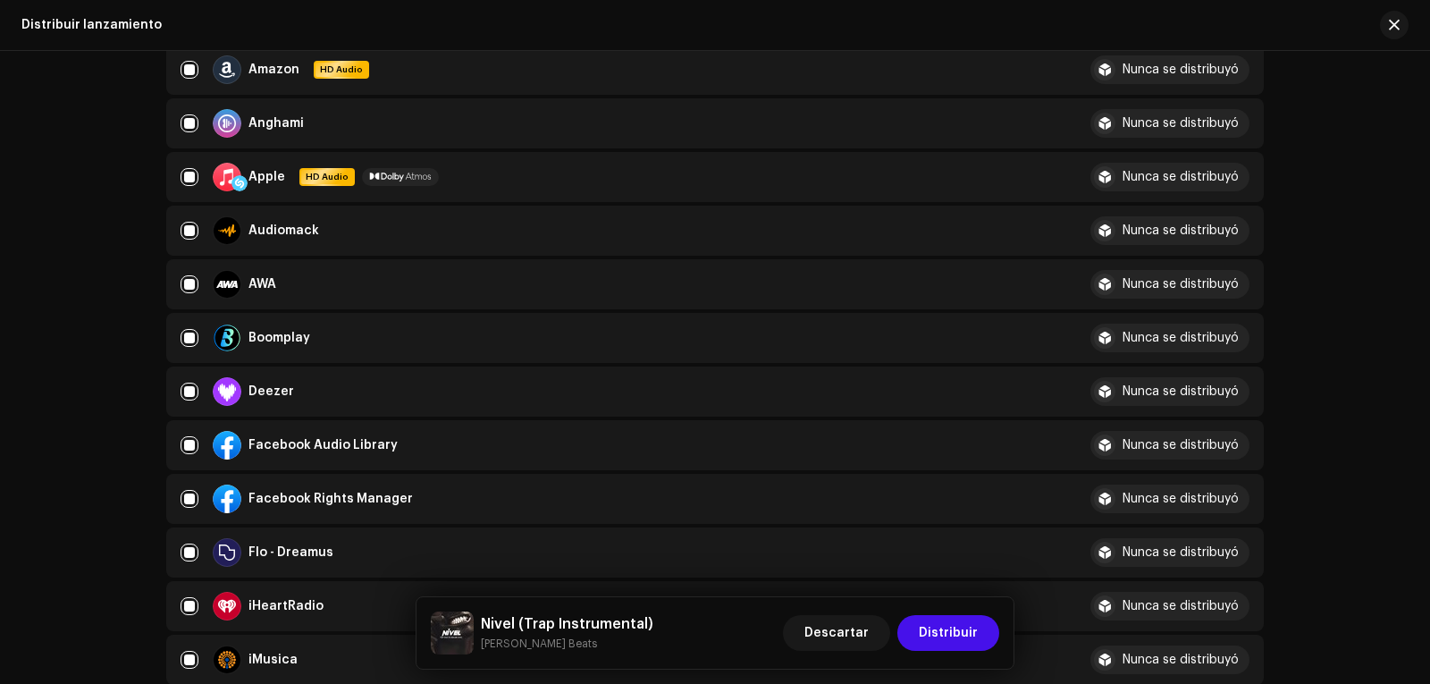
scroll to position [89, 0]
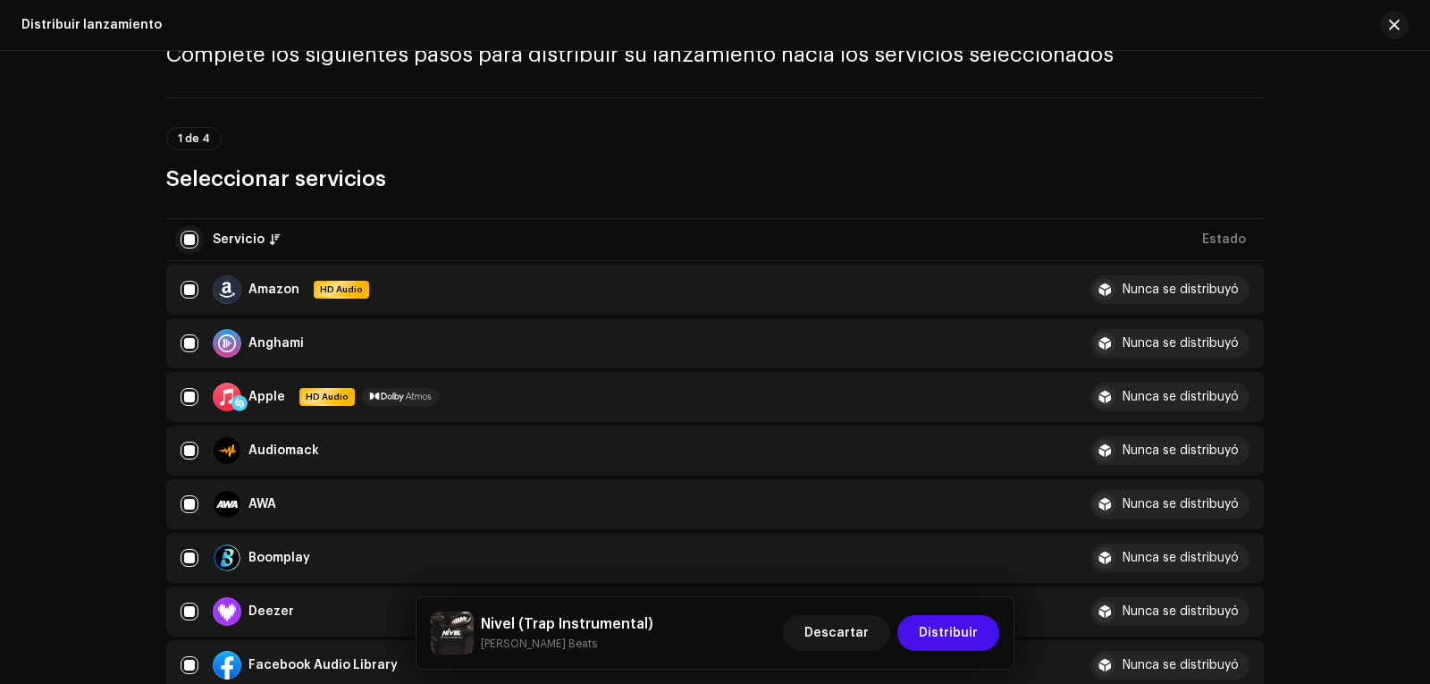
click at [189, 238] on input "checkbox" at bounding box center [190, 240] width 18 height 18
checkbox input "false"
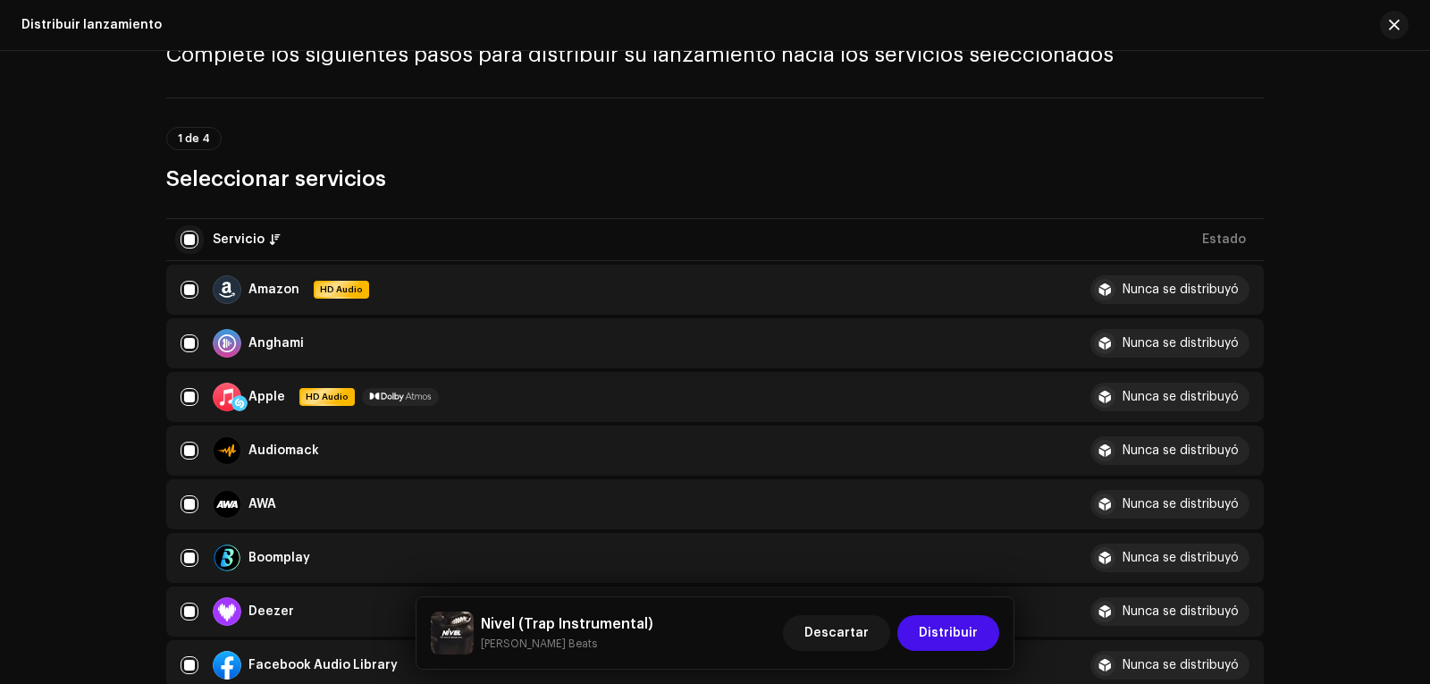
checkbox input "false"
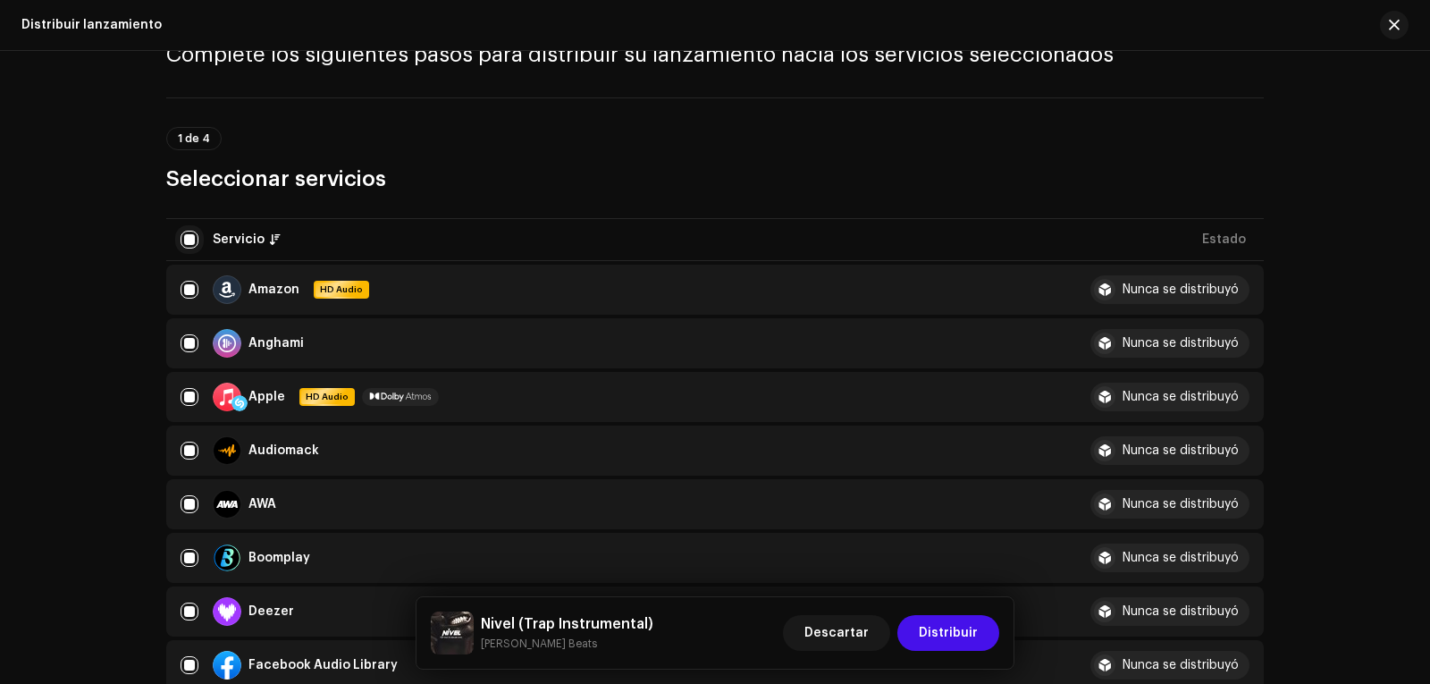
checkbox input "false"
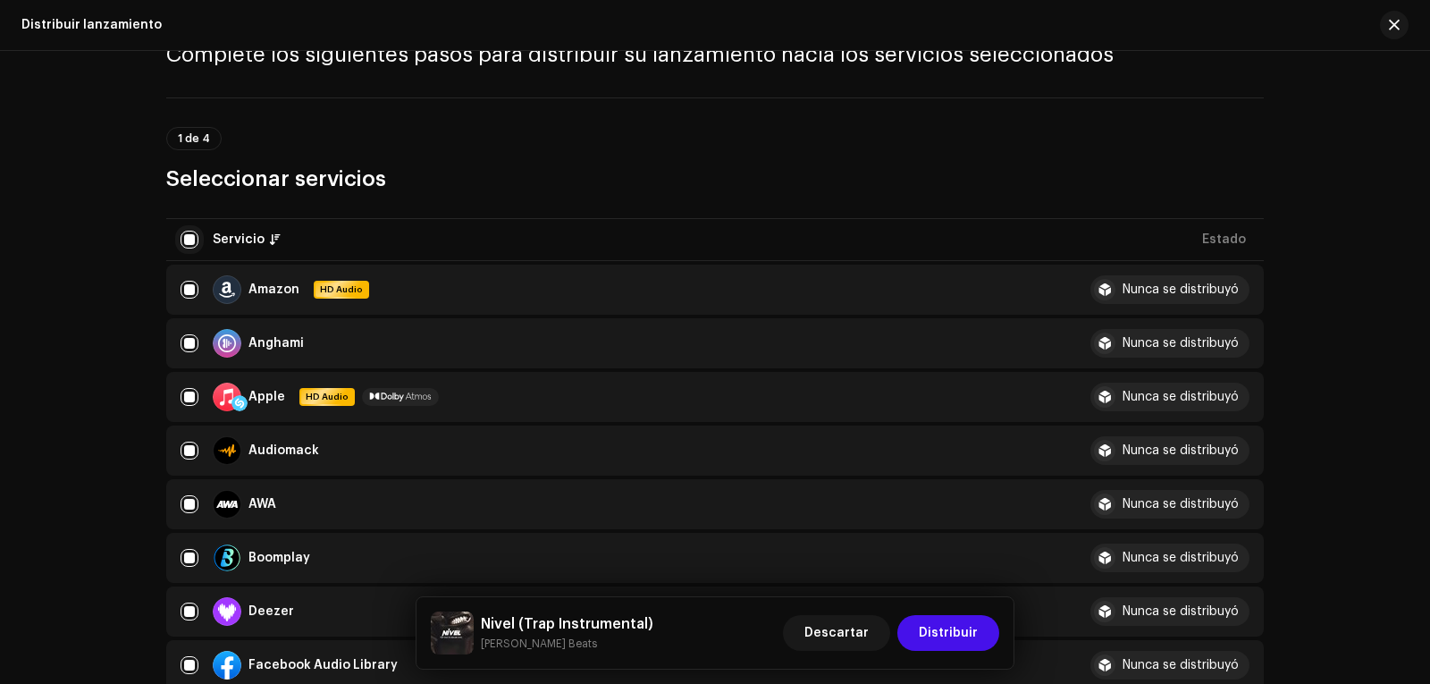
checkbox input "false"
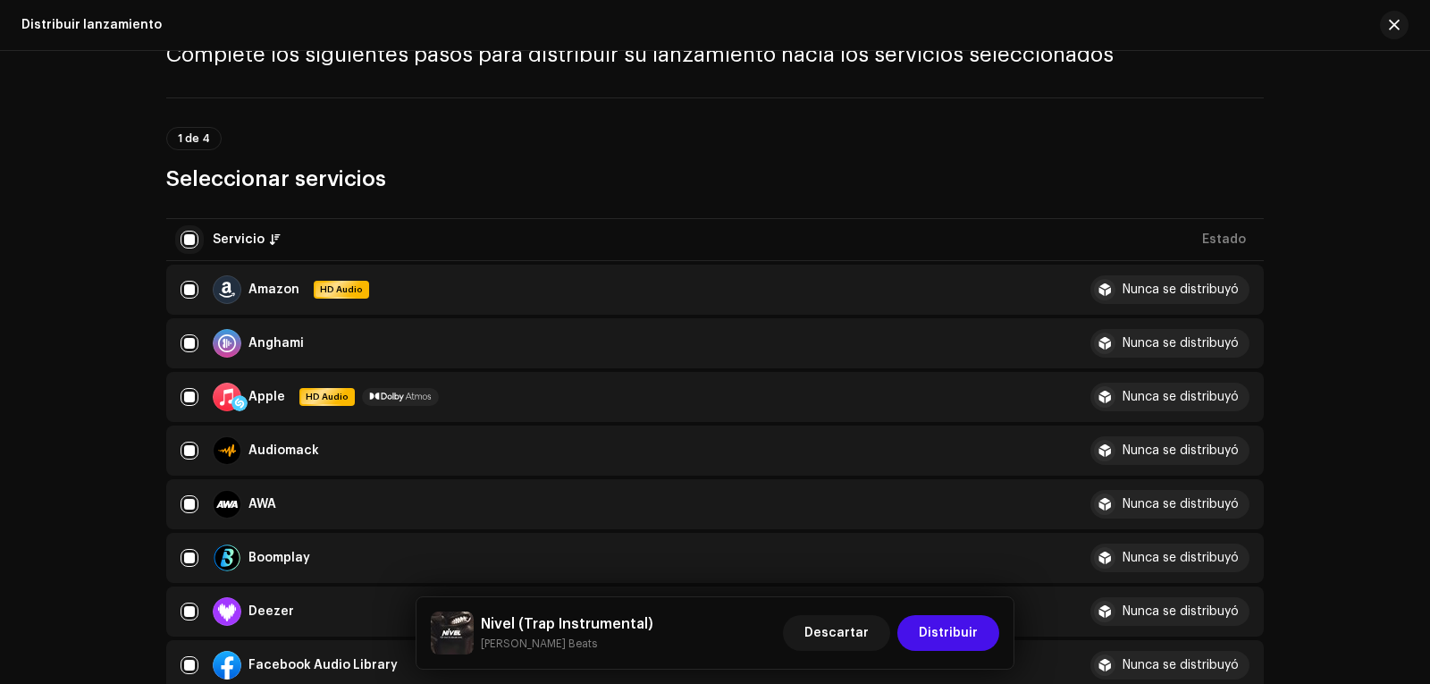
checkbox input "false"
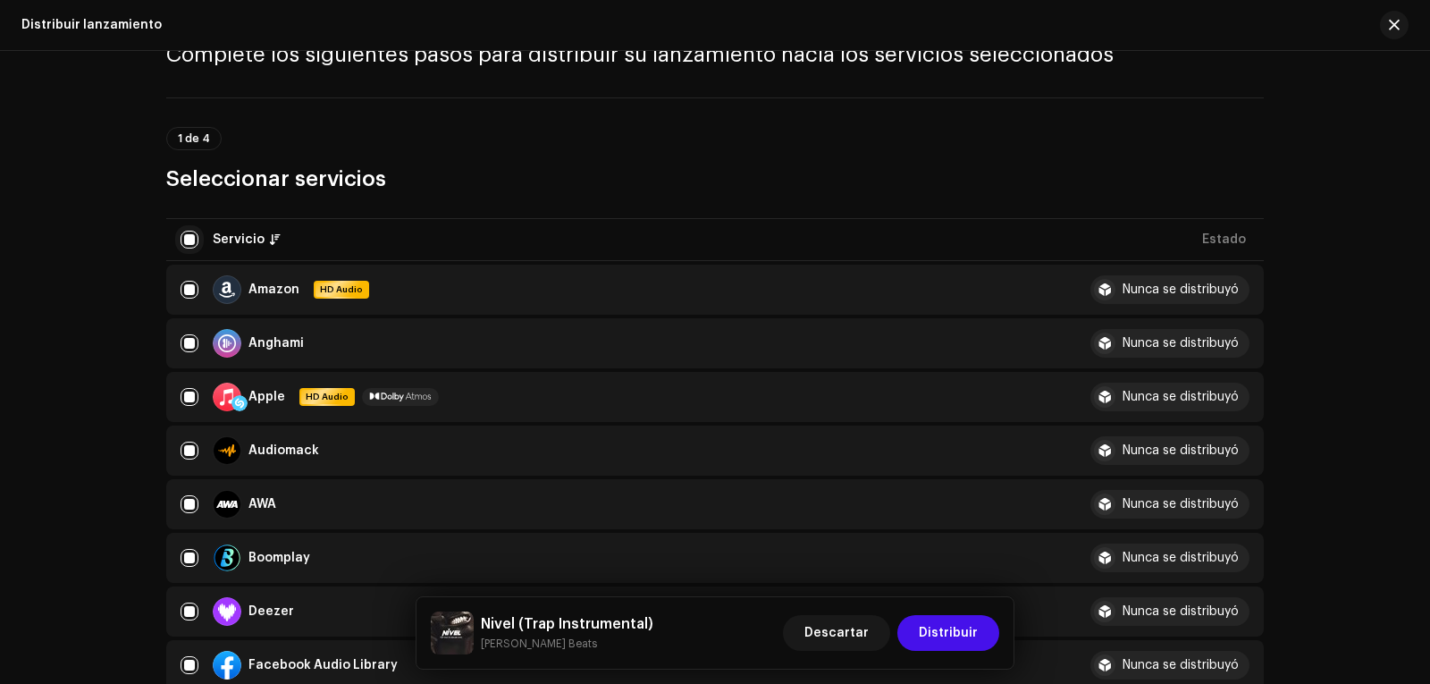
checkbox input "false"
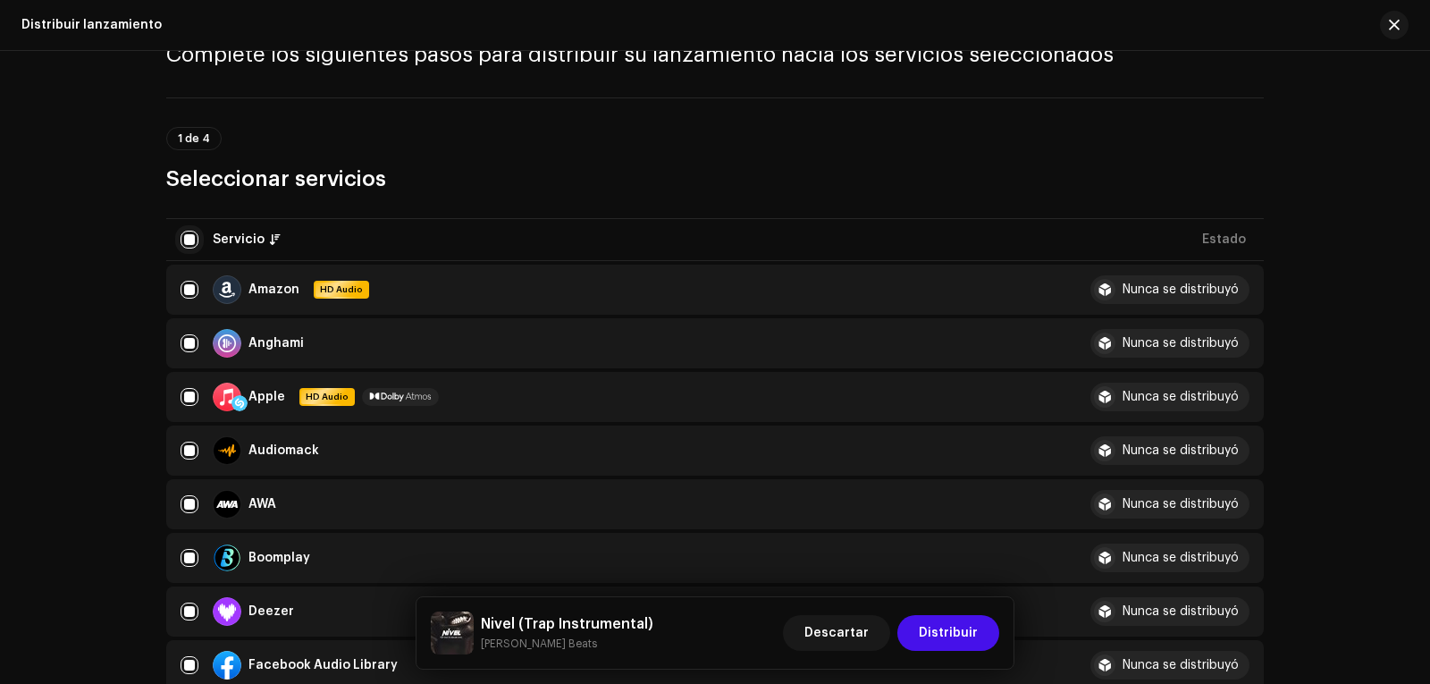
checkbox input "false"
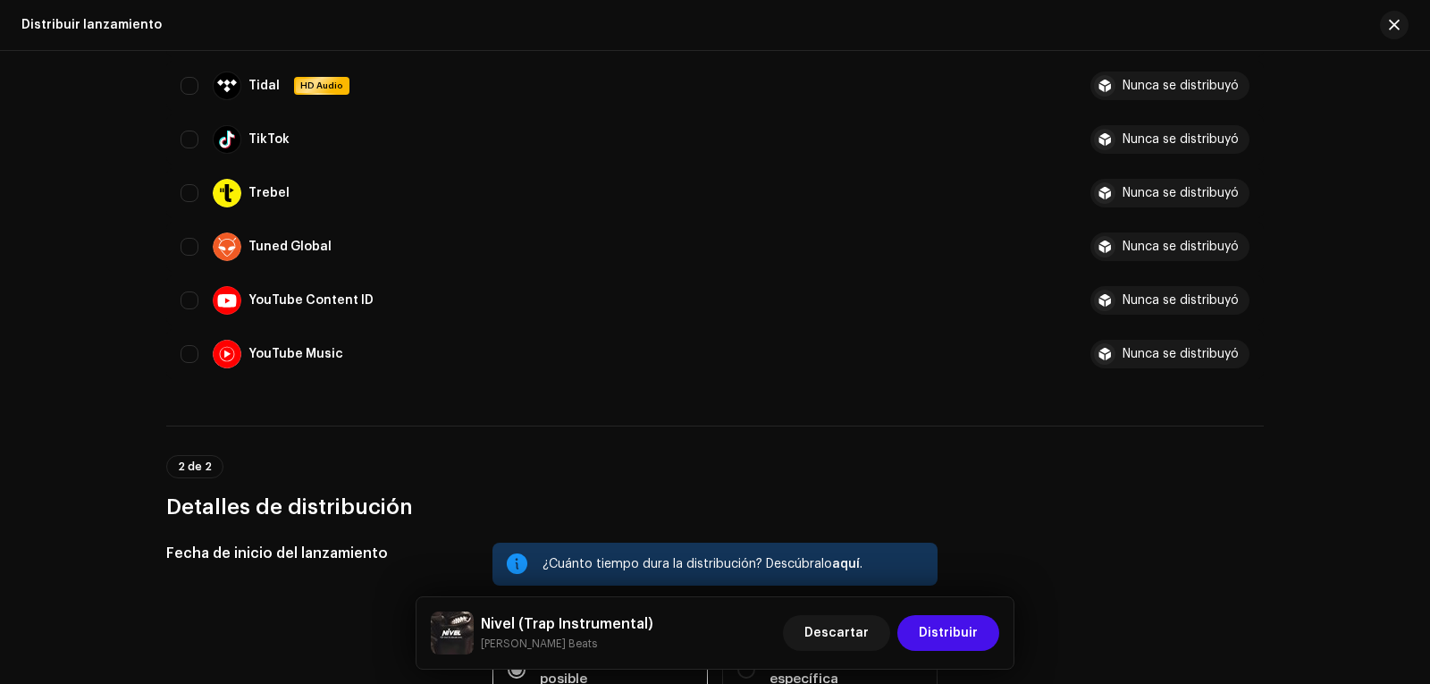
scroll to position [1730, 0]
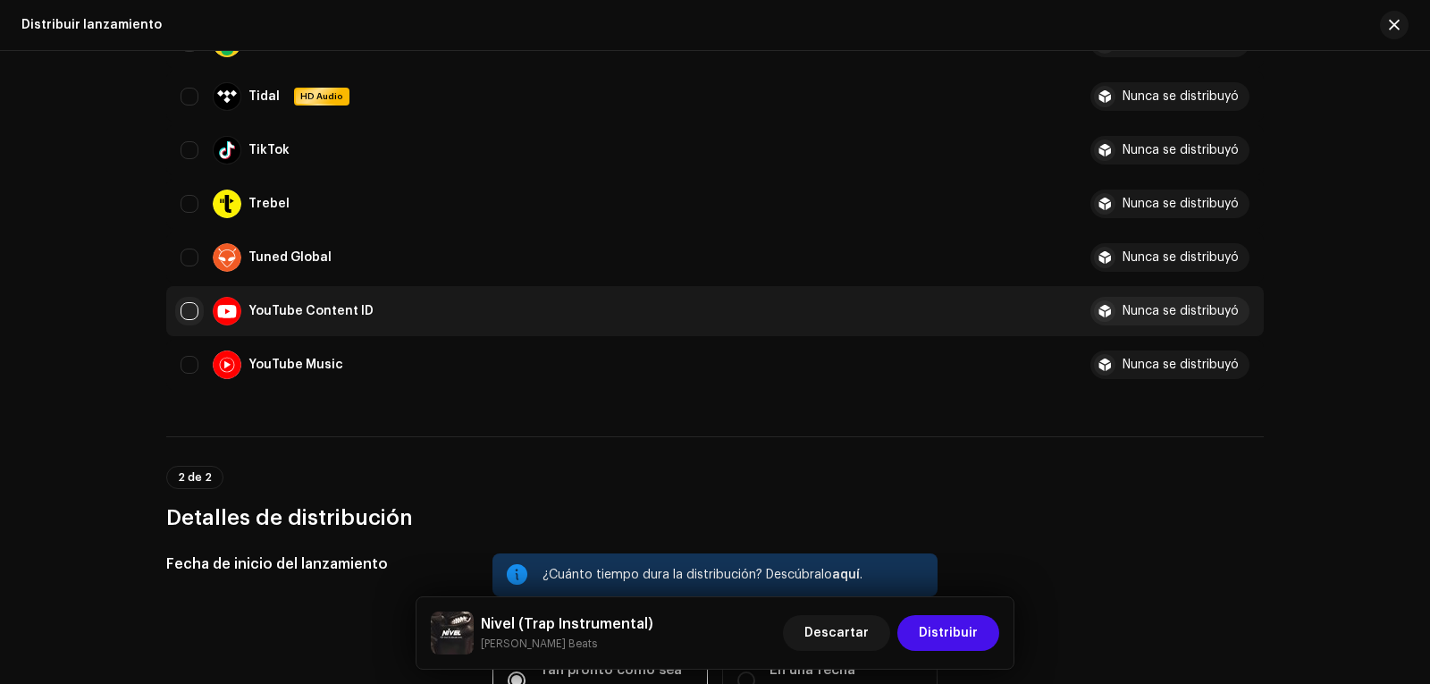
click at [182, 318] on input "Row Unselected" at bounding box center [190, 311] width 18 height 18
checkbox input "true"
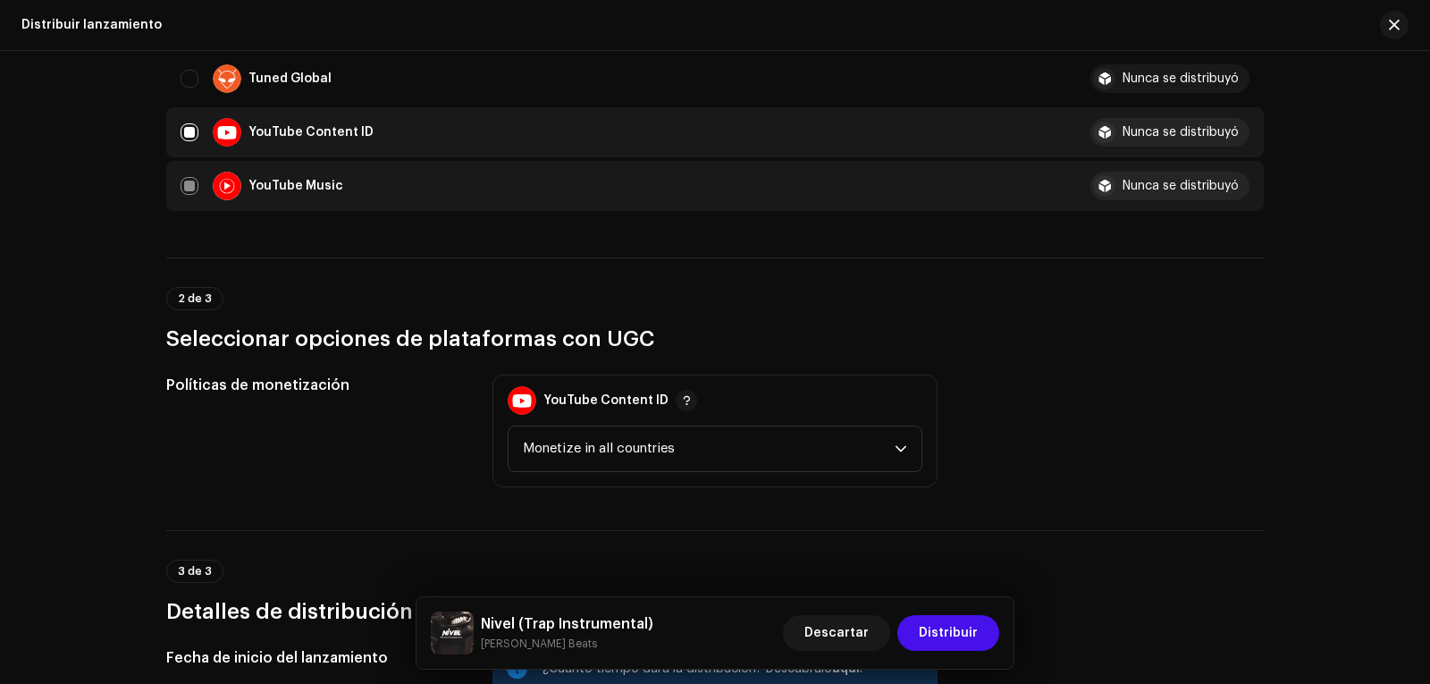
scroll to position [2360, 0]
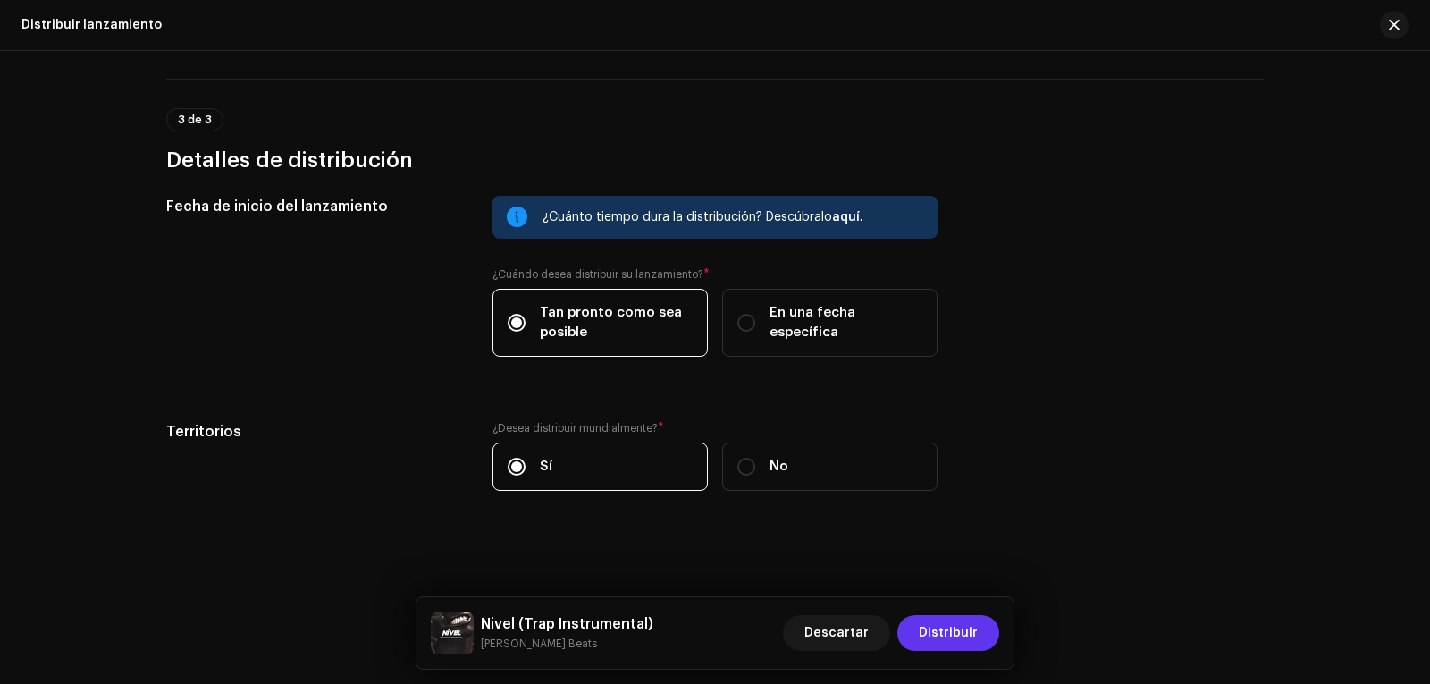
click at [946, 628] on span "Distribuir" at bounding box center [948, 633] width 59 height 36
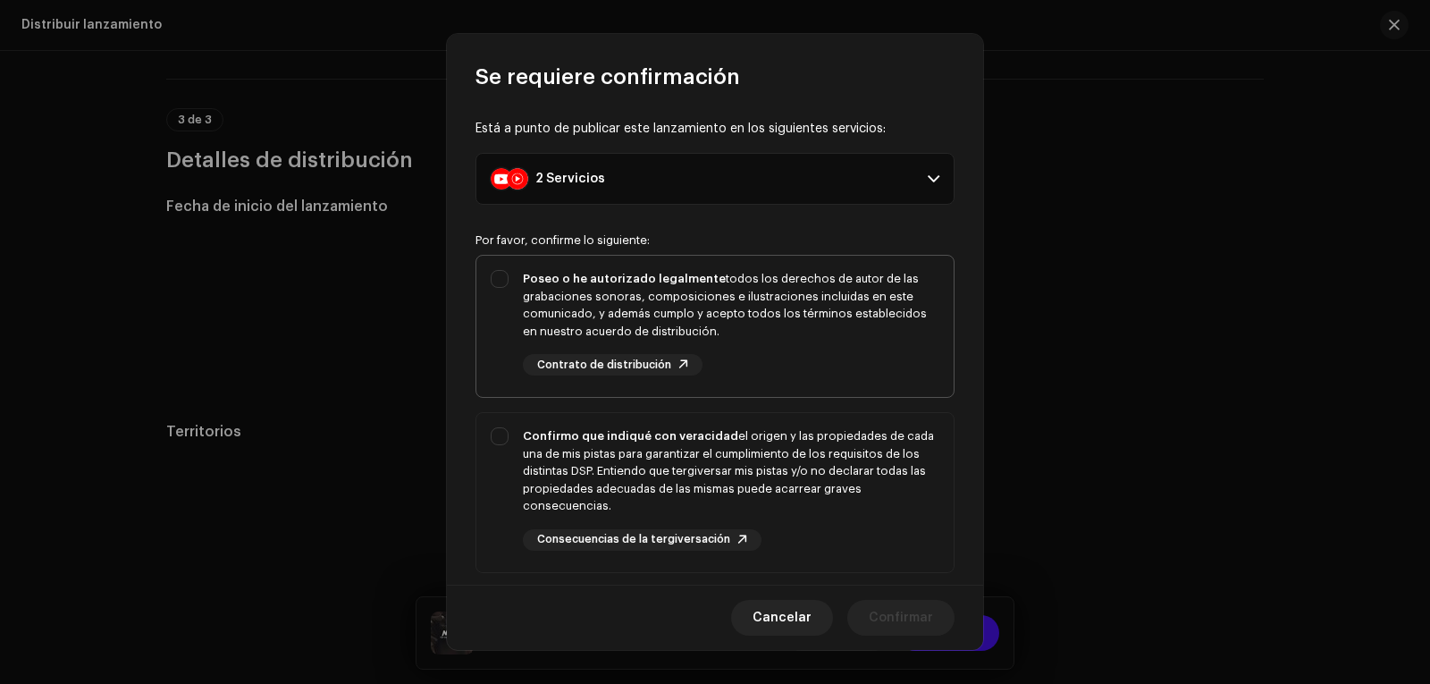
click at [510, 282] on div "Poseo o he autorizado legalmente todos los derechos de autor de las grabaciones…" at bounding box center [714, 323] width 477 height 134
checkbox input "true"
click at [507, 435] on div "Confirmo que indiqué con veracidad el origen y las propiedades de cada una de m…" at bounding box center [714, 489] width 477 height 152
checkbox input "true"
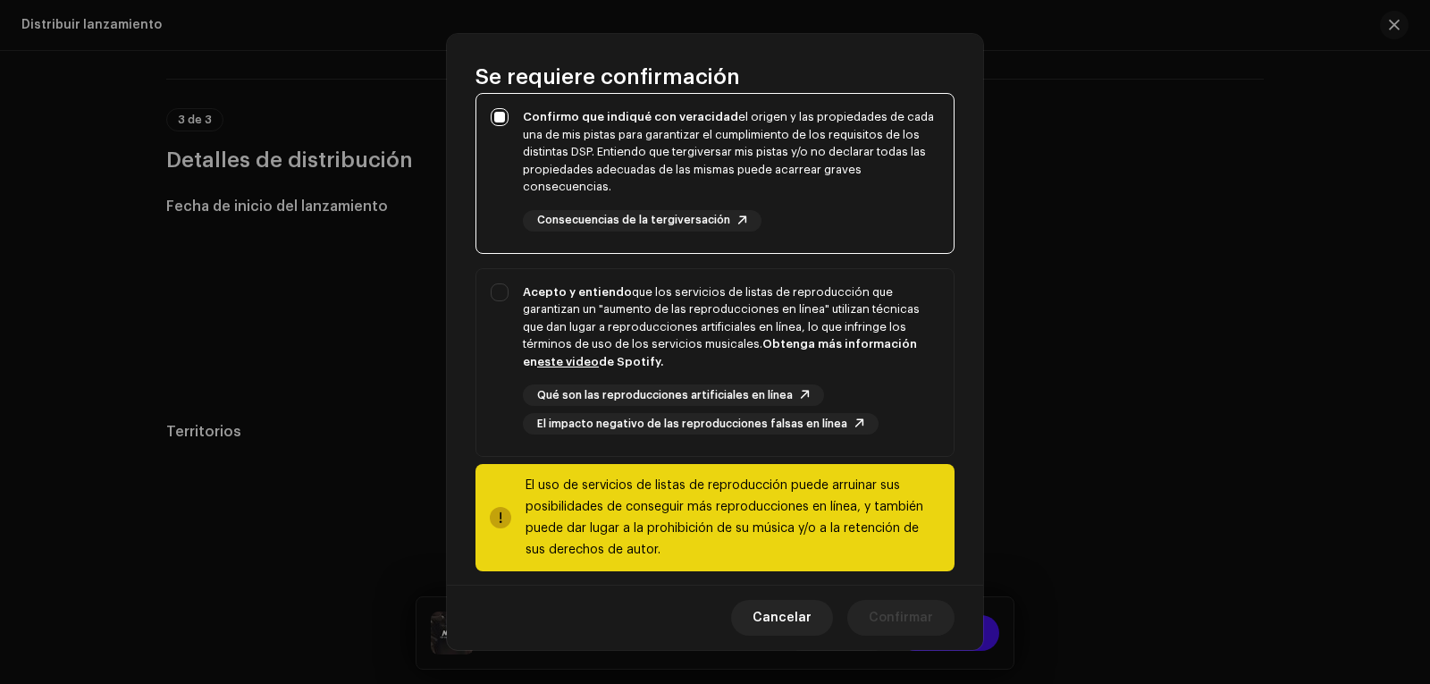
scroll to position [334, 0]
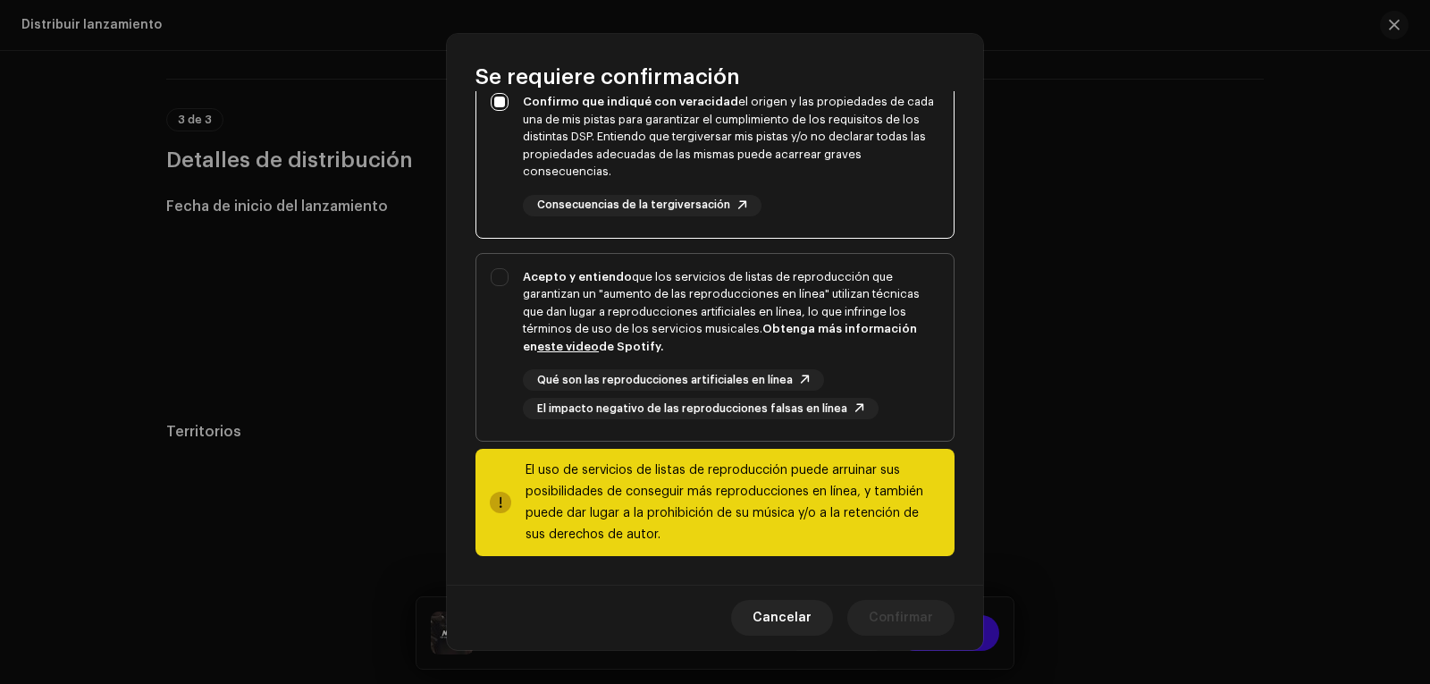
click at [519, 290] on div "Acepto y entiendo que los servicios de listas de reproducción que garantizan un…" at bounding box center [714, 344] width 477 height 181
checkbox input "true"
click at [901, 625] on span "Confirmar" at bounding box center [901, 618] width 64 height 36
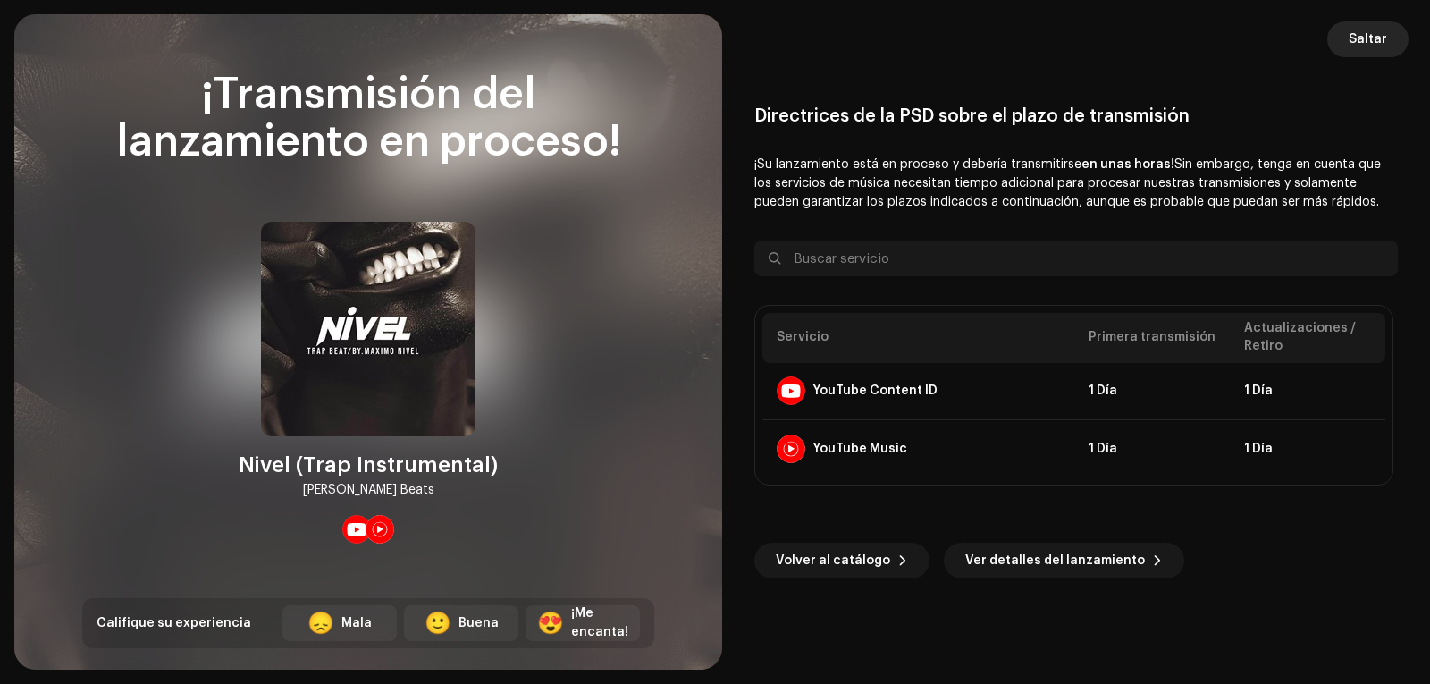
click at [1393, 41] on button "Saltar" at bounding box center [1367, 39] width 81 height 36
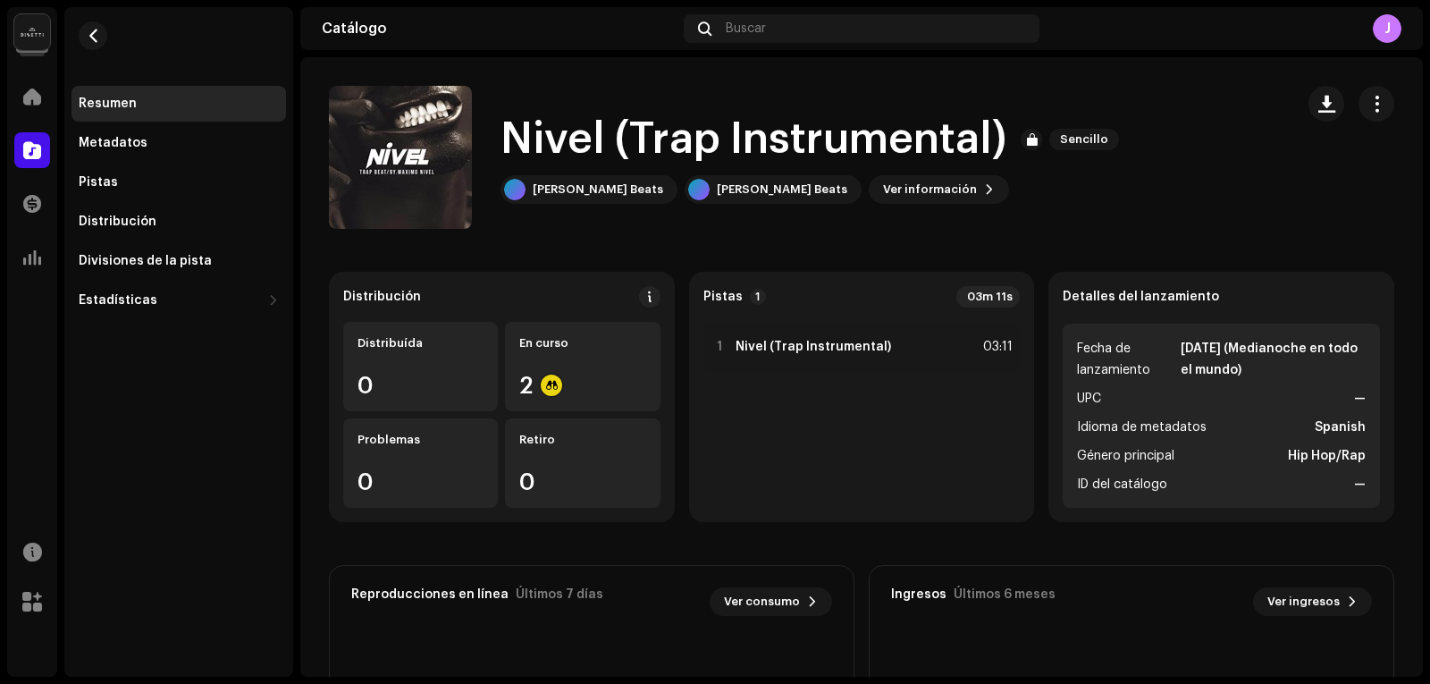
click at [1391, 24] on div "J" at bounding box center [1387, 28] width 29 height 29
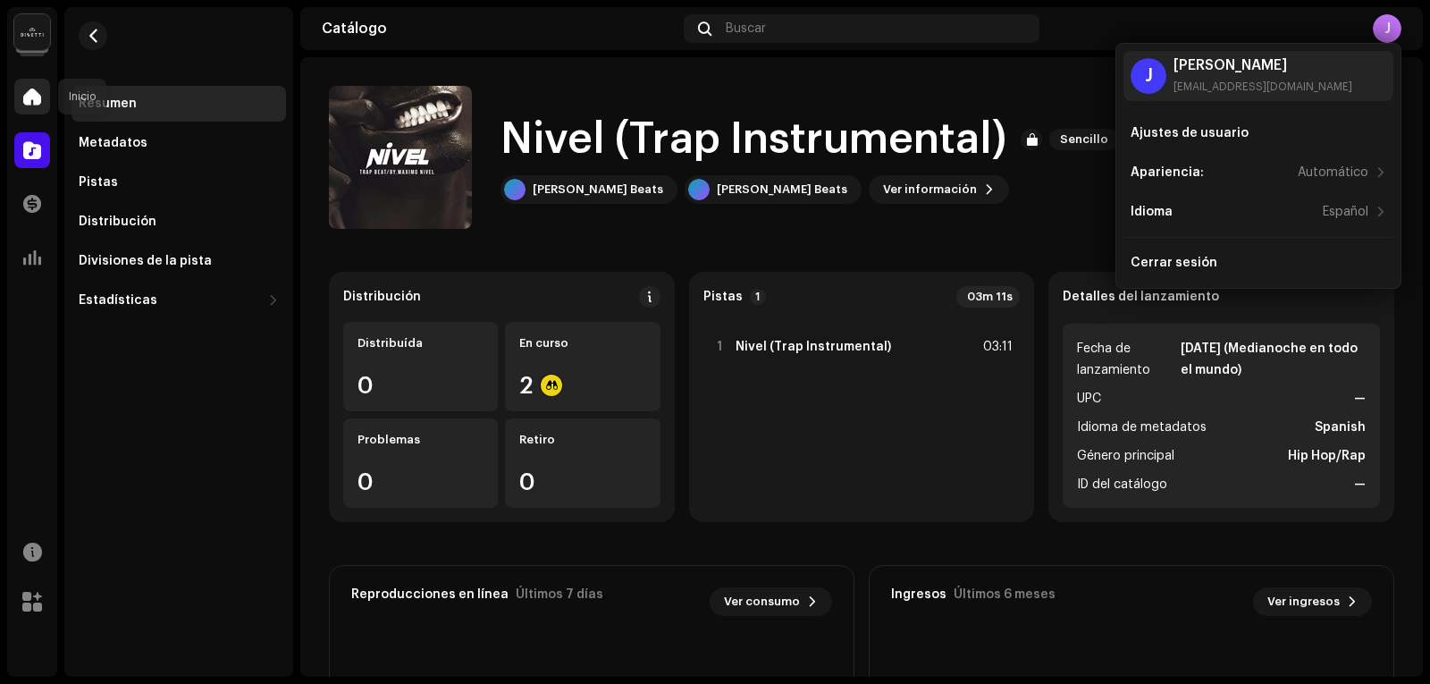
click at [48, 97] on div at bounding box center [32, 97] width 36 height 36
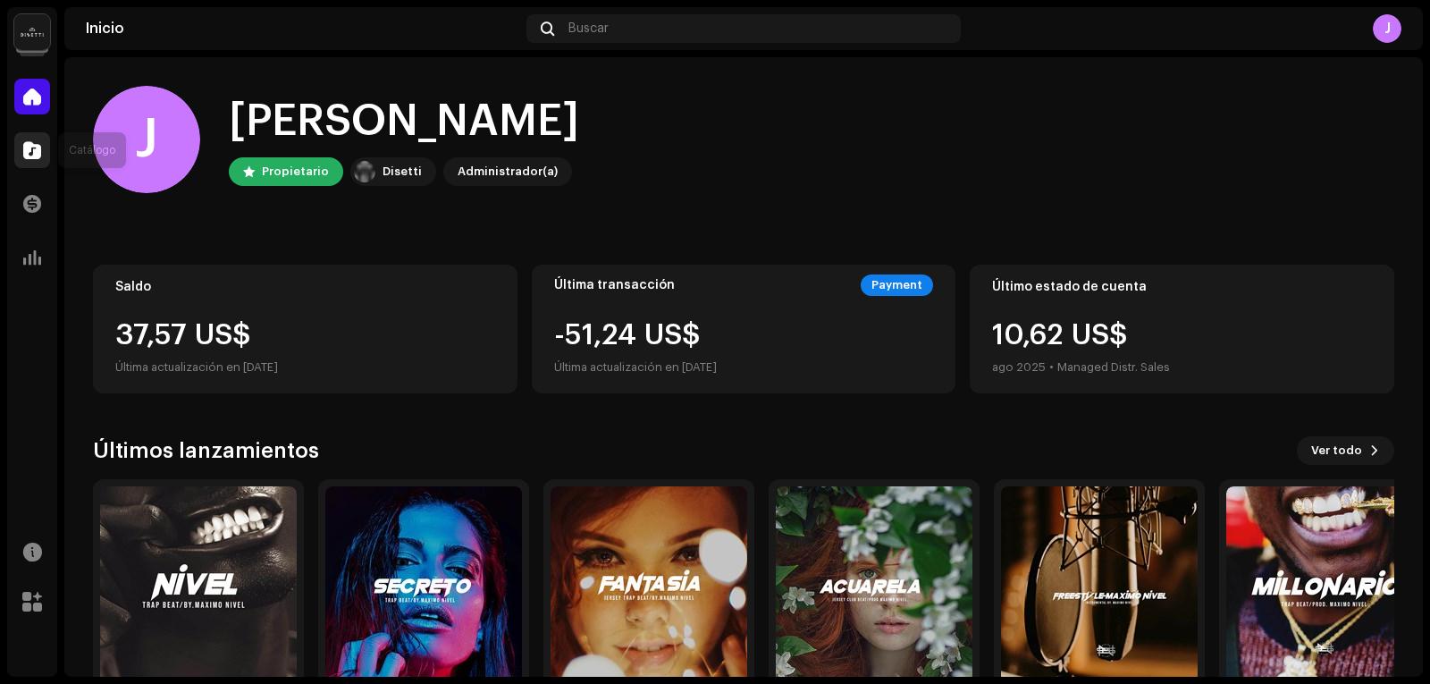
click at [18, 156] on div at bounding box center [32, 150] width 36 height 36
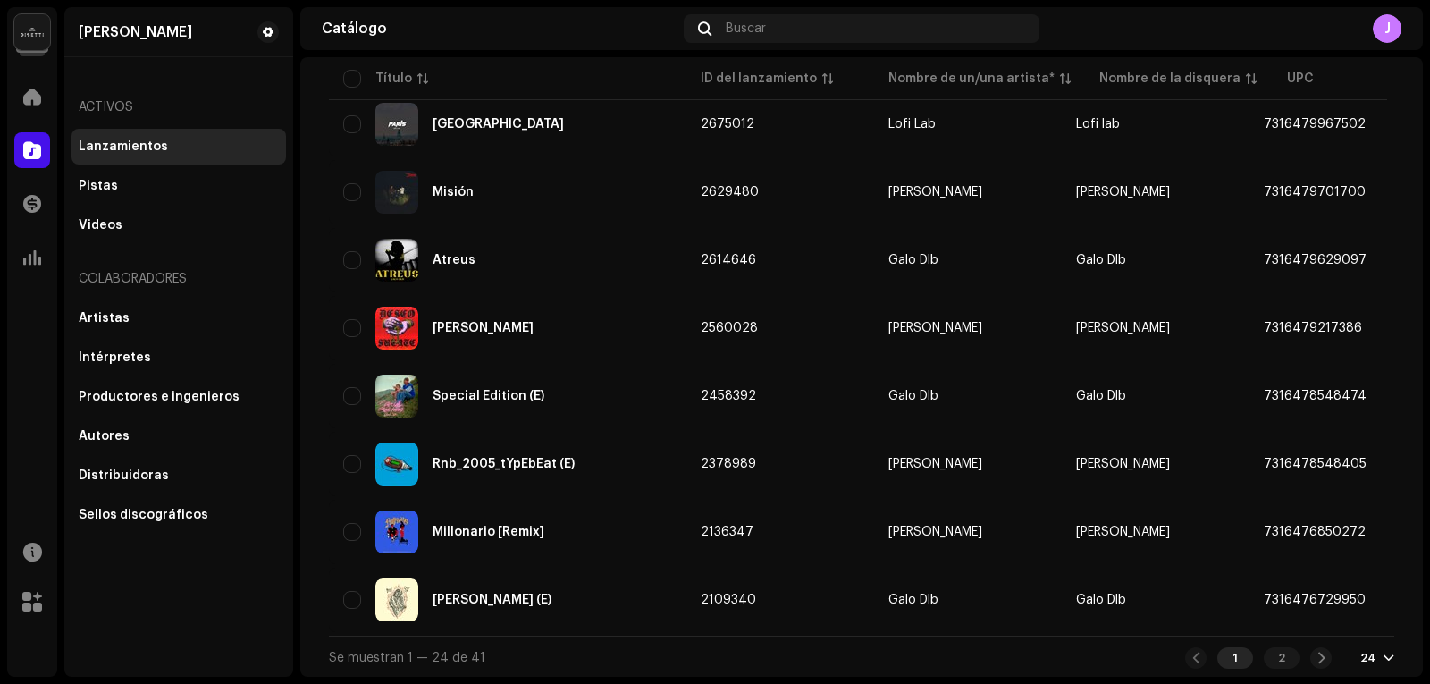
scroll to position [1287, 0]
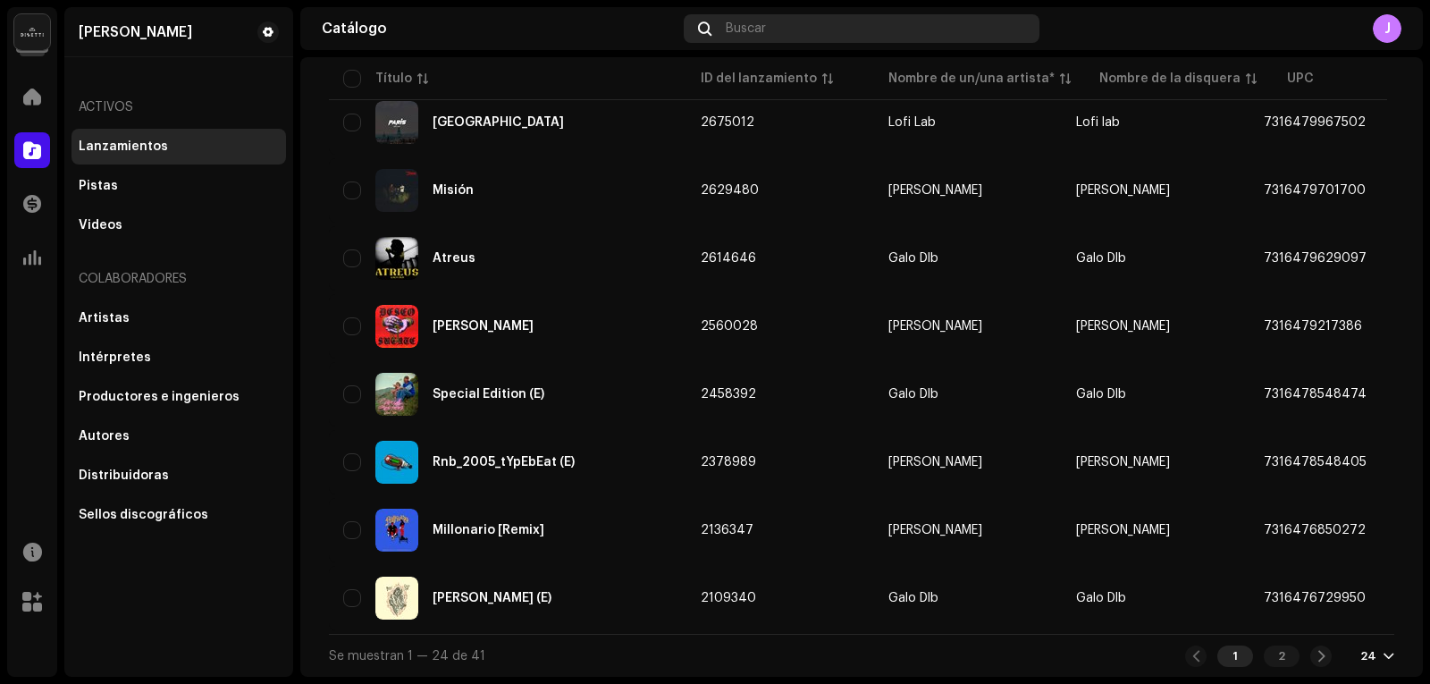
click at [806, 29] on div "Buscar" at bounding box center [861, 28] width 355 height 29
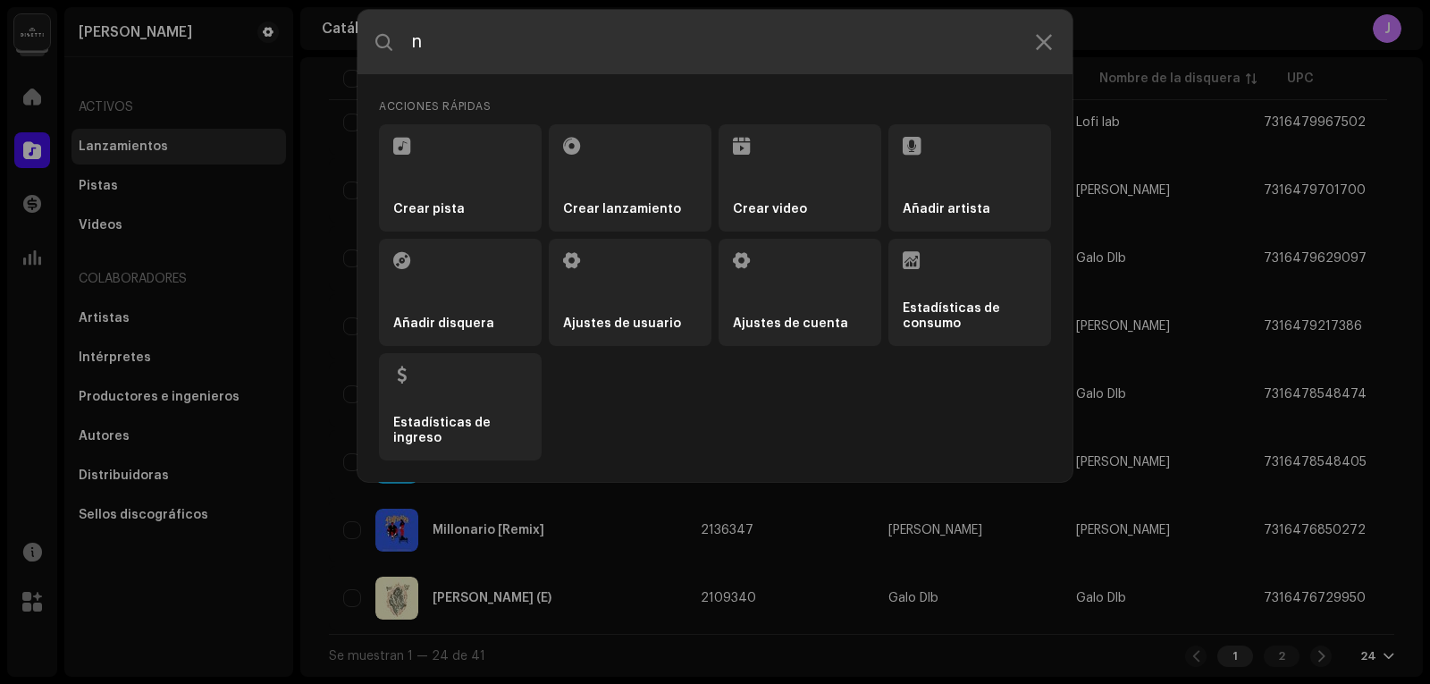
click at [759, 62] on input "n" at bounding box center [714, 42] width 715 height 64
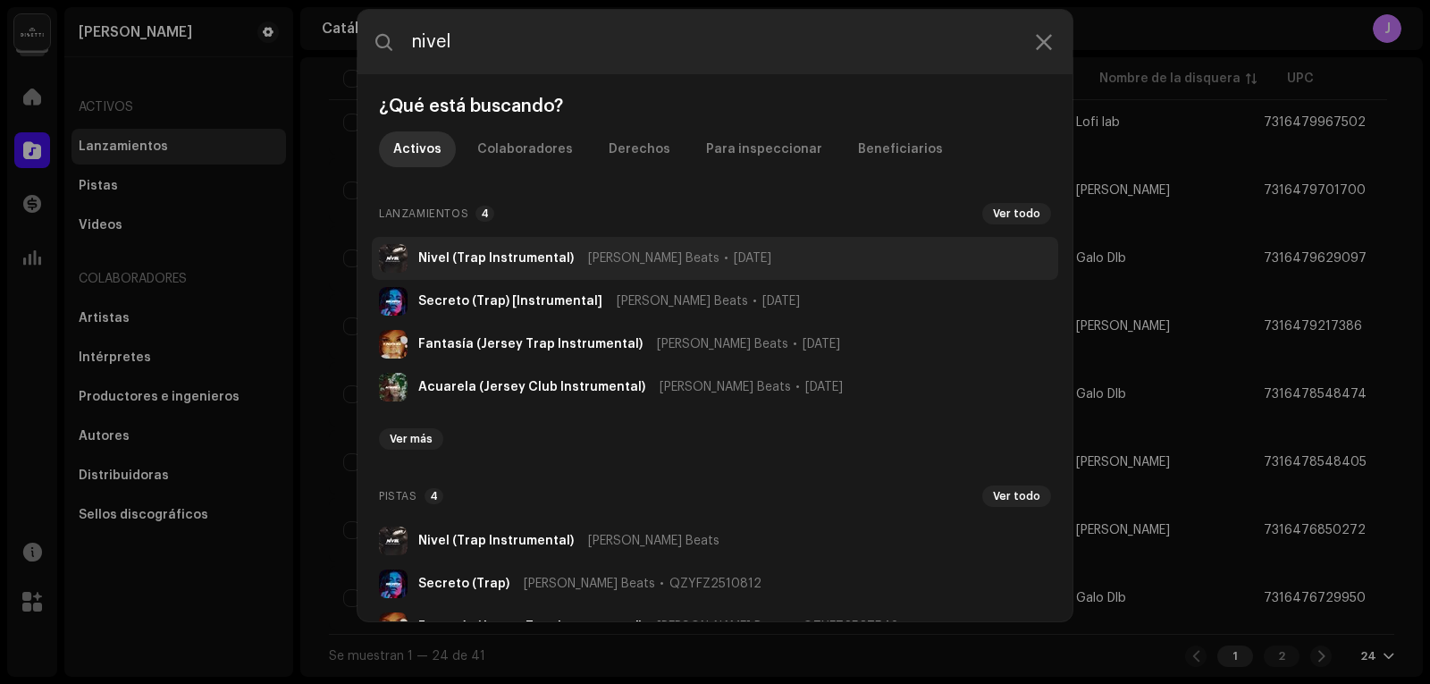
type input "nivel"
click at [656, 267] on li "Nivel (Trap Instrumental) [PERSON_NAME] Beats [DATE]" at bounding box center [715, 258] width 686 height 43
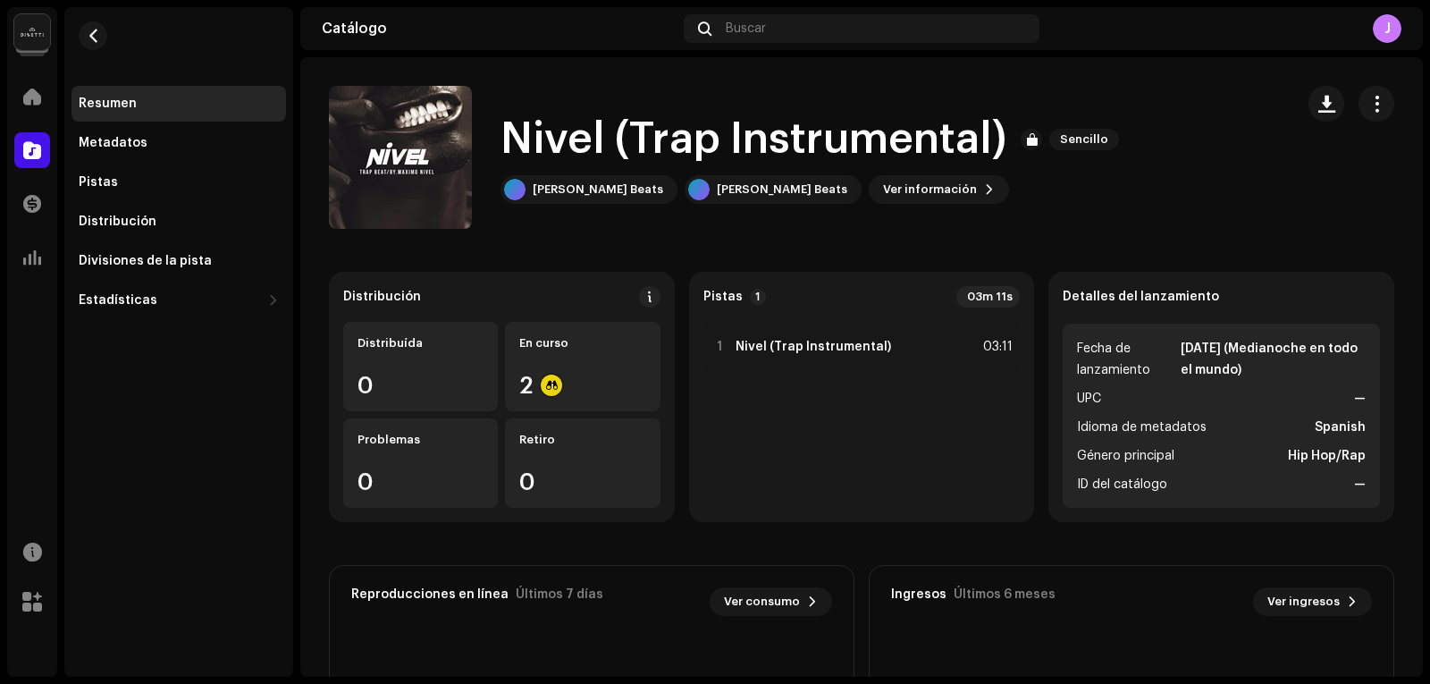
click at [1394, 24] on div "J" at bounding box center [1387, 28] width 29 height 29
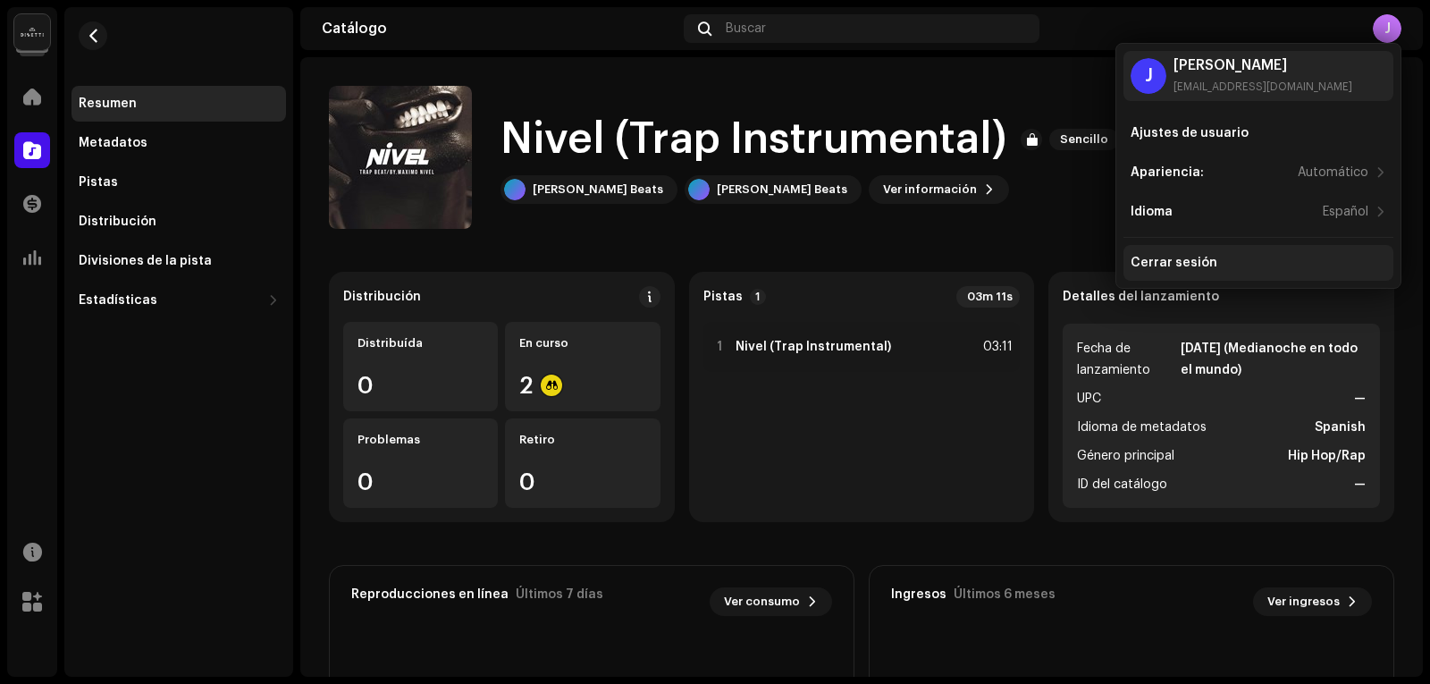
click at [1156, 259] on div "Cerrar sesión" at bounding box center [1174, 263] width 87 height 14
